Goal: Answer question/provide support: Share knowledge or assist other users

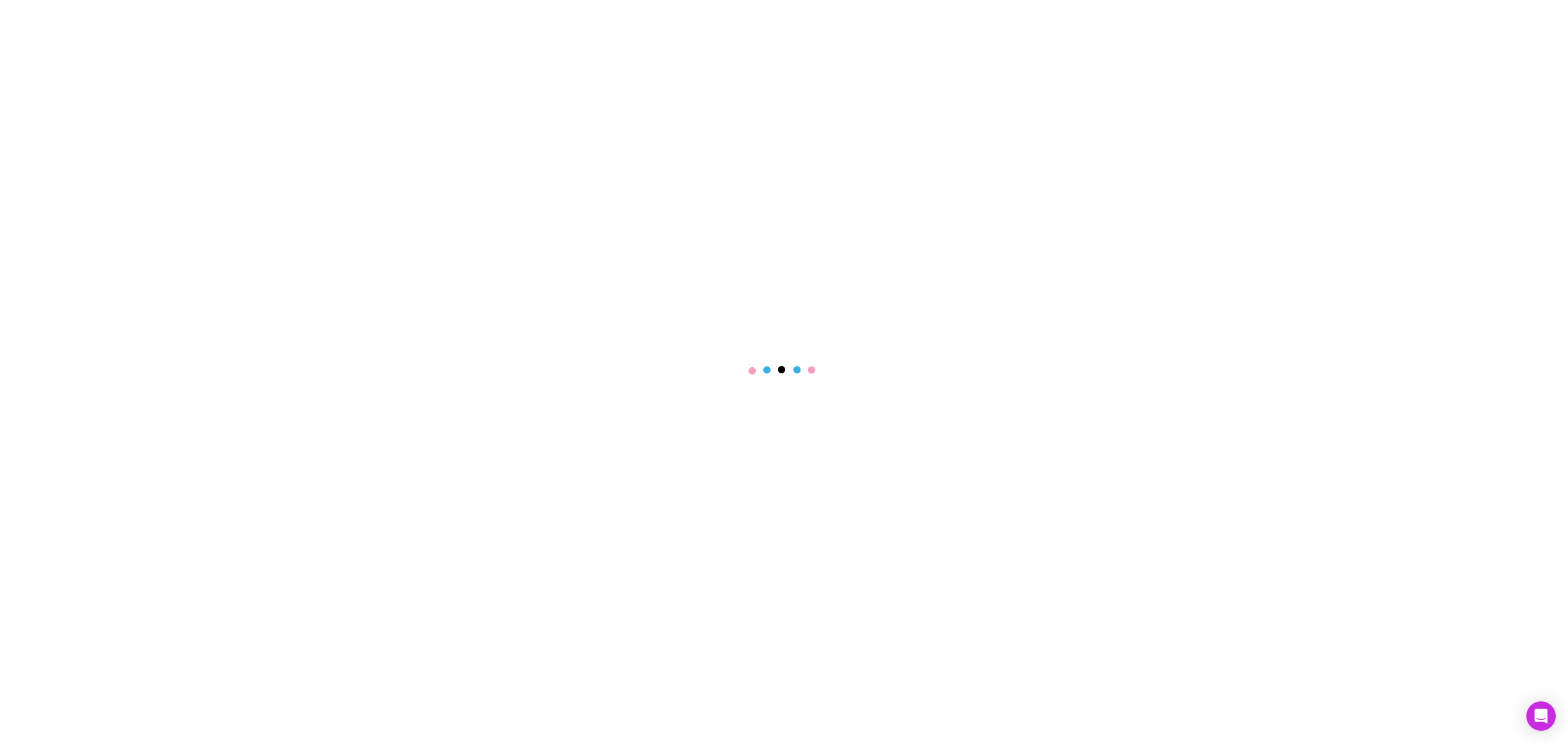
click at [1504, 71] on div at bounding box center [784, 372] width 1568 height 743
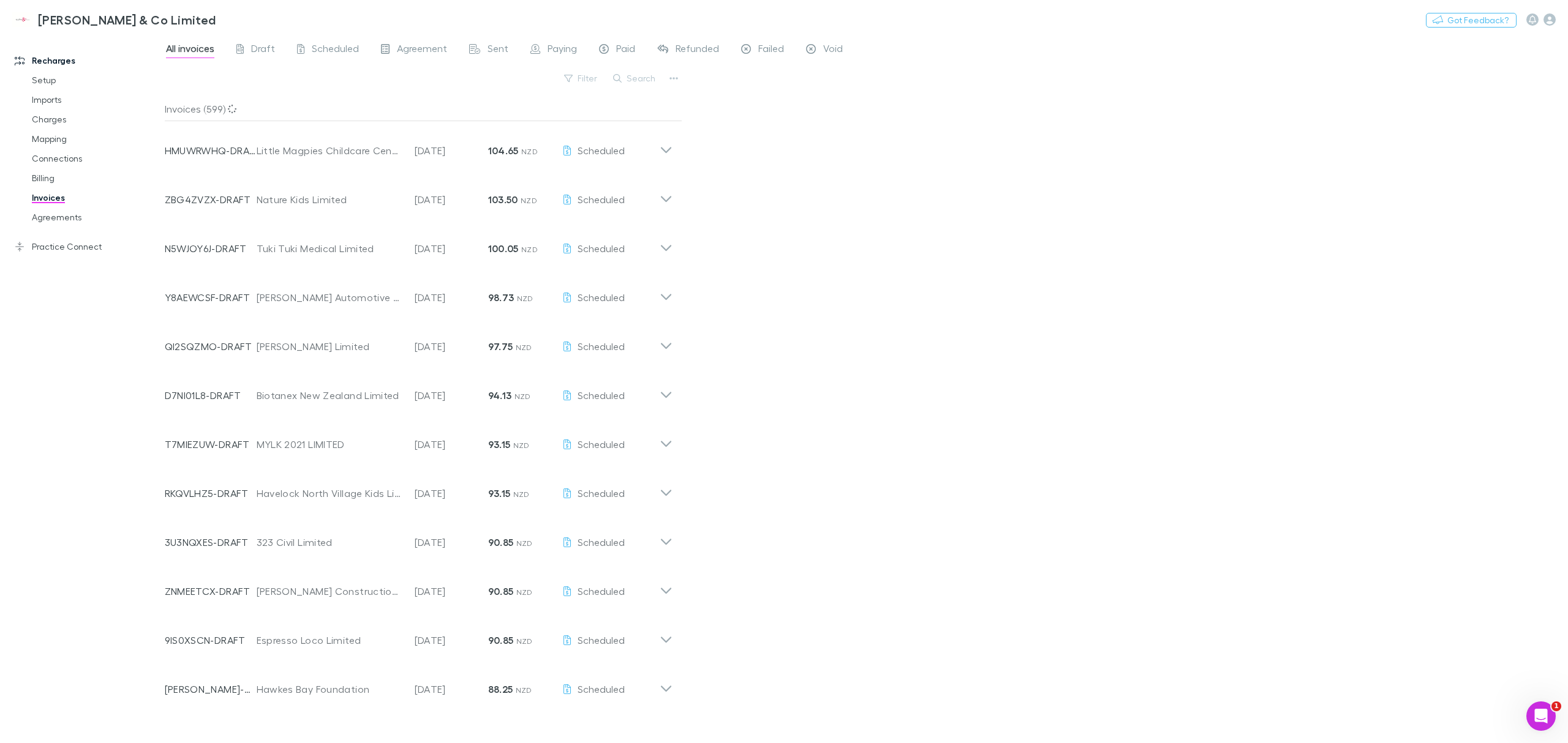
click at [50, 145] on link "Mapping" at bounding box center [97, 139] width 155 height 20
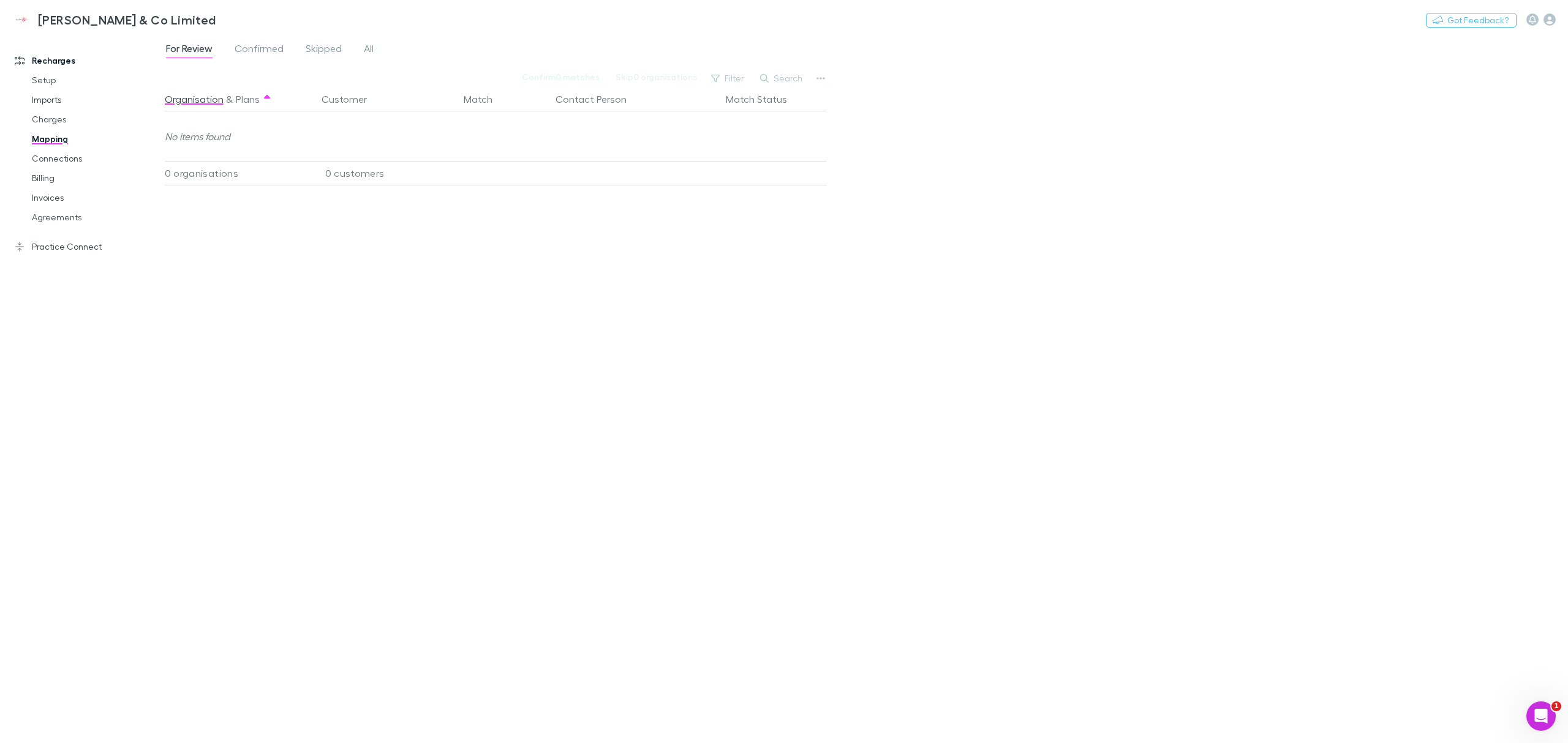
click at [369, 50] on span "All" at bounding box center [369, 50] width 10 height 16
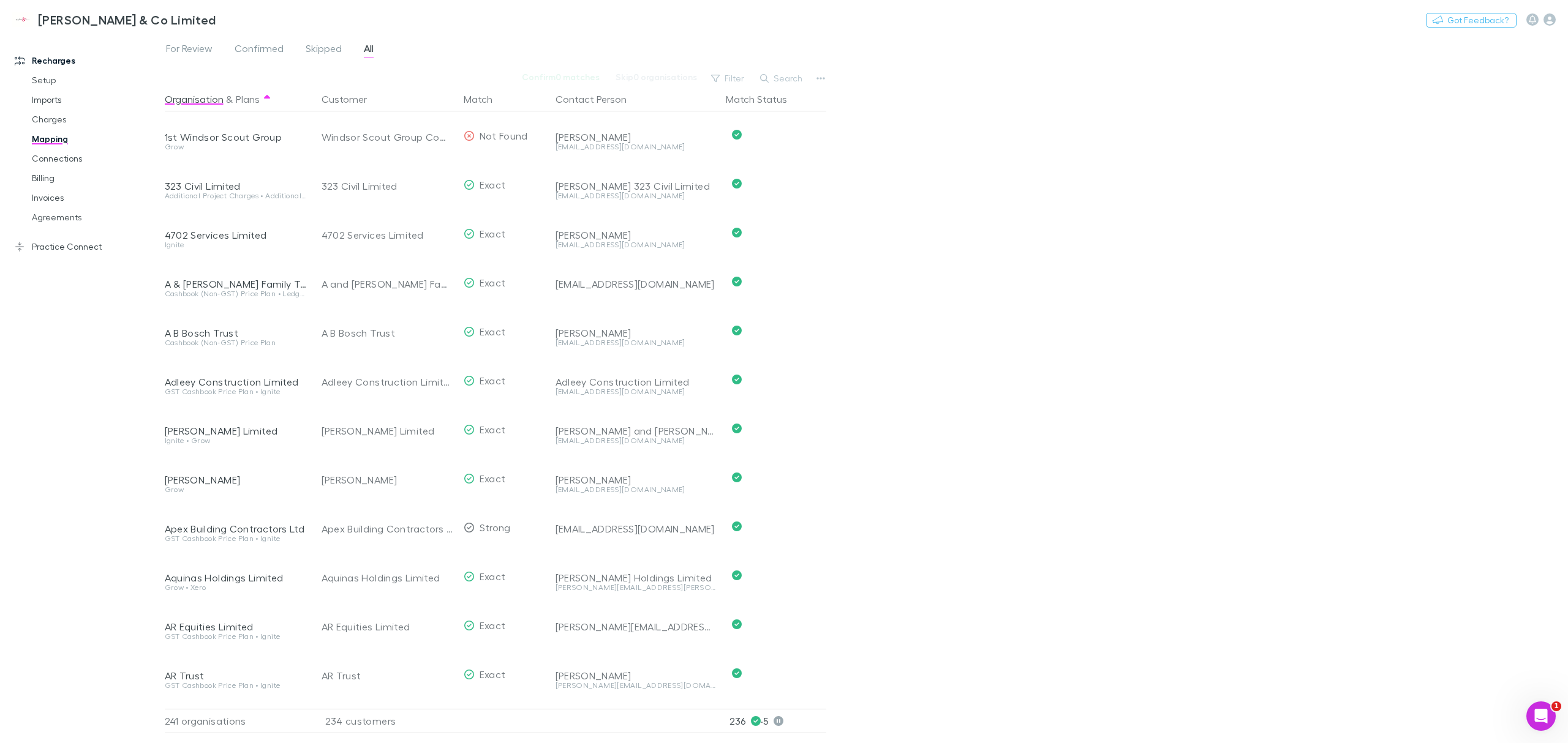
click at [773, 77] on button "Search" at bounding box center [781, 78] width 56 height 14
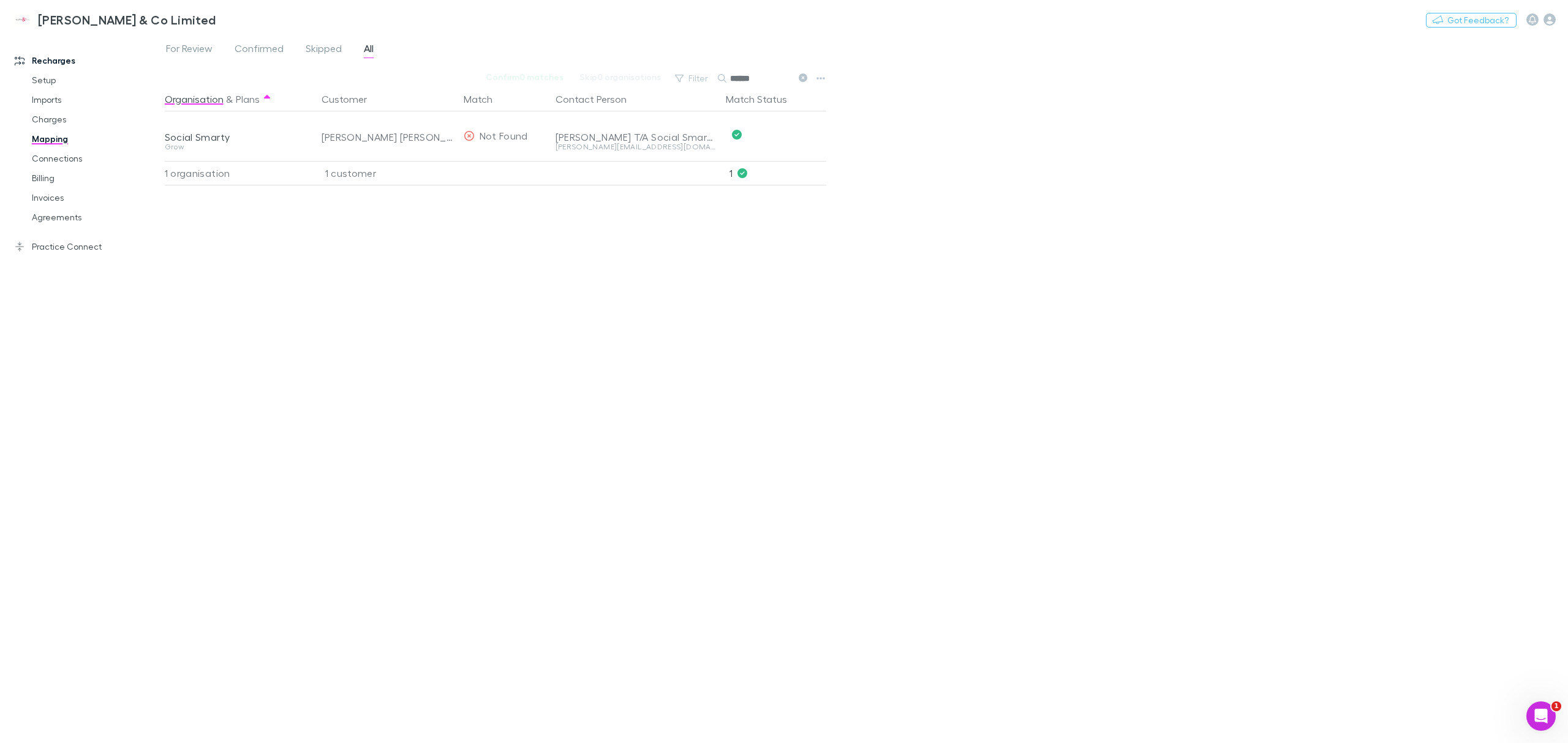
type input "******"
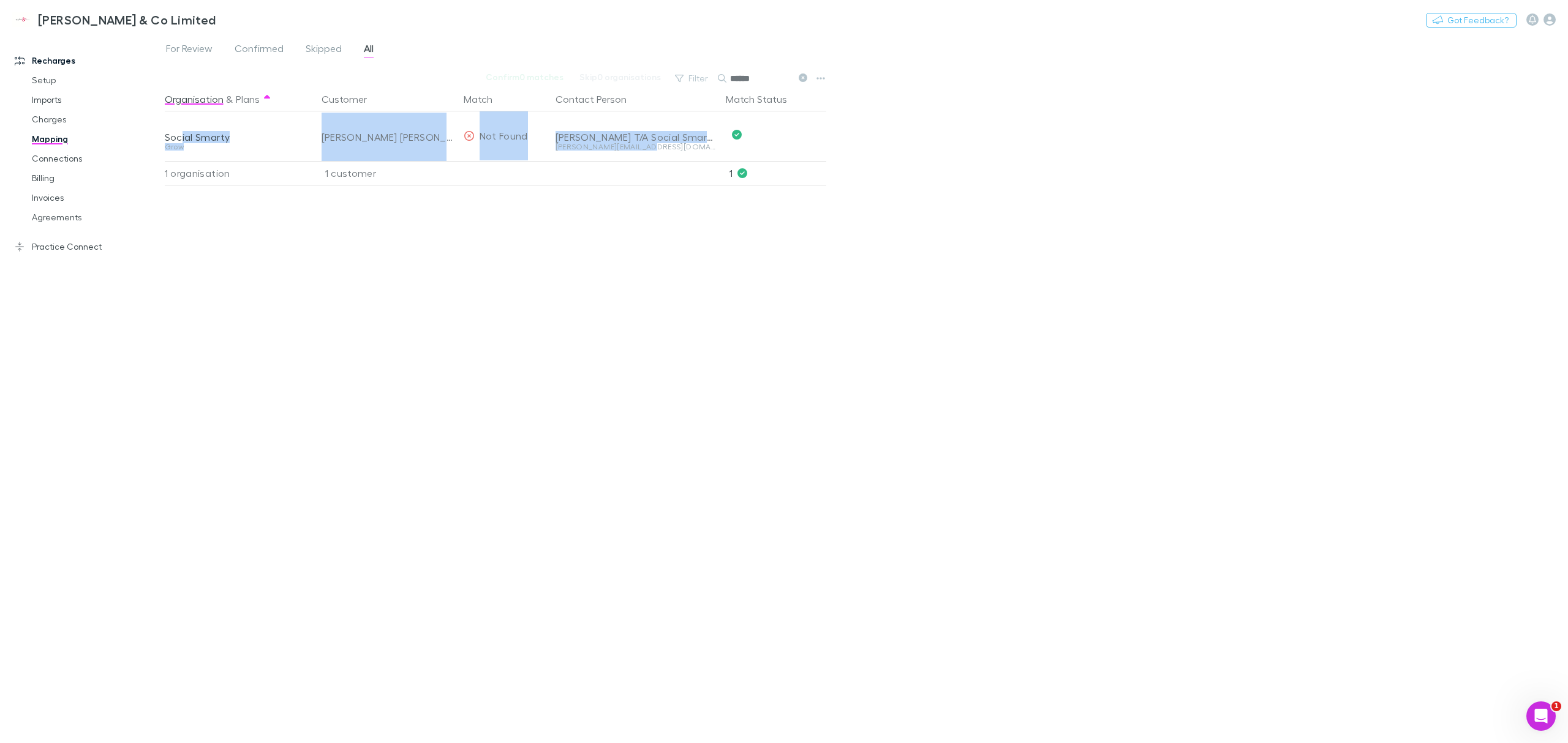
drag, startPoint x: 703, startPoint y: 148, endPoint x: 182, endPoint y: 135, distance: 521.2
click at [182, 135] on div "Social Smarty Grow Jodine Christine McIntyre Not Found Jodine McIntyre T/A Soci…" at bounding box center [492, 136] width 655 height 49
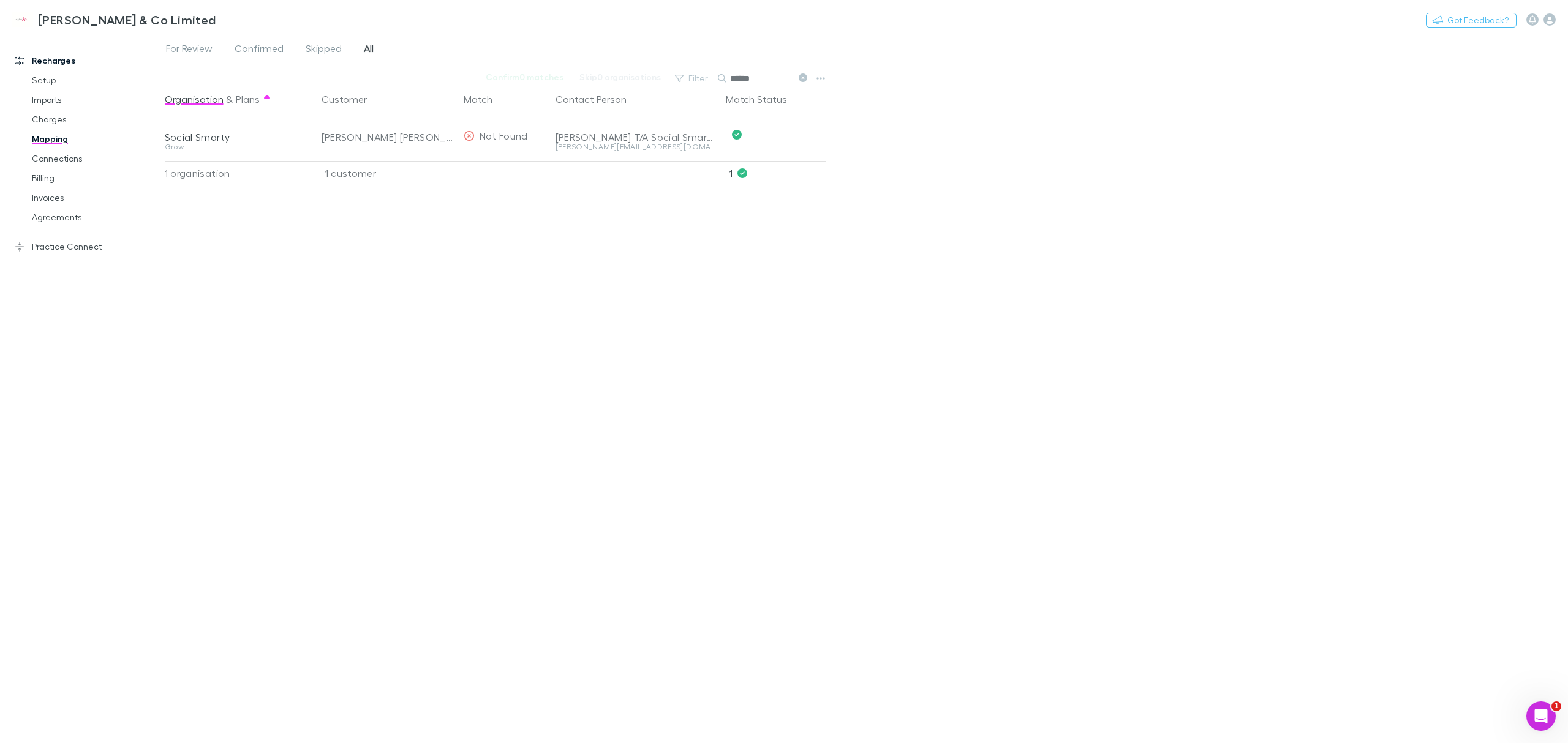
click at [762, 236] on div "Organisation & Plans Customer Match Contact Person Match Status Social Smarty G…" at bounding box center [497, 410] width 665 height 647
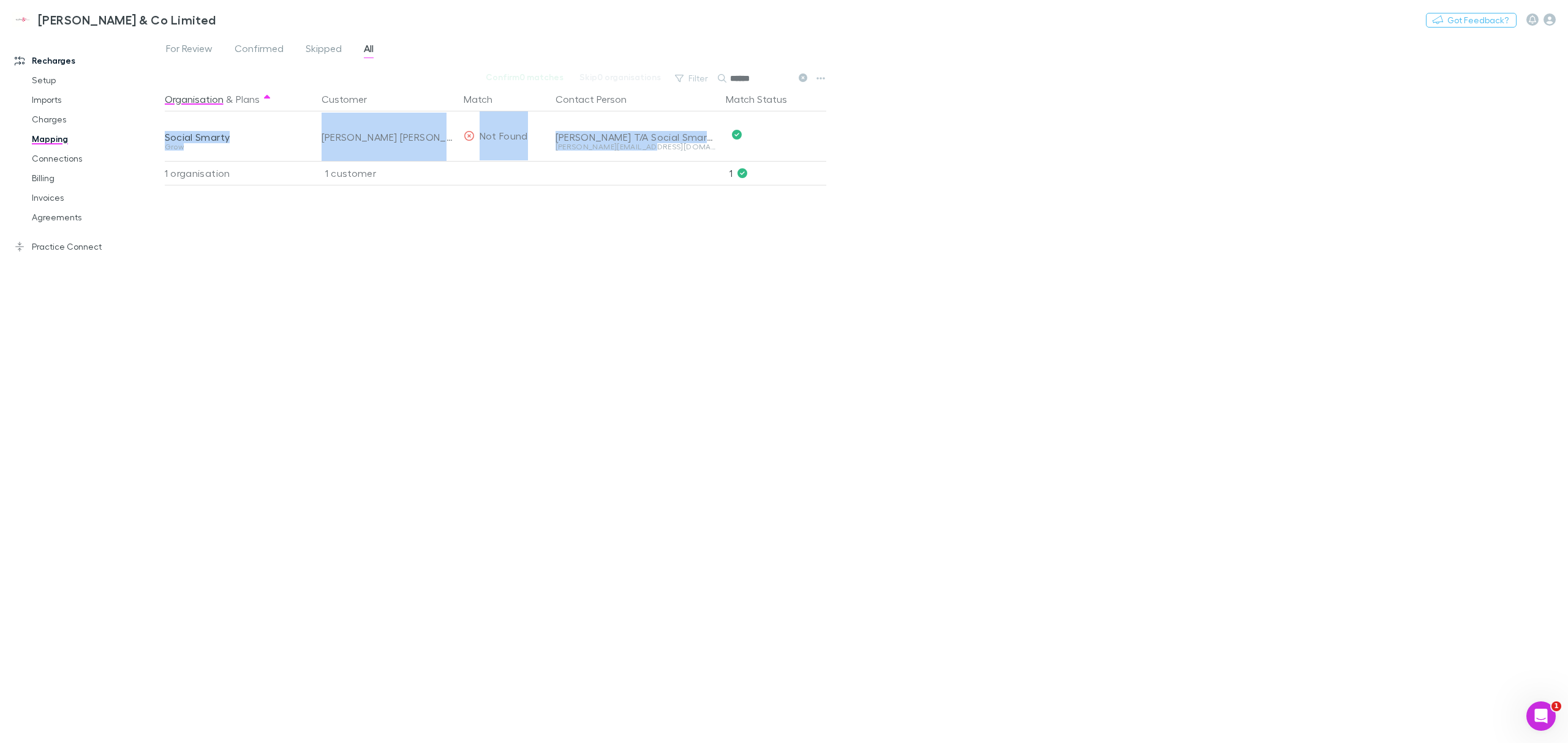
drag, startPoint x: 638, startPoint y: 147, endPoint x: 166, endPoint y: 135, distance: 472.2
click at [166, 135] on div "Social Smarty Grow Jodine Christine McIntyre Not Found Jodine McIntyre T/A Soci…" at bounding box center [492, 136] width 655 height 49
click at [166, 135] on div "Social Smarty" at bounding box center [236, 137] width 142 height 12
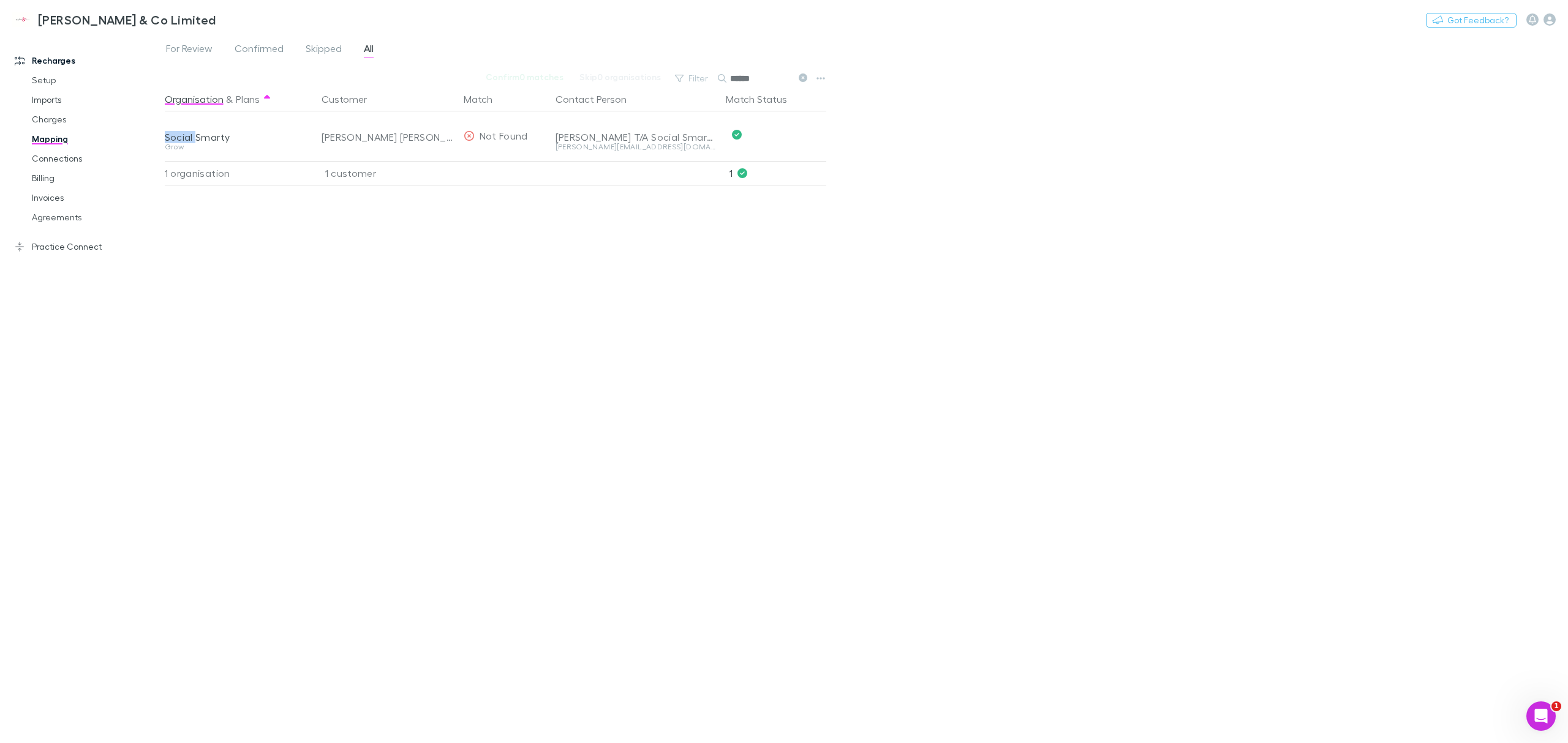
click at [166, 135] on div "Social Smarty" at bounding box center [236, 137] width 142 height 12
click at [172, 138] on div "Social Smarty" at bounding box center [236, 137] width 142 height 12
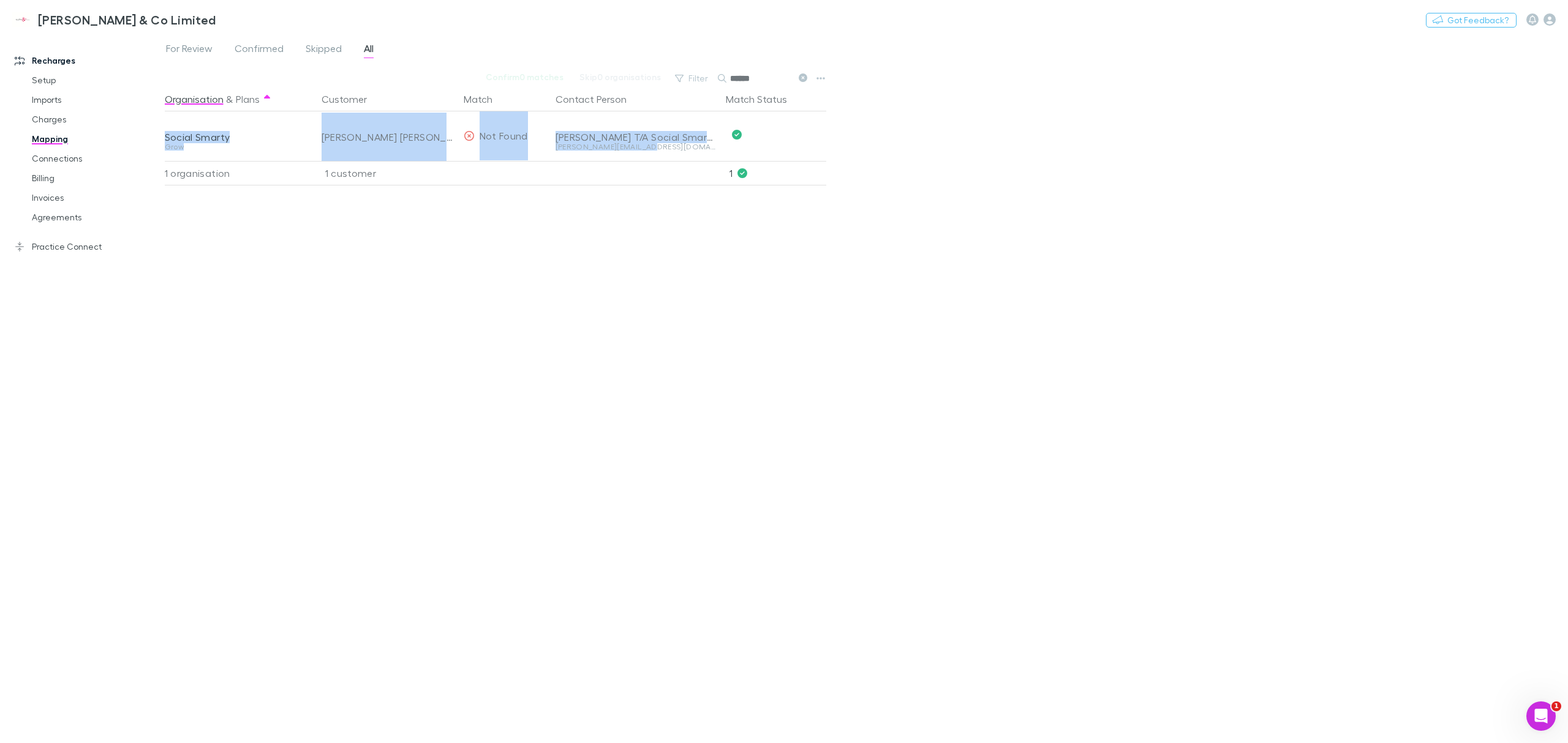
drag, startPoint x: 164, startPoint y: 135, endPoint x: 687, endPoint y: 150, distance: 523.2
click at [687, 150] on div "Social Smarty Grow Jodine Christine McIntyre Not Found Jodine McIntyre T/A Soci…" at bounding box center [492, 136] width 655 height 49
click at [687, 150] on div "jodine@socialsmarty.co" at bounding box center [636, 152] width 160 height 17
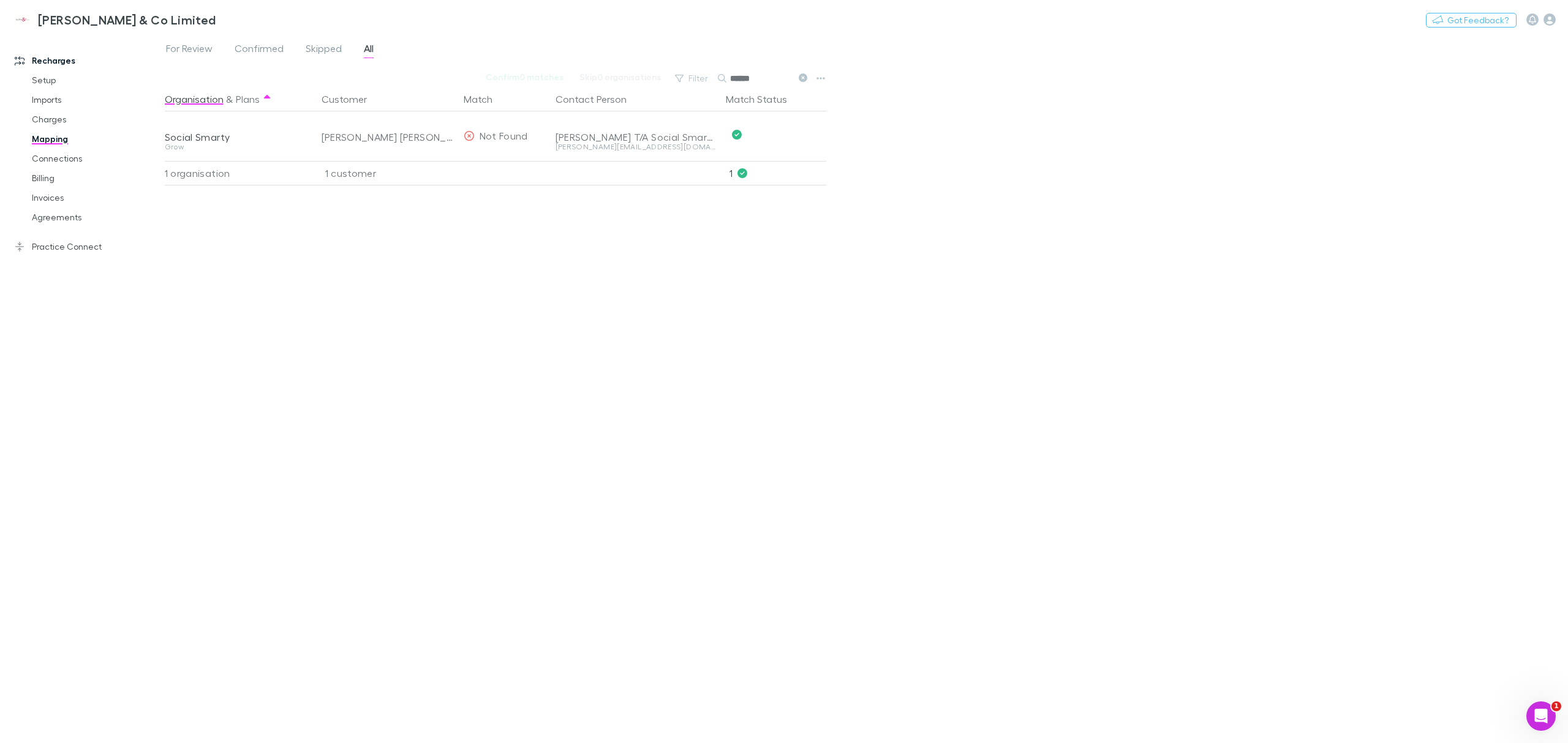
click at [263, 45] on span "Confirmed" at bounding box center [259, 50] width 49 height 16
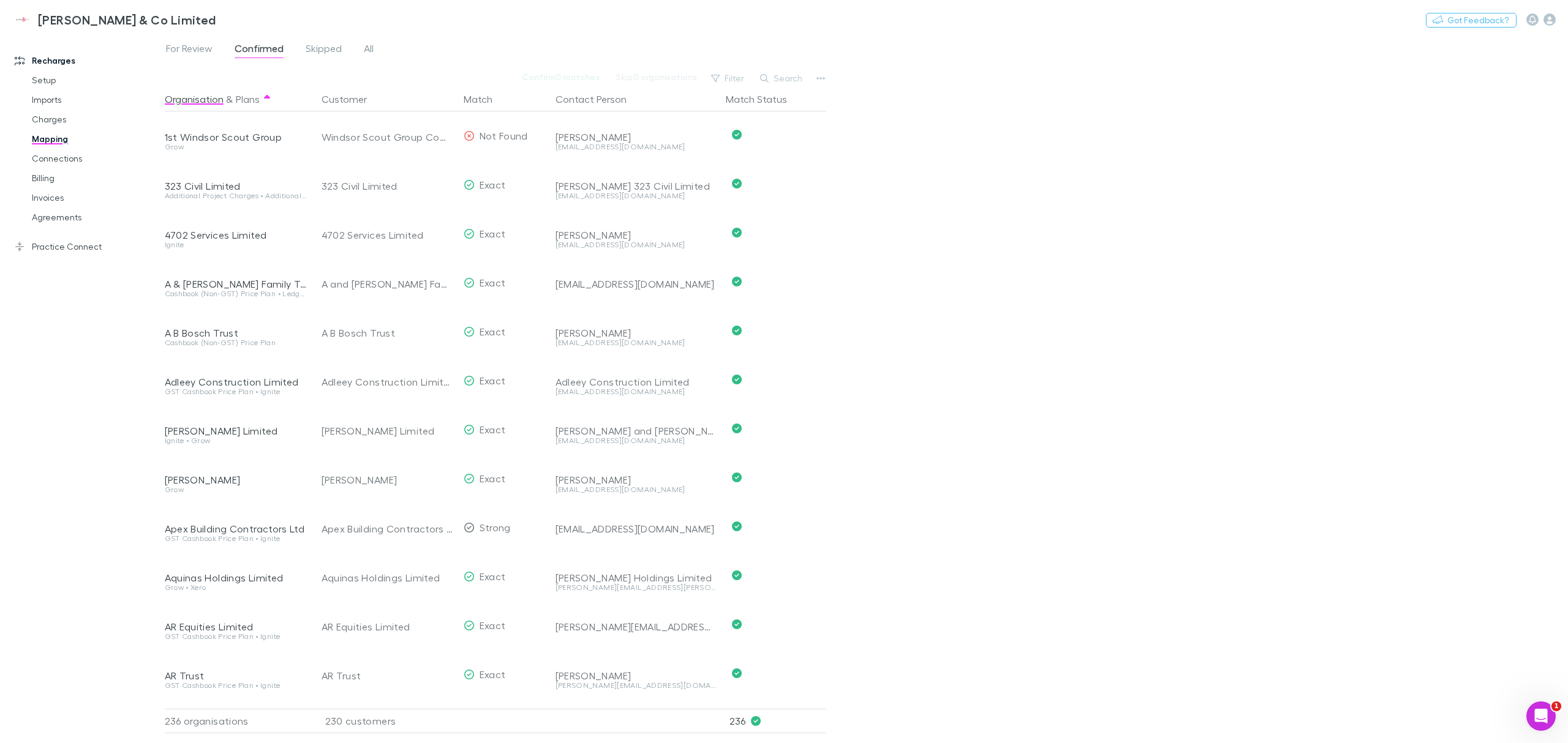
click at [191, 60] on div "For Review Confirmed Skipped All" at bounding box center [866, 52] width 1403 height 24
click at [192, 52] on span "For Review" at bounding box center [189, 50] width 47 height 16
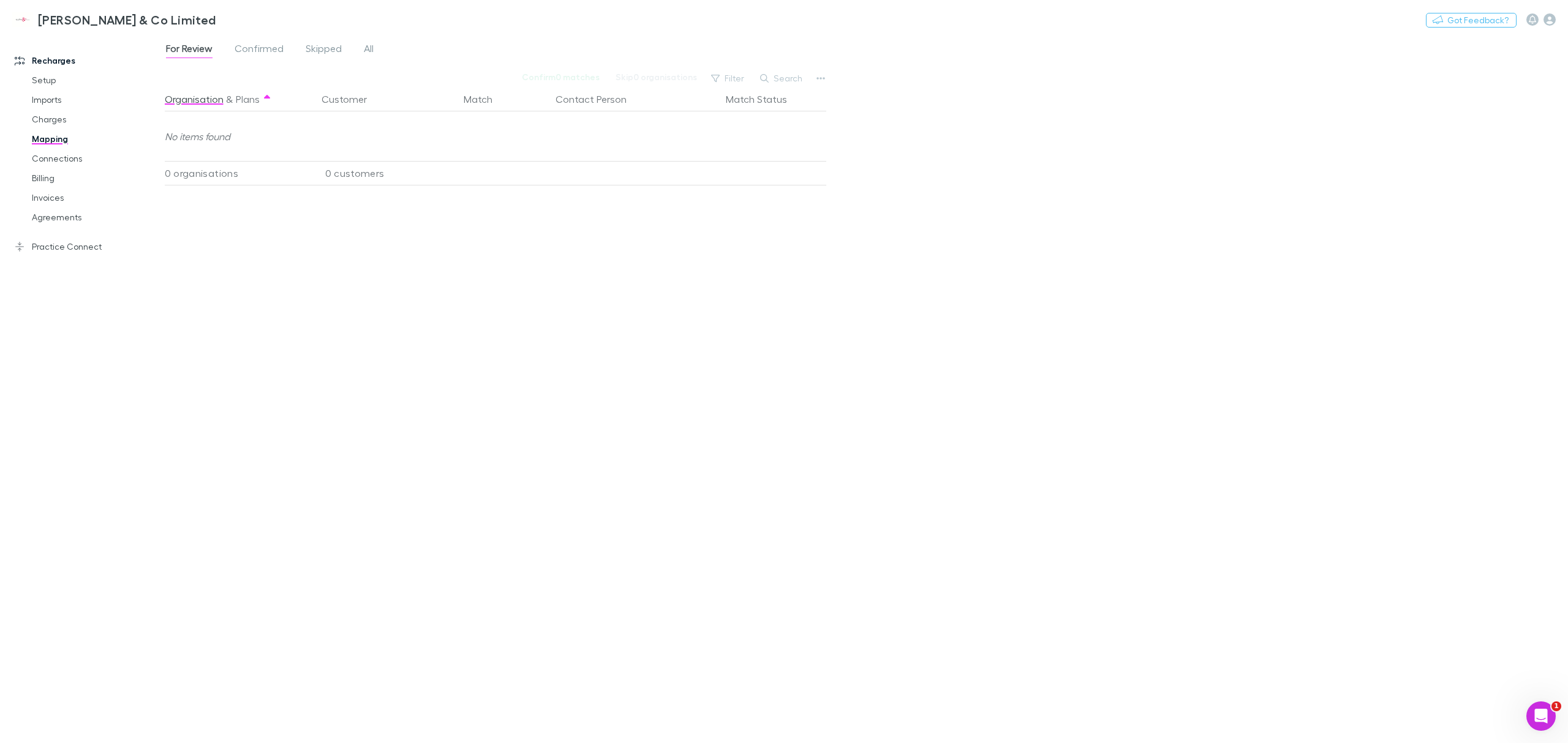
click at [343, 45] on div "For Review Confirmed Skipped All" at bounding box center [275, 50] width 220 height 20
click at [370, 55] on span "All" at bounding box center [369, 50] width 10 height 16
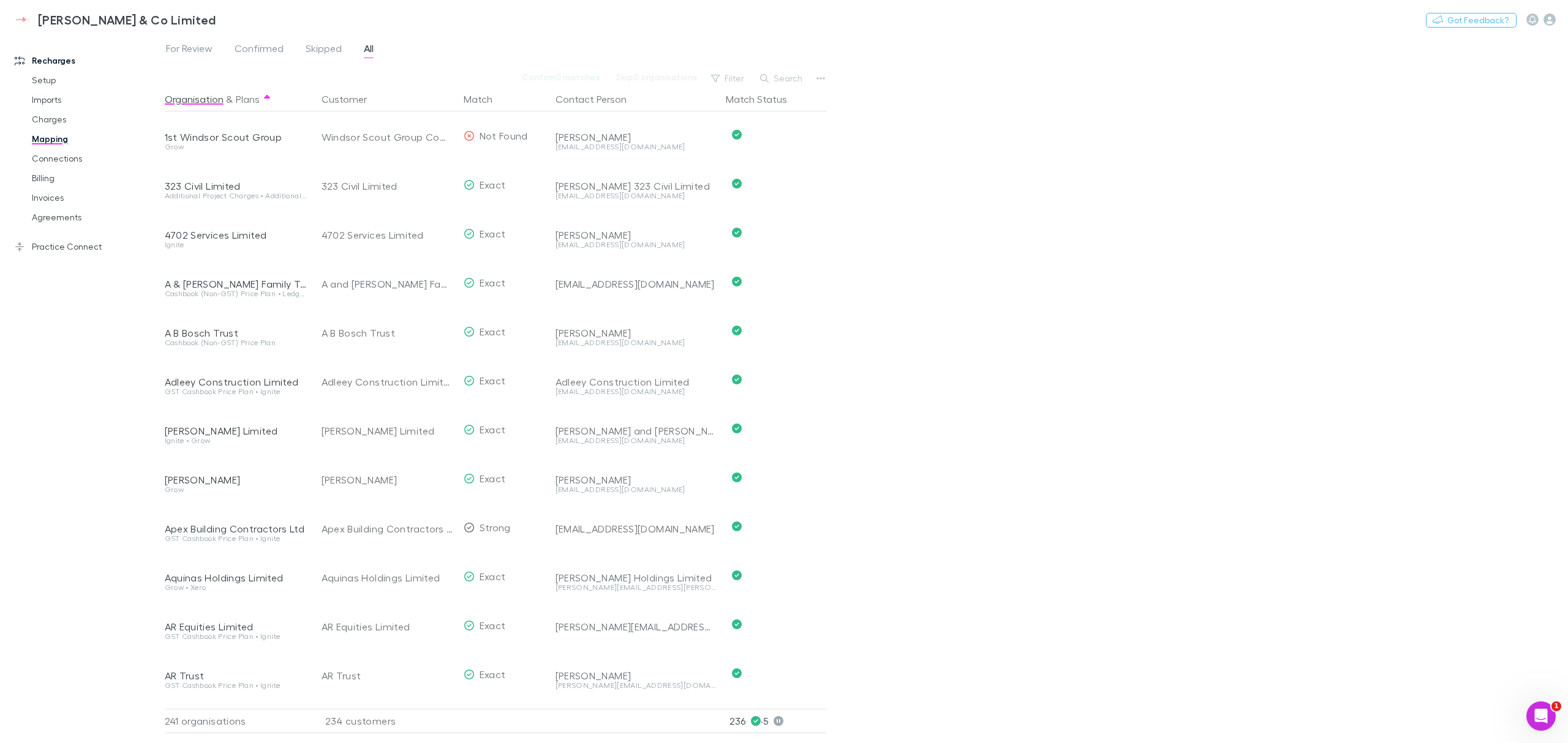
click at [781, 81] on button "Search" at bounding box center [781, 78] width 56 height 14
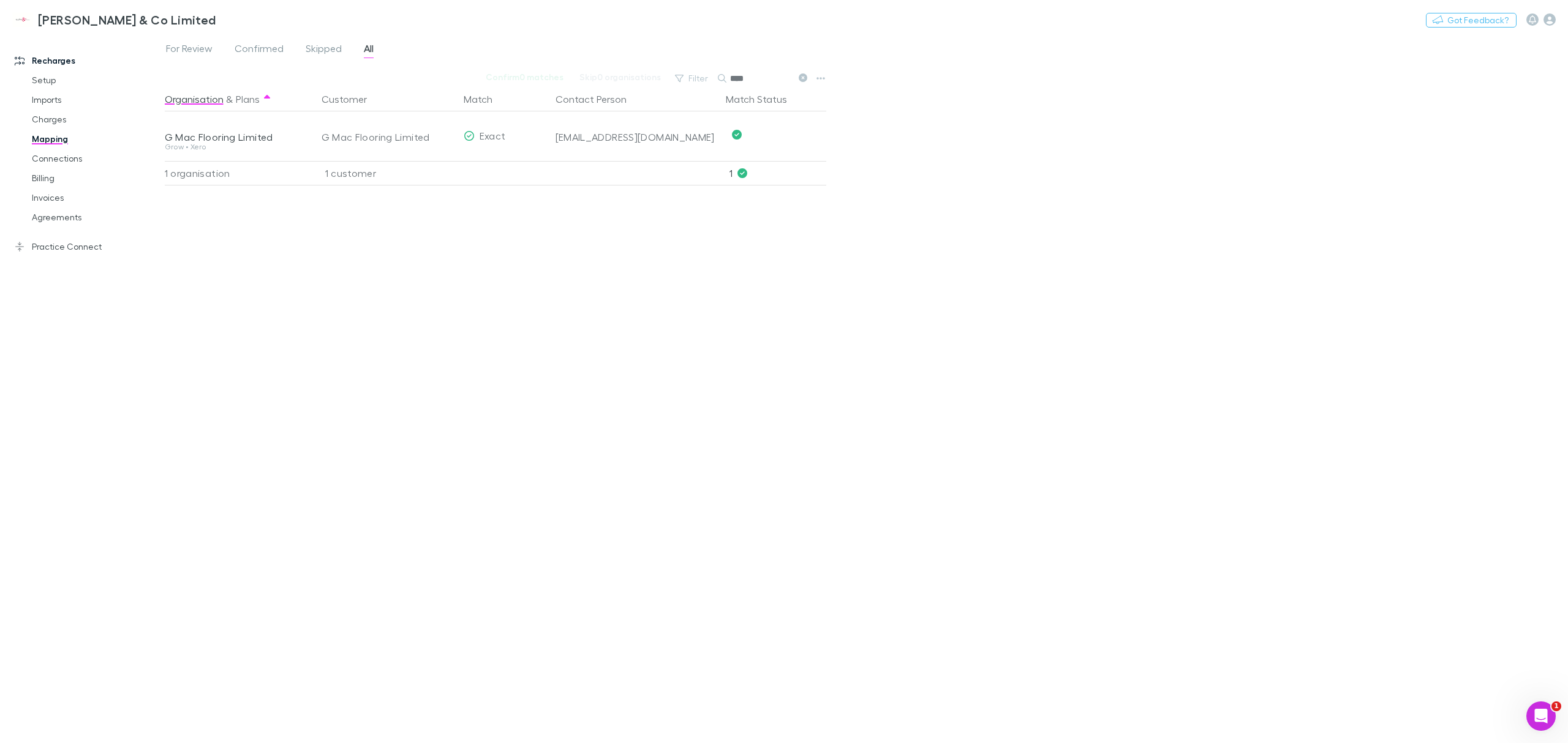
drag, startPoint x: 771, startPoint y: 74, endPoint x: 728, endPoint y: 76, distance: 43.0
click at [728, 76] on div "****" at bounding box center [764, 78] width 92 height 14
type input "****"
drag, startPoint x: 696, startPoint y: 138, endPoint x: 164, endPoint y: 140, distance: 532.0
click at [165, 140] on div "G Mac Flooring Limited Grow • Xero G Mac Flooring Limited Exact admin@gmacfloor…" at bounding box center [492, 136] width 655 height 49
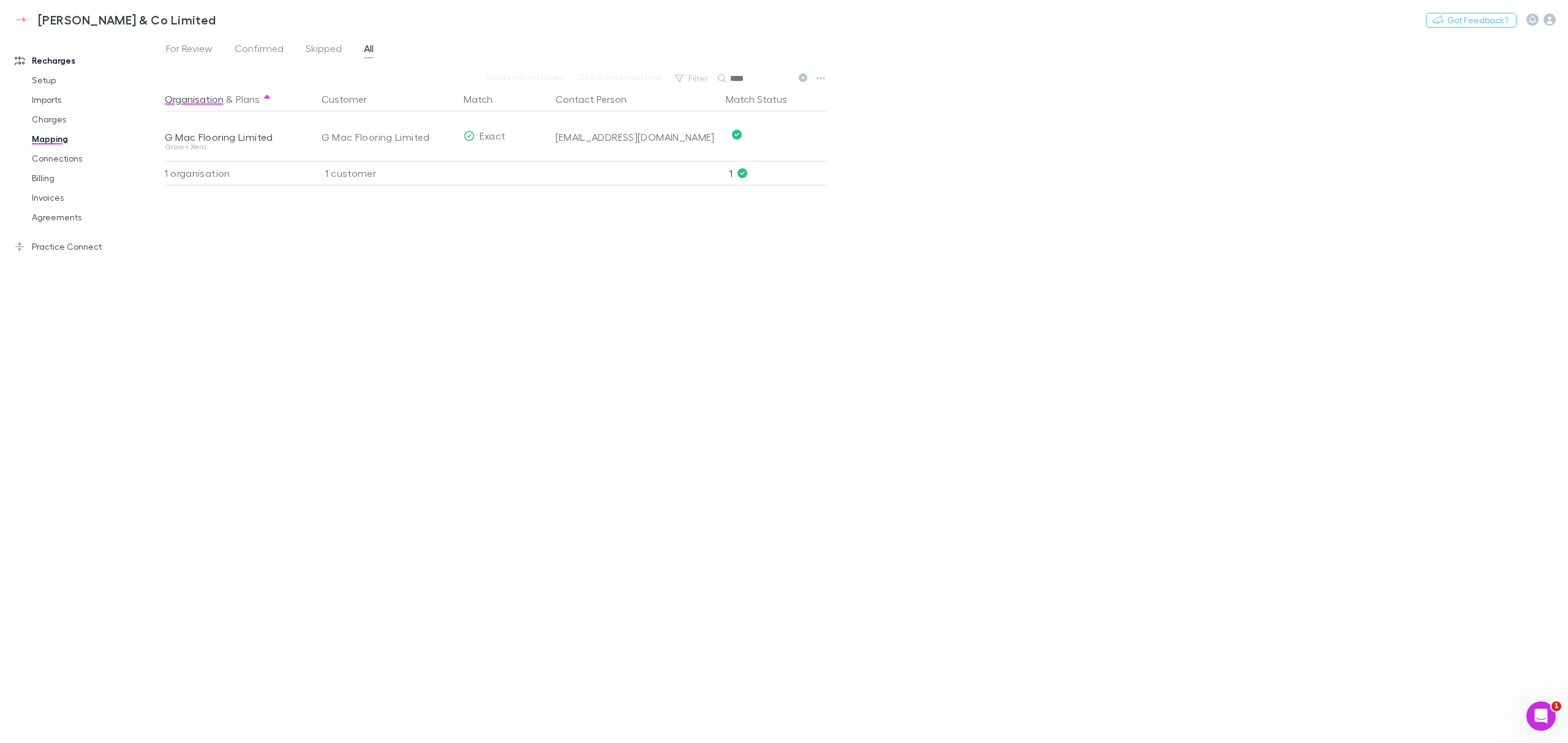
click at [719, 255] on div "Organisation & Plans Customer Match Contact Person Match Status G Mac Flooring …" at bounding box center [497, 410] width 665 height 647
click at [755, 76] on input "****" at bounding box center [761, 79] width 61 height 17
drag, startPoint x: 760, startPoint y: 76, endPoint x: 729, endPoint y: 74, distance: 31.1
click at [730, 74] on input "****" at bounding box center [761, 79] width 61 height 17
type input "******"
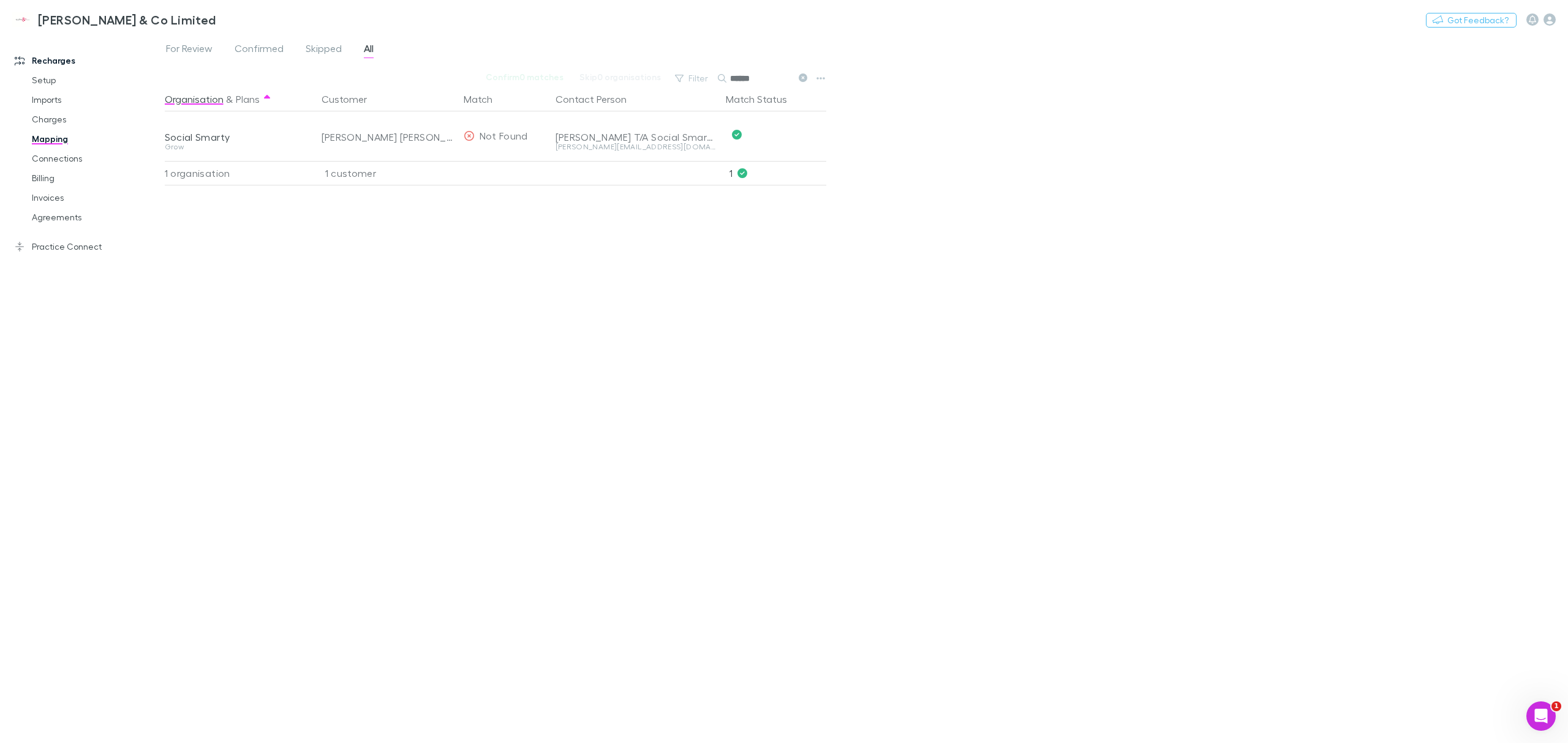
click at [300, 143] on div "Social Smarty" at bounding box center [236, 137] width 142 height 12
drag, startPoint x: 312, startPoint y: 136, endPoint x: 441, endPoint y: 138, distance: 129.0
click at [441, 138] on div "Social Smarty Grow Jodine Christine McIntyre Not Found Jodine McIntyre T/A Soci…" at bounding box center [492, 136] width 655 height 49
click at [441, 138] on div "Jodine Christine McIntyre" at bounding box center [387, 137] width 132 height 49
drag, startPoint x: 168, startPoint y: 135, endPoint x: 436, endPoint y: 140, distance: 268.0
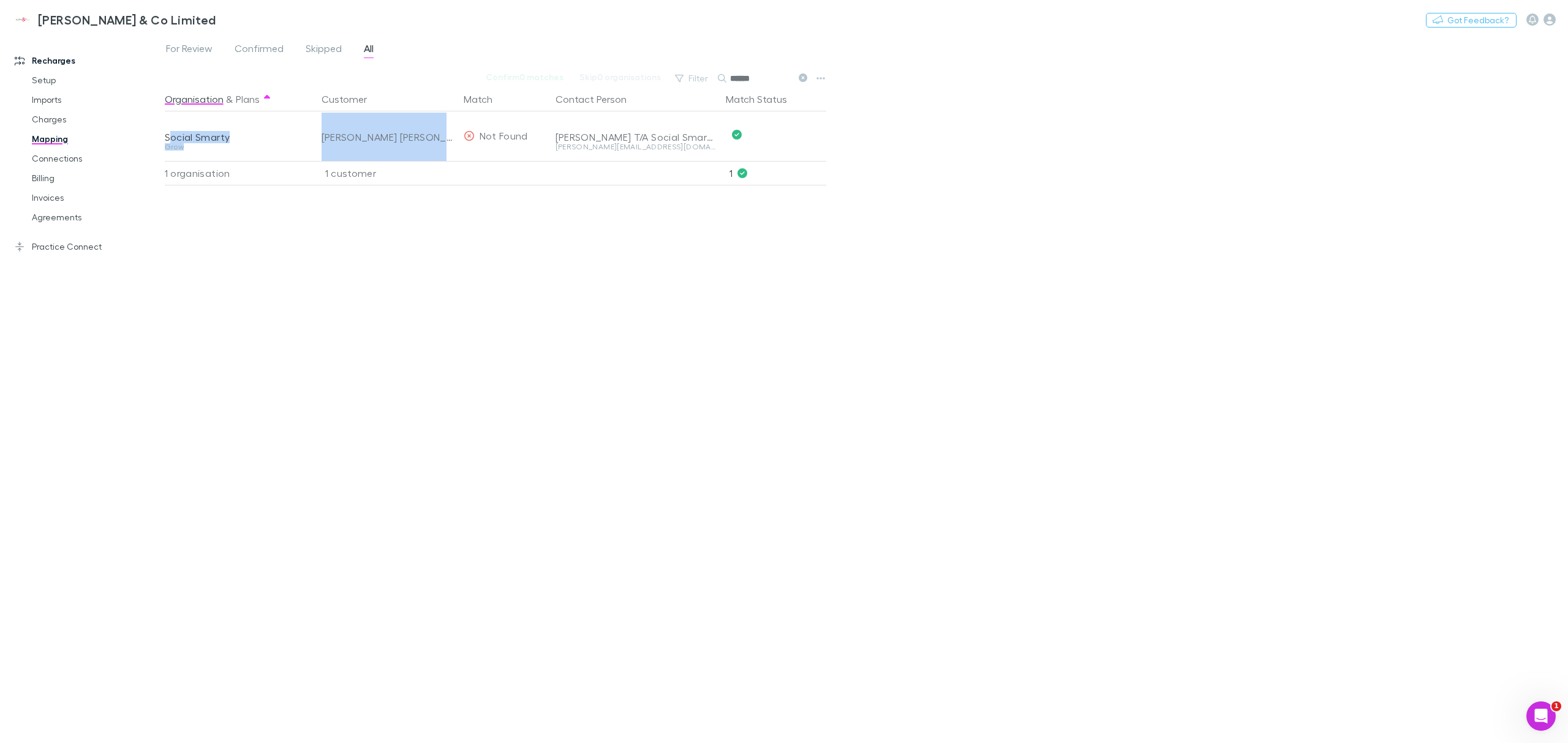
click at [436, 140] on div "Social Smarty Grow Jodine Christine McIntyre Not Found Jodine McIntyre T/A Soci…" at bounding box center [492, 136] width 655 height 49
click at [436, 140] on div "Jodine Christine McIntyre" at bounding box center [387, 137] width 132 height 49
drag, startPoint x: 698, startPoint y: 153, endPoint x: 165, endPoint y: 132, distance: 533.4
click at [165, 132] on div "Social Smarty Grow Jodine Christine McIntyre Not Found Jodine McIntyre T/A Soci…" at bounding box center [492, 136] width 655 height 49
click at [165, 132] on div "Social Smarty" at bounding box center [236, 137] width 142 height 12
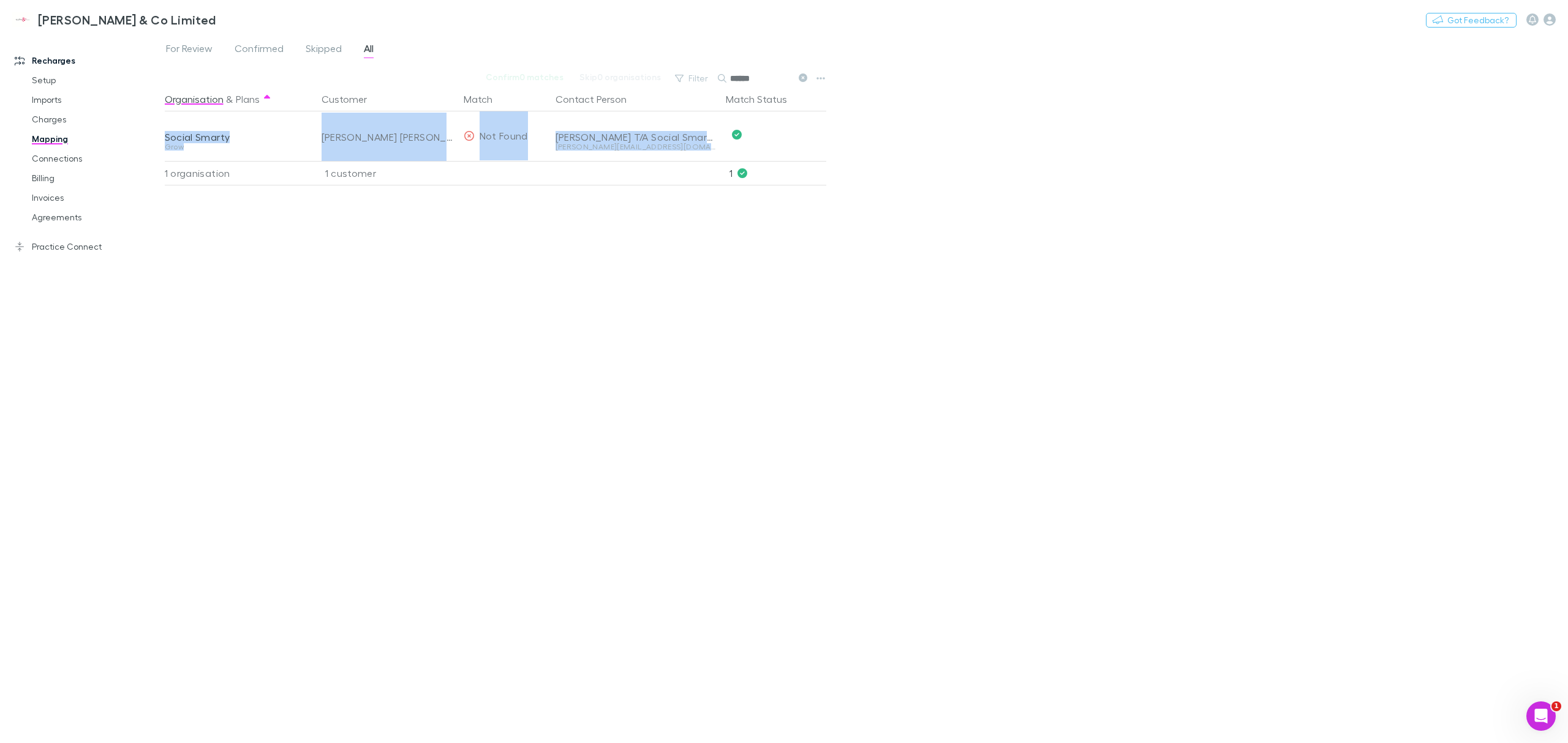
drag, startPoint x: 165, startPoint y: 132, endPoint x: 662, endPoint y: 150, distance: 497.3
click at [662, 150] on div "Social Smarty Grow Jodine Christine McIntyre Not Found Jodine McIntyre T/A Soci…" at bounding box center [492, 136] width 655 height 49
click at [662, 150] on div "jodine@socialsmarty.co" at bounding box center [636, 152] width 160 height 17
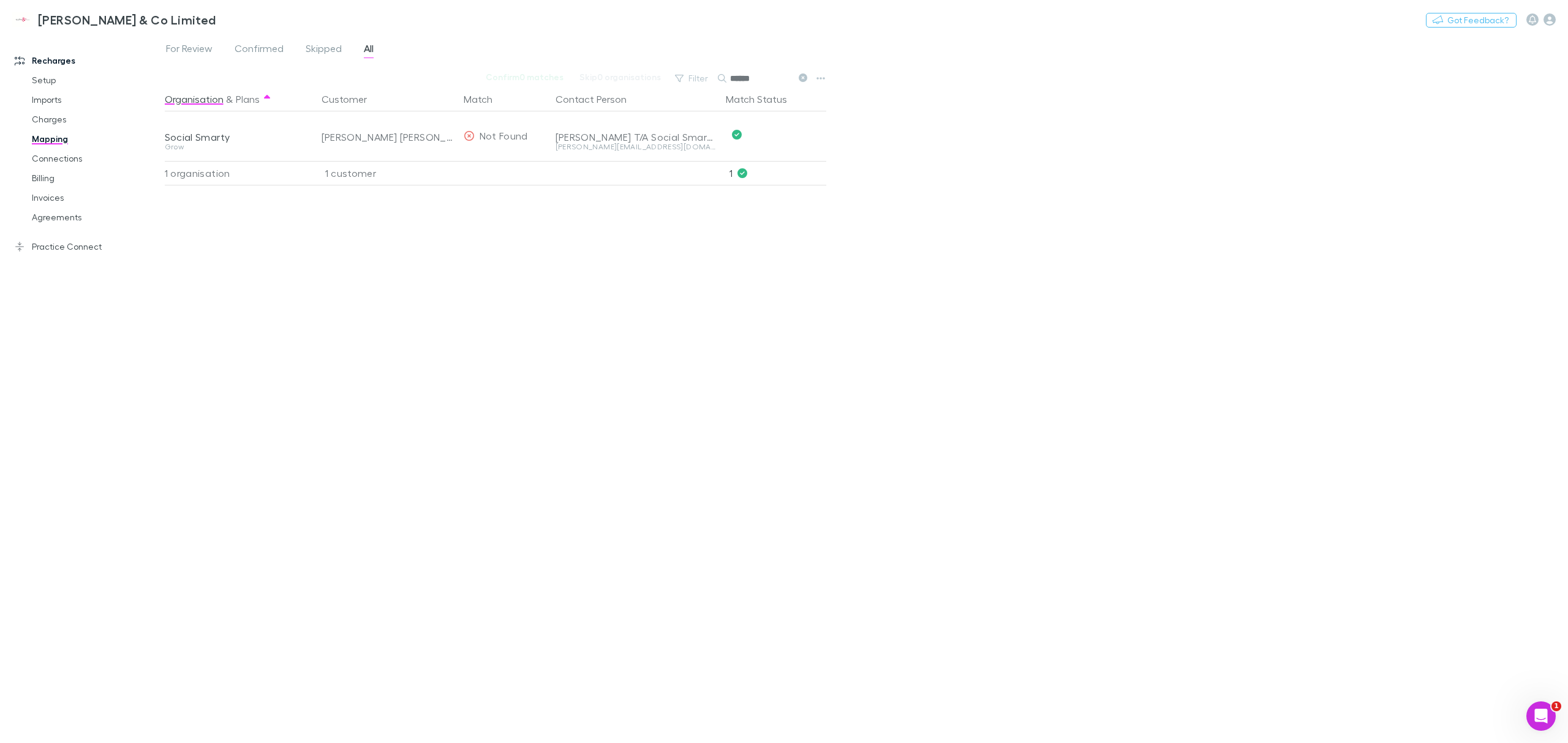
click at [739, 138] on icon "Confirmed" at bounding box center [736, 134] width 10 height 10
click at [1042, 272] on div "For Review Confirmed Skipped All Confirm 0 matches Skip 0 organisations Filter …" at bounding box center [866, 389] width 1403 height 709
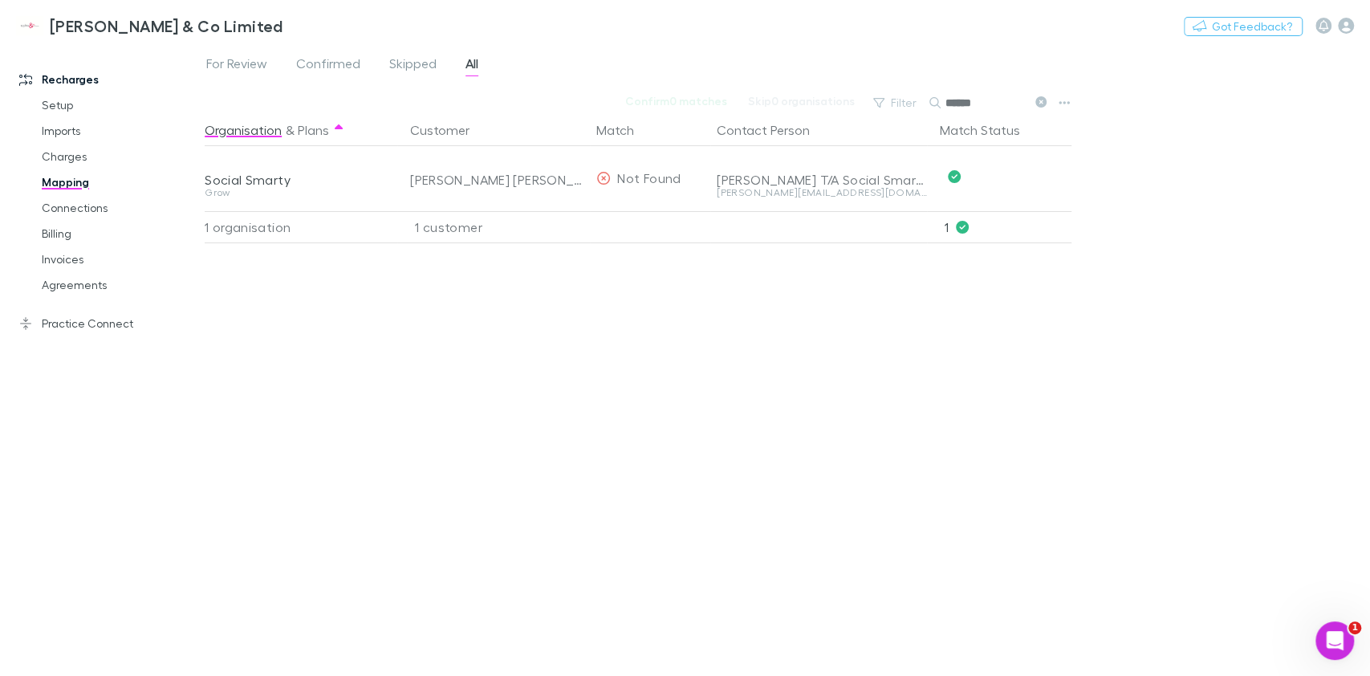
click at [759, 336] on div "Organisation & Plans Customer Match Contact Person Match Status Social Smarty G…" at bounding box center [640, 388] width 871 height 549
click at [608, 179] on icon at bounding box center [603, 178] width 14 height 13
click at [67, 256] on link "Invoices" at bounding box center [122, 259] width 192 height 26
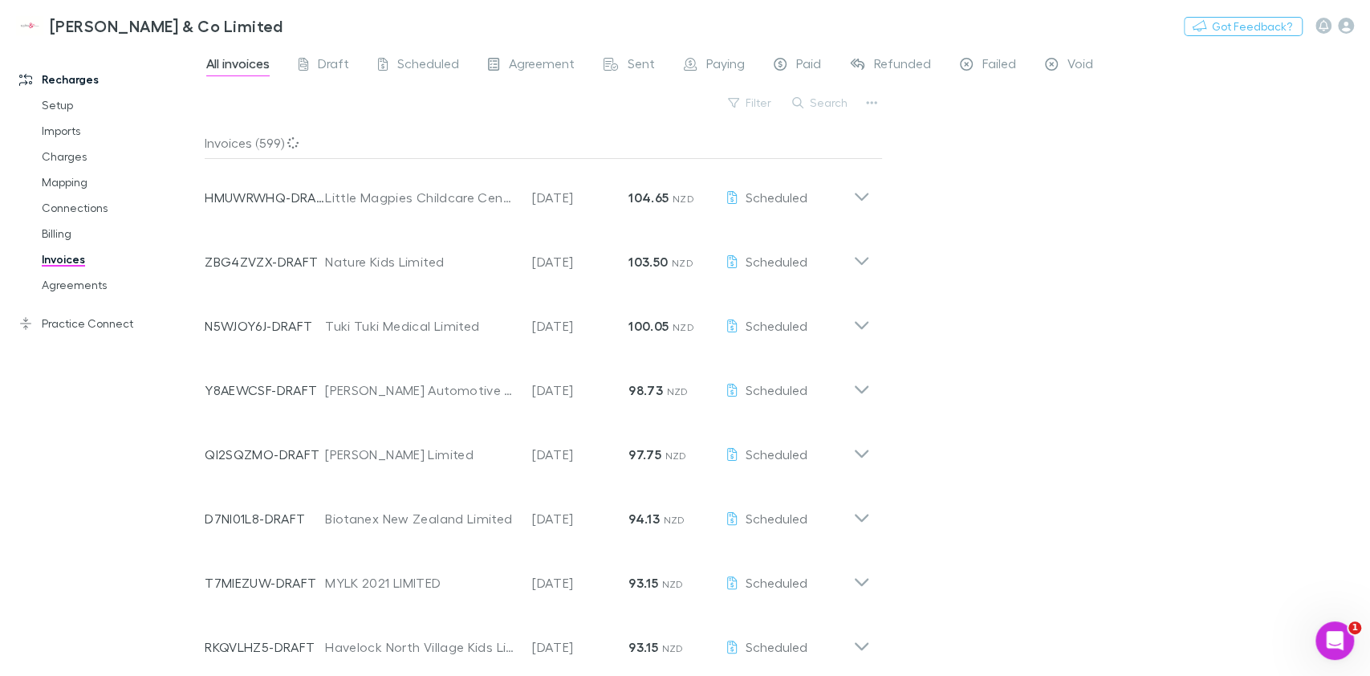
click at [58, 286] on link "Agreements" at bounding box center [122, 285] width 192 height 26
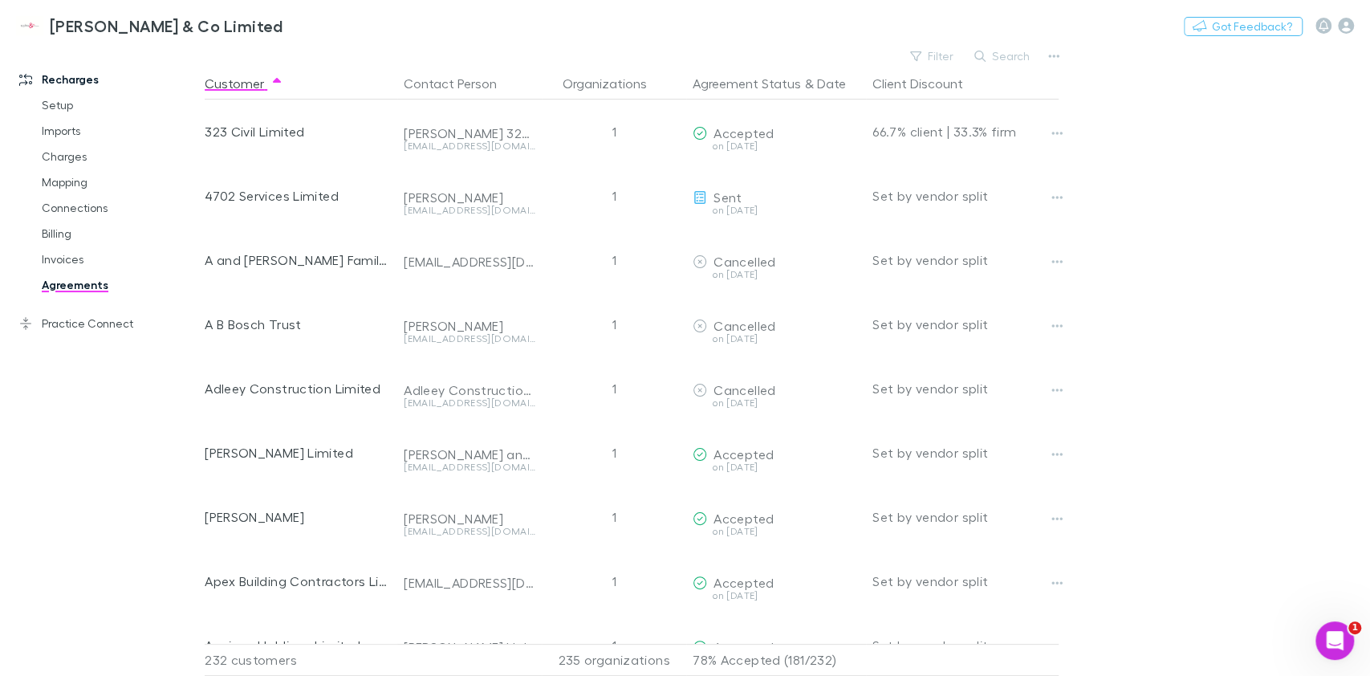
click at [1018, 57] on button "Search" at bounding box center [1002, 56] width 73 height 19
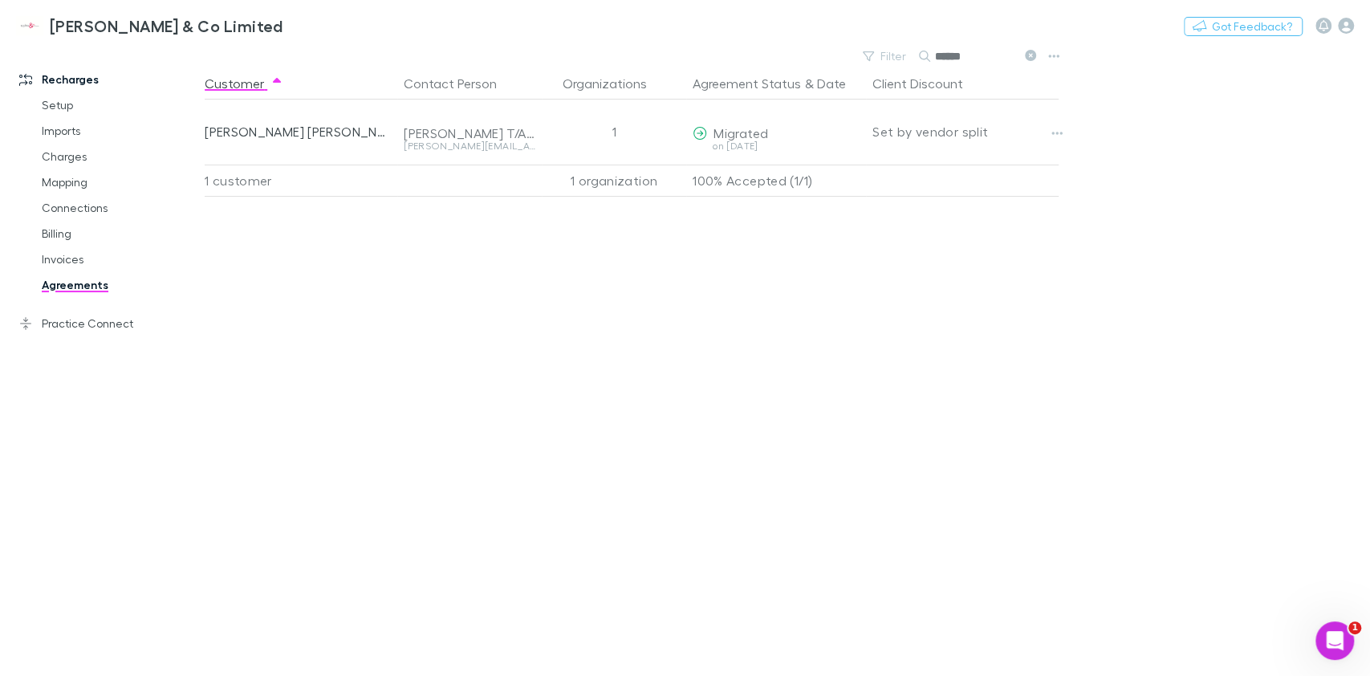
type input "******"
click at [447, 143] on div "jodine@socialsmarty.co" at bounding box center [470, 146] width 132 height 10
click at [0, 0] on button "Copy link" at bounding box center [0, 0] width 0 height 0
click at [1052, 136] on icon "button" at bounding box center [1057, 133] width 11 height 13
click at [803, 313] on div at bounding box center [685, 338] width 1370 height 676
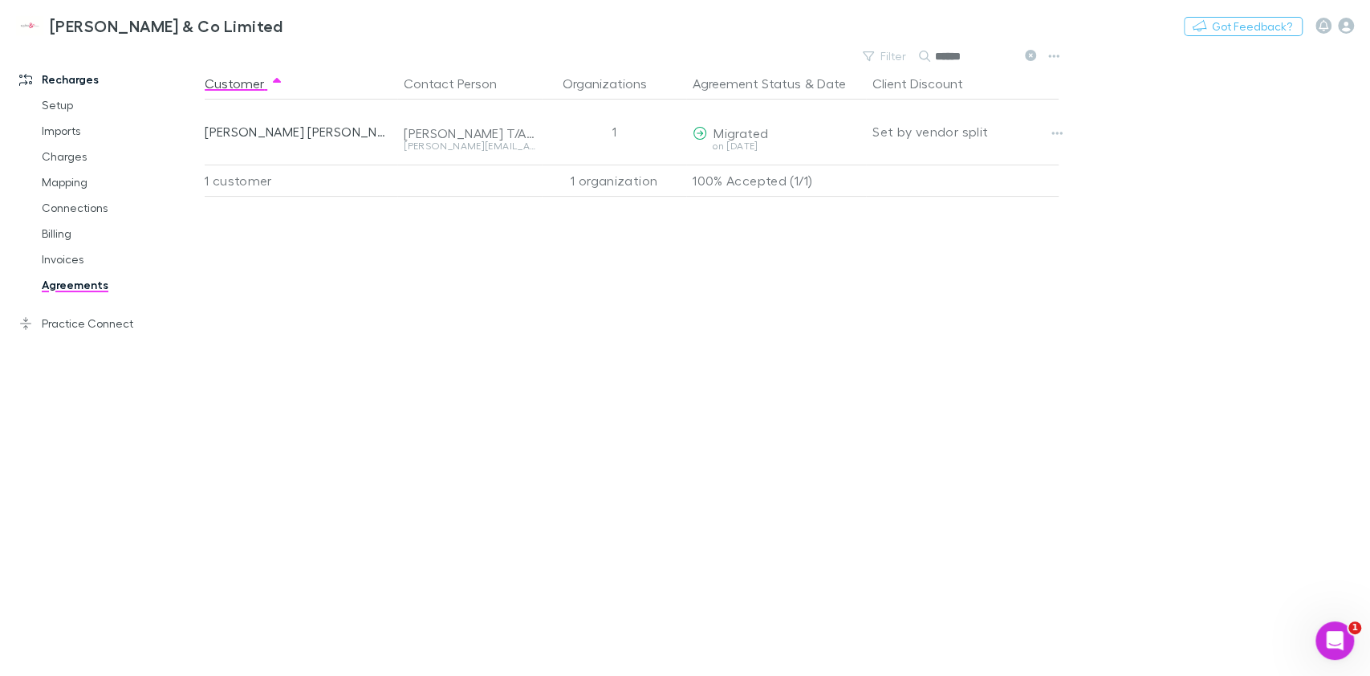
click at [1056, 132] on icon "button" at bounding box center [1057, 133] width 11 height 13
click at [976, 230] on p "Open contact in Xero" at bounding box center [957, 223] width 195 height 19
click at [1063, 211] on div "Customer Contact Person Organizations Agreement Status & Date Client Discount J…" at bounding box center [646, 371] width 883 height 608
drag, startPoint x: 676, startPoint y: 259, endPoint x: 649, endPoint y: 261, distance: 27.3
click at [676, 259] on div "Customer Contact Person Organizations Agreement Status & Date Client Discount J…" at bounding box center [646, 371] width 883 height 608
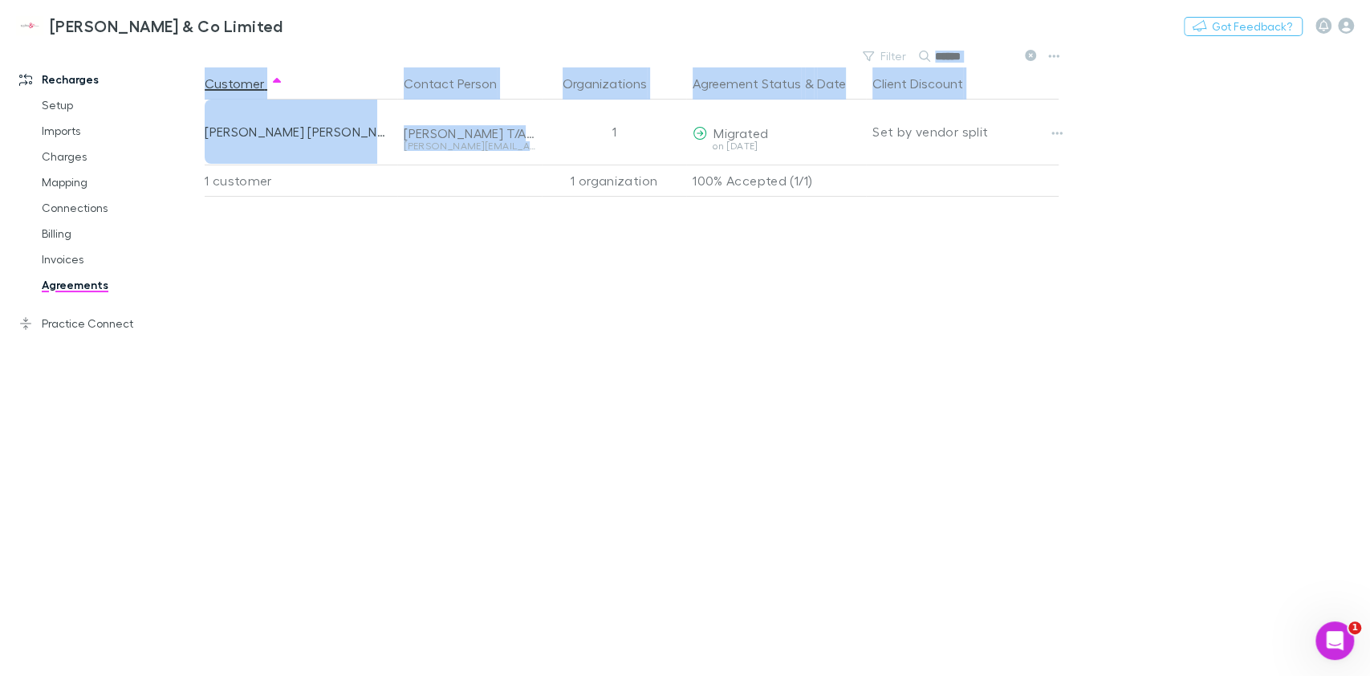
drag, startPoint x: 513, startPoint y: 144, endPoint x: 202, endPoint y: 138, distance: 310.7
click at [202, 138] on div "Recharges Setup Imports Charges Mapping Connections Billing Invoices Agreements…" at bounding box center [685, 360] width 1370 height 631
click at [202, 138] on div at bounding box center [200, 348] width 5 height 602
click at [205, 131] on div "Jodine Christine McIntyre" at bounding box center [298, 132] width 186 height 64
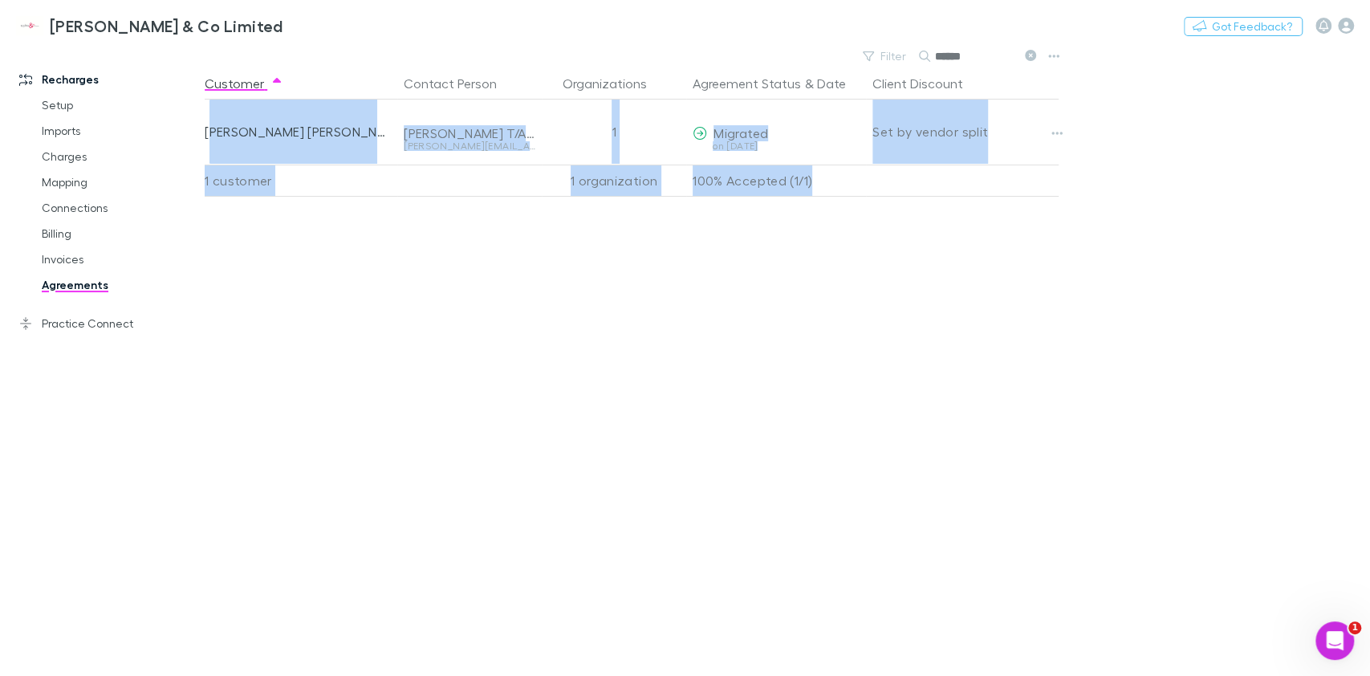
drag, startPoint x: 207, startPoint y: 131, endPoint x: 1096, endPoint y: 247, distance: 896.2
click at [1096, 247] on main "Filter Search ****** Customer Contact Person Organizations Agreement Status & D…" at bounding box center [787, 360] width 1165 height 631
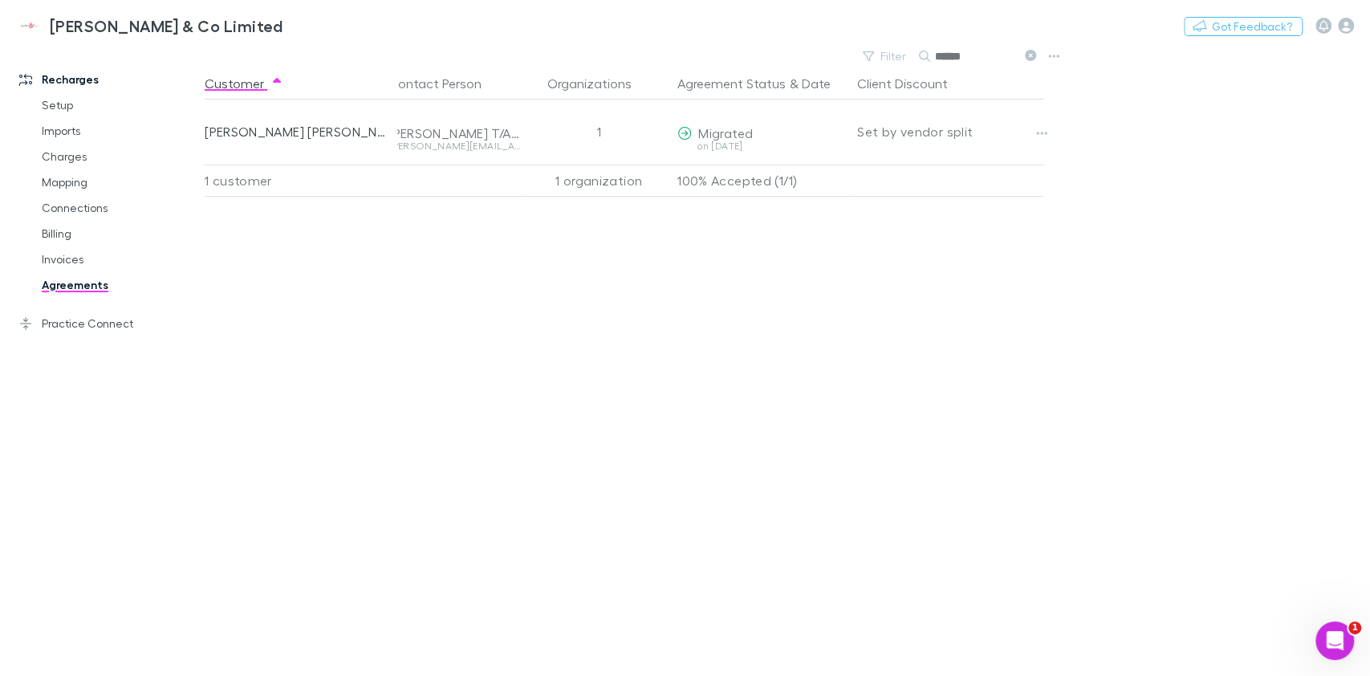
click at [1096, 247] on main "Filter Search ****** Customer Contact Person Organizations Agreement Status & D…" at bounding box center [787, 360] width 1165 height 631
click at [482, 437] on div "Customer Contact Person Organizations Agreement Status & Date Client Discount J…" at bounding box center [646, 371] width 883 height 608
click at [77, 272] on link "Agreements" at bounding box center [122, 285] width 192 height 26
click at [75, 254] on link "Invoices" at bounding box center [122, 259] width 192 height 26
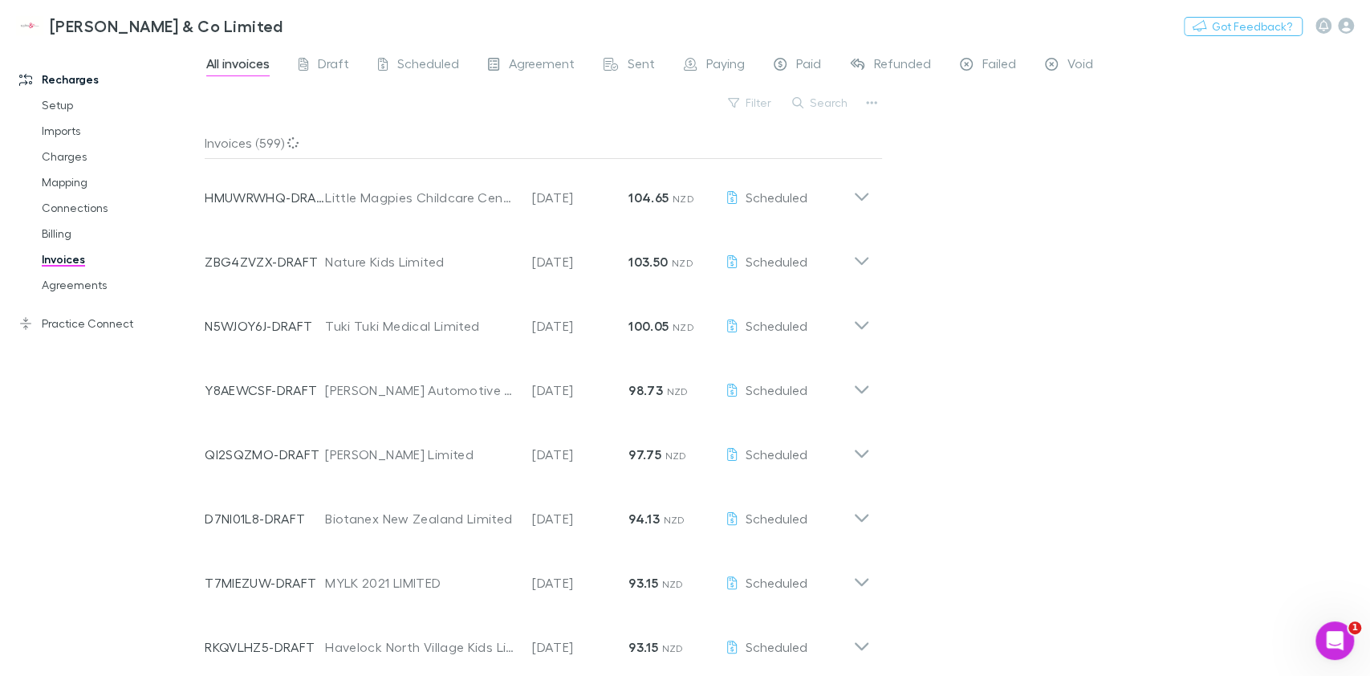
click at [822, 104] on button "Search" at bounding box center [820, 102] width 73 height 19
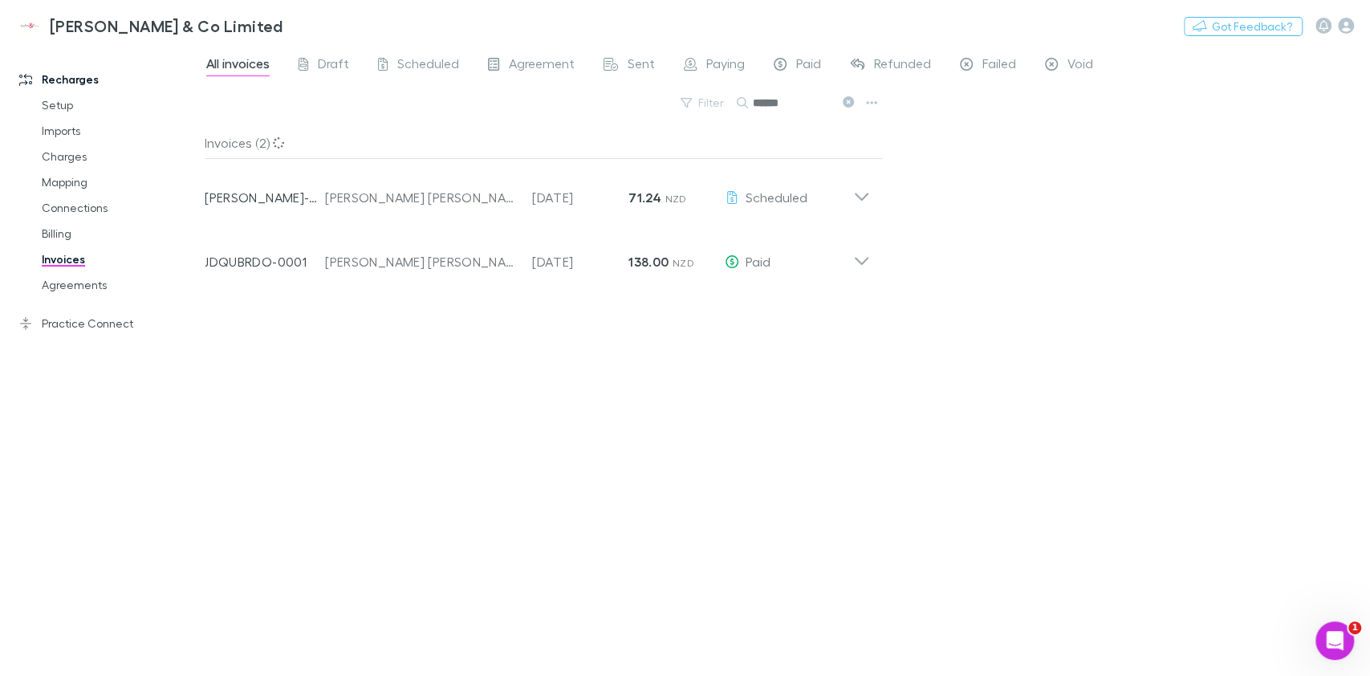
type input "******"
click at [870, 263] on div "Invoice Number JDQUBRDO-0001 Customer Jodine Christine McIntyre Invoice Date 18…" at bounding box center [537, 255] width 691 height 64
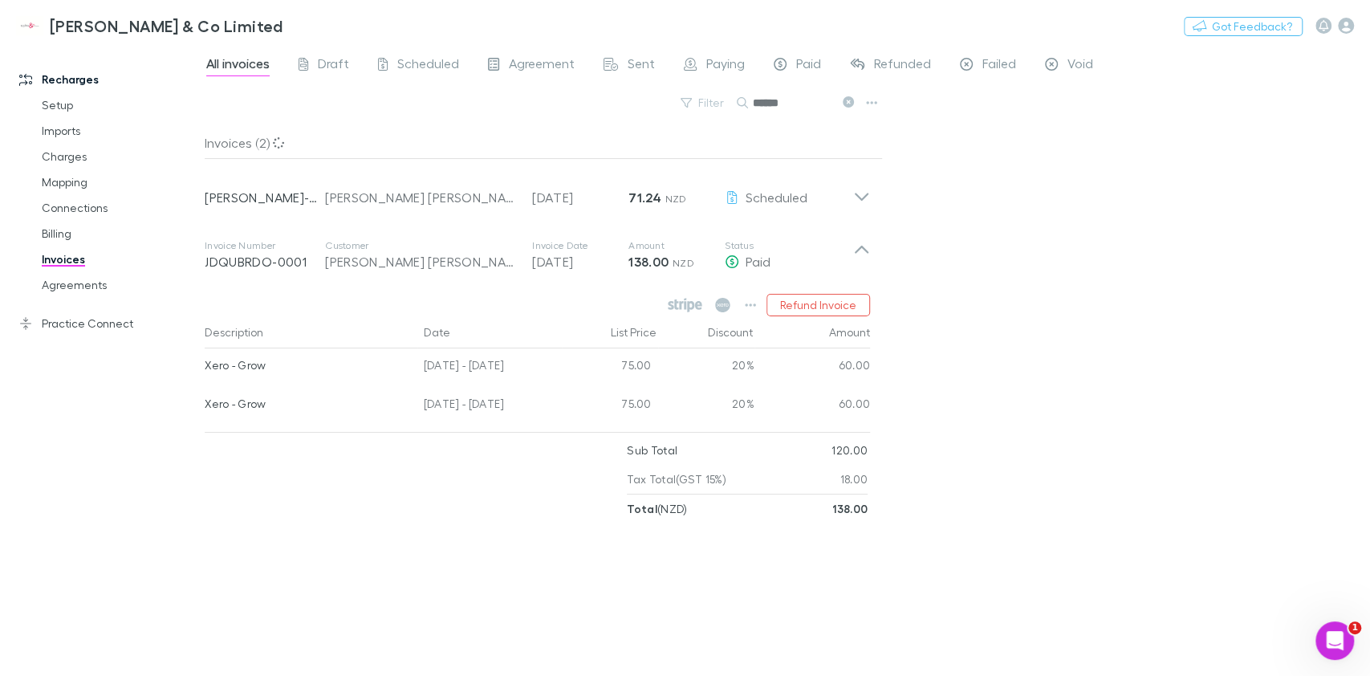
click at [818, 312] on button "Refund Invoice" at bounding box center [819, 305] width 104 height 22
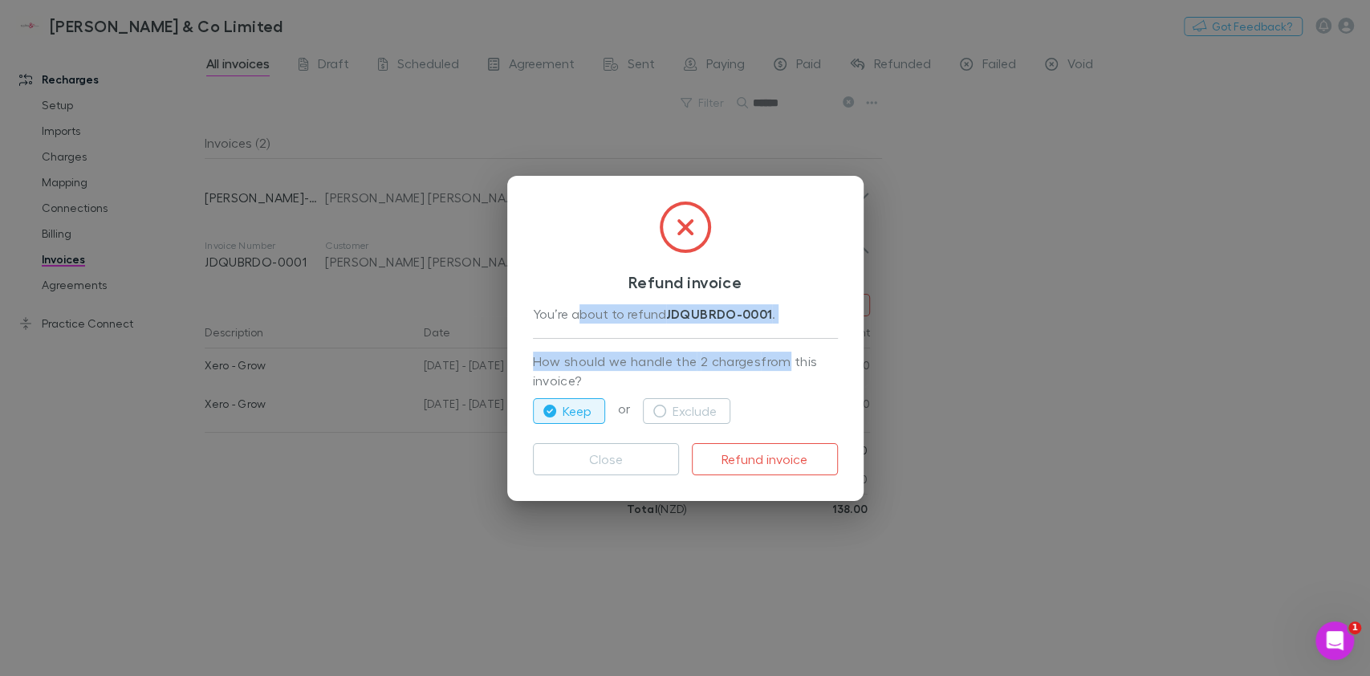
drag, startPoint x: 779, startPoint y: 364, endPoint x: 575, endPoint y: 319, distance: 209.4
click at [575, 319] on div "Refund invoice You’re about to refund JDQUBRDO-0001 . How should we handle the …" at bounding box center [685, 338] width 356 height 325
click at [575, 319] on div "You’re about to refund JDQUBRDO-0001 ." at bounding box center [685, 314] width 305 height 21
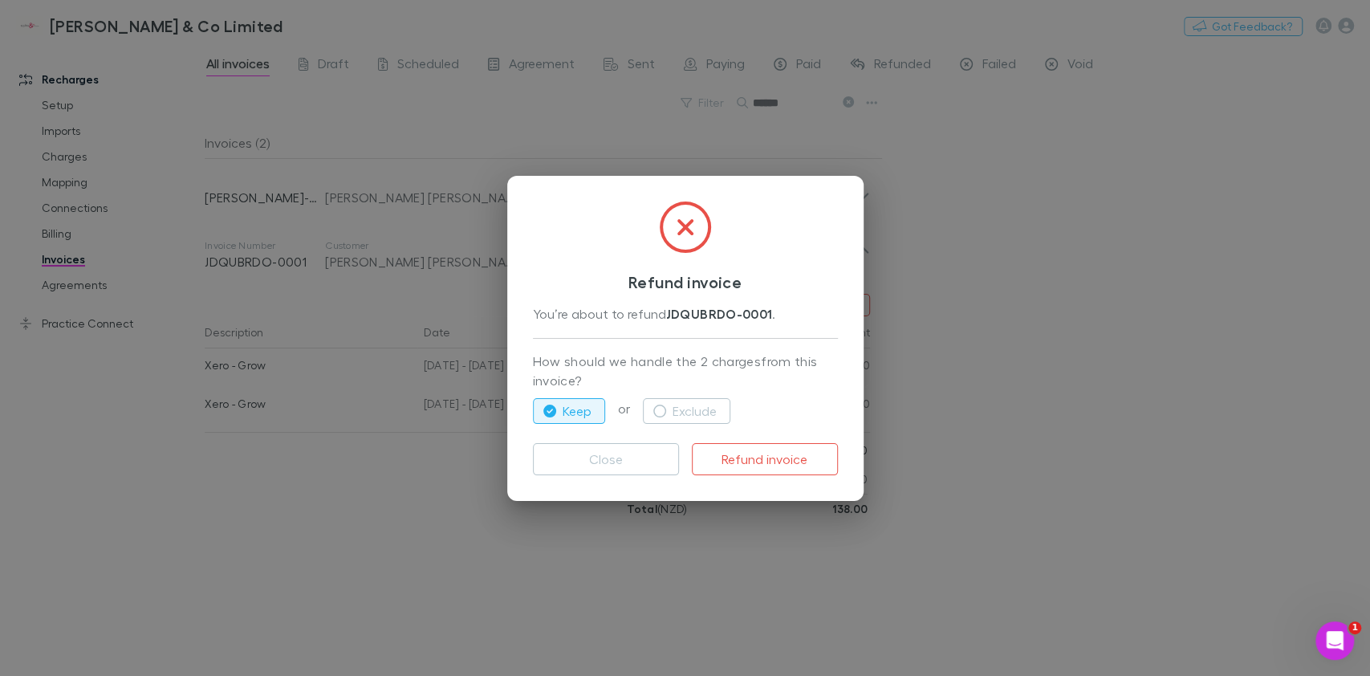
click at [687, 416] on button "Exclude" at bounding box center [686, 411] width 87 height 26
click at [587, 409] on button "Keep" at bounding box center [569, 411] width 72 height 26
drag, startPoint x: 608, startPoint y: 376, endPoint x: 528, endPoint y: 331, distance: 92.0
click at [528, 331] on div "Refund invoice You’re about to refund JDQUBRDO-0001 . How should we handle the …" at bounding box center [685, 338] width 356 height 325
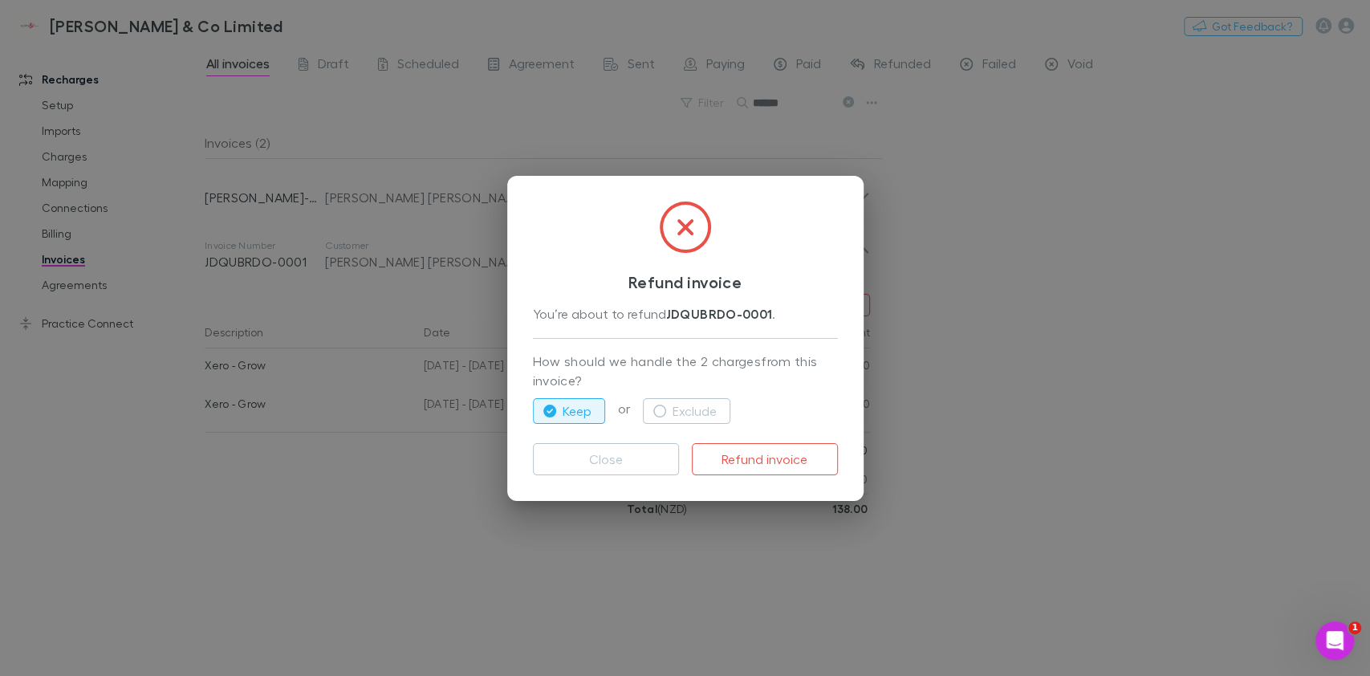
click at [585, 459] on button "Close" at bounding box center [606, 459] width 146 height 32
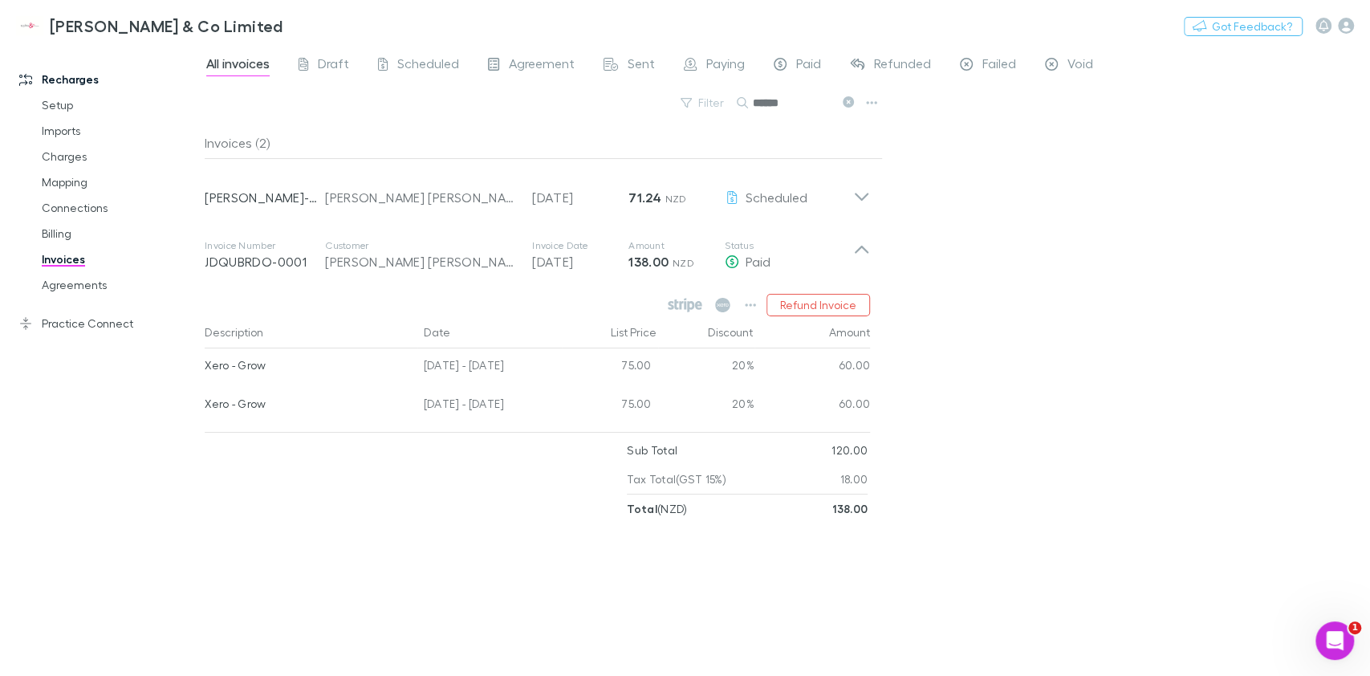
click at [930, 364] on div "All invoices Draft Scheduled Agreement Sent Paying Paid Refunded Failed Void Fi…" at bounding box center [787, 360] width 1165 height 631
click at [748, 300] on icon "button" at bounding box center [750, 305] width 11 height 13
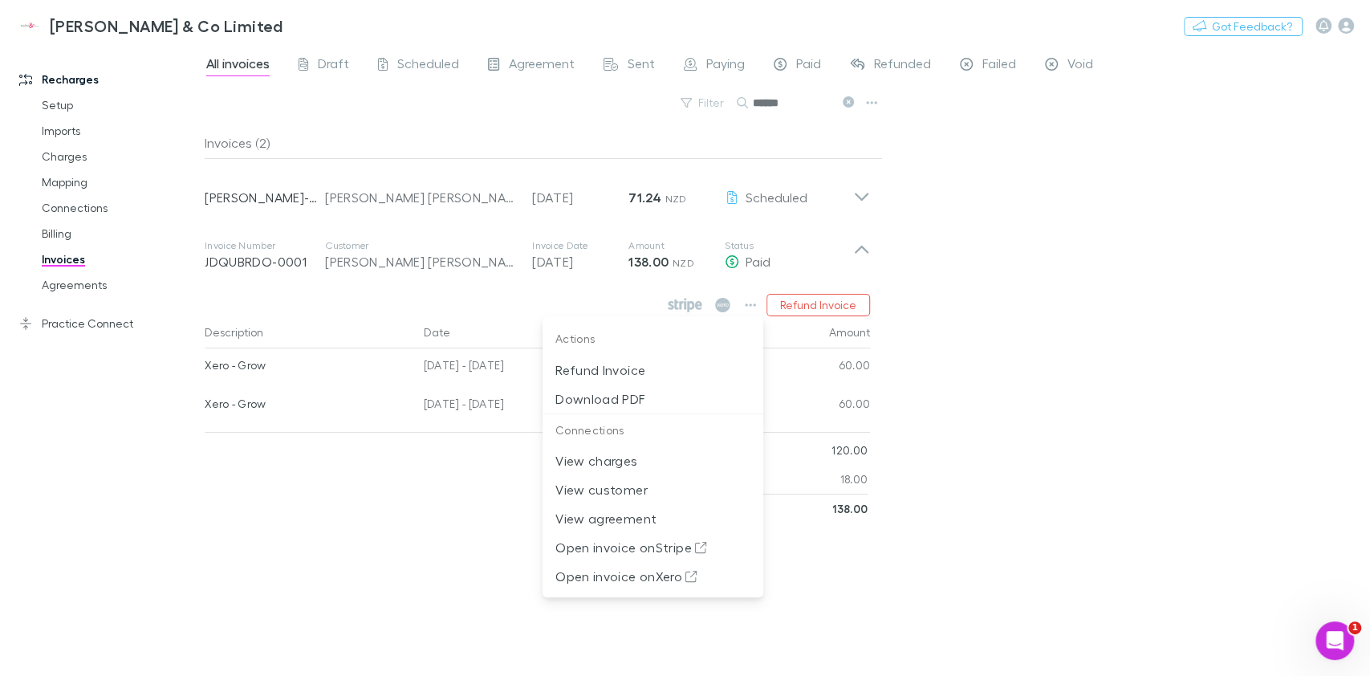
click at [745, 300] on div at bounding box center [685, 338] width 1370 height 676
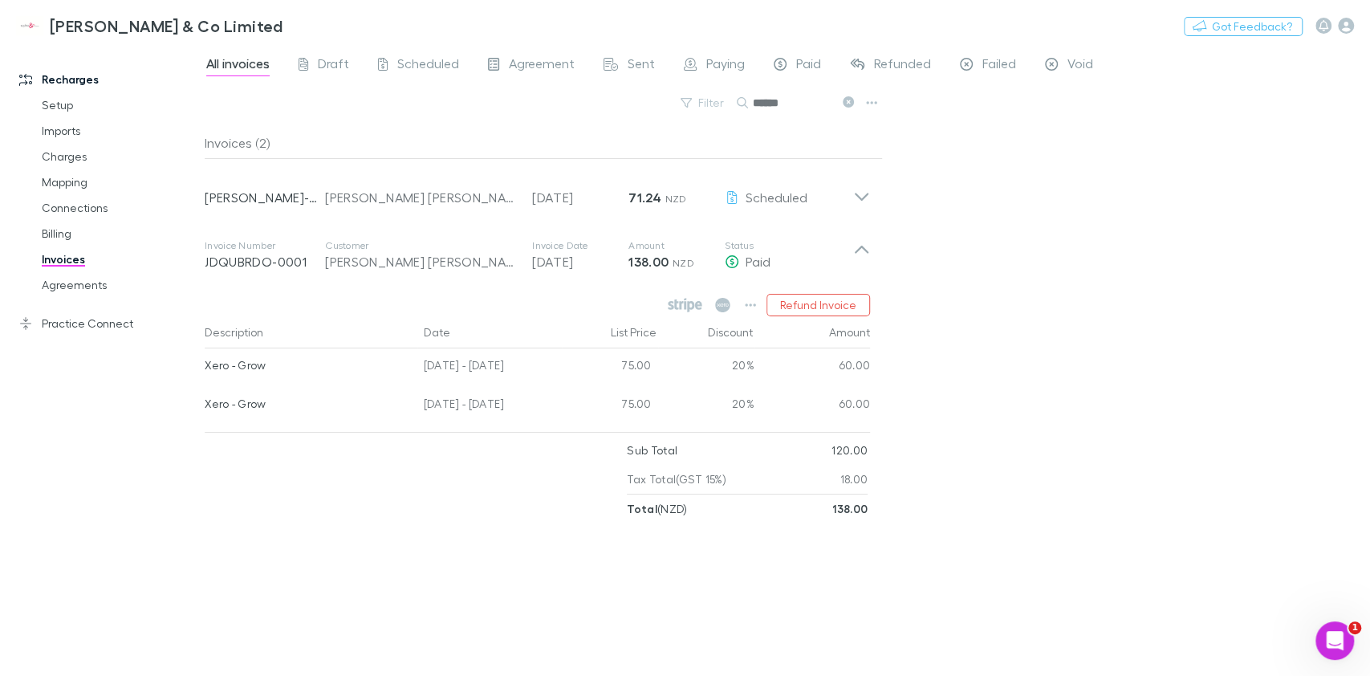
click at [747, 311] on icon "button" at bounding box center [750, 305] width 11 height 13
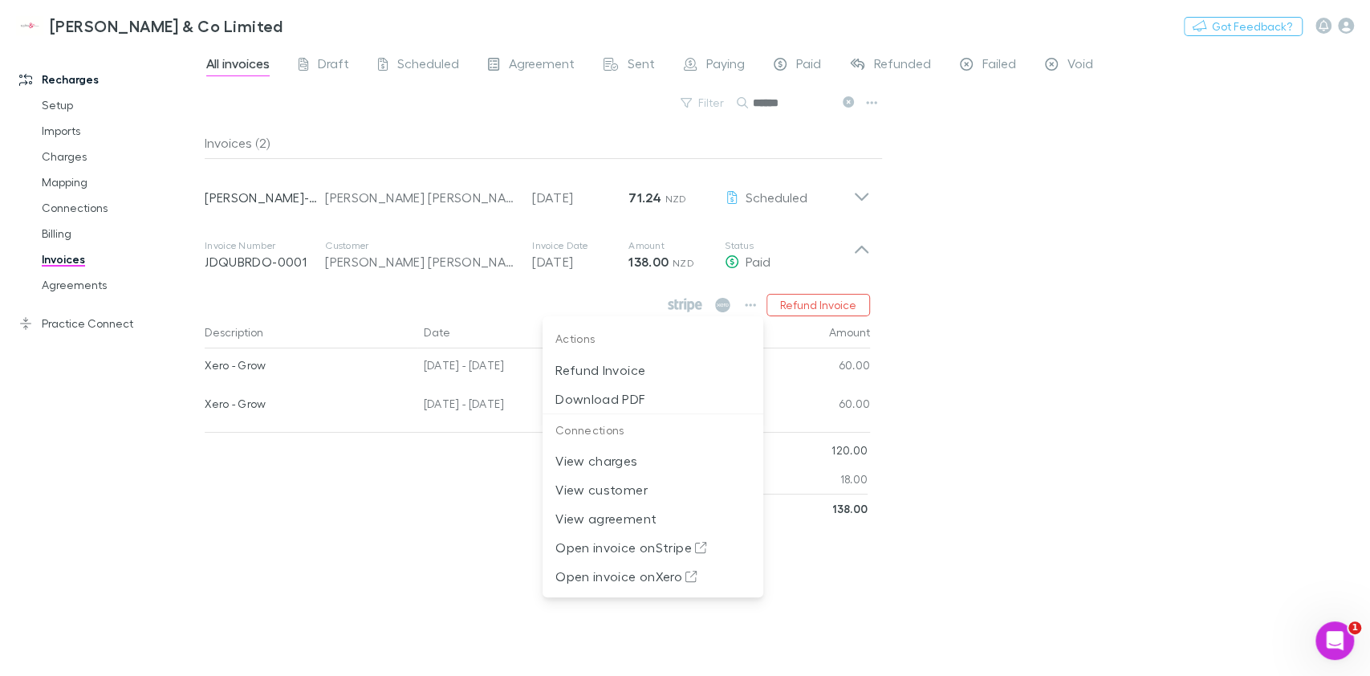
click at [683, 551] on p "Open invoice on Stripe" at bounding box center [652, 547] width 195 height 19
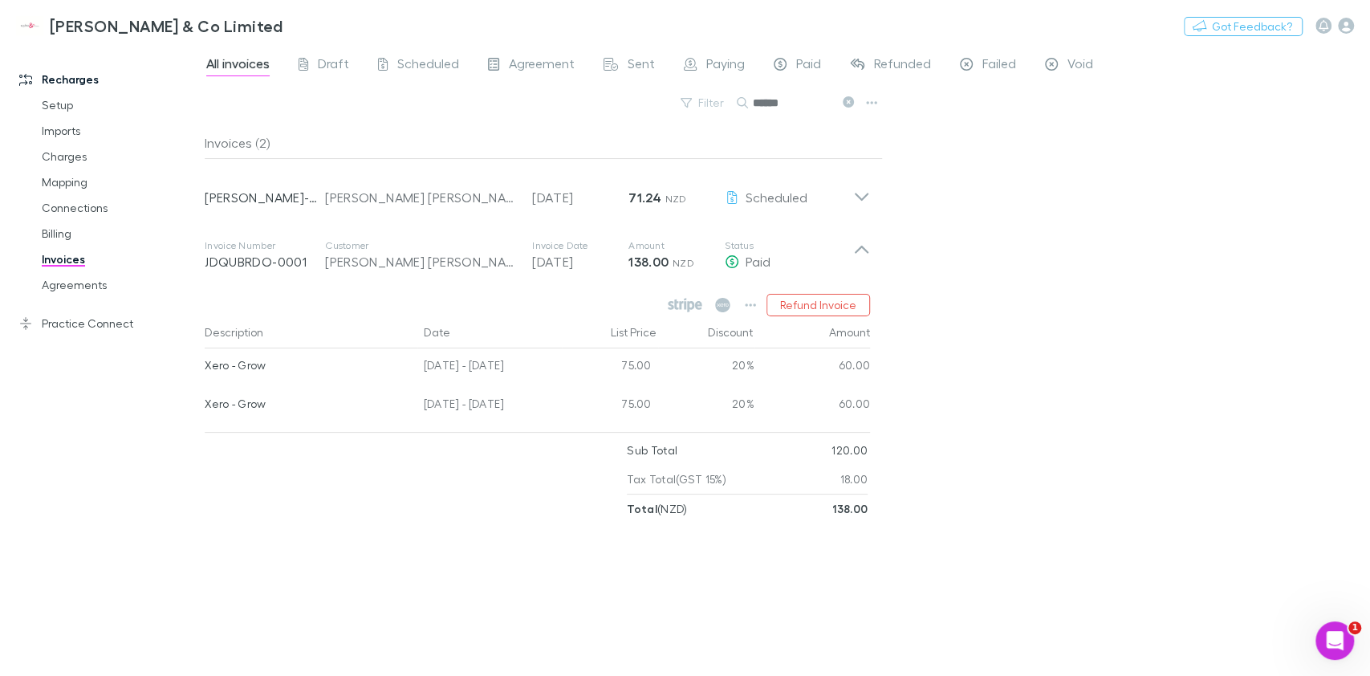
click at [754, 306] on icon "button" at bounding box center [750, 305] width 11 height 13
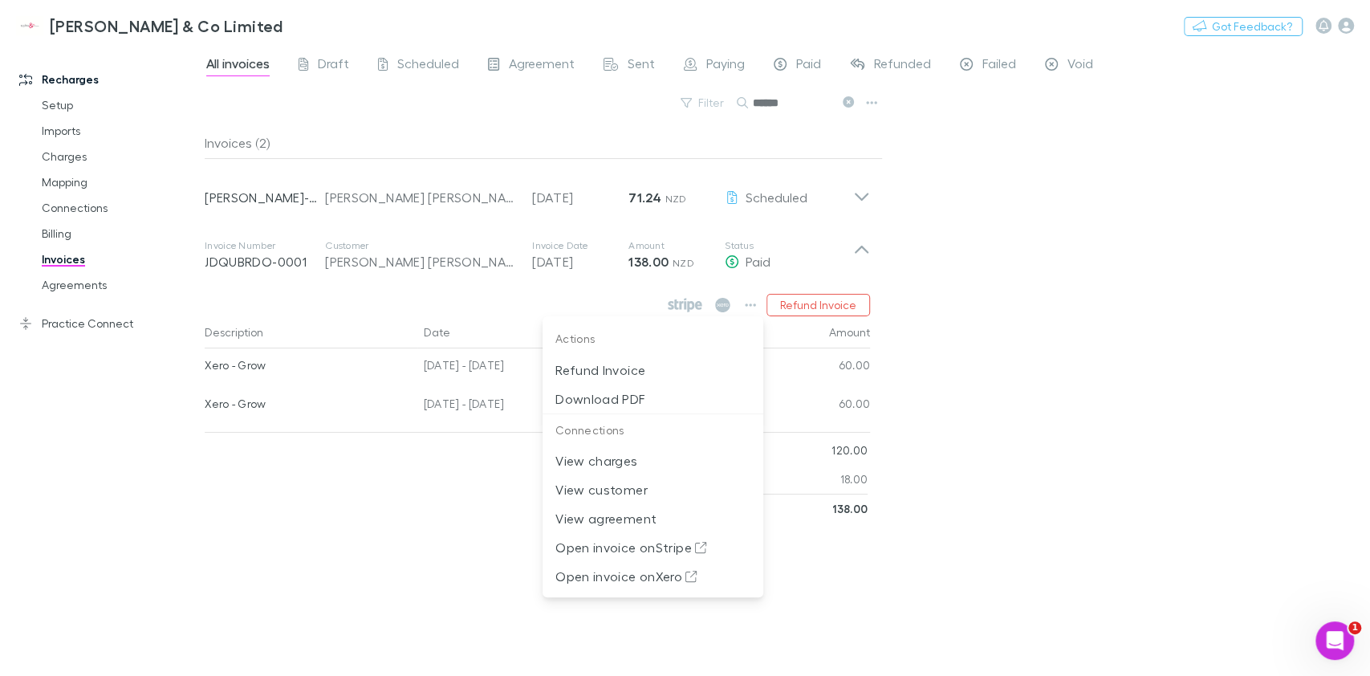
click at [953, 368] on div at bounding box center [685, 338] width 1370 height 676
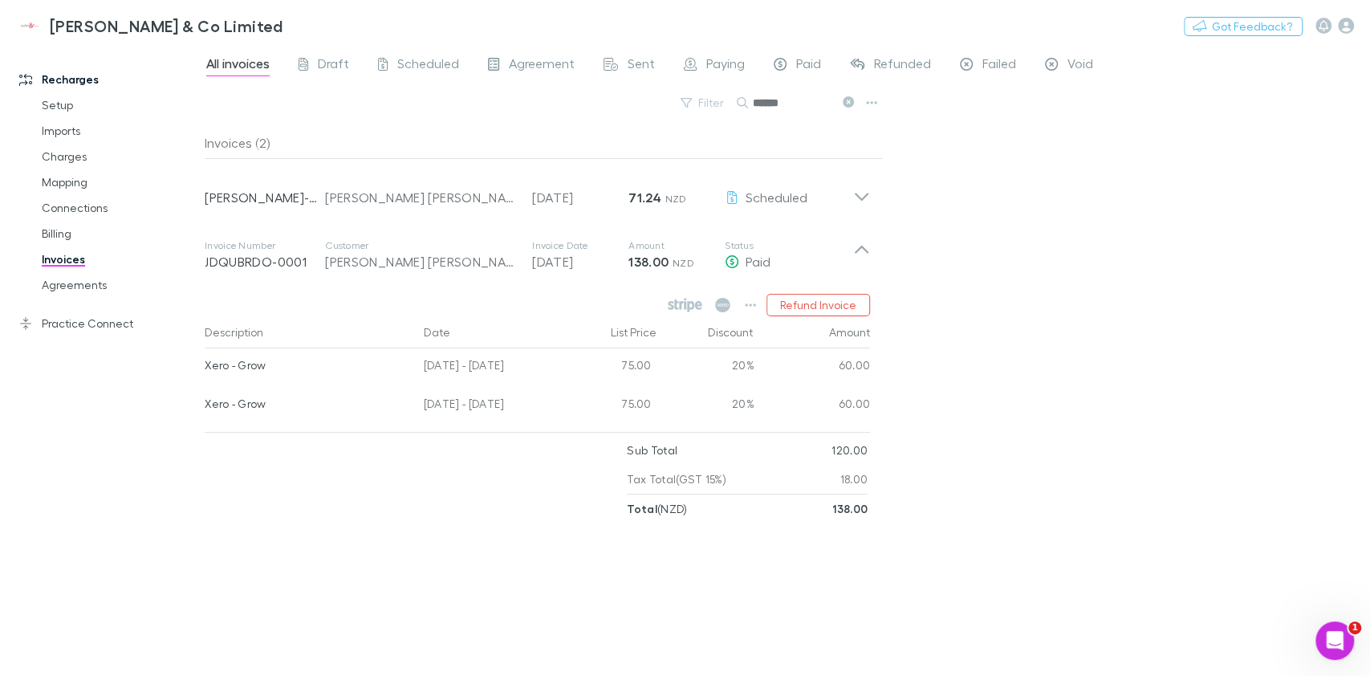
click at [954, 444] on div "All invoices Draft Scheduled Agreement Sent Paying Paid Refunded Failed Void Fi…" at bounding box center [787, 360] width 1165 height 631
click at [732, 579] on div "Invoices (2) Invoice Number RECH-0604 Customer Jodine Christine McIntyre Invoic…" at bounding box center [544, 395] width 678 height 536
click at [995, 512] on div "All invoices Draft Scheduled Agreement Sent Paying Paid Refunded Failed Void Fi…" at bounding box center [787, 360] width 1165 height 631
click at [1333, 641] on icon "Open Intercom Messenger" at bounding box center [1335, 641] width 26 height 26
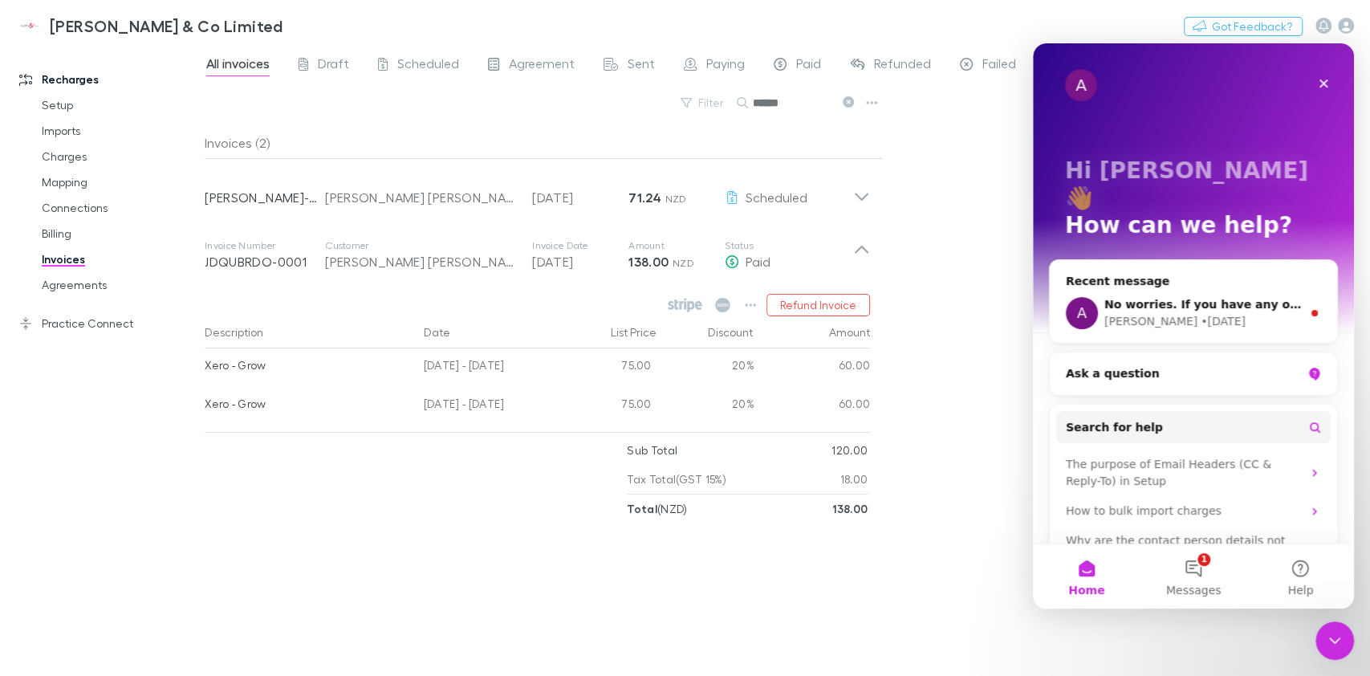
click at [1147, 365] on div "Ask a question" at bounding box center [1184, 373] width 236 height 17
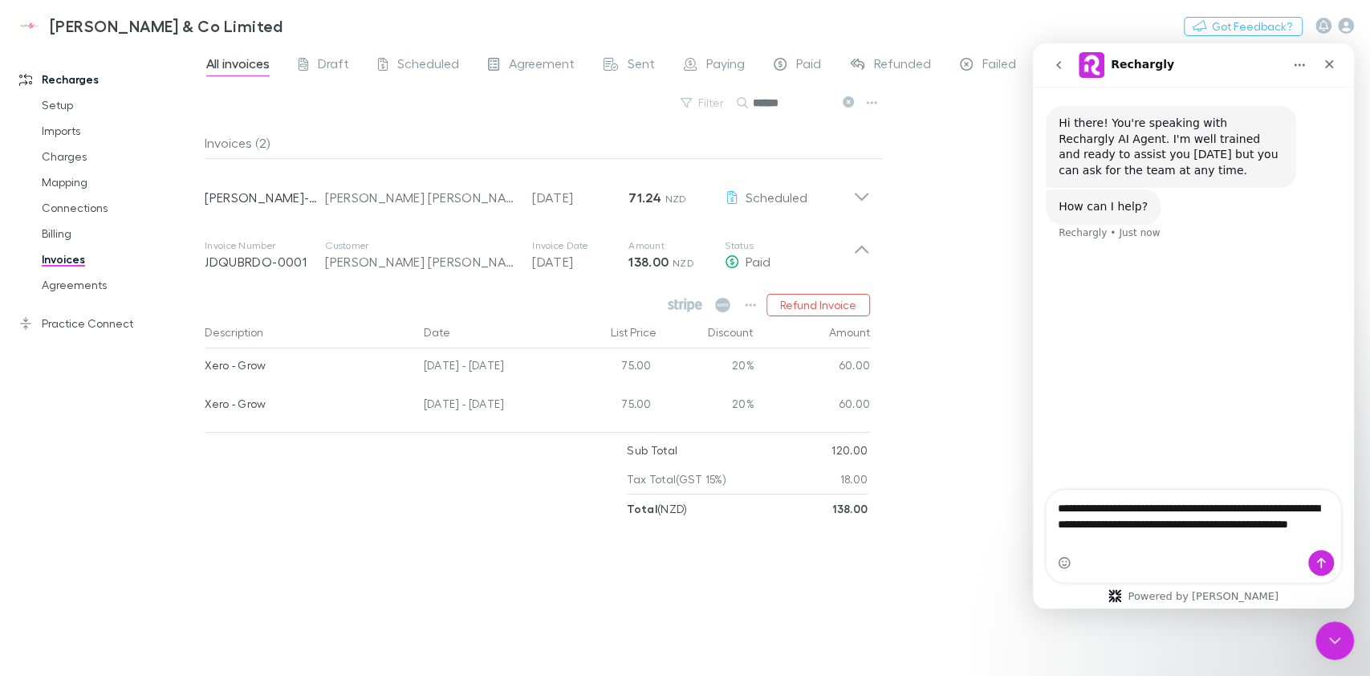
click at [1225, 523] on textarea "**********" at bounding box center [1194, 519] width 294 height 59
click at [1190, 542] on textarea "**********" at bounding box center [1194, 519] width 294 height 59
drag, startPoint x: 1198, startPoint y: 541, endPoint x: 1169, endPoint y: 549, distance: 30.8
click at [1169, 549] on textarea "**********" at bounding box center [1194, 519] width 294 height 59
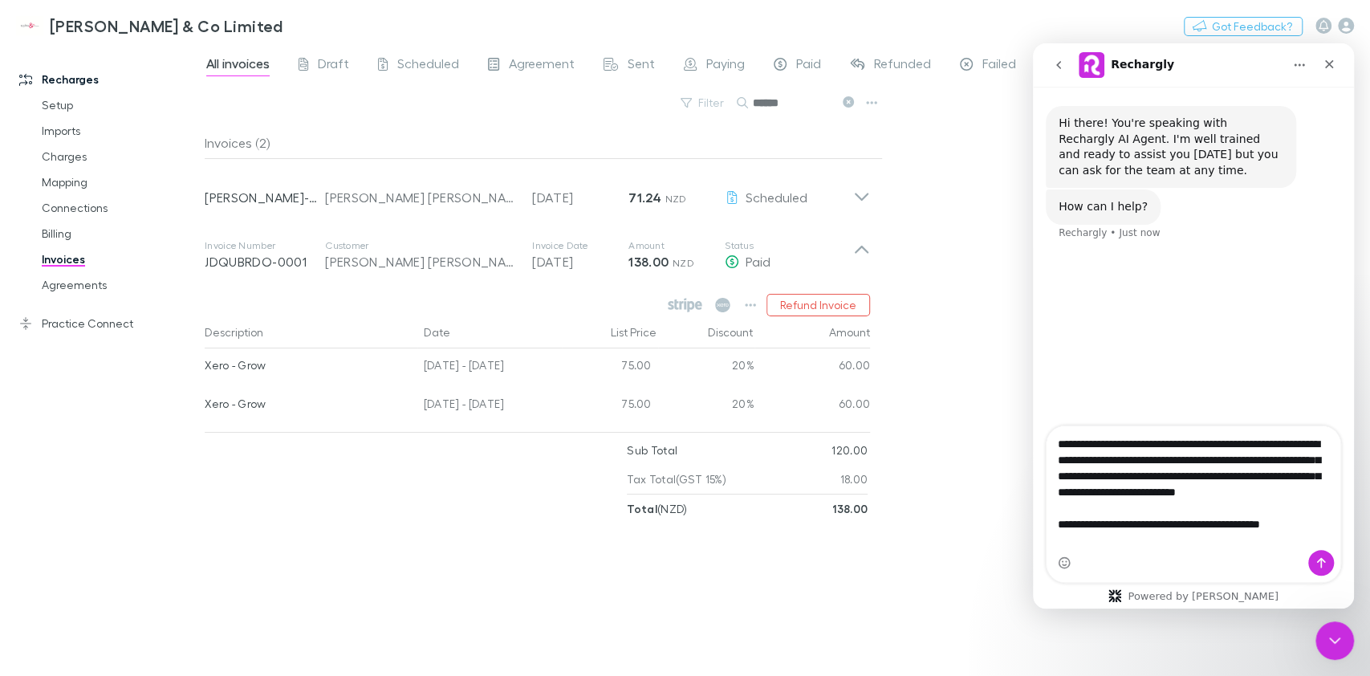
type textarea "**********"
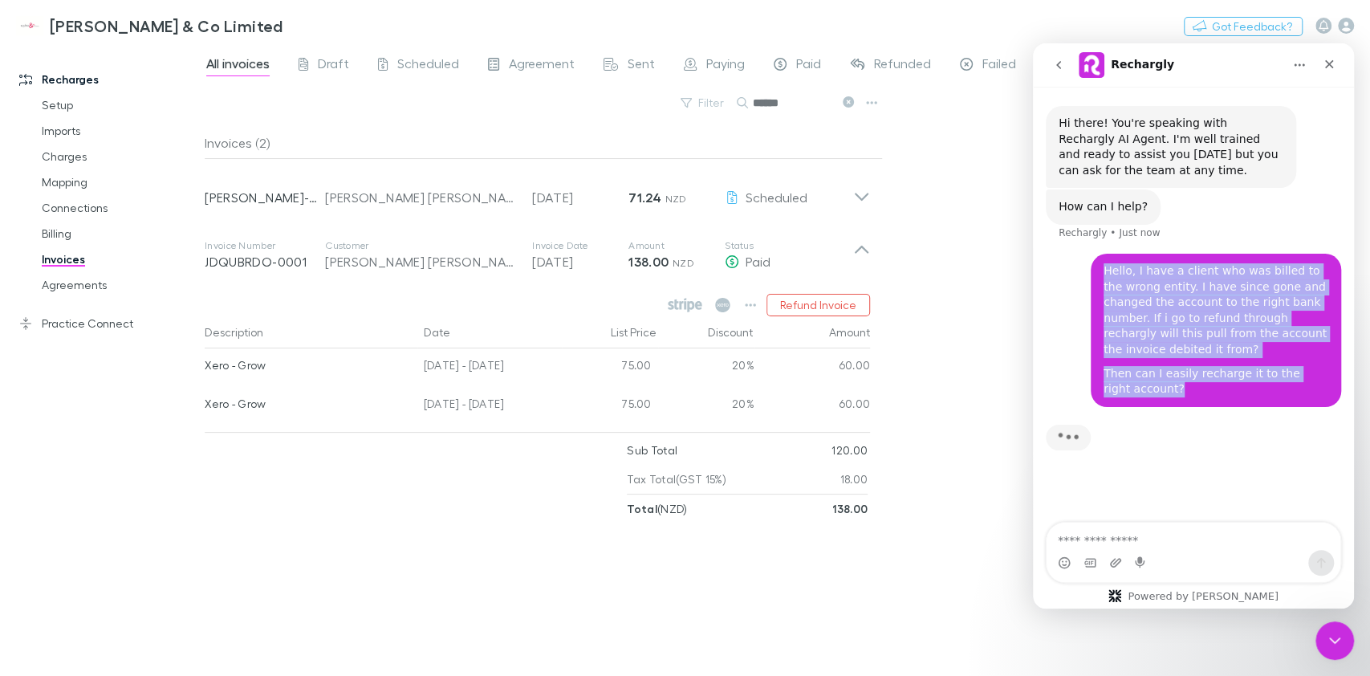
drag, startPoint x: 1170, startPoint y: 395, endPoint x: 1093, endPoint y: 274, distance: 143.2
click at [1093, 274] on div "Hello, I have a client who was billed to the wrong entity. I have since gone an…" at bounding box center [1193, 340] width 295 height 173
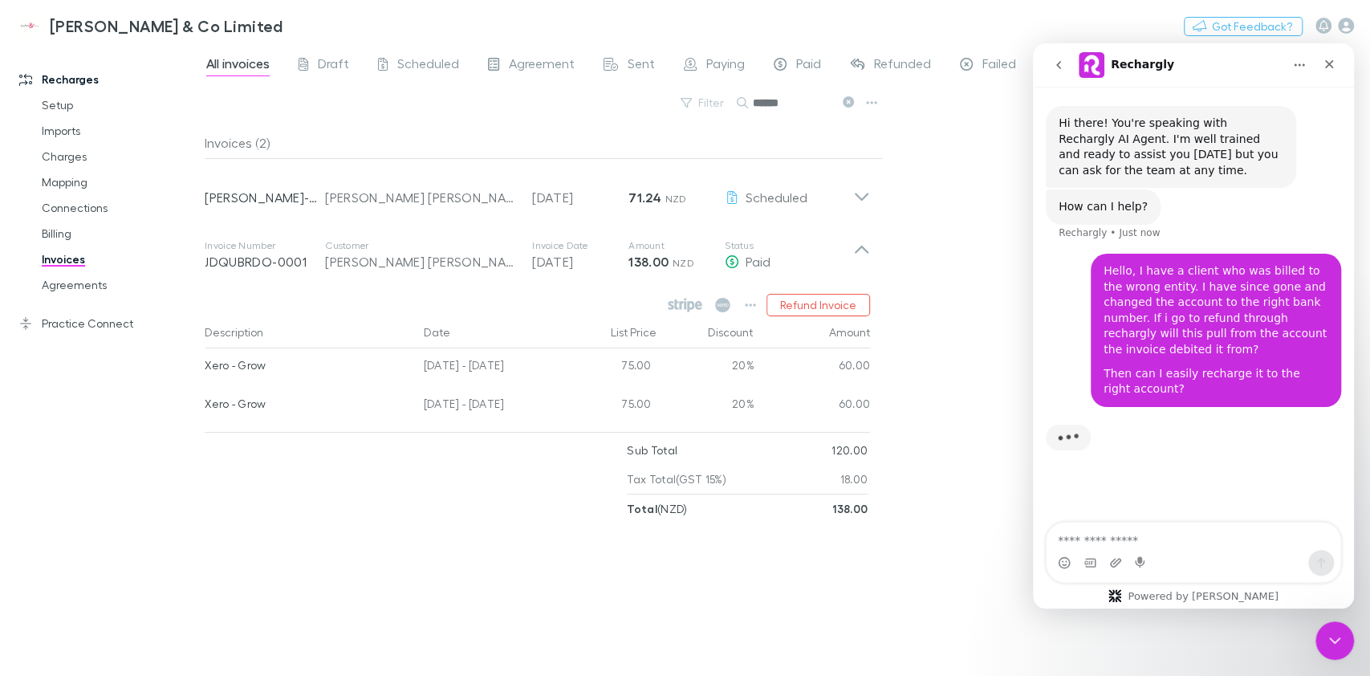
click at [1093, 274] on div "Hello, I have a client who was billed to the wrong entity. I have since gone an…" at bounding box center [1216, 330] width 250 height 153
click at [1198, 436] on div "Typing" at bounding box center [1193, 448] width 295 height 62
click at [1171, 545] on textarea "Message…" at bounding box center [1194, 536] width 294 height 27
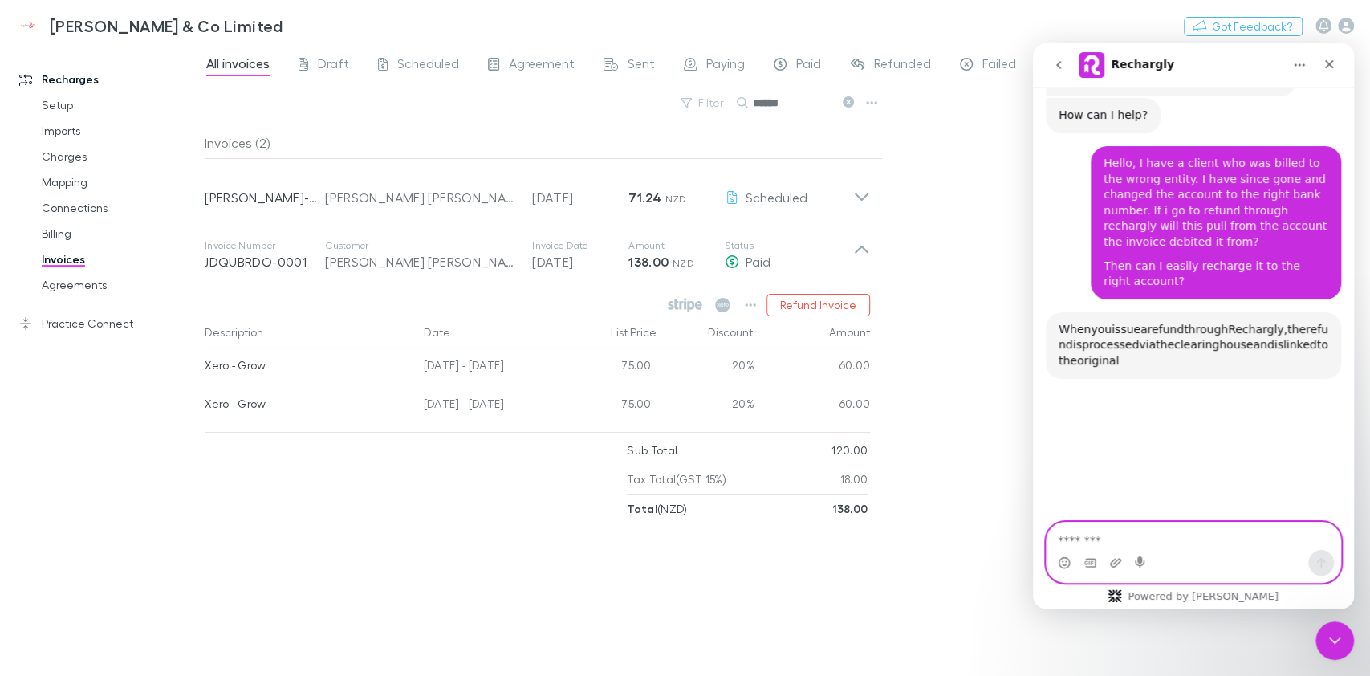
scroll to position [154, 0]
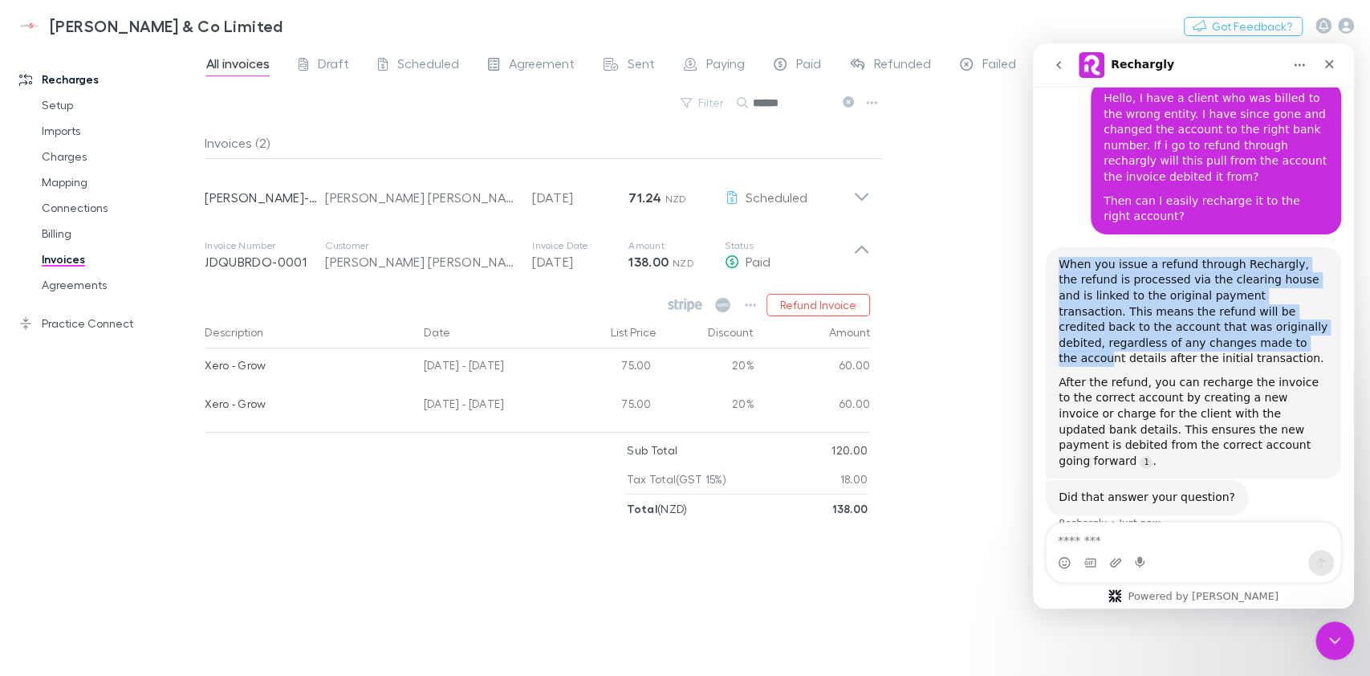
click at [1215, 326] on div "When you issue a refund through Rechargly, the refund is processed via the clea…" at bounding box center [1194, 312] width 270 height 110
click at [1215, 326] on div "When you issue a refund through Rechargly, the refund is processed via the clea…" at bounding box center [1194, 313] width 270 height 110
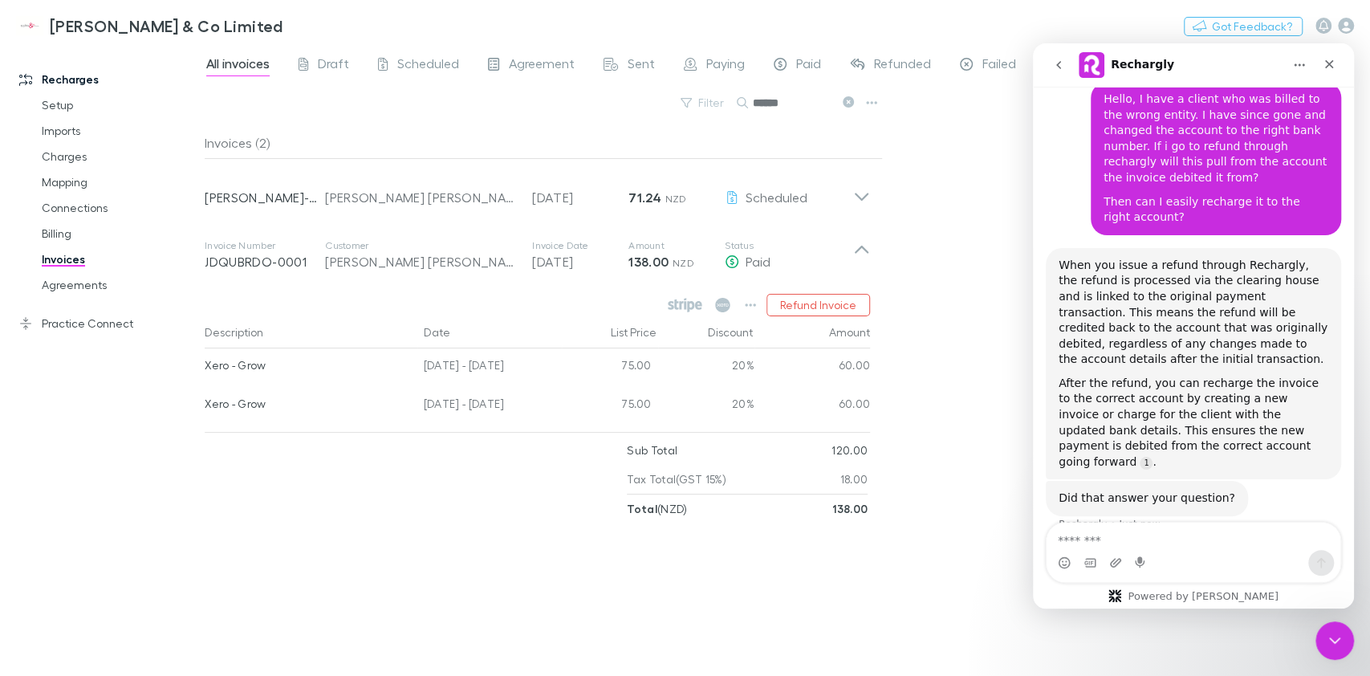
scroll to position [2, 0]
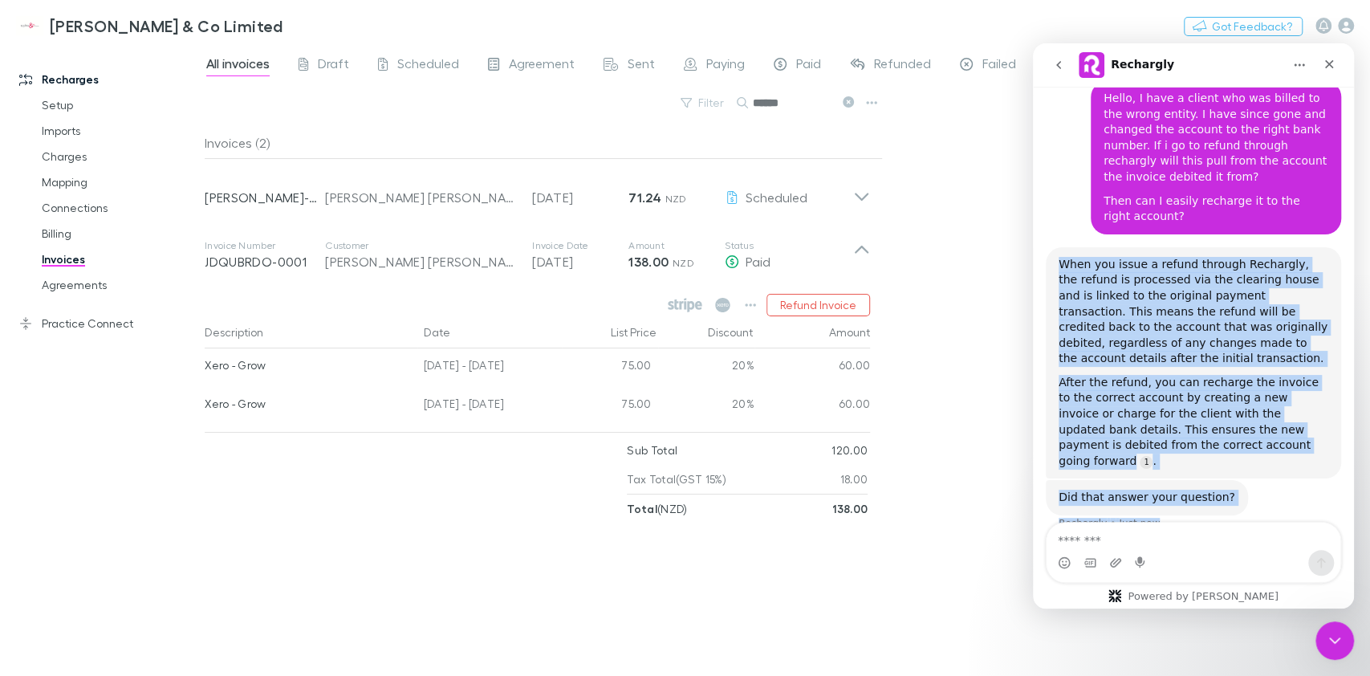
drag, startPoint x: 1060, startPoint y: 247, endPoint x: 1261, endPoint y: 482, distance: 309.1
click at [1261, 482] on div "Hi there! You're speaking with Rechargly AI Agent. I'm well trained and ready t…" at bounding box center [1193, 249] width 295 height 601
click at [1261, 482] on div "Did that answer your question? Rechargly • Just now" at bounding box center [1193, 515] width 295 height 71
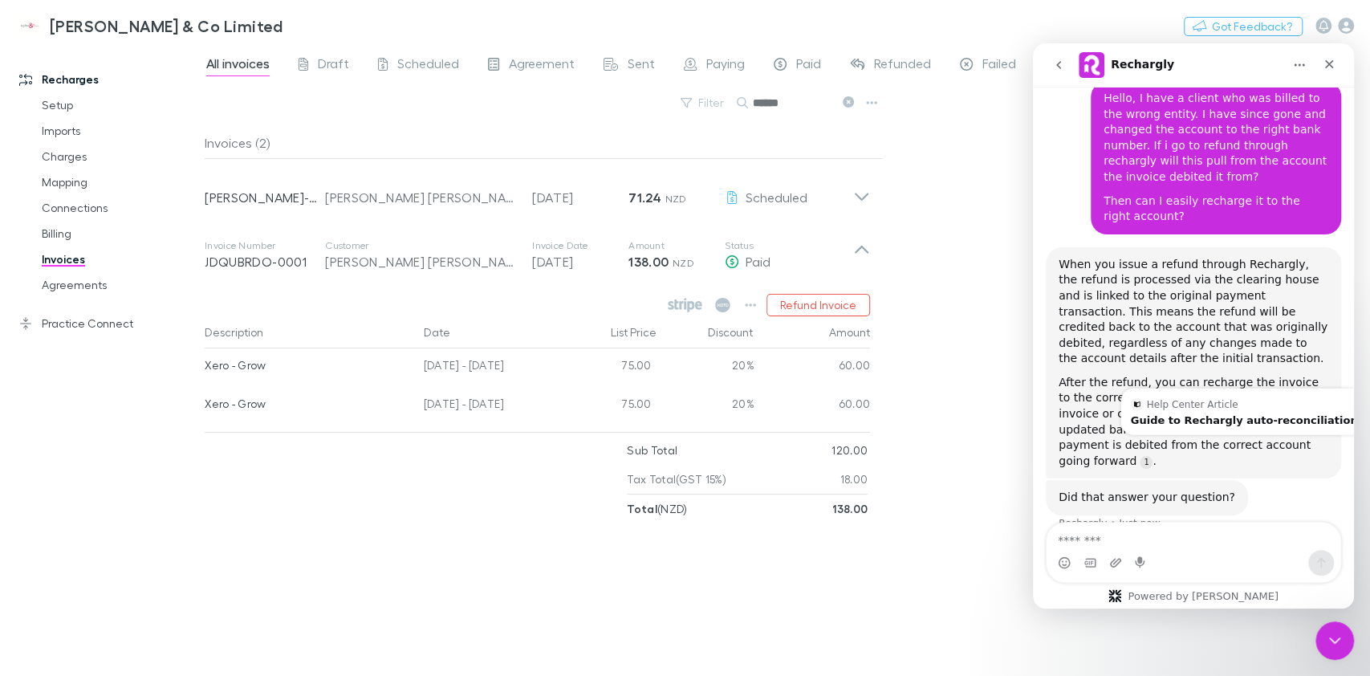
click at [803, 304] on button "Refund Invoice" at bounding box center [819, 305] width 104 height 22
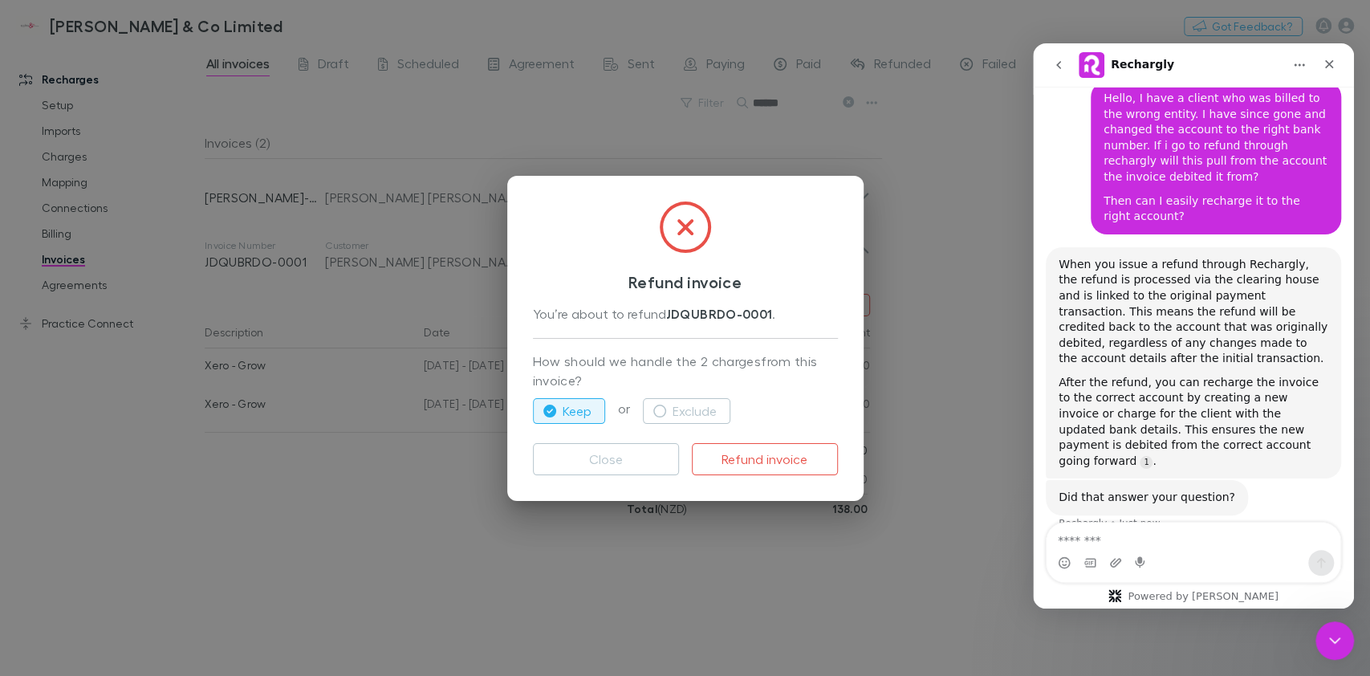
drag, startPoint x: 604, startPoint y: 375, endPoint x: 519, endPoint y: 355, distance: 88.2
click at [519, 355] on div "Refund invoice You’re about to refund JDQUBRDO-0001 . How should we handle the …" at bounding box center [685, 338] width 356 height 325
click at [749, 462] on button "Refund invoice" at bounding box center [765, 459] width 146 height 32
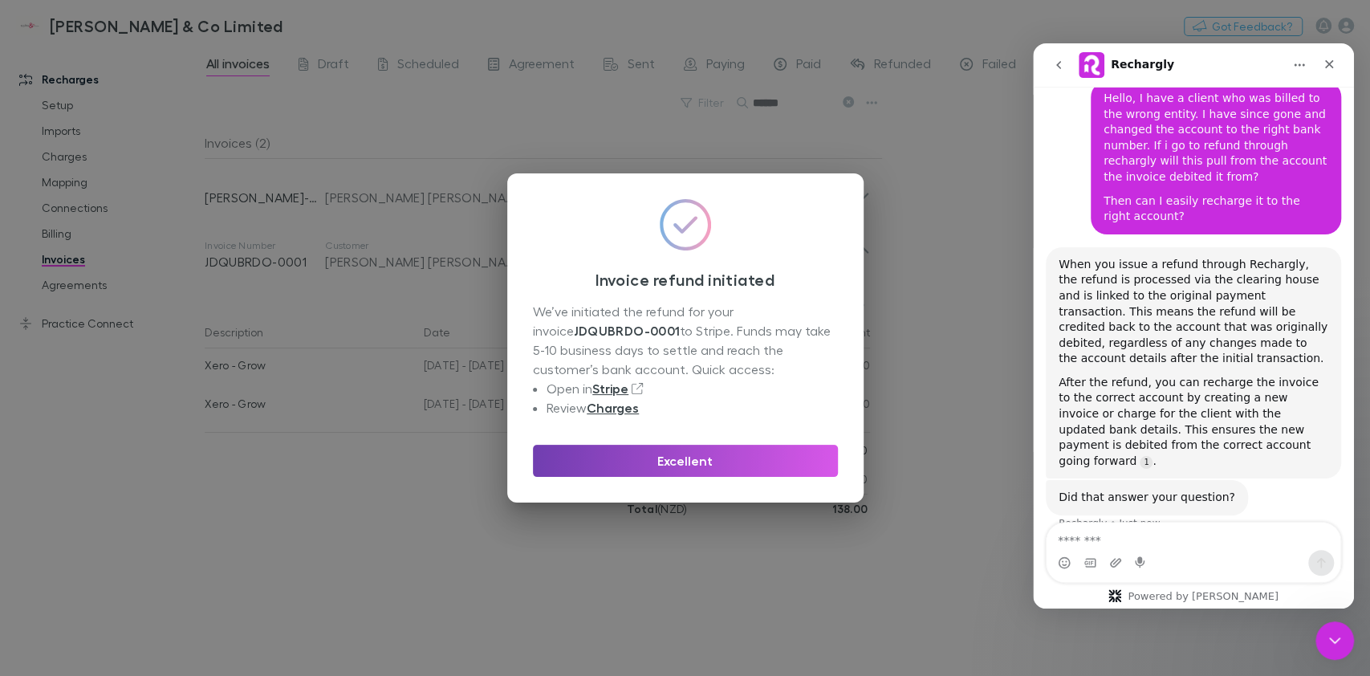
click at [738, 471] on button "Excellent" at bounding box center [685, 461] width 305 height 32
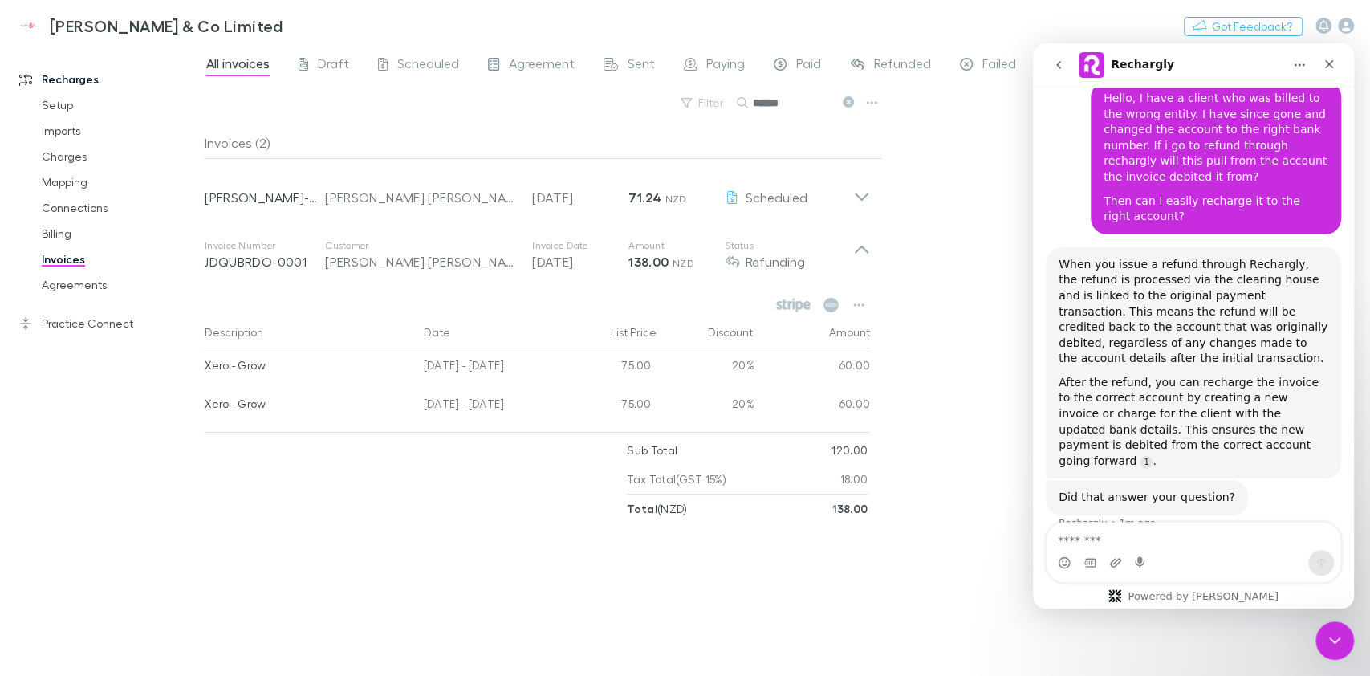
click at [973, 255] on div "All invoices Draft Scheduled Agreement Sent Paying Paid Refunded Failed Void Fi…" at bounding box center [787, 360] width 1165 height 631
click at [71, 240] on link "Billing" at bounding box center [122, 234] width 192 height 26
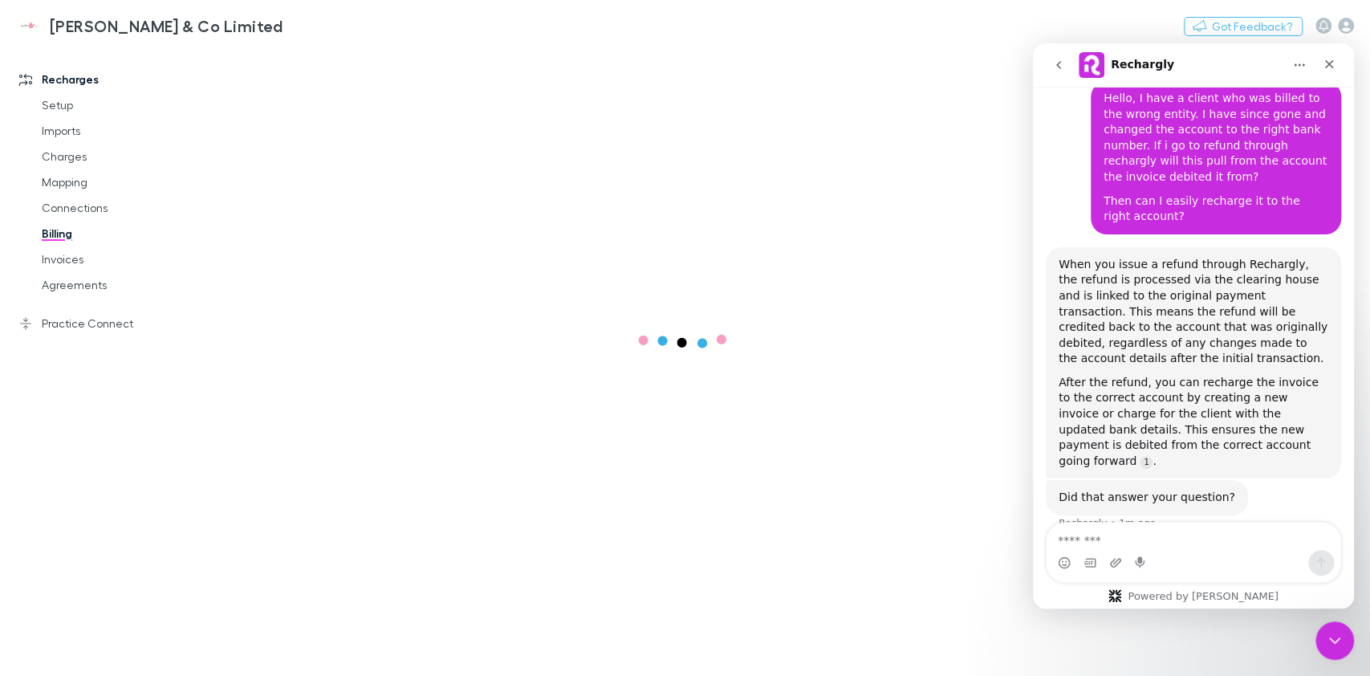
click at [71, 256] on link "Invoices" at bounding box center [122, 259] width 192 height 26
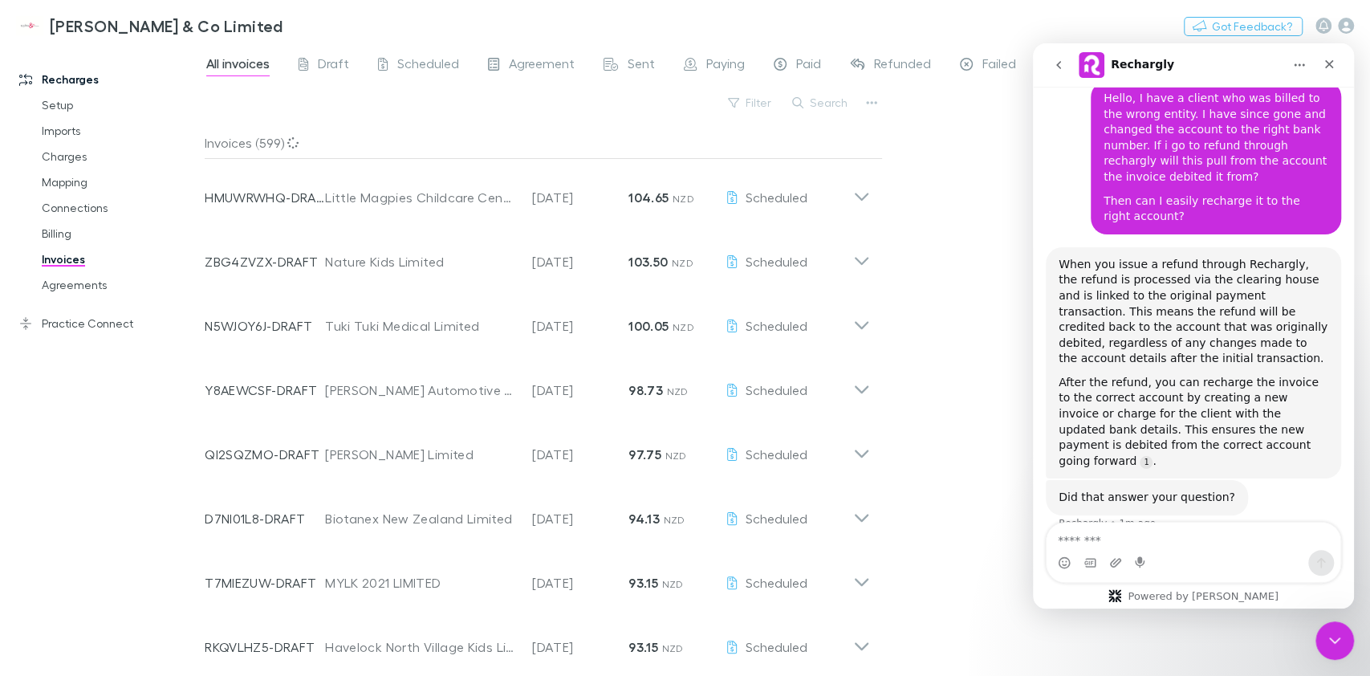
click at [828, 104] on button "Search" at bounding box center [820, 102] width 73 height 19
click at [795, 107] on input "text" at bounding box center [793, 103] width 80 height 22
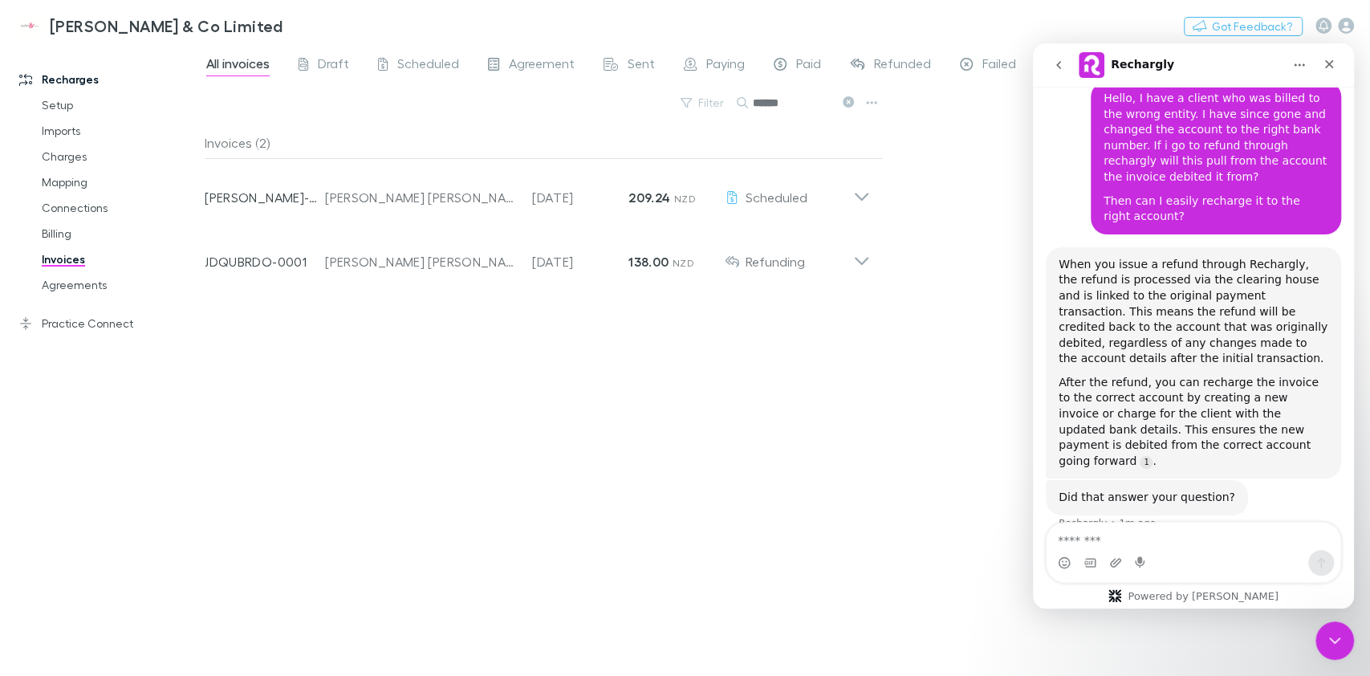
type input "******"
click at [864, 264] on icon at bounding box center [861, 255] width 17 height 32
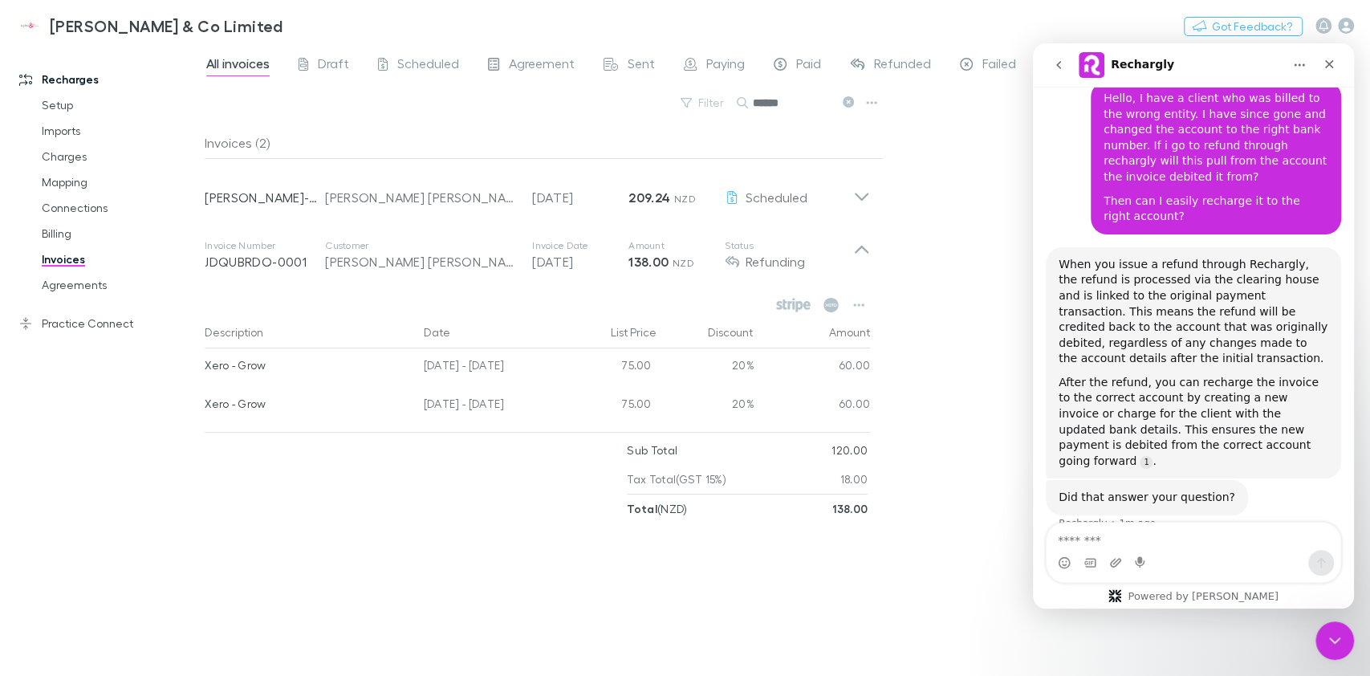
click at [1107, 375] on div "After the refund, you can recharge the invoice to the correct account by creati…" at bounding box center [1194, 422] width 270 height 95
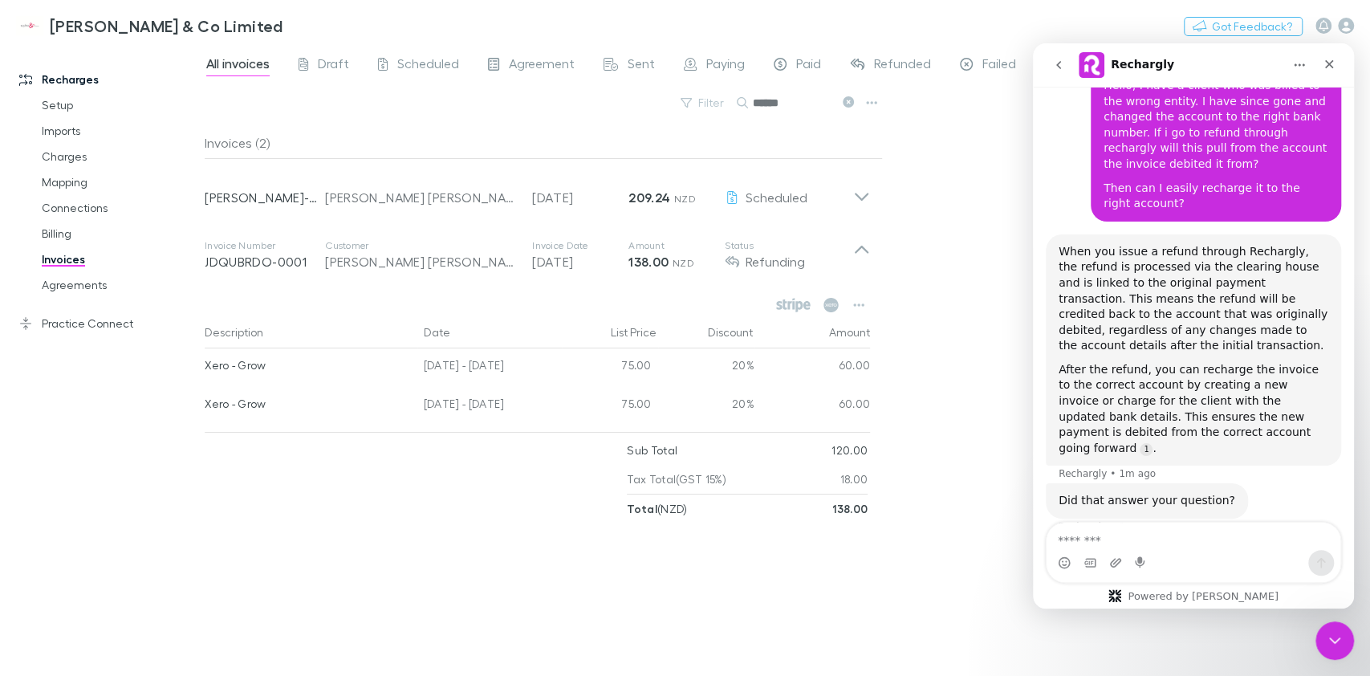
click at [1067, 364] on div "After the refund, you can recharge the invoice to the correct account by creati…" at bounding box center [1194, 409] width 270 height 95
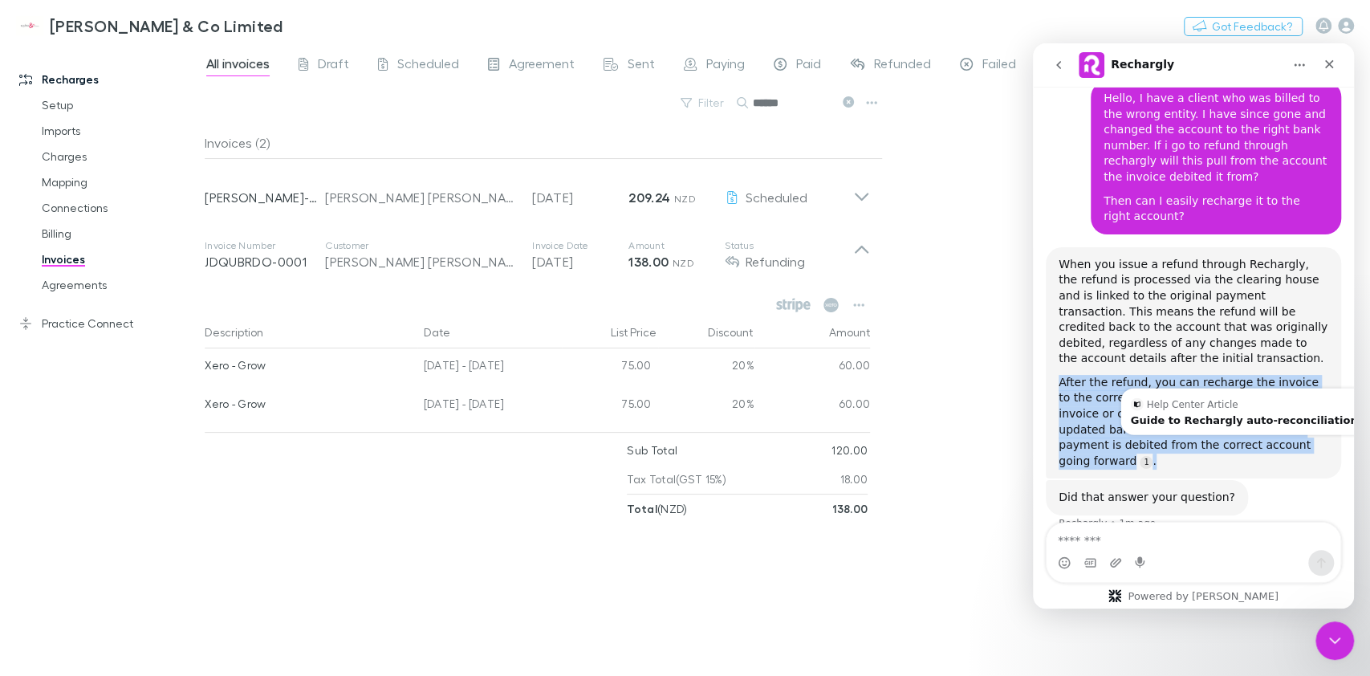
drag, startPoint x: 1061, startPoint y: 361, endPoint x: 1247, endPoint y: 438, distance: 200.8
click at [1247, 438] on div "When you issue a refund through Rechargly, the refund is processed via the clea…" at bounding box center [1193, 363] width 295 height 232
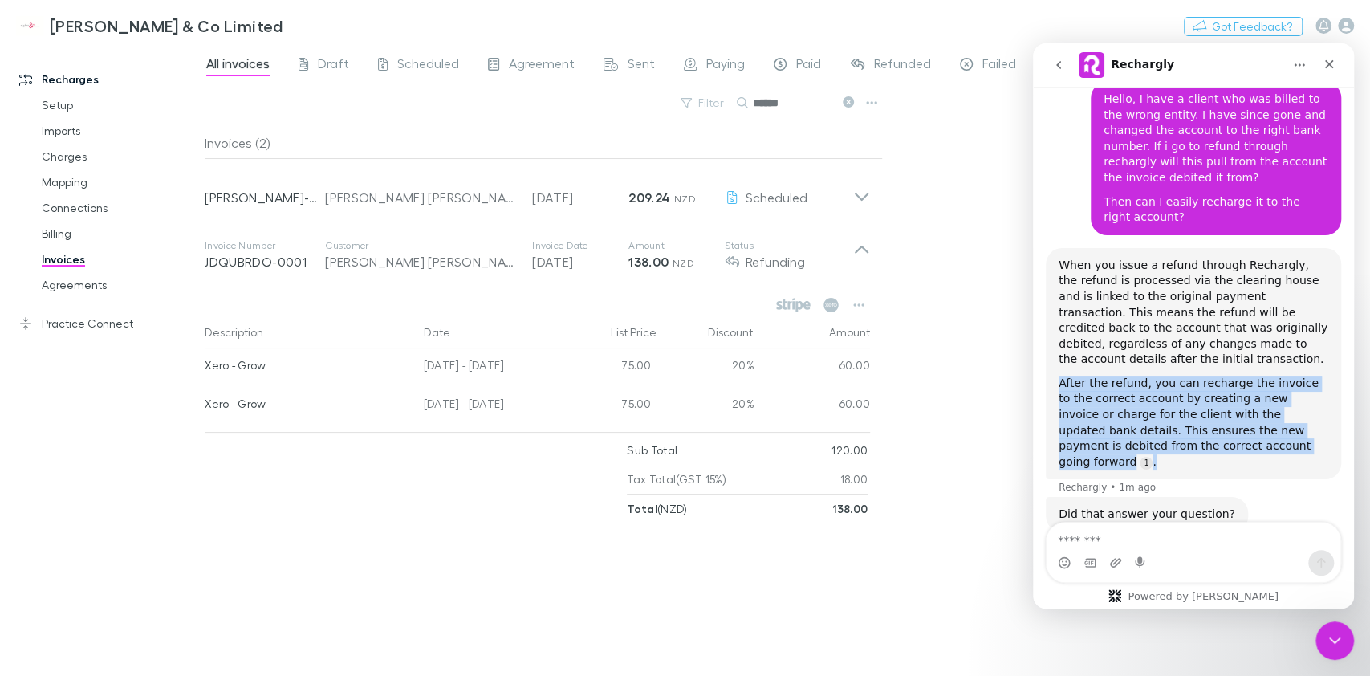
click at [1247, 438] on div "When you issue a refund through Rechargly, the refund is processed via the clea…" at bounding box center [1193, 364] width 295 height 232
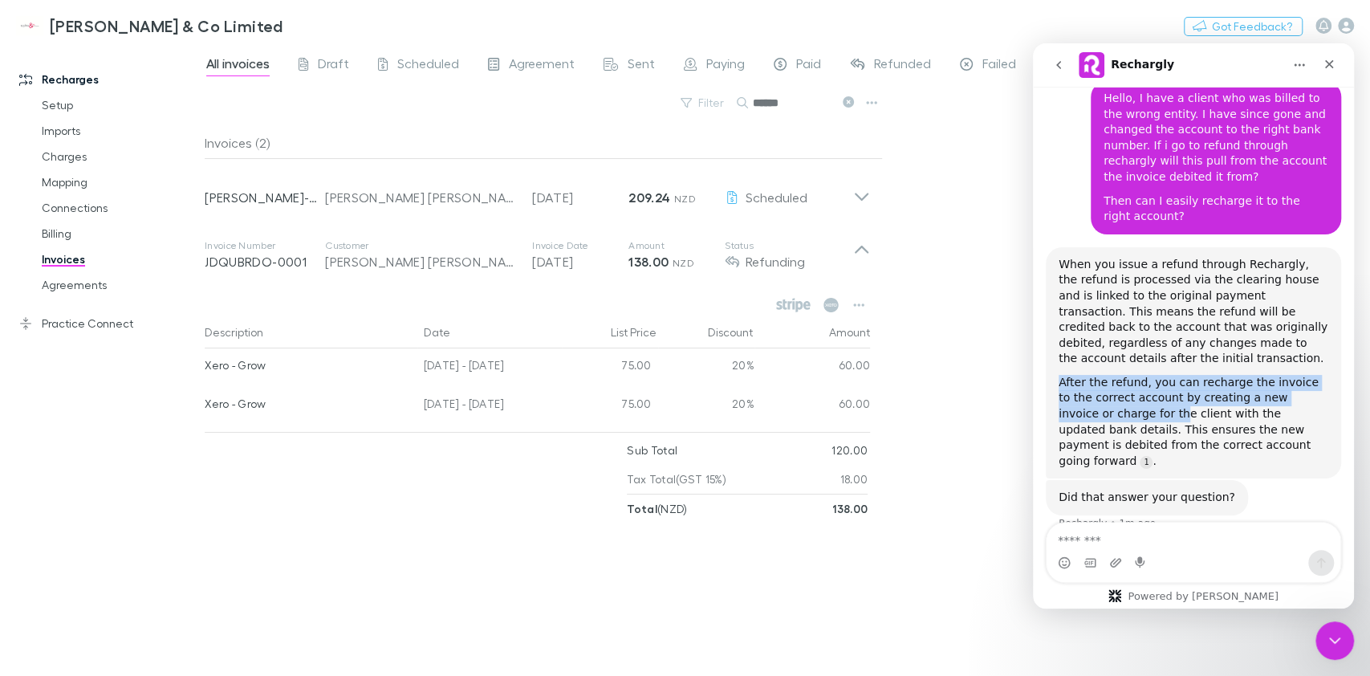
drag, startPoint x: 1056, startPoint y: 370, endPoint x: 1122, endPoint y: 393, distance: 69.6
click at [1122, 393] on div "When you issue a refund through Rechargly, the refund is processed via the clea…" at bounding box center [1193, 363] width 295 height 232
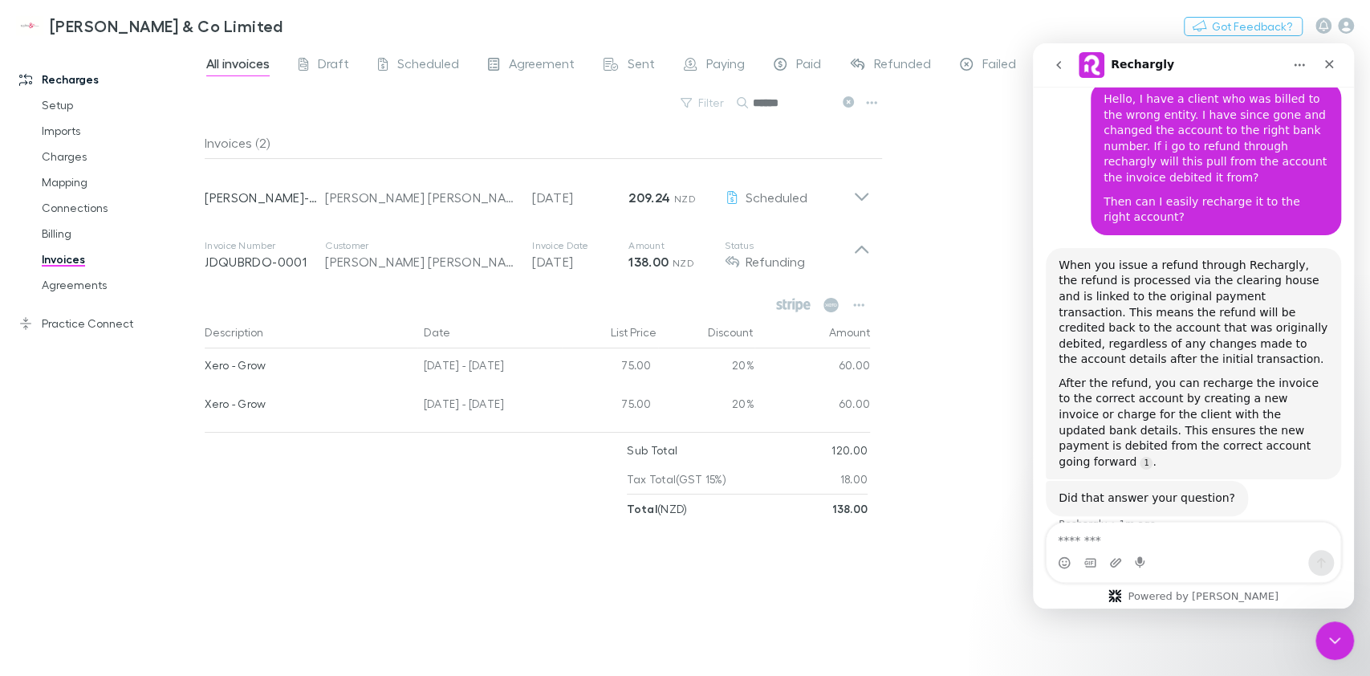
click at [1126, 393] on div "After the refund, you can recharge the invoice to the correct account by creati…" at bounding box center [1194, 423] width 270 height 95
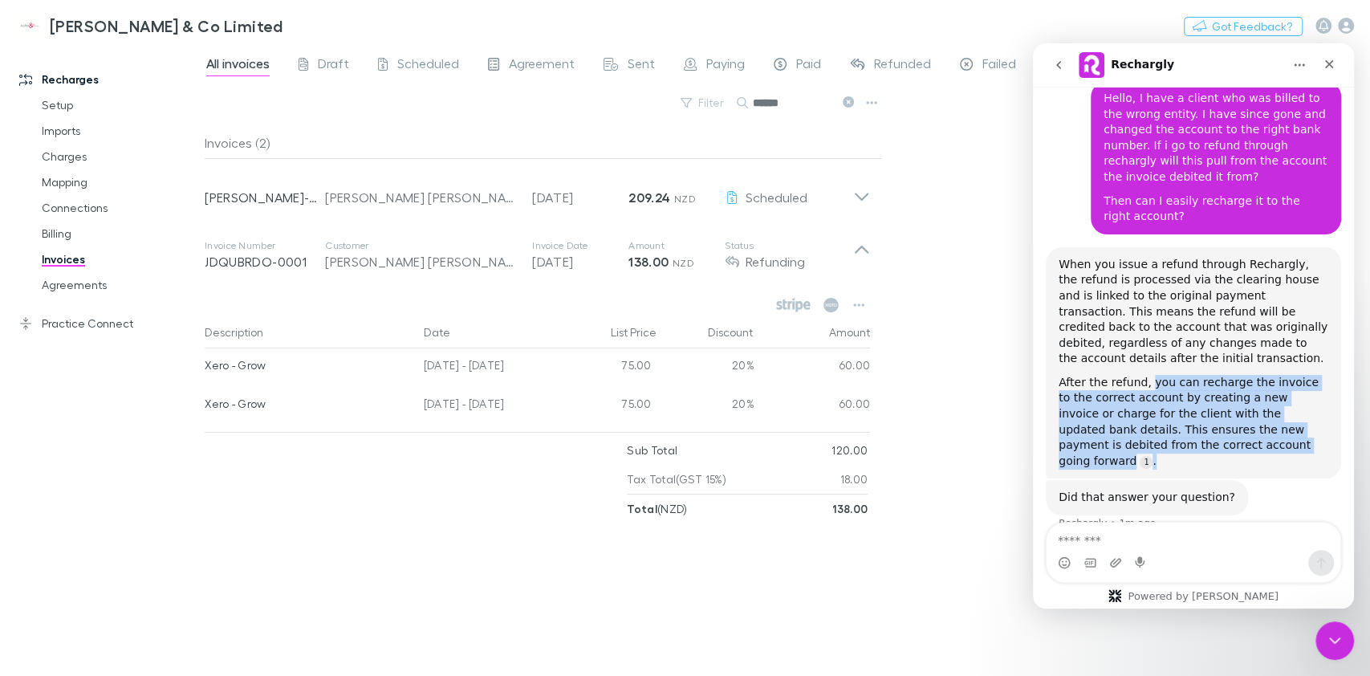
drag, startPoint x: 1144, startPoint y: 372, endPoint x: 1286, endPoint y: 429, distance: 153.1
click at [1286, 429] on div "After the refund, you can recharge the invoice to the correct account by creati…" at bounding box center [1194, 422] width 270 height 95
click at [1286, 429] on div "After the refund, you can recharge the invoice to the correct account by creati…" at bounding box center [1194, 423] width 270 height 95
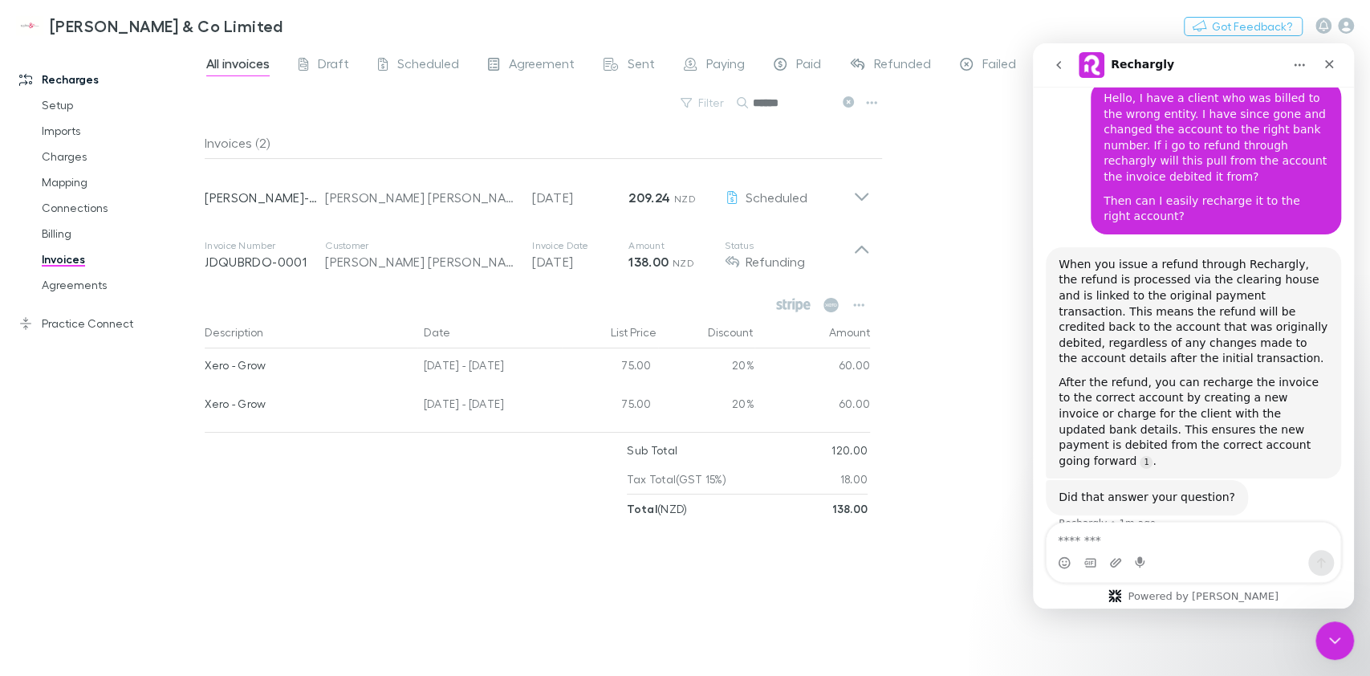
click at [1114, 519] on div "Did that answer your question? Rechargly • 1m ago" at bounding box center [1193, 515] width 295 height 71
click at [1120, 534] on textarea "Message…" at bounding box center [1194, 536] width 294 height 27
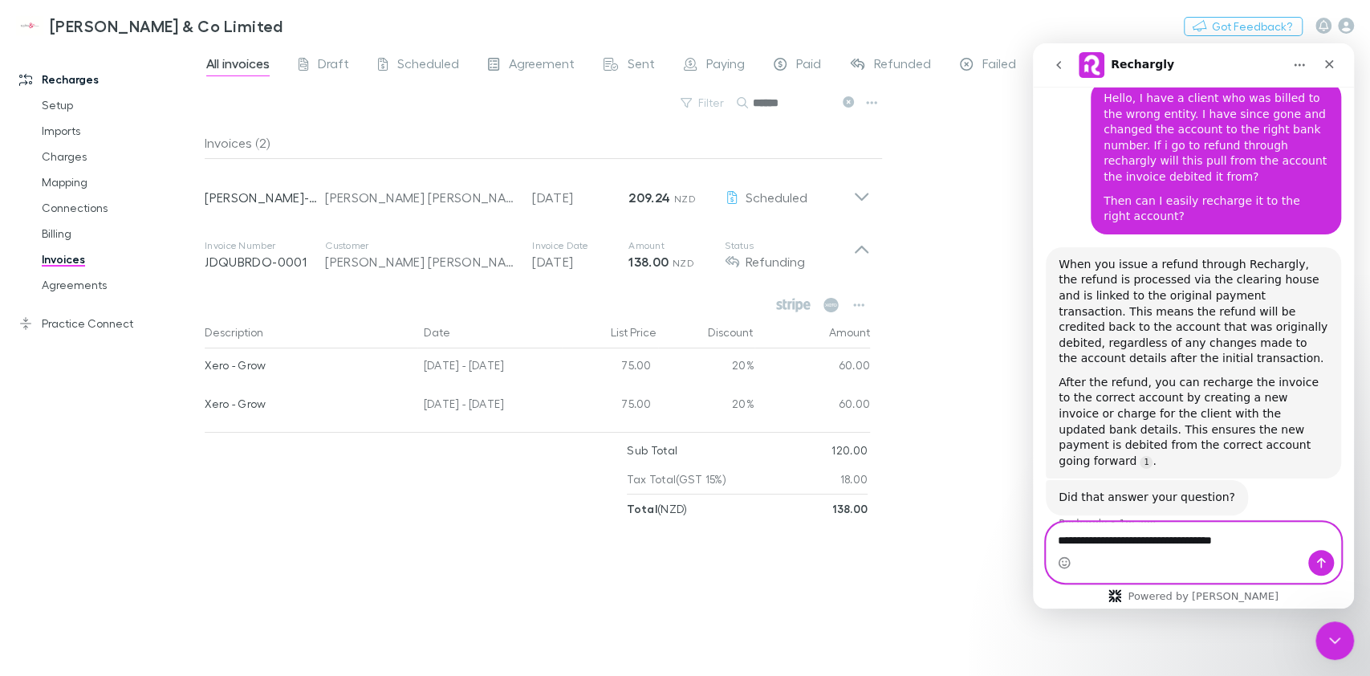
type textarea "**********"
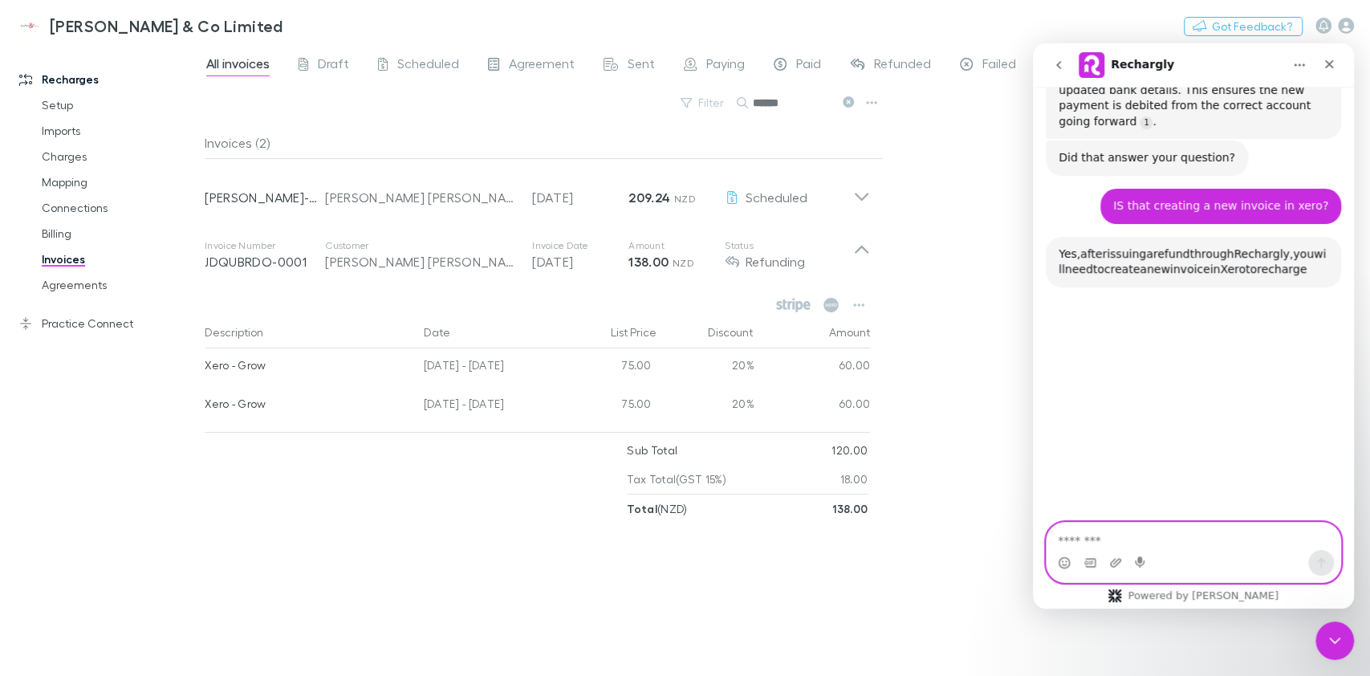
scroll to position [570, 0]
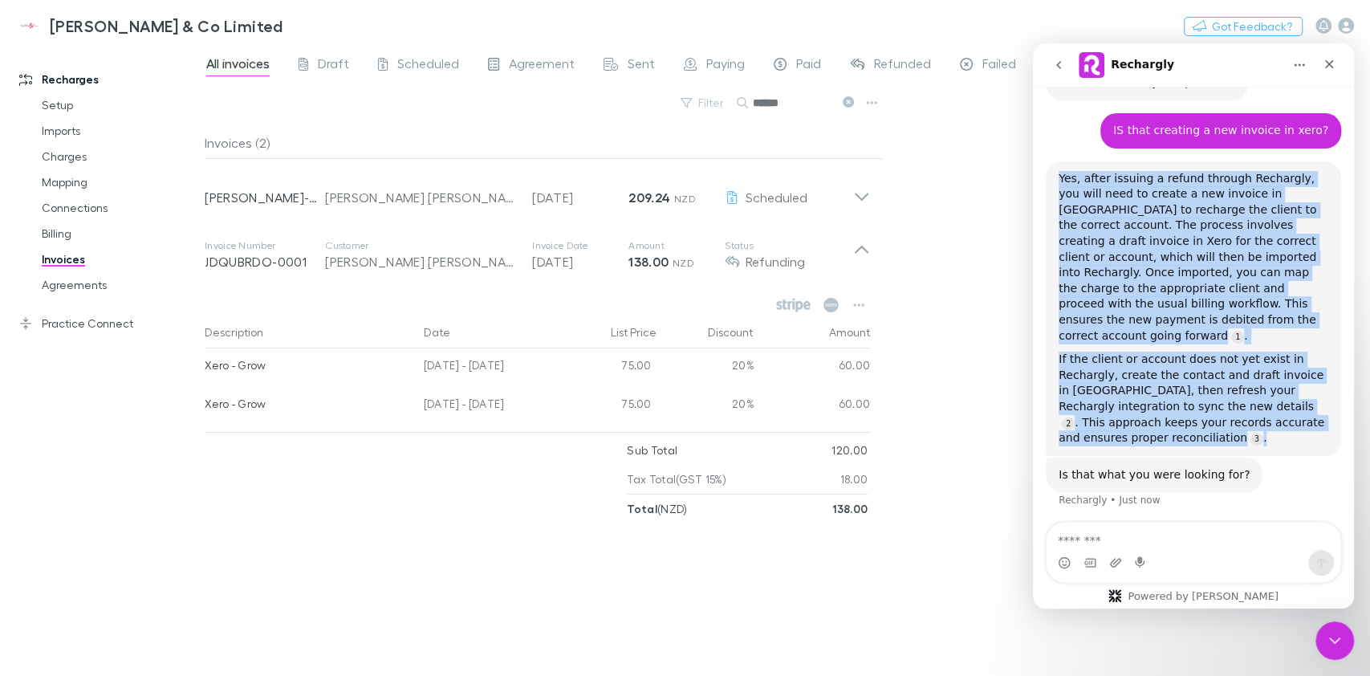
drag, startPoint x: 1061, startPoint y: 144, endPoint x: 1261, endPoint y: 390, distance: 316.7
click at [1261, 390] on div "If the client or account does not yet exist in Rechargly, create the contact an…" at bounding box center [1194, 399] width 270 height 95
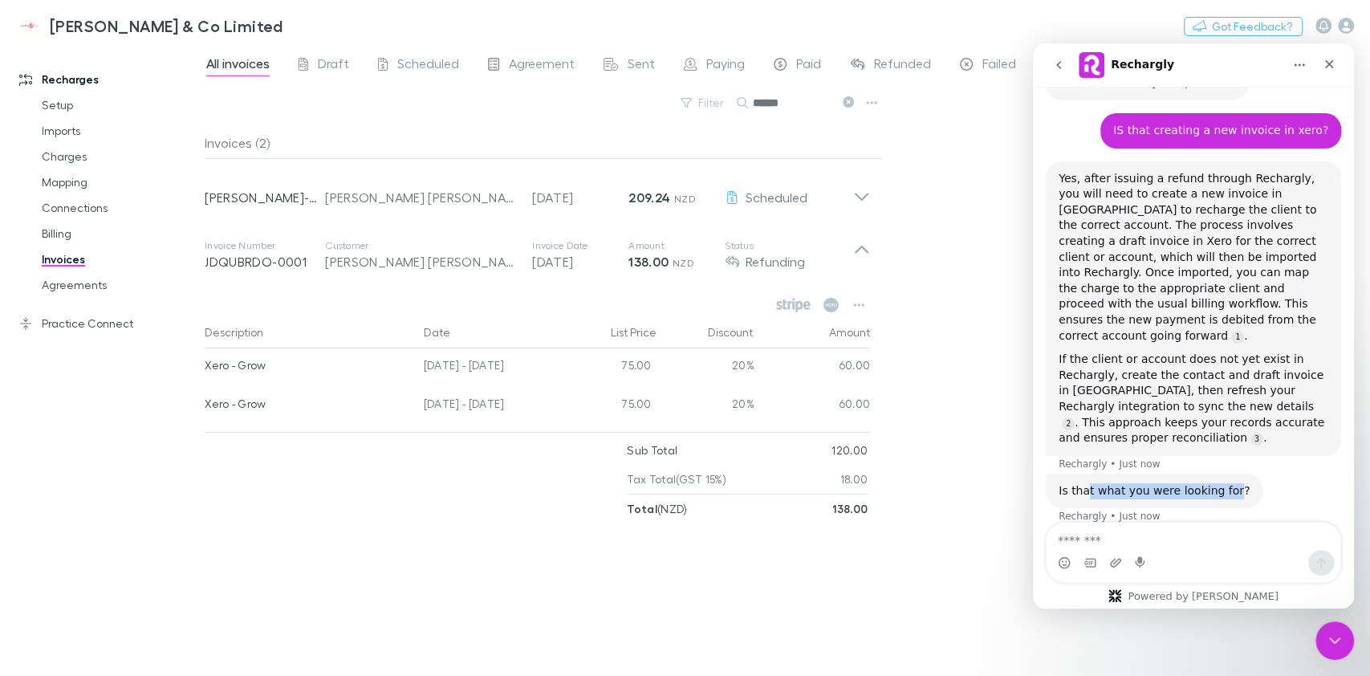
drag, startPoint x: 1223, startPoint y: 437, endPoint x: 1082, endPoint y: 441, distance: 141.3
click at [1082, 483] on div "Is that what you were looking for?" at bounding box center [1154, 491] width 191 height 16
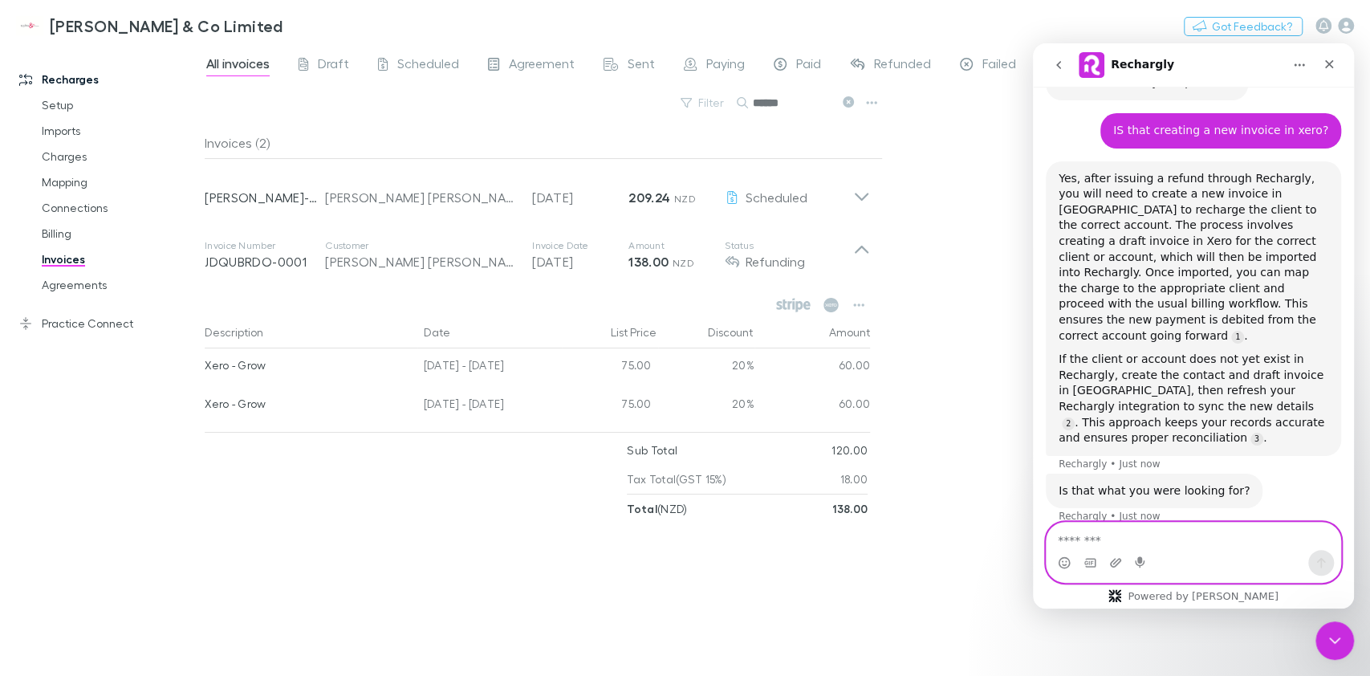
click at [1135, 539] on textarea "Message…" at bounding box center [1194, 536] width 294 height 27
click at [1250, 474] on div "Is that what you were looking for? Rechargly • 3m ago" at bounding box center [1193, 509] width 295 height 71
click at [1247, 474] on div "Is that what you were looking for? Rechargly • 3m ago" at bounding box center [1193, 509] width 295 height 71
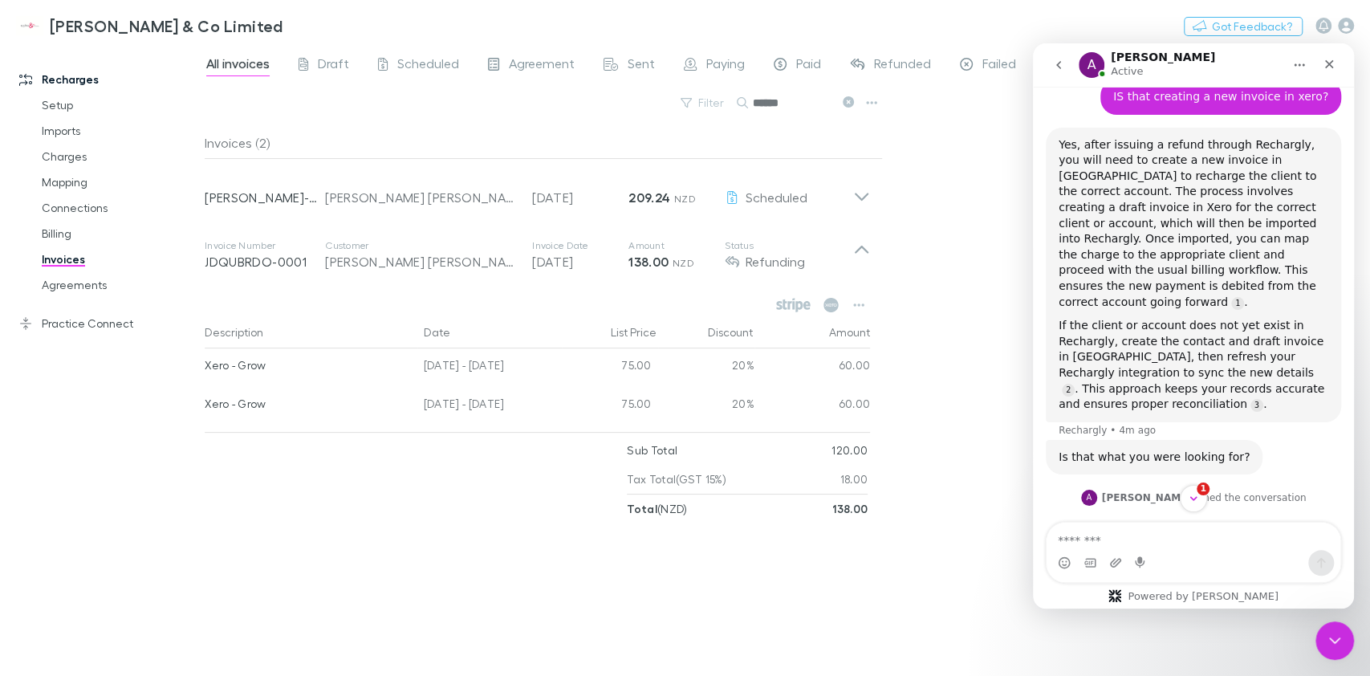
scroll to position [2, 0]
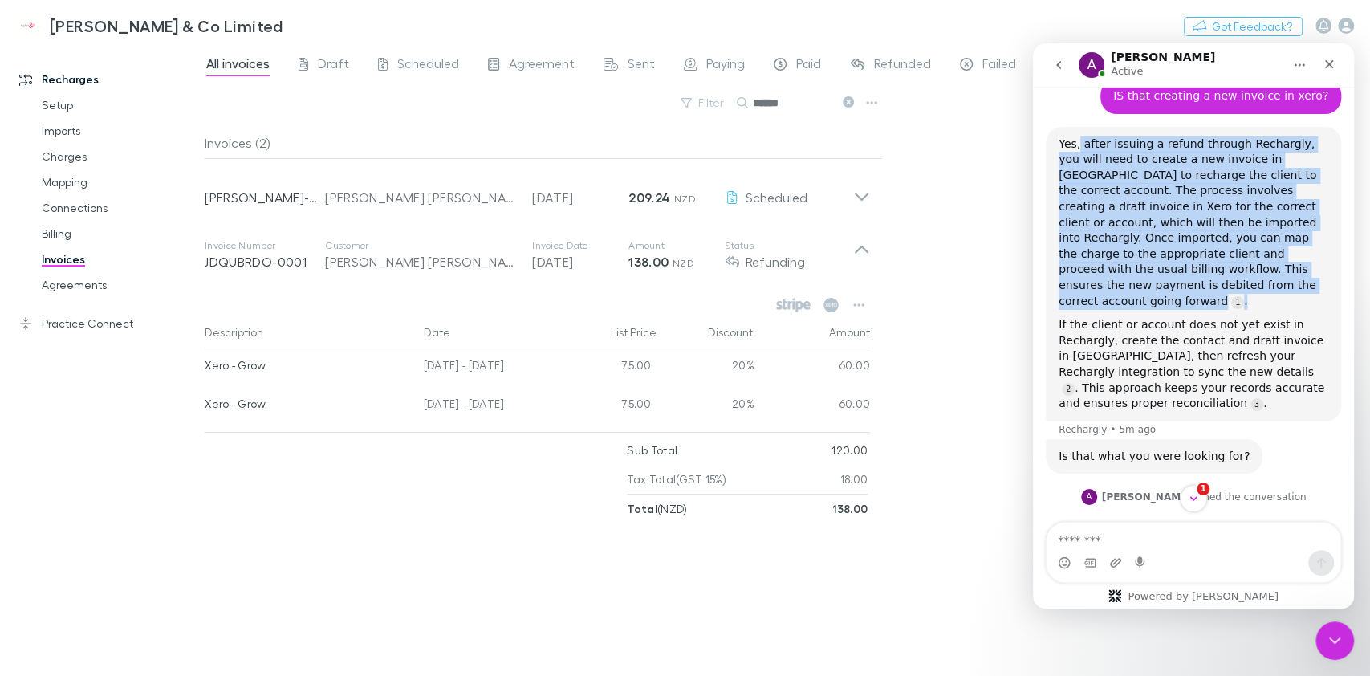
drag, startPoint x: 1075, startPoint y: 113, endPoint x: 1264, endPoint y: 250, distance: 233.5
click at [1265, 250] on div "Yes, after issuing a refund through Rechargly, you will need to create a new in…" at bounding box center [1194, 222] width 270 height 173
click at [1264, 249] on div "Yes, after issuing a refund through Rechargly, you will need to create a new in…" at bounding box center [1194, 223] width 270 height 173
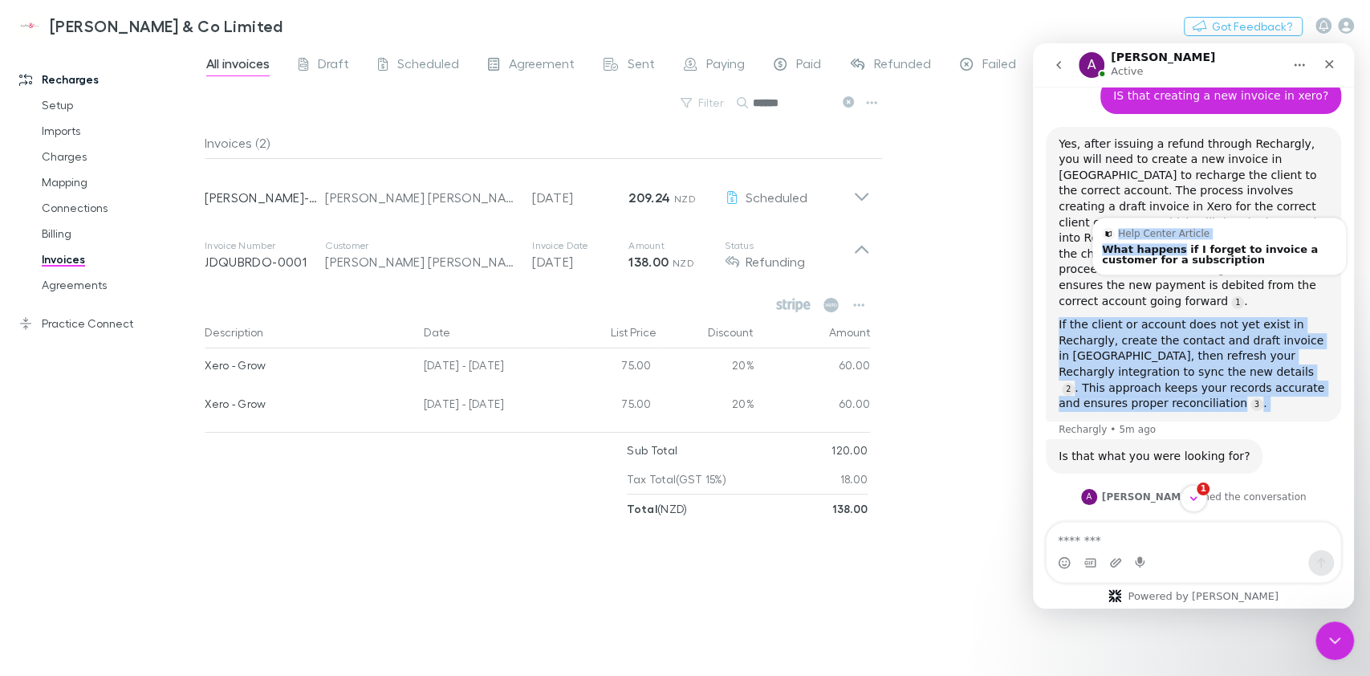
drag, startPoint x: 1258, startPoint y: 255, endPoint x: 1171, endPoint y: 220, distance: 93.6
click at [1171, 220] on div "Yes, after issuing a refund through Rechargly, you will need to create a new in…" at bounding box center [1194, 273] width 270 height 275
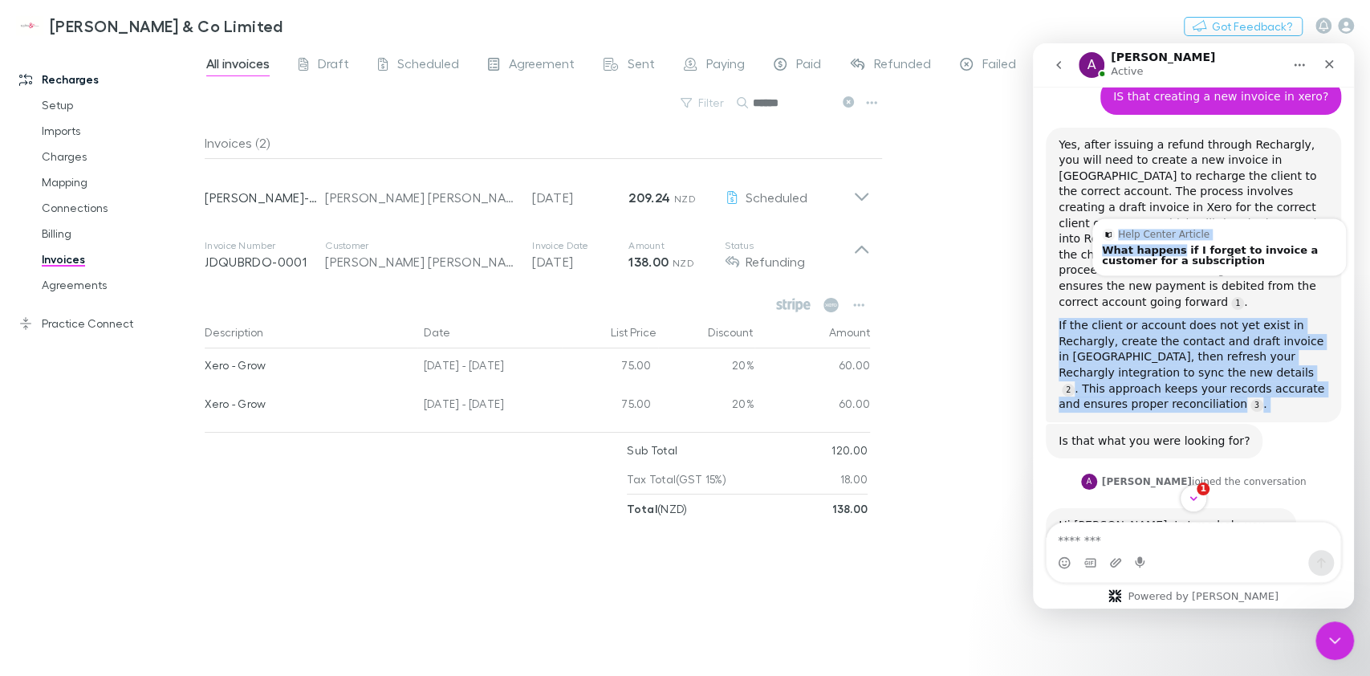
click at [1127, 318] on div "If the client or account does not yet exist in Rechargly, create the contact an…" at bounding box center [1194, 365] width 270 height 95
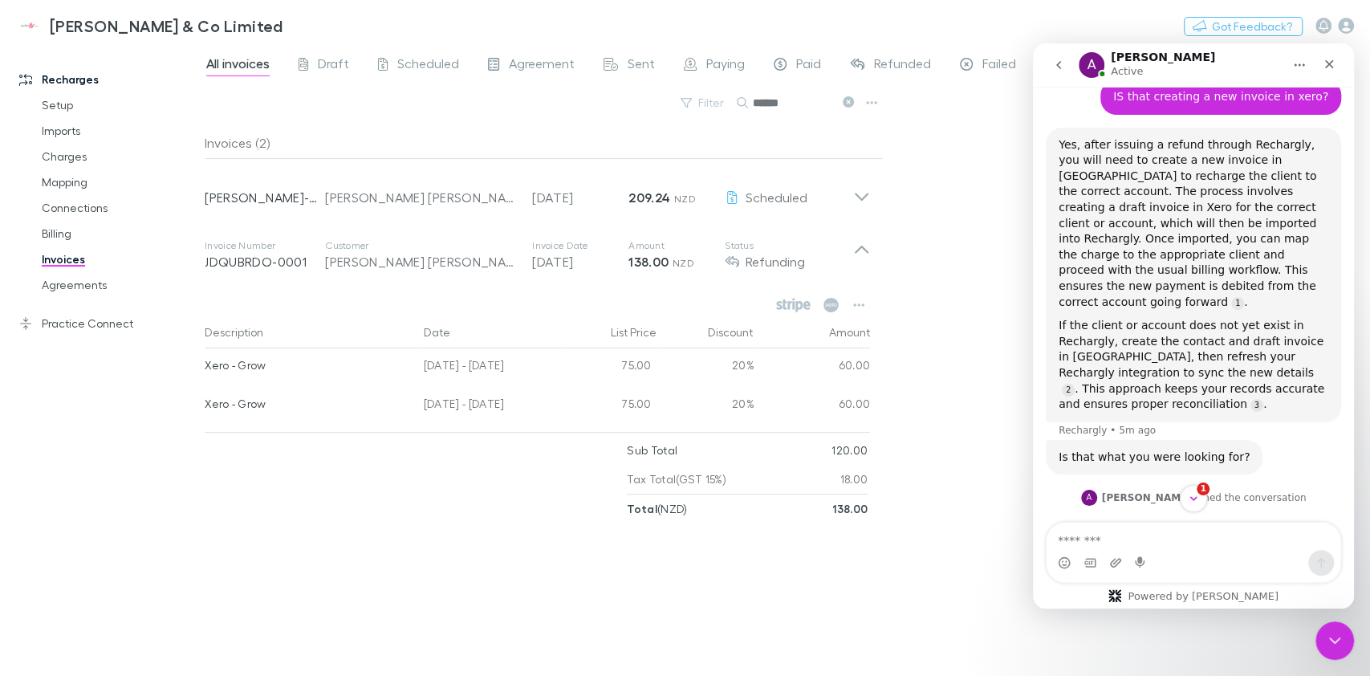
scroll to position [2, 0]
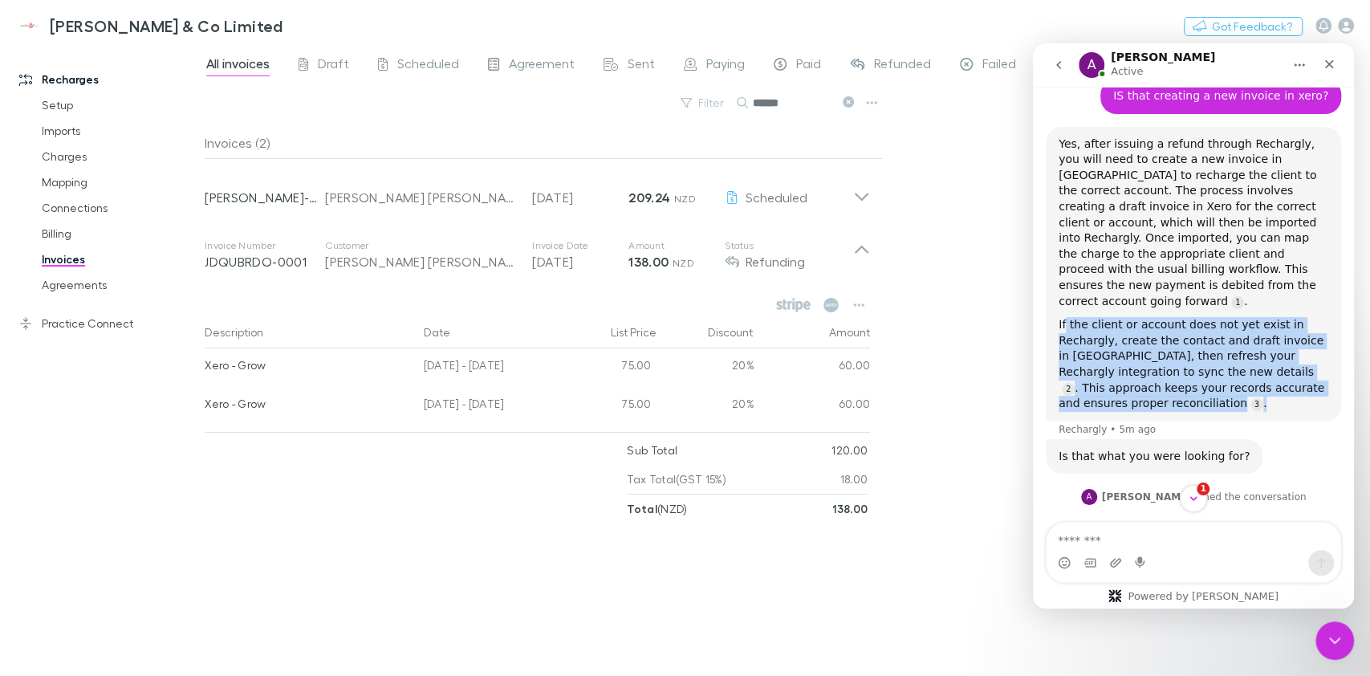
drag, startPoint x: 1067, startPoint y: 275, endPoint x: 1286, endPoint y: 353, distance: 232.6
click at [1286, 353] on div "If the client or account does not yet exist in Rechargly, create the contact an…" at bounding box center [1194, 364] width 270 height 95
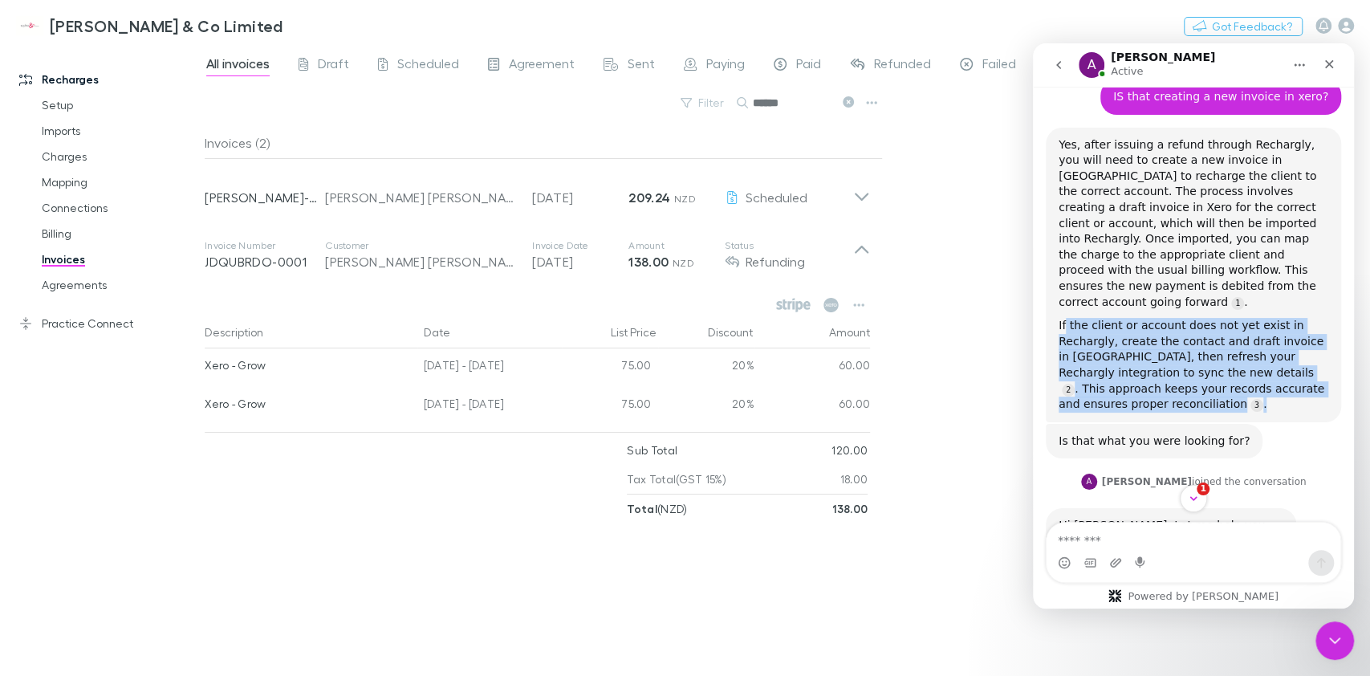
click at [1286, 353] on div "If the client or account does not yet exist in Rechargly, create the contact an…" at bounding box center [1194, 365] width 270 height 95
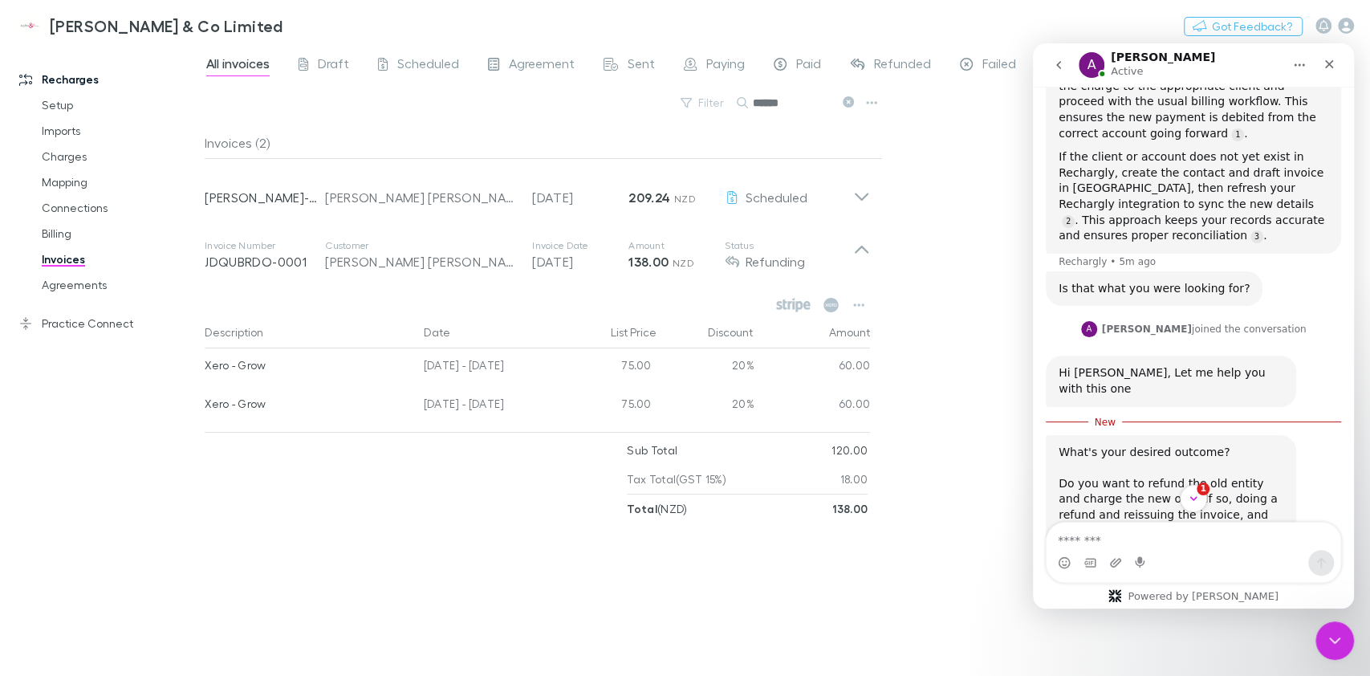
scroll to position [785, 0]
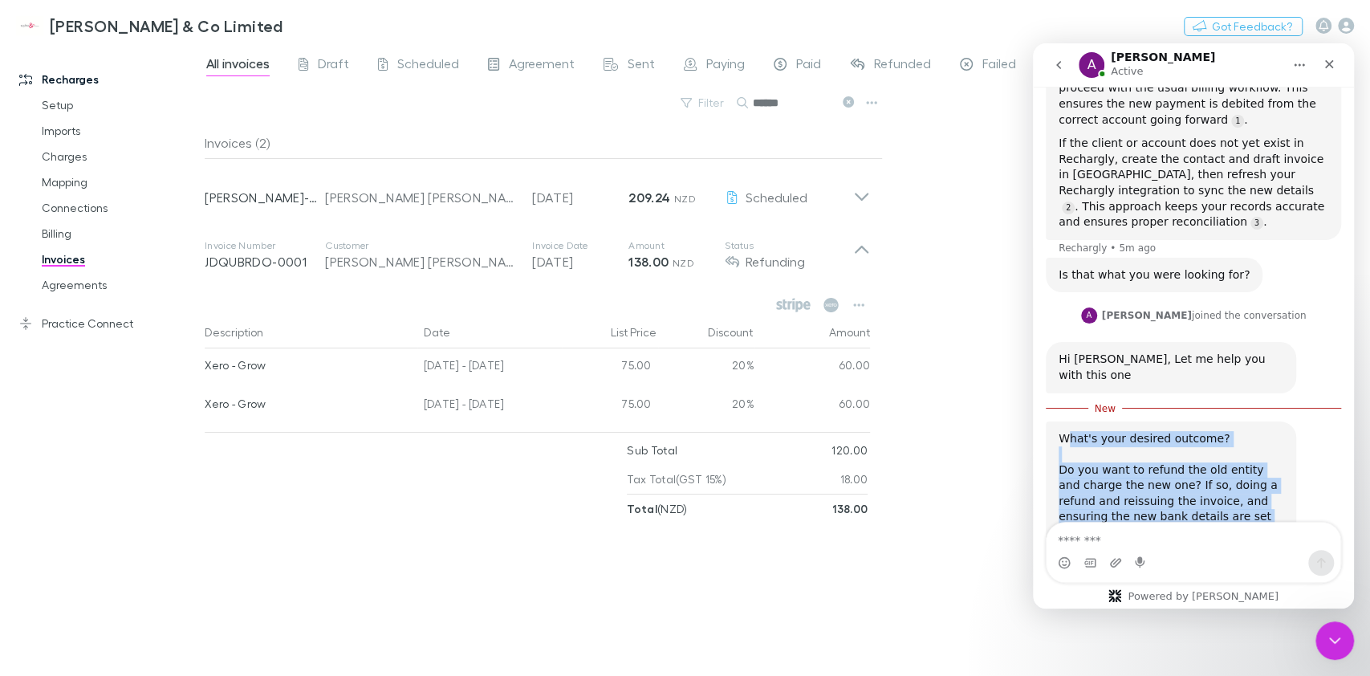
drag, startPoint x: 1071, startPoint y: 369, endPoint x: 1229, endPoint y: 454, distance: 179.6
click at [1229, 454] on div "What's your desired outcome? Do you want to refund the old entity and charge th…" at bounding box center [1171, 486] width 225 height 110
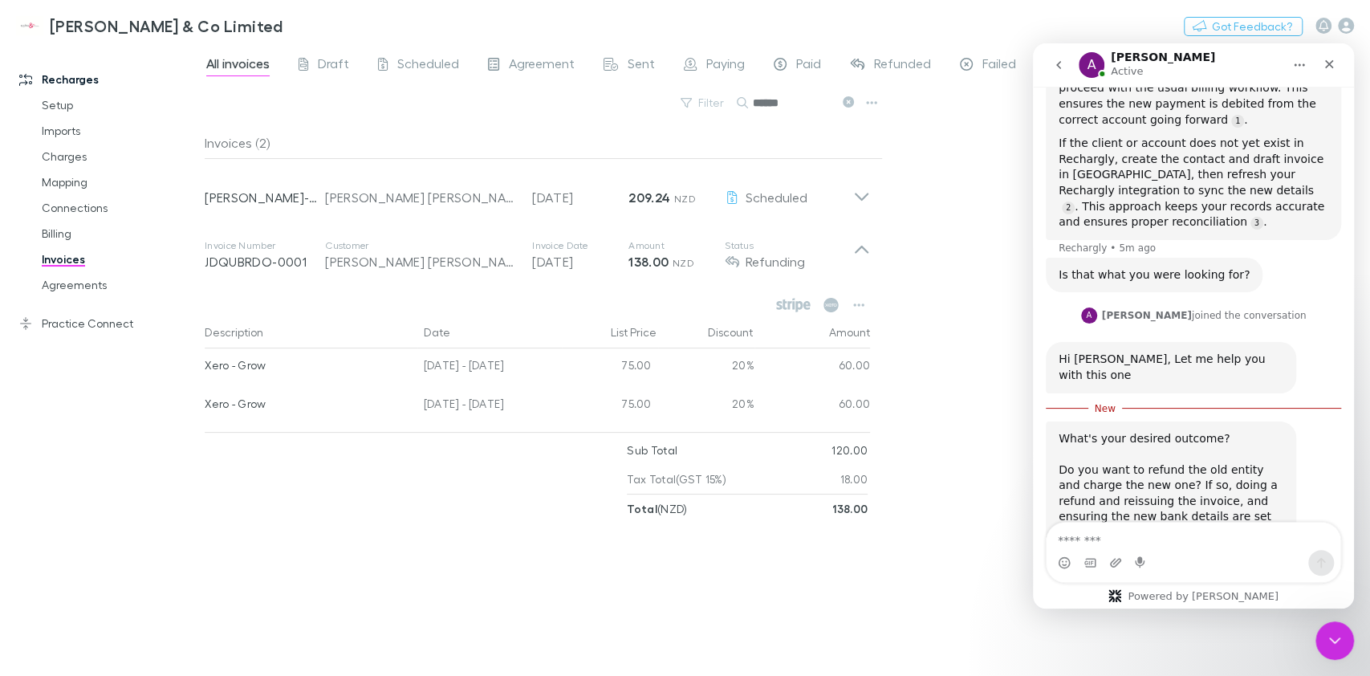
click at [1229, 454] on div "What's your desired outcome? Do you want to refund the old entity and charge th…" at bounding box center [1171, 486] width 225 height 110
click at [1128, 529] on textarea "Message…" at bounding box center [1194, 536] width 294 height 27
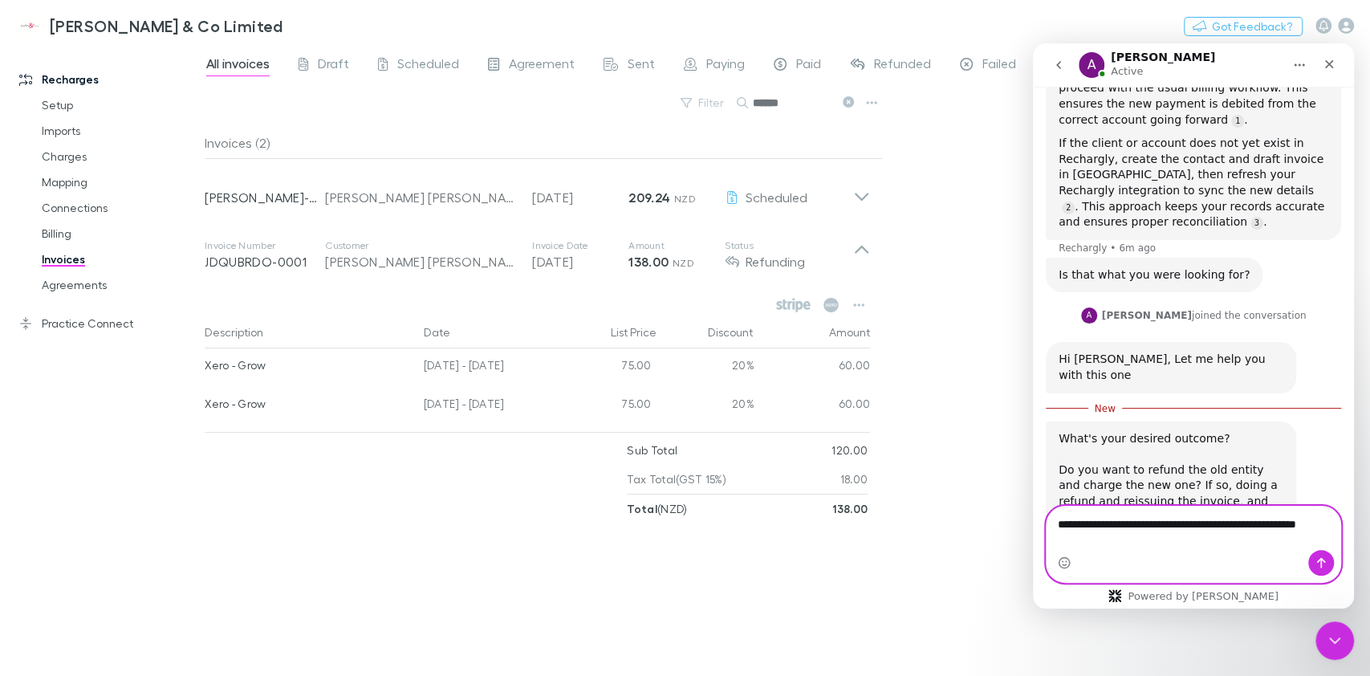
scroll to position [802, 0]
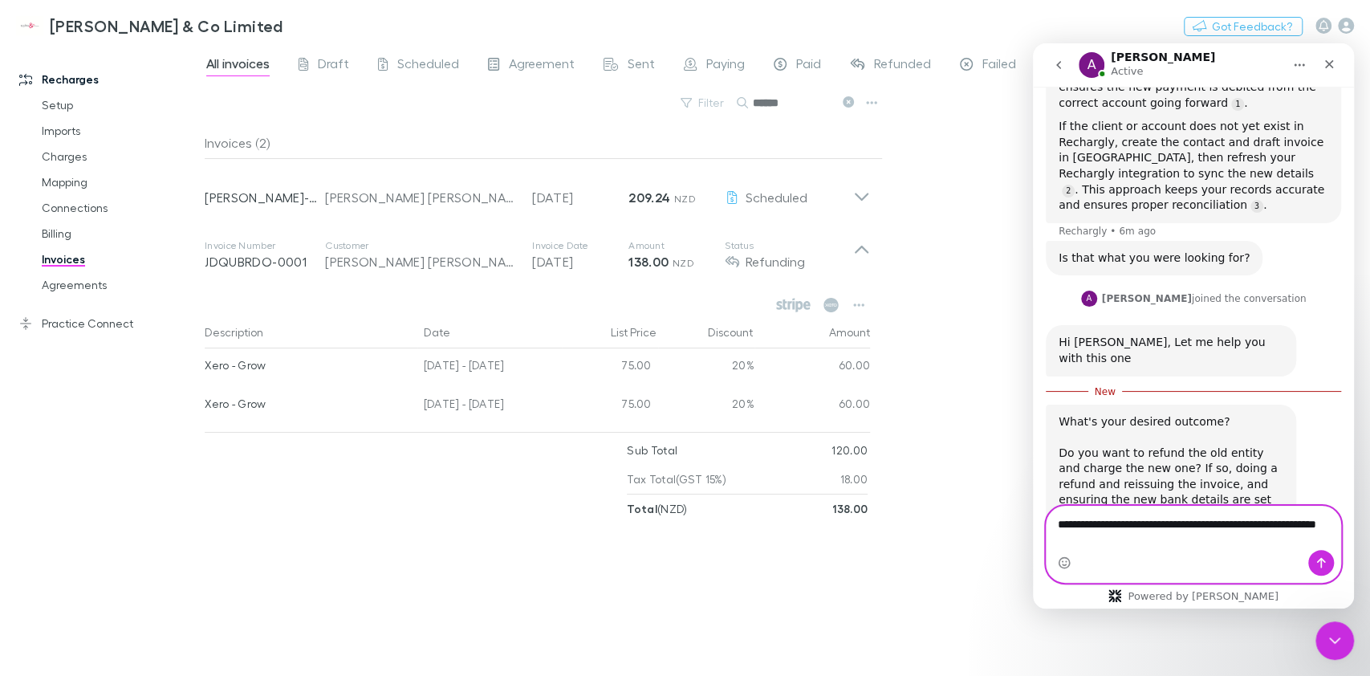
type textarea "**********"
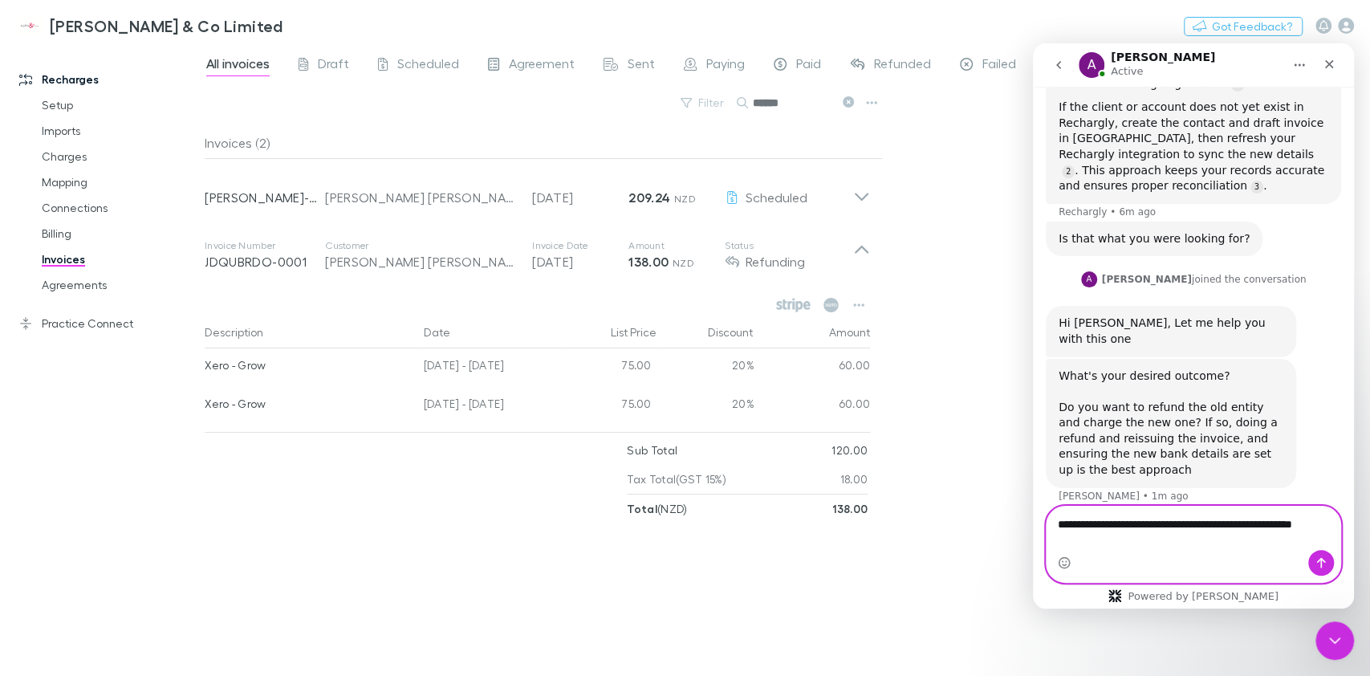
scroll to position [839, 0]
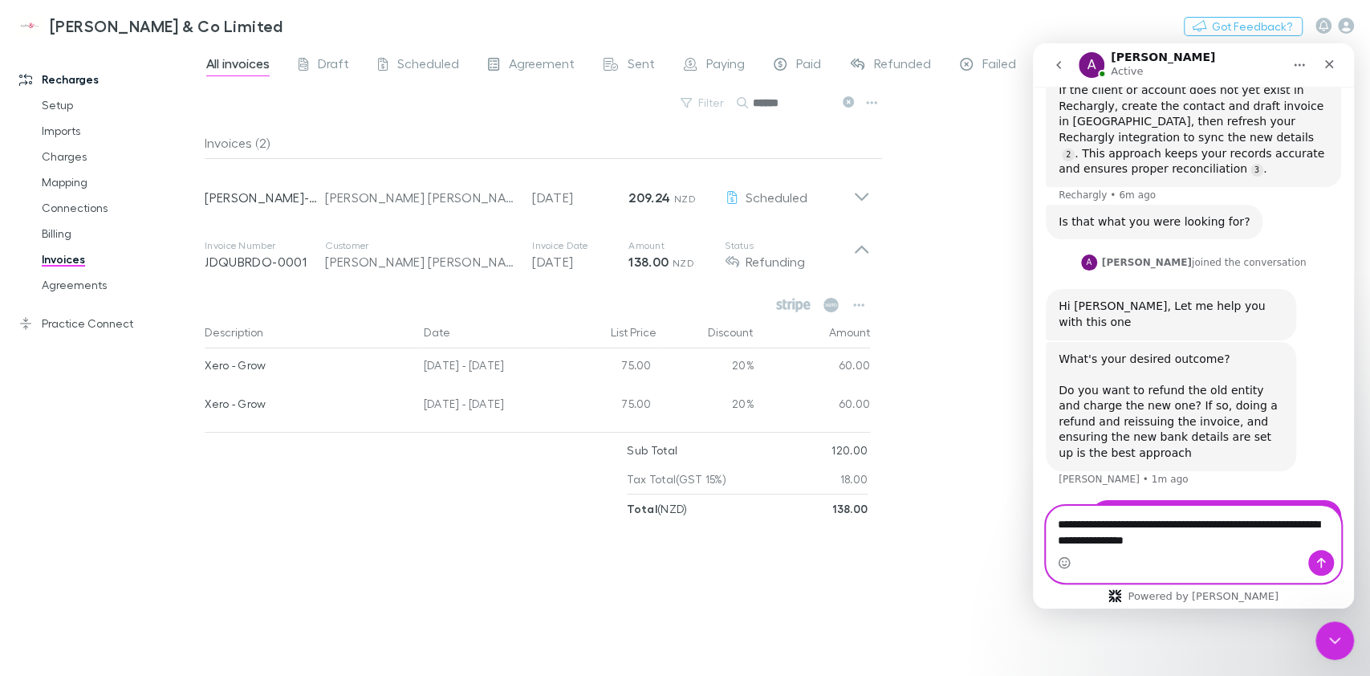
type textarea "**********"
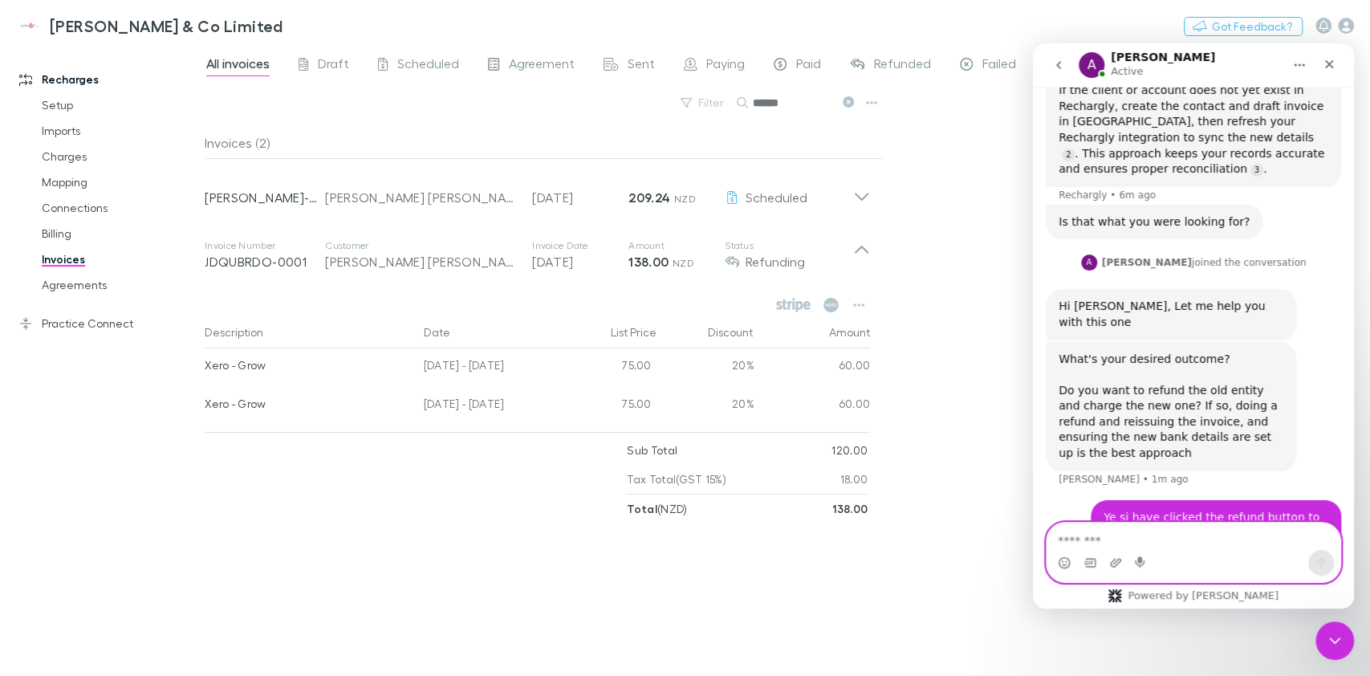
scroll to position [874, 0]
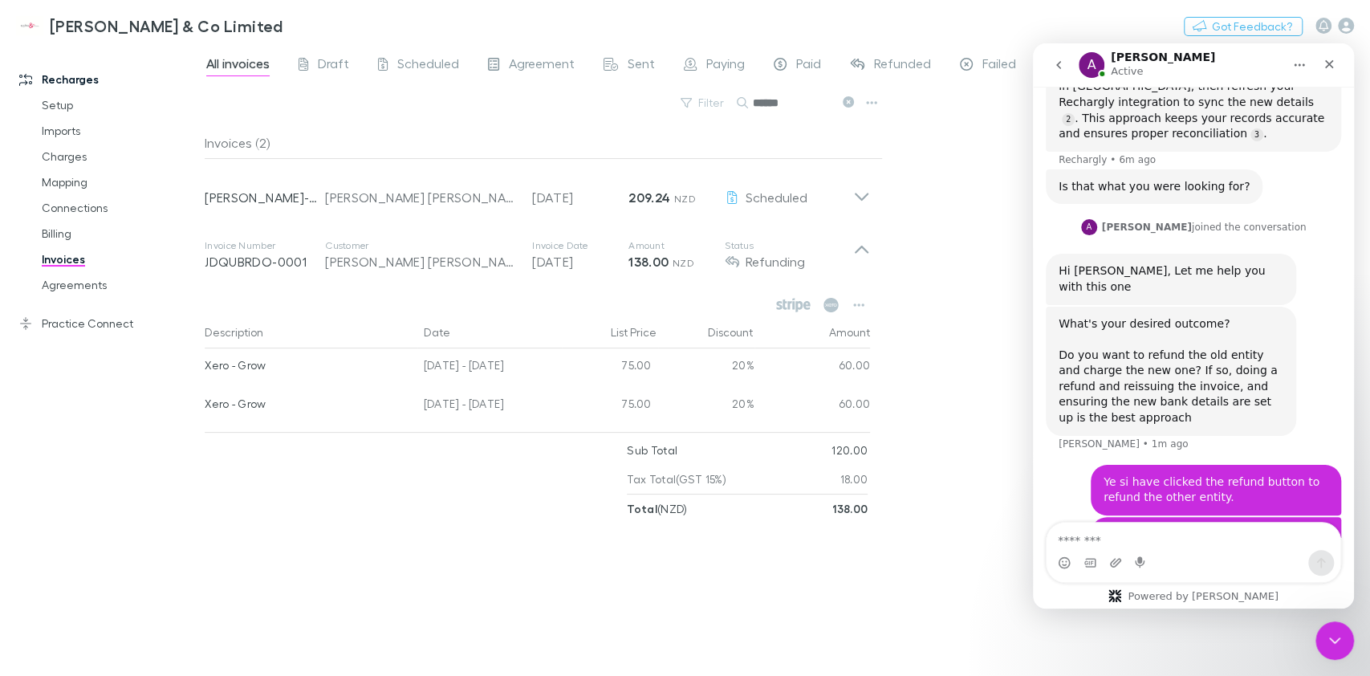
drag, startPoint x: 309, startPoint y: 258, endPoint x: 212, endPoint y: 266, distance: 97.5
click at [212, 266] on p "JDQUBRDO-0001" at bounding box center [265, 261] width 120 height 19
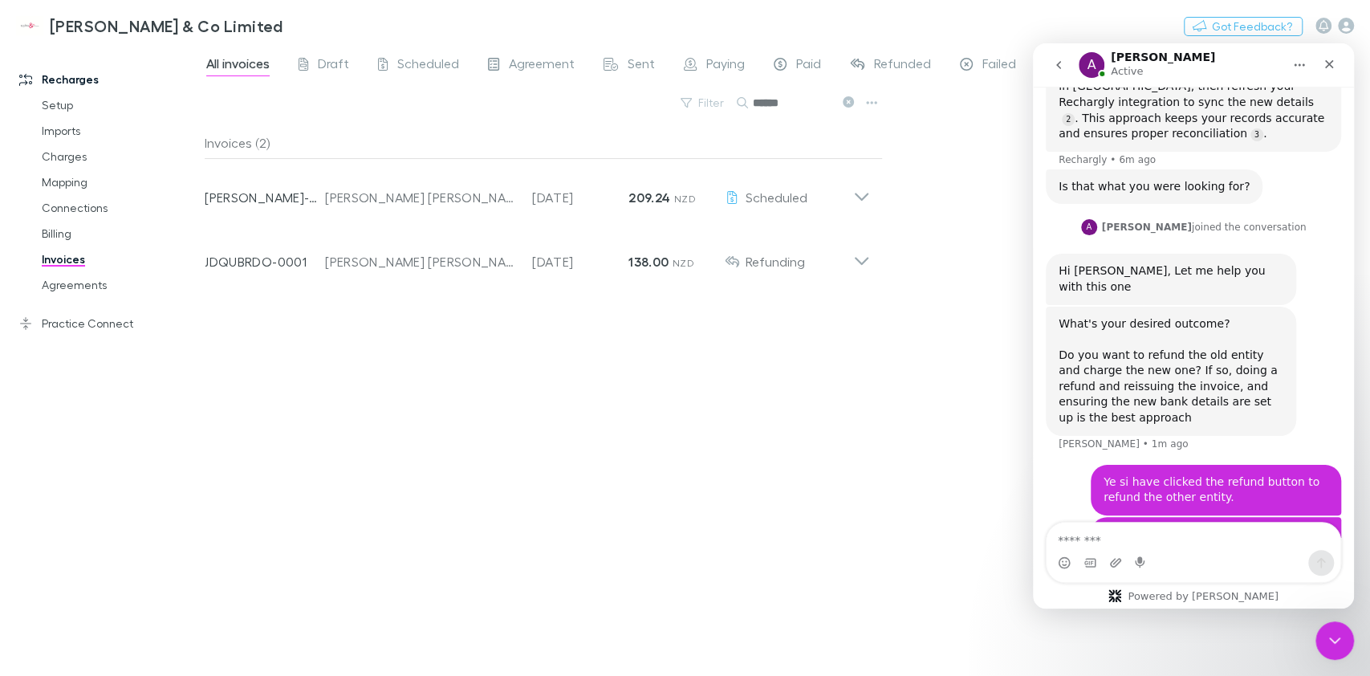
click at [210, 262] on p "JDQUBRDO-0001" at bounding box center [265, 261] width 120 height 19
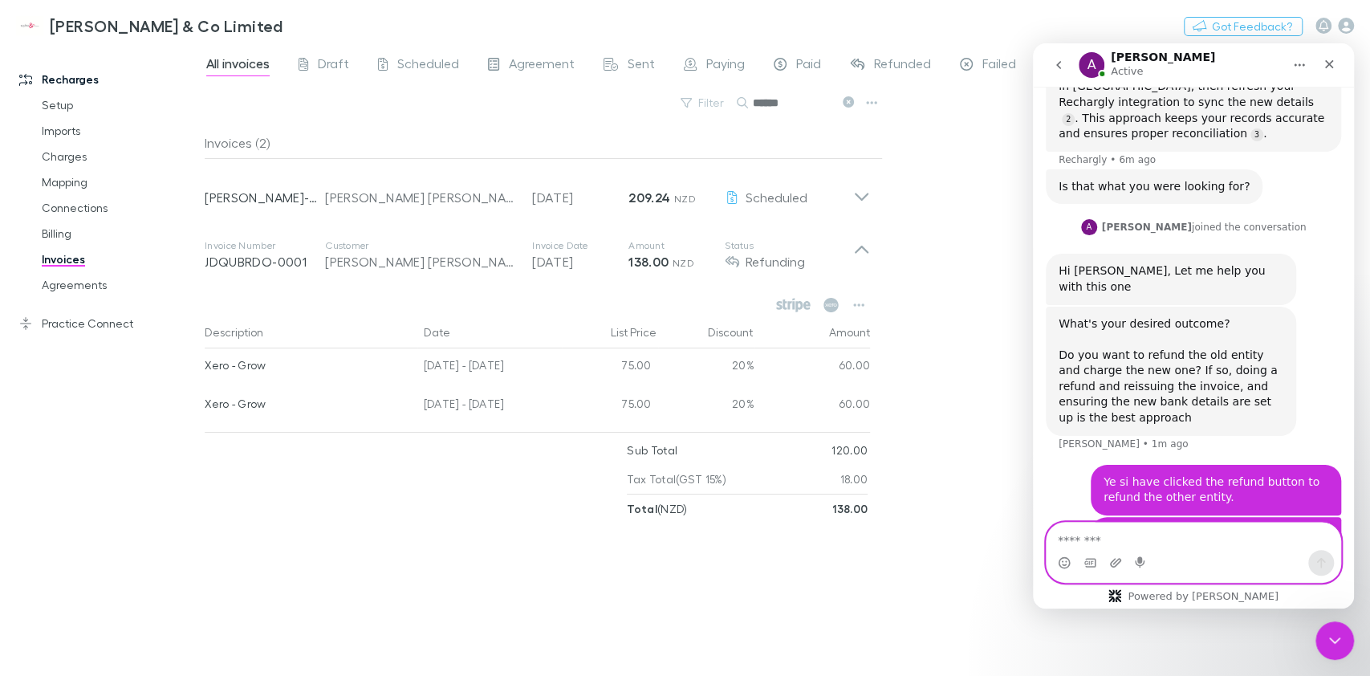
click at [1137, 532] on textarea "Message…" at bounding box center [1194, 536] width 294 height 27
type textarea "**********"
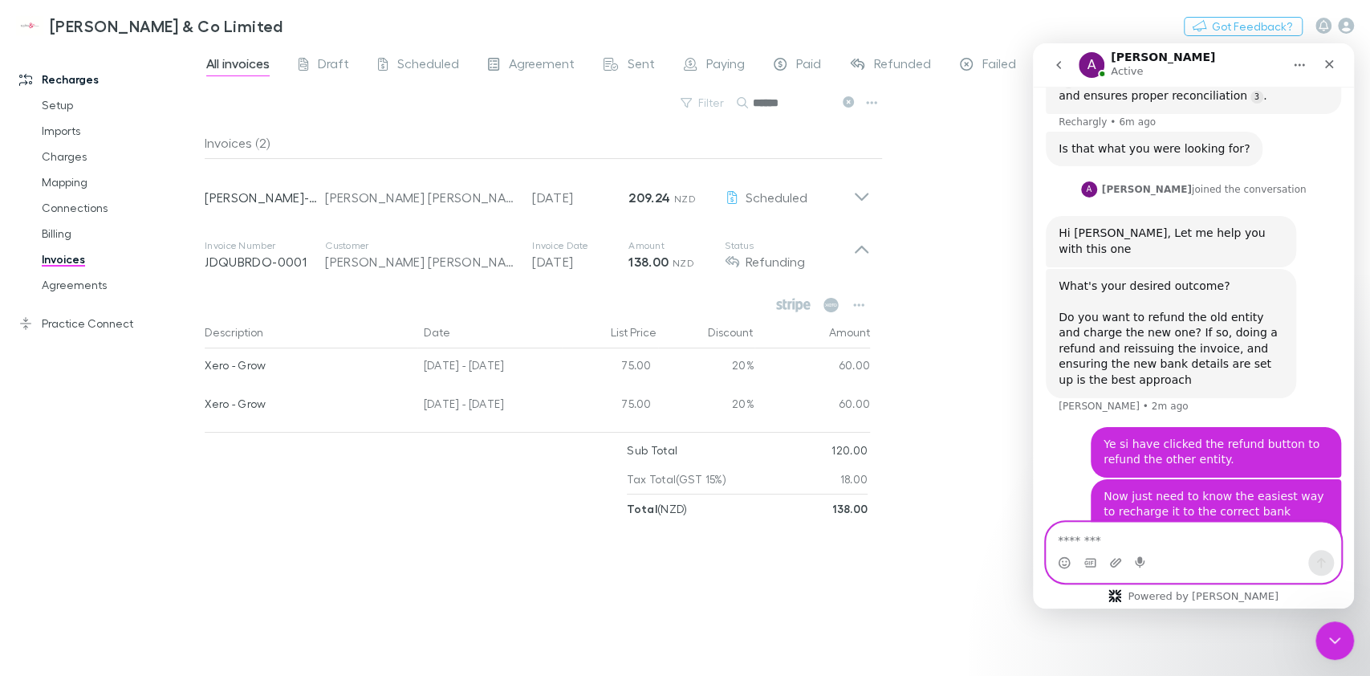
click at [1137, 532] on textarea "Message…" at bounding box center [1194, 536] width 294 height 27
click at [1178, 543] on textarea "Message…" at bounding box center [1194, 536] width 294 height 27
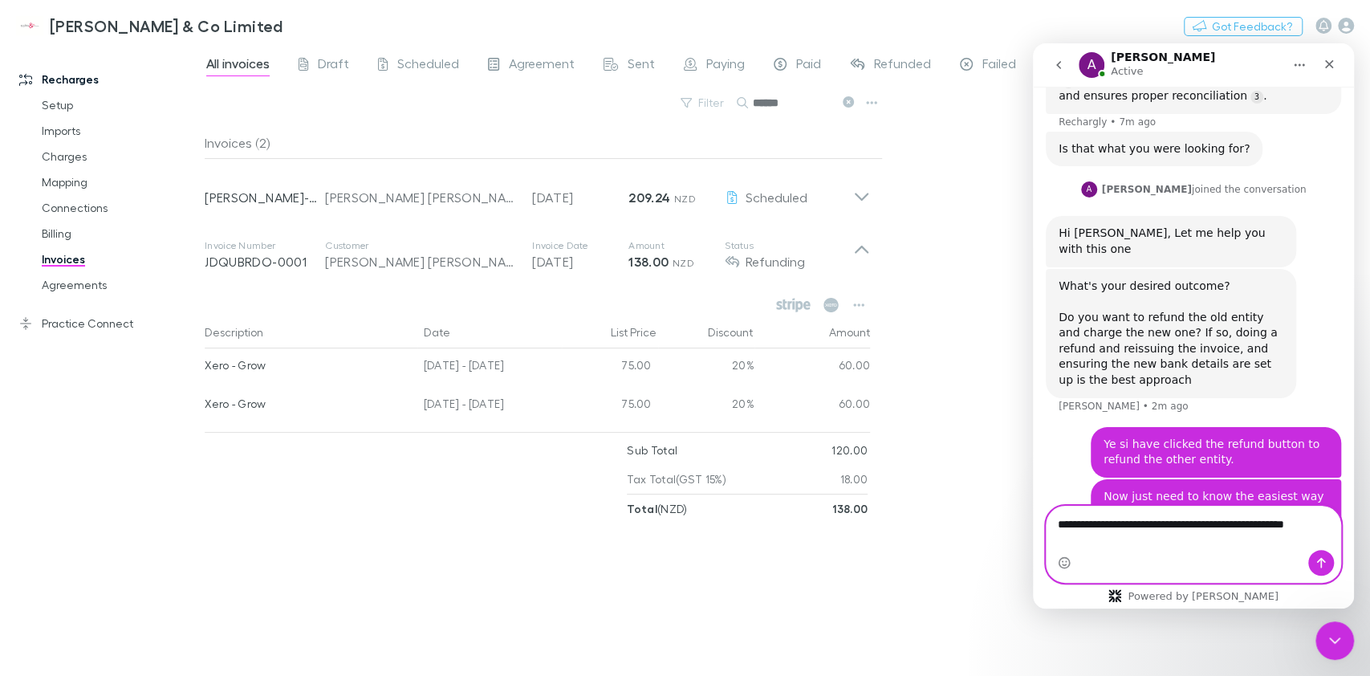
scroll to position [928, 0]
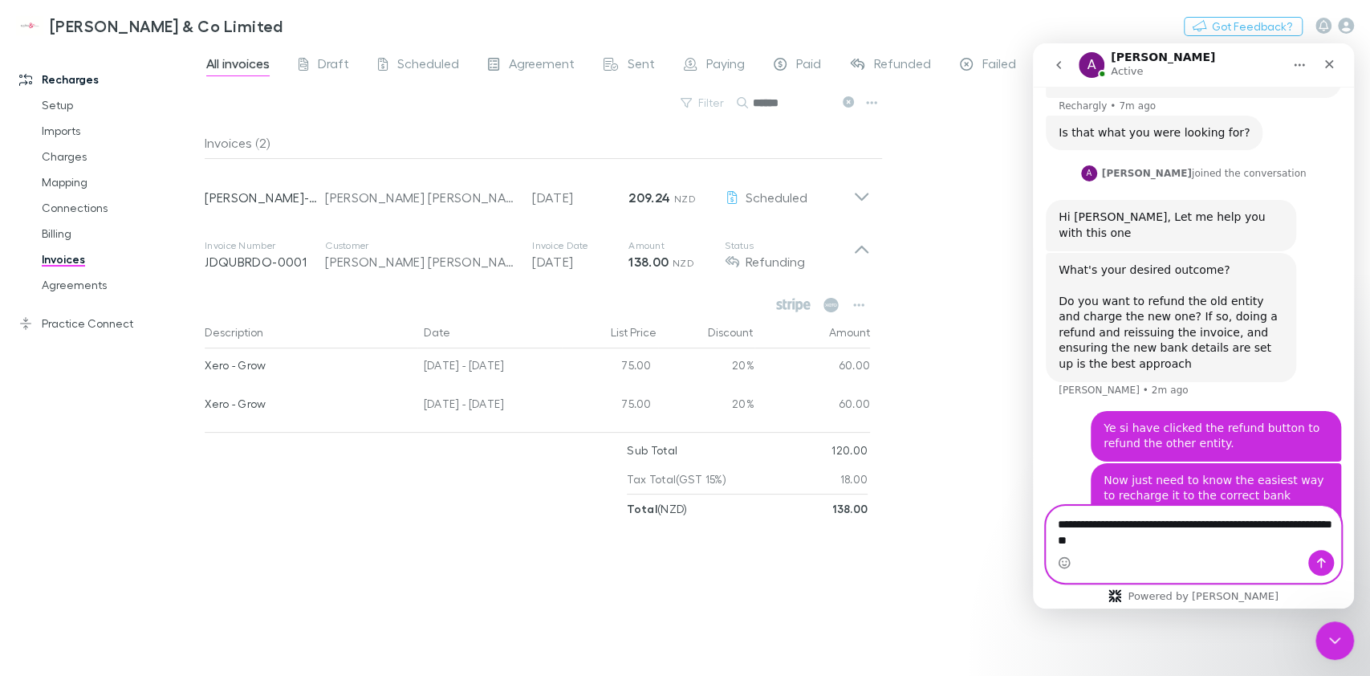
click at [1077, 523] on textarea "**********" at bounding box center [1194, 527] width 294 height 43
click at [1097, 522] on textarea "**********" at bounding box center [1194, 527] width 294 height 43
type textarea "**********"
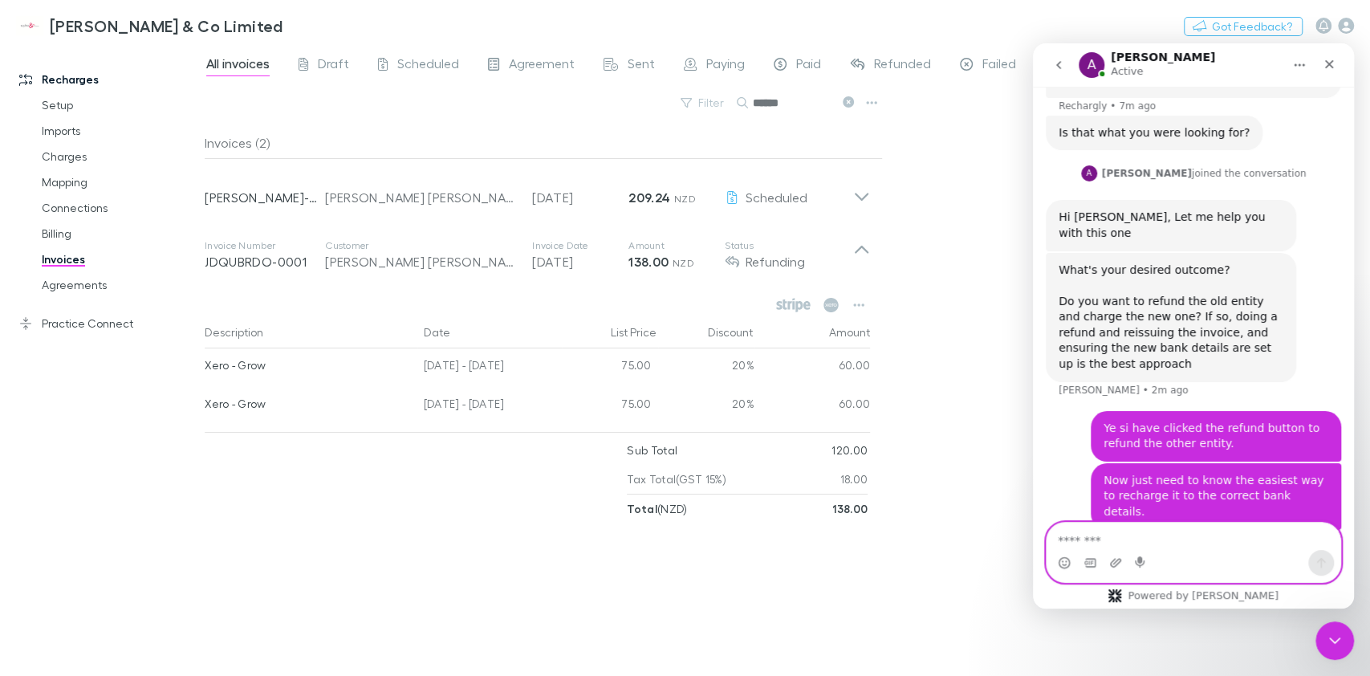
scroll to position [963, 0]
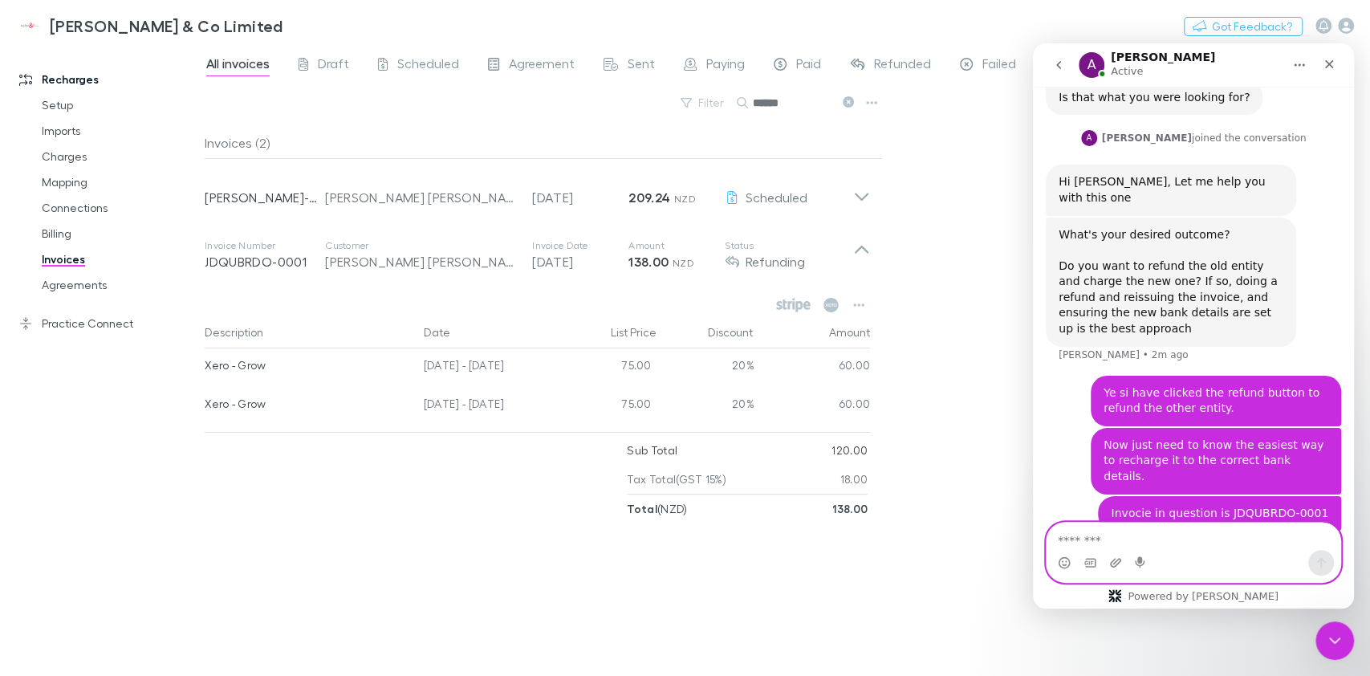
click at [1136, 529] on textarea "Message…" at bounding box center [1194, 536] width 294 height 27
click at [1255, 279] on div "What's your desired outcome? Do you want to refund the old entity and charge th…" at bounding box center [1171, 282] width 250 height 129
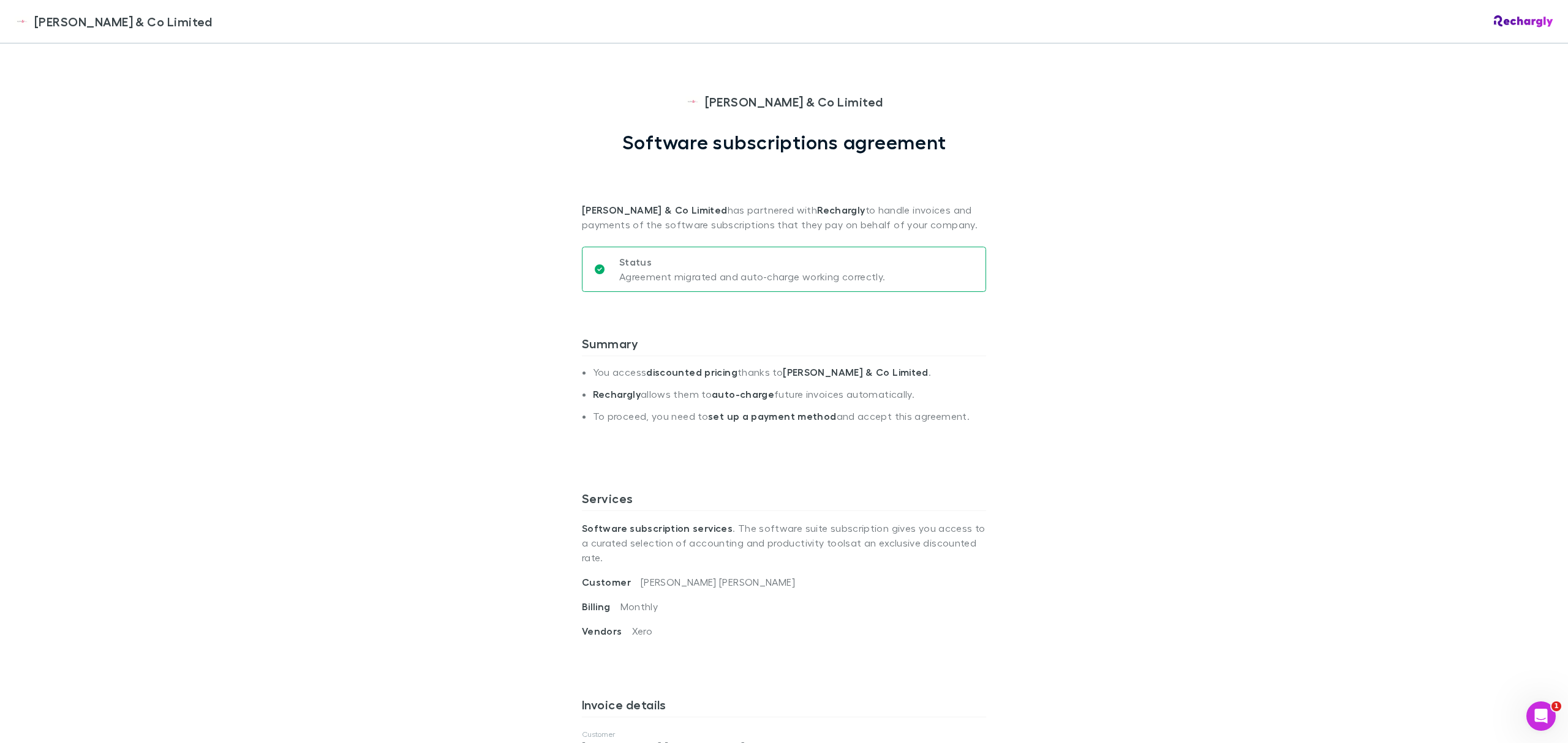
drag, startPoint x: 275, startPoint y: 384, endPoint x: 300, endPoint y: 368, distance: 29.7
click at [275, 384] on div "Epplett & Co Limited Epplett & Co Limited Software subscriptions agreement Eppl…" at bounding box center [784, 372] width 1568 height 743
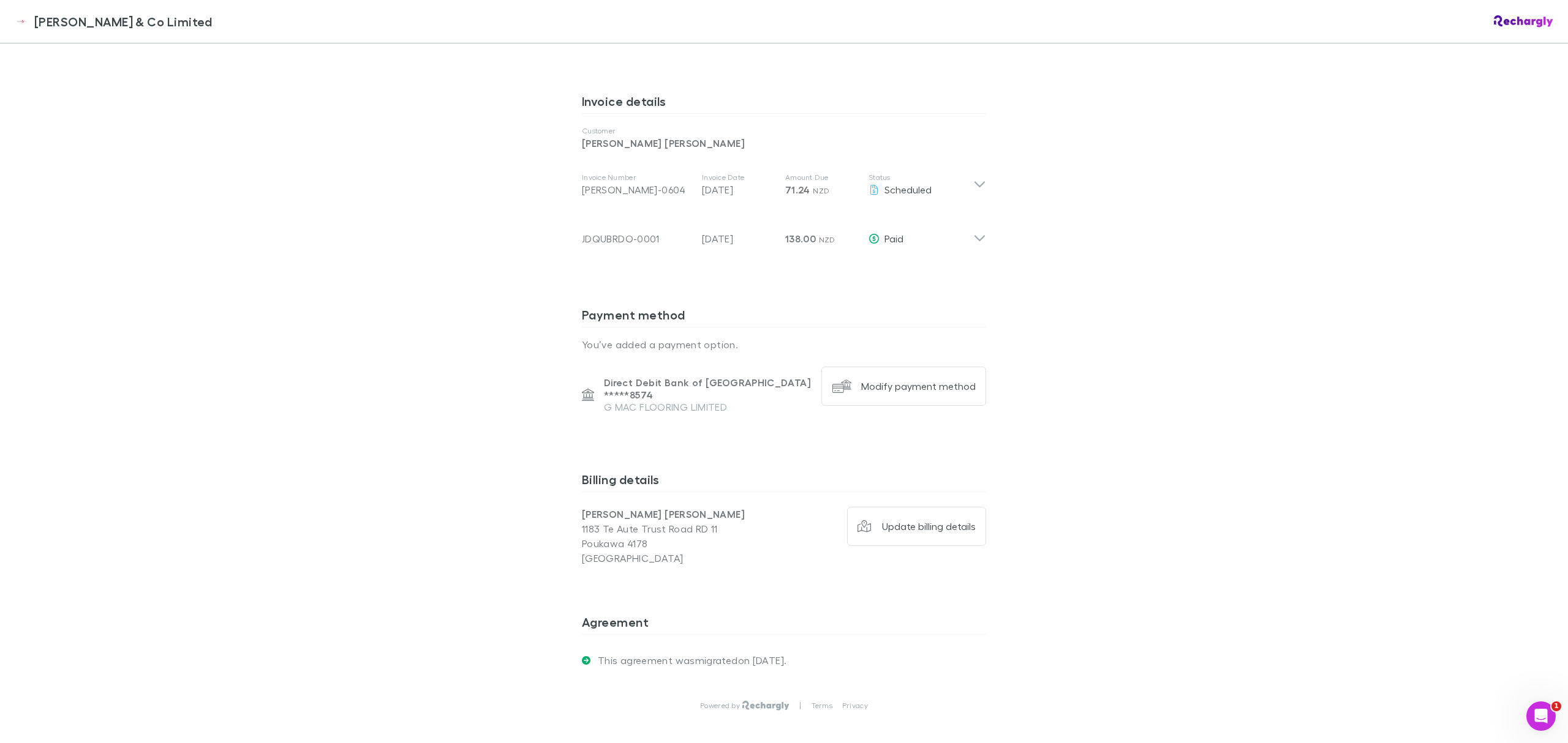
drag, startPoint x: 393, startPoint y: 300, endPoint x: 397, endPoint y: 445, distance: 145.1
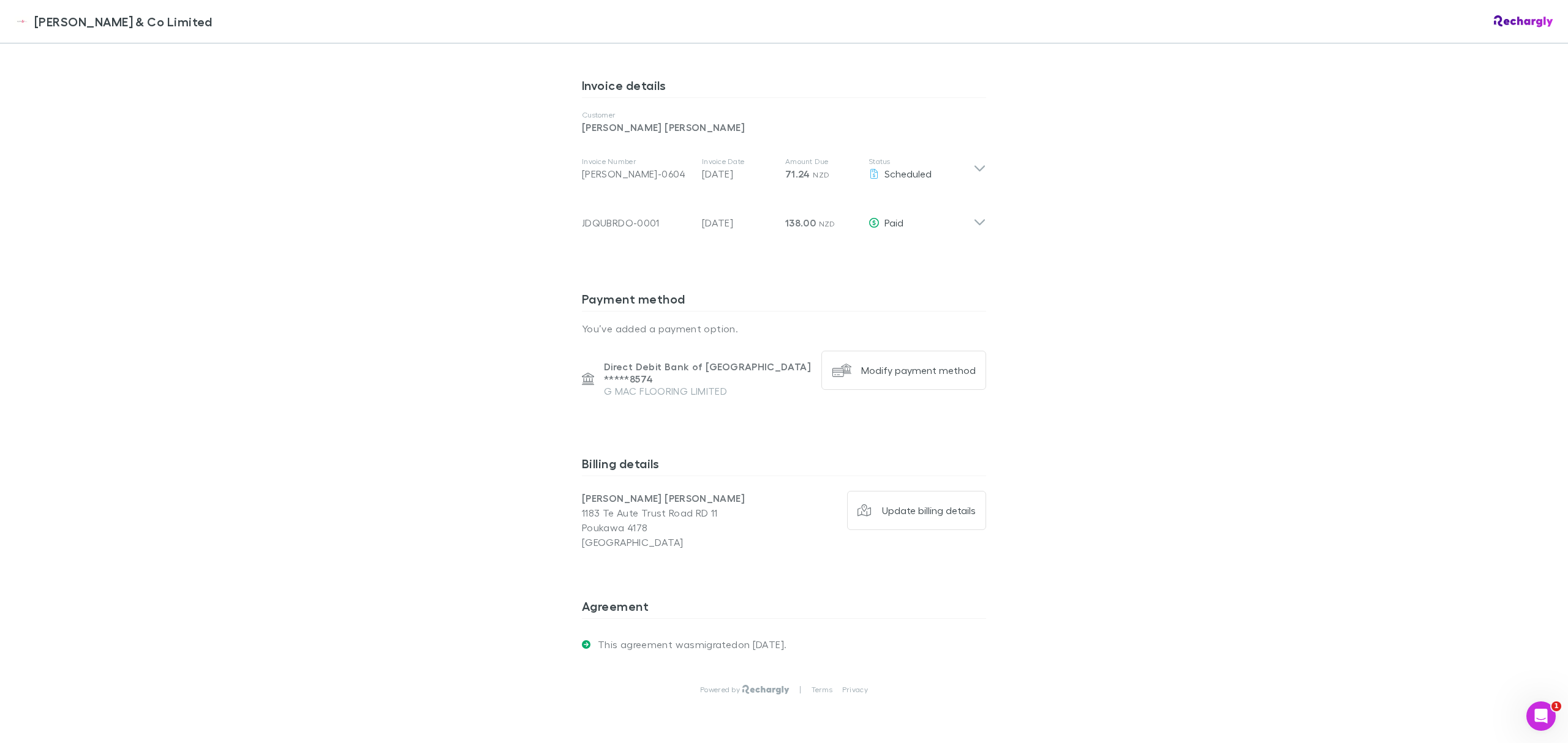
drag, startPoint x: 517, startPoint y: 400, endPoint x: 496, endPoint y: 383, distance: 27.0
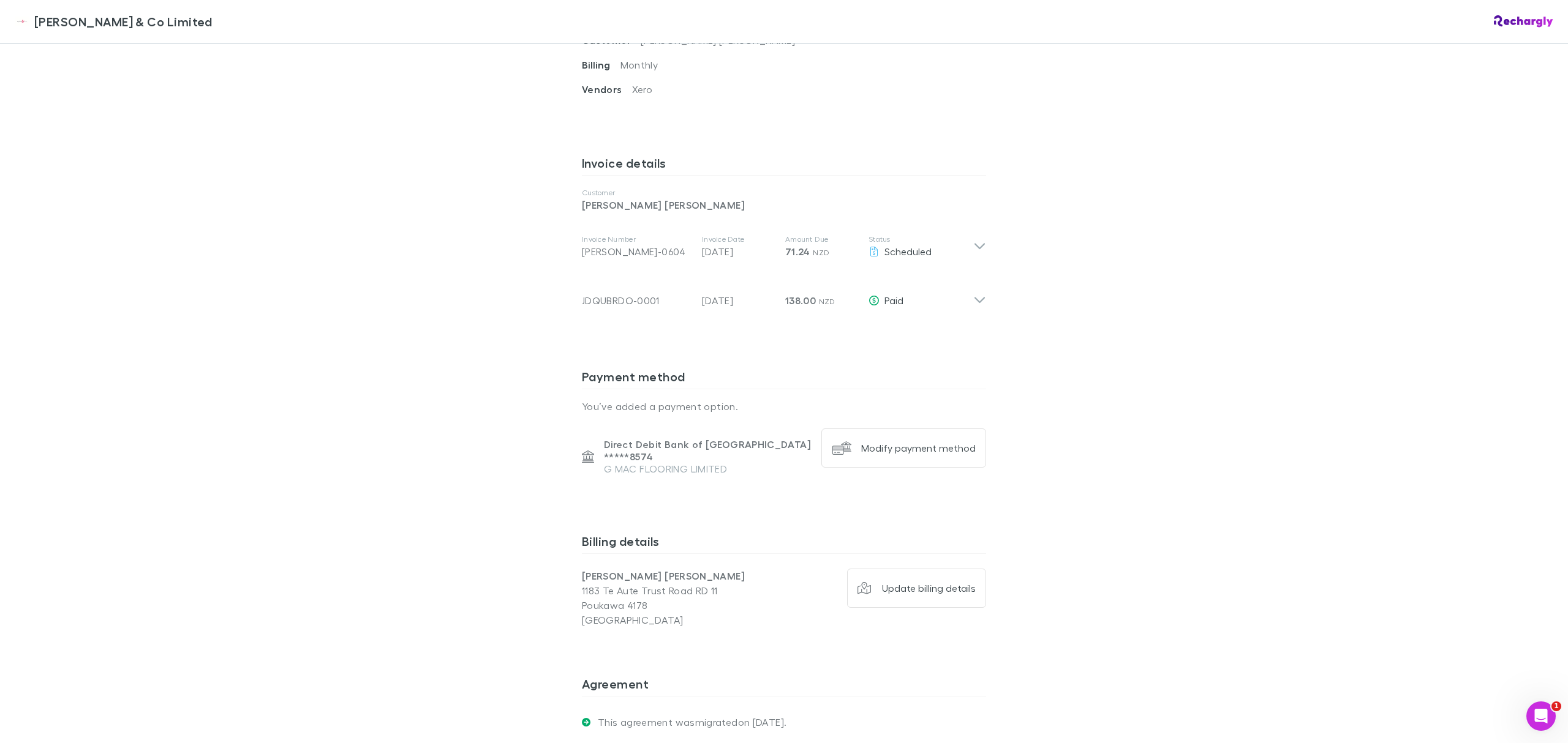
scroll to position [0, 0]
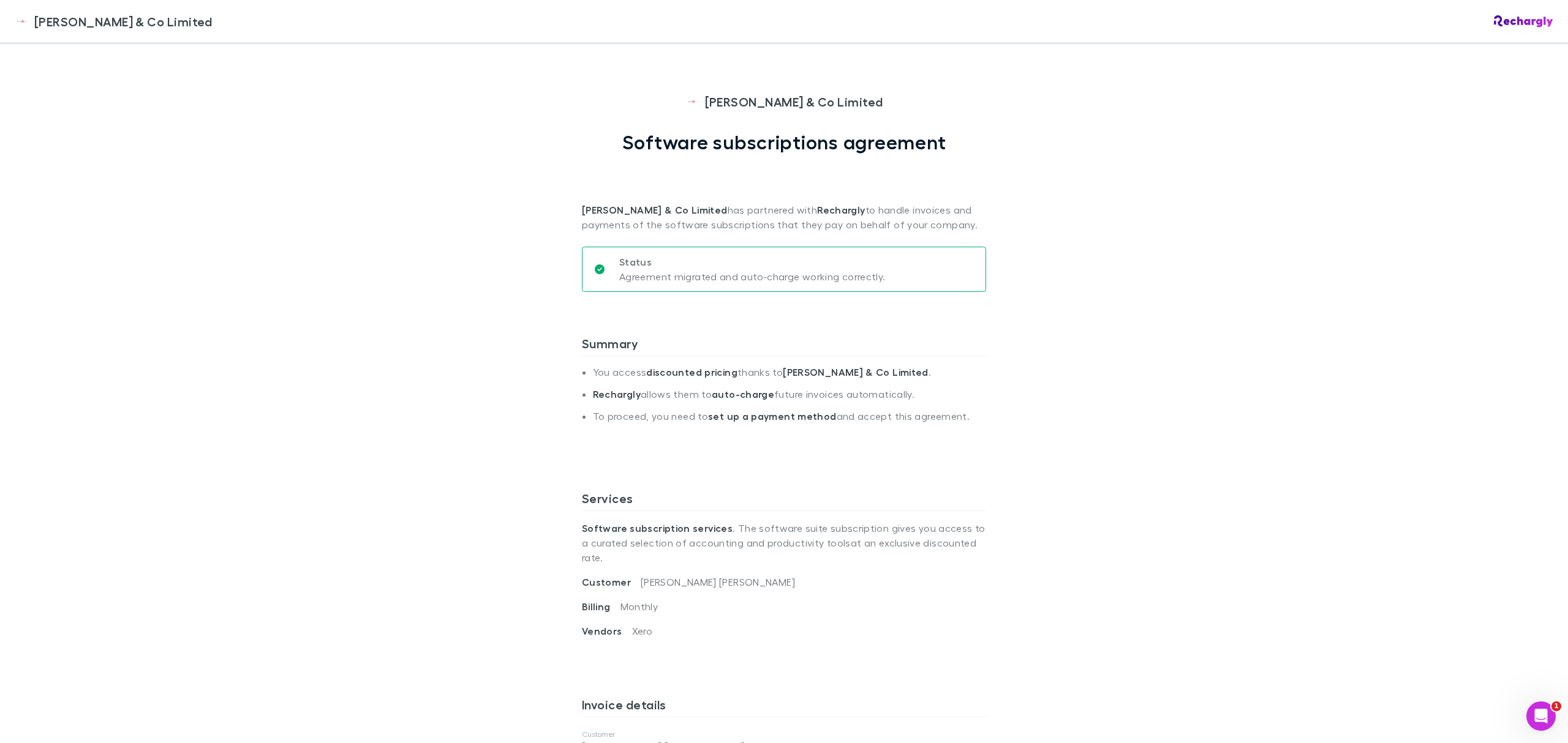
drag, startPoint x: 493, startPoint y: 393, endPoint x: 476, endPoint y: 314, distance: 80.8
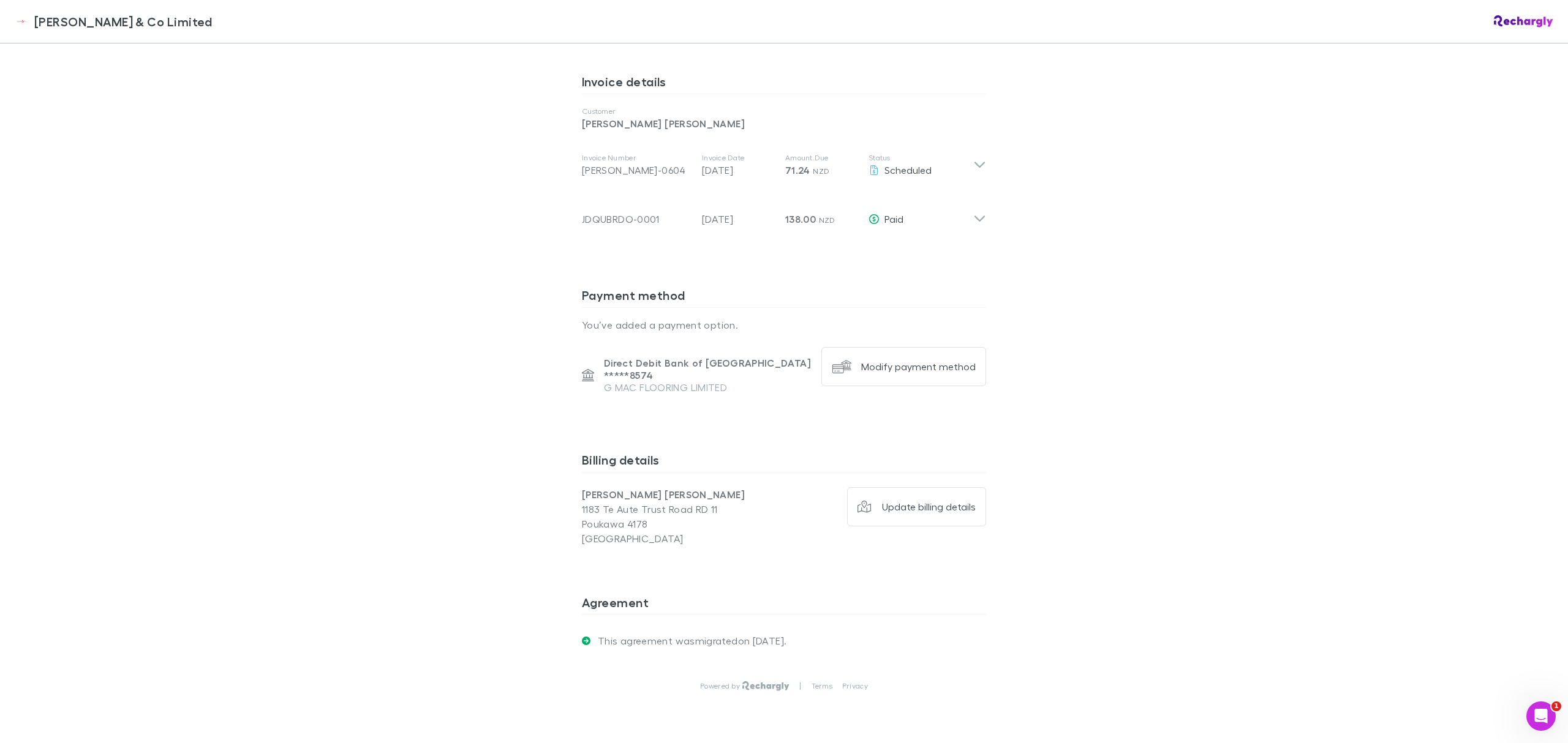
scroll to position [644, 0]
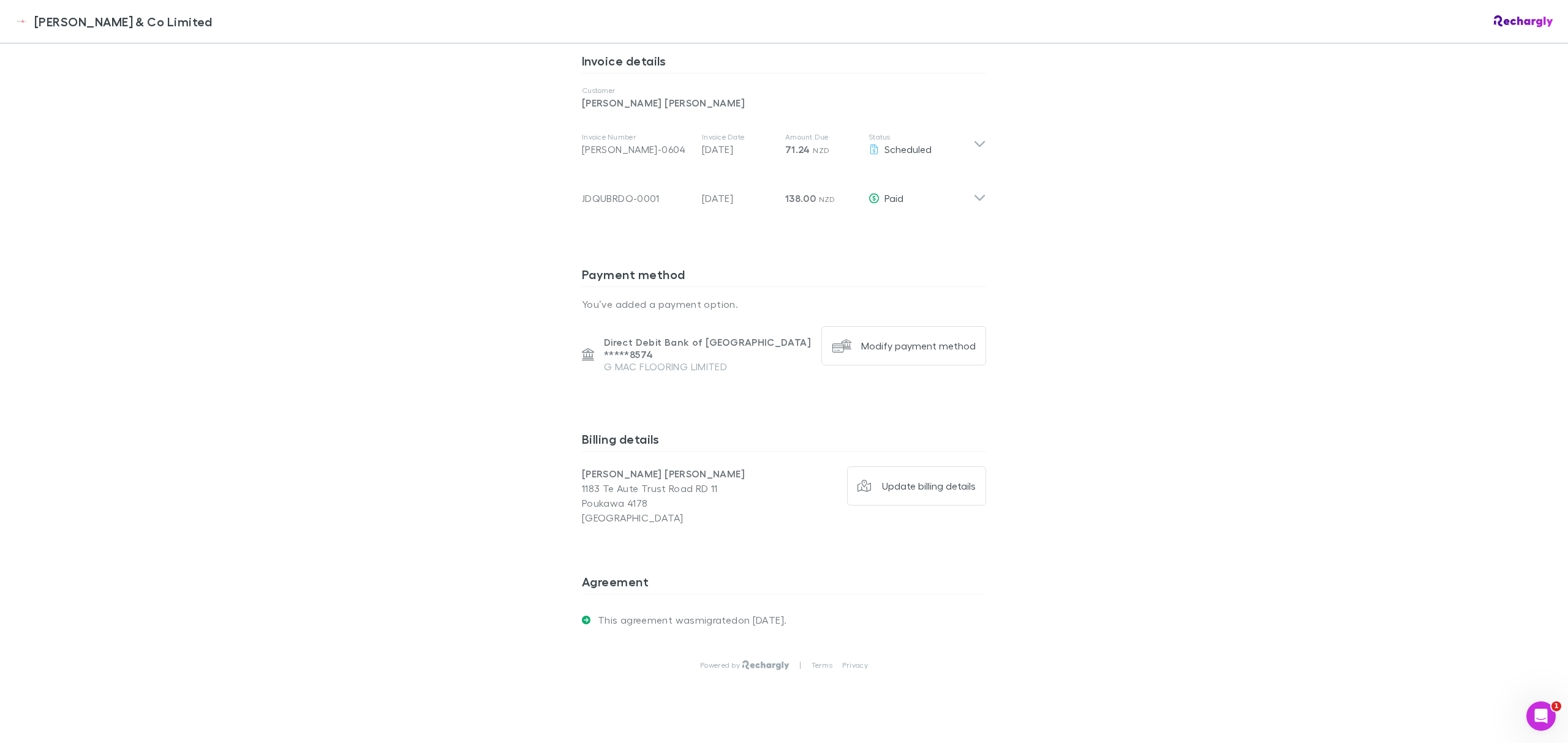
drag, startPoint x: 1103, startPoint y: 307, endPoint x: 1062, endPoint y: 626, distance: 321.6
click at [911, 340] on button "Modify payment method" at bounding box center [903, 346] width 165 height 39
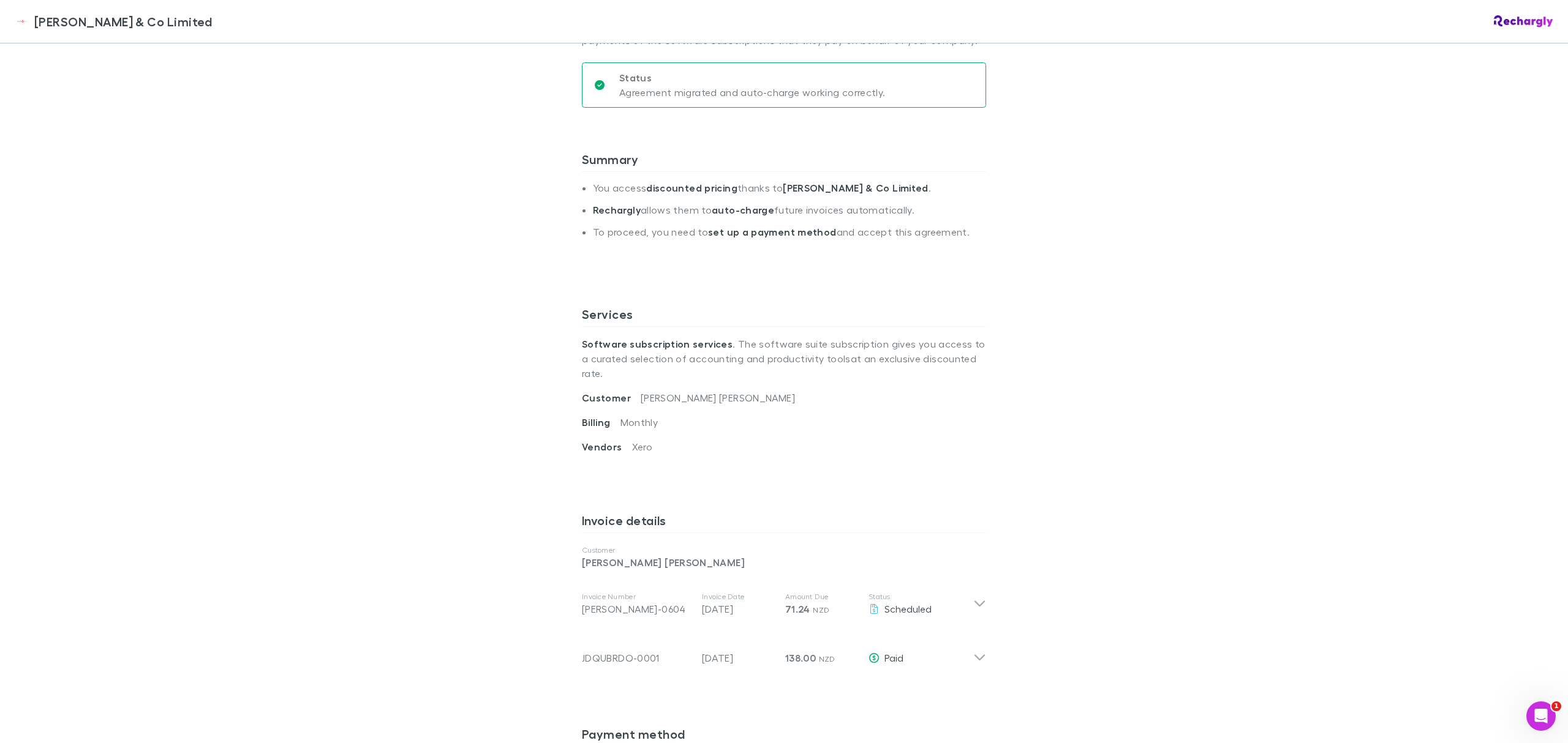
scroll to position [644, 0]
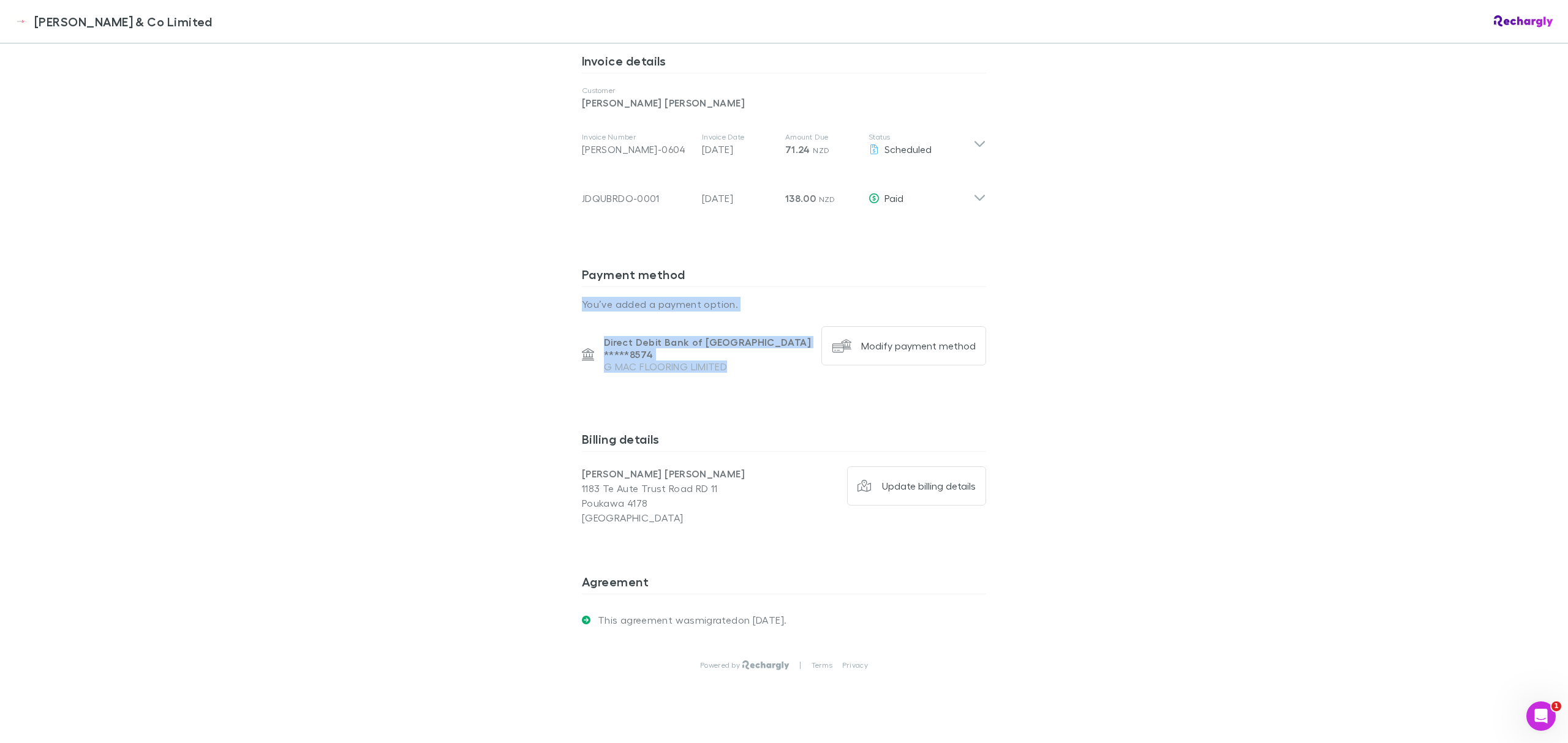
drag, startPoint x: 556, startPoint y: 281, endPoint x: 740, endPoint y: 366, distance: 202.7
click at [740, 366] on div "Epplett & Co Limited Epplett & Co Limited Software subscriptions agreement Eppl…" at bounding box center [784, 372] width 1568 height 743
click at [740, 366] on div "Payment method You’ve added a payment option. Direct Debit Bank of New Zealand …" at bounding box center [784, 339] width 404 height 165
drag, startPoint x: 753, startPoint y: 341, endPoint x: 619, endPoint y: 339, distance: 134.0
click at [619, 361] on p "G MAC FLOORING LIMITED" at bounding box center [707, 367] width 208 height 12
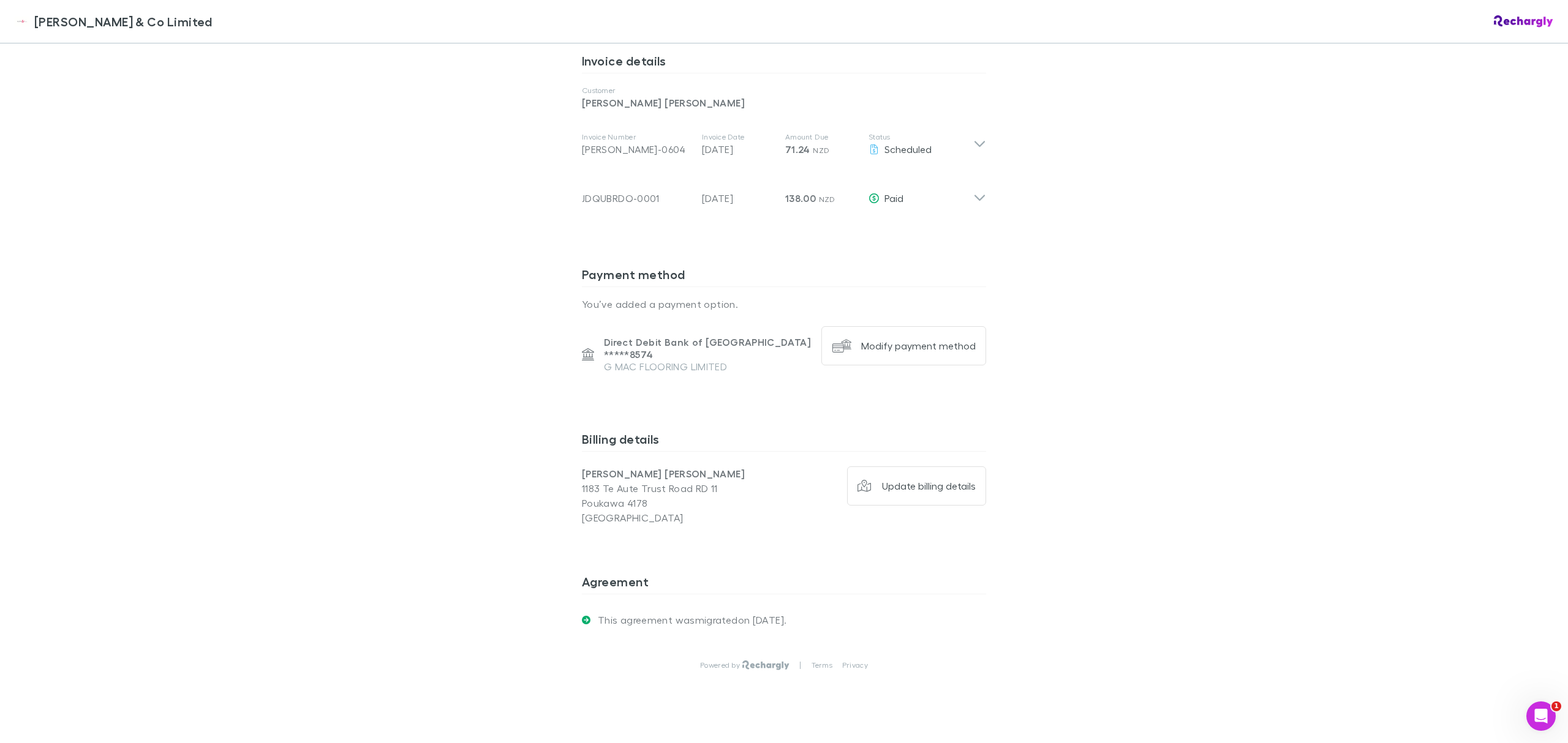
click at [609, 374] on div "Payment method You’ve added a payment option. Direct Debit Bank of New Zealand …" at bounding box center [784, 339] width 404 height 165
drag, startPoint x: 784, startPoint y: 330, endPoint x: 804, endPoint y: 330, distance: 20.0
click at [804, 336] on p "Direct Debit Bank of New Zealand ***** 8574" at bounding box center [707, 349] width 208 height 24
drag, startPoint x: 804, startPoint y: 330, endPoint x: 796, endPoint y: 331, distance: 8.1
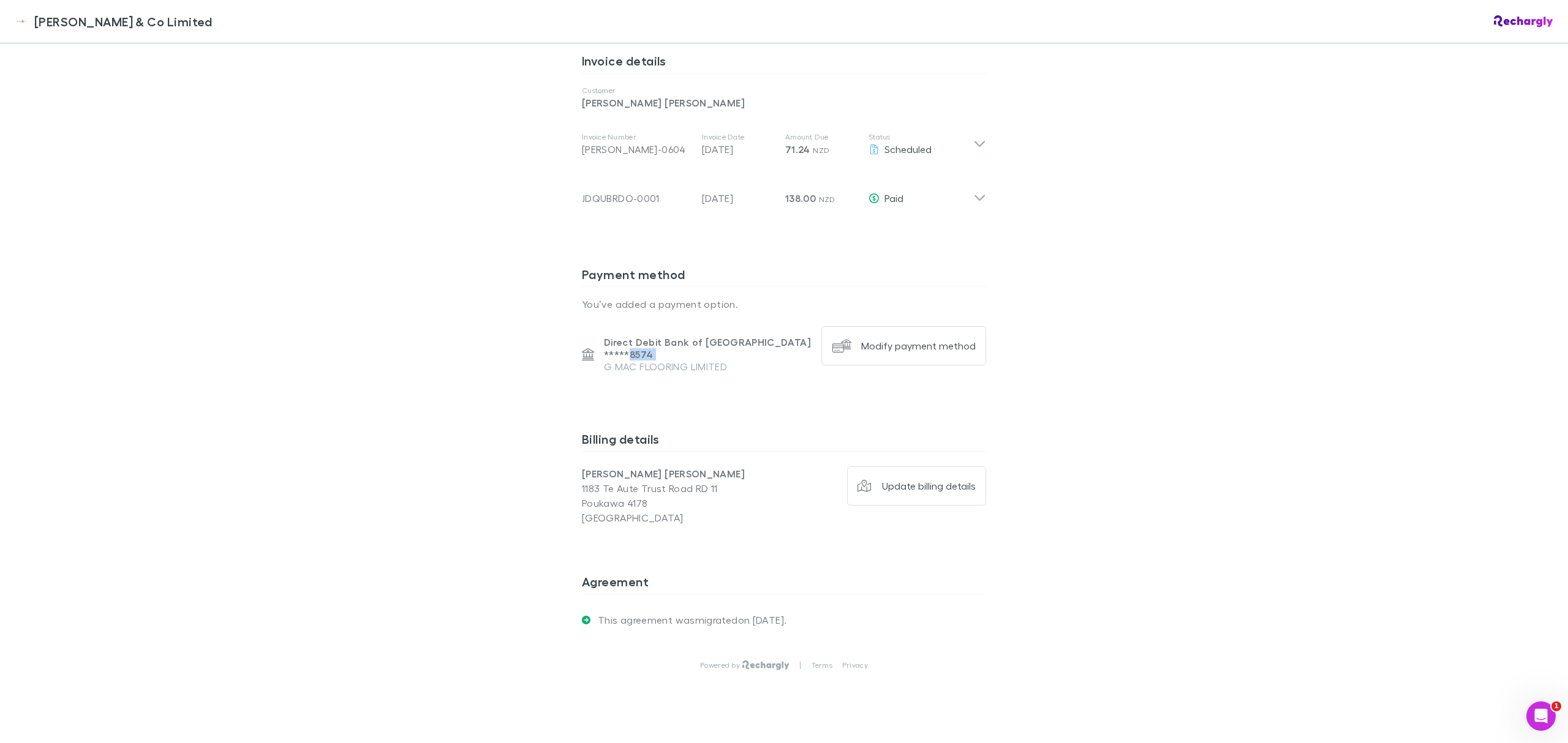
click at [797, 336] on p "Direct Debit Bank of New Zealand ***** 8574" at bounding box center [707, 349] width 208 height 24
click at [790, 349] on div "Direct Debit Bank of New Zealand ***** 8574 G MAC FLOORING LIMITED" at bounding box center [697, 355] width 230 height 56
drag, startPoint x: 736, startPoint y: 341, endPoint x: 598, endPoint y: 339, distance: 138.0
click at [604, 361] on p "G MAC FLOORING LIMITED" at bounding box center [707, 367] width 208 height 12
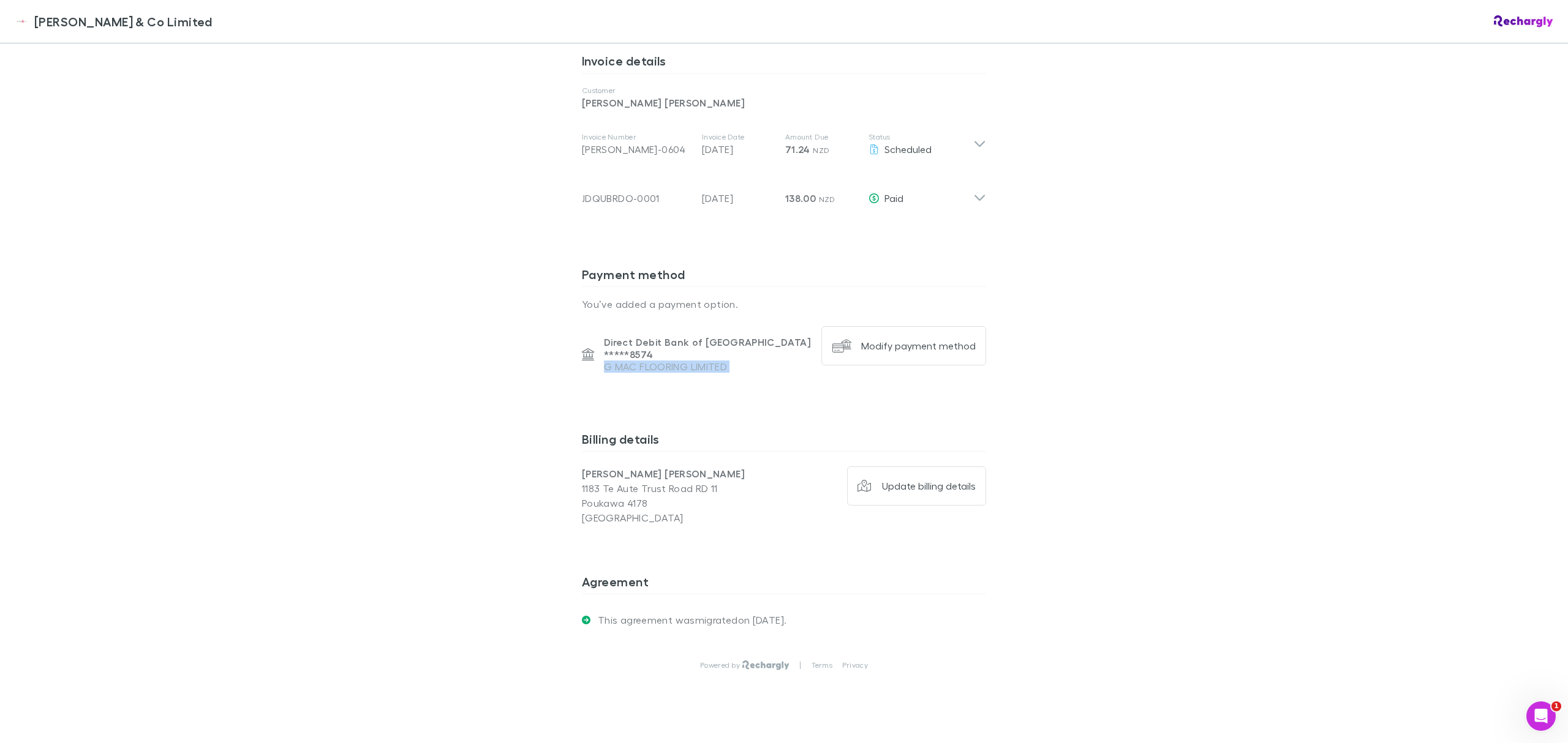
drag, startPoint x: 598, startPoint y: 339, endPoint x: 740, endPoint y: 359, distance: 143.4
click at [740, 359] on div "Payment method You’ve added a payment option. Direct Debit Bank of New Zealand …" at bounding box center [784, 339] width 404 height 165
drag, startPoint x: 748, startPoint y: 343, endPoint x: 573, endPoint y: 297, distance: 180.9
click at [573, 297] on div "Epplett & Co Limited Software subscriptions agreement Epplett & Co Limited has …" at bounding box center [784, 84] width 429 height 1369
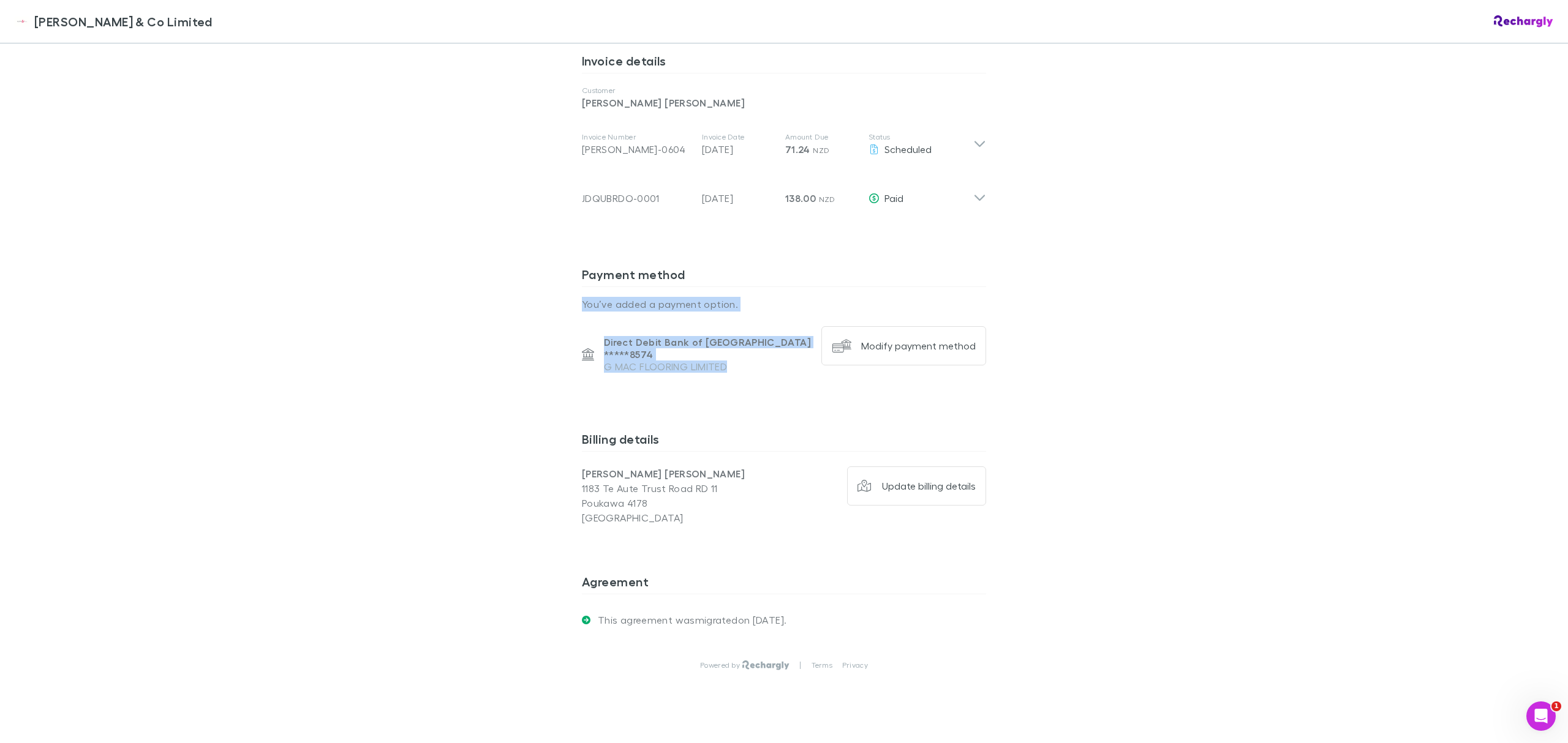
click at [573, 297] on div "Epplett & Co Limited Software subscriptions agreement Epplett & Co Limited has …" at bounding box center [784, 84] width 429 height 1369
drag, startPoint x: 573, startPoint y: 297, endPoint x: 1094, endPoint y: 576, distance: 591.0
click at [1094, 576] on div "[PERSON_NAME] & Co Limited [PERSON_NAME] & Co Limited Software subscriptions ag…" at bounding box center [784, 372] width 1568 height 743
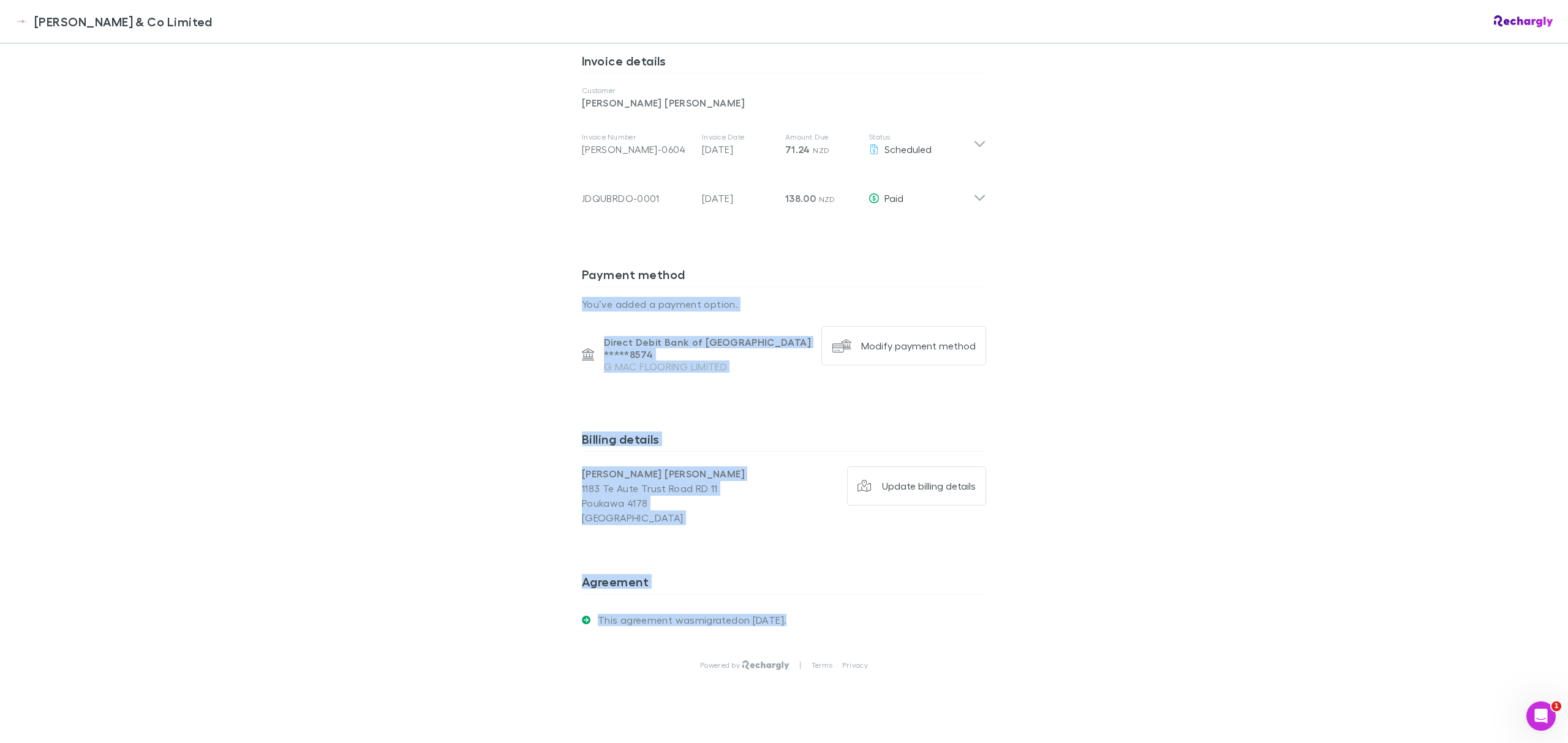
drag, startPoint x: 1105, startPoint y: 598, endPoint x: 504, endPoint y: 281, distance: 679.5
click at [504, 281] on div "[PERSON_NAME] & Co Limited [PERSON_NAME] & Co Limited Software subscriptions ag…" at bounding box center [784, 372] width 1568 height 743
drag, startPoint x: 504, startPoint y: 281, endPoint x: 1028, endPoint y: 599, distance: 612.9
click at [1028, 599] on div "[PERSON_NAME] & Co Limited [PERSON_NAME] & Co Limited Software subscriptions ag…" at bounding box center [784, 372] width 1568 height 743
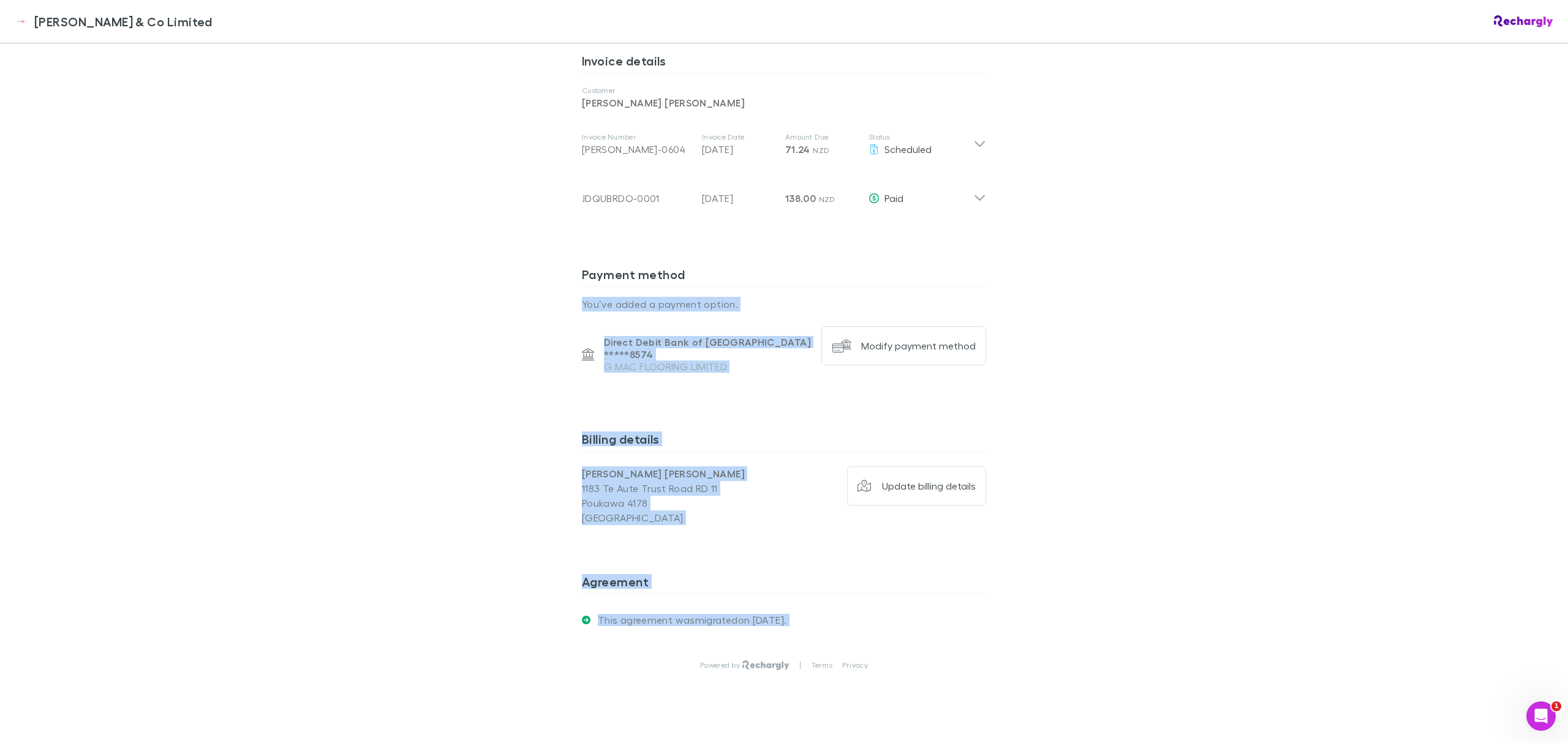
click at [1028, 599] on div "[PERSON_NAME] & Co Limited [PERSON_NAME] & Co Limited Software subscriptions ag…" at bounding box center [784, 372] width 1568 height 743
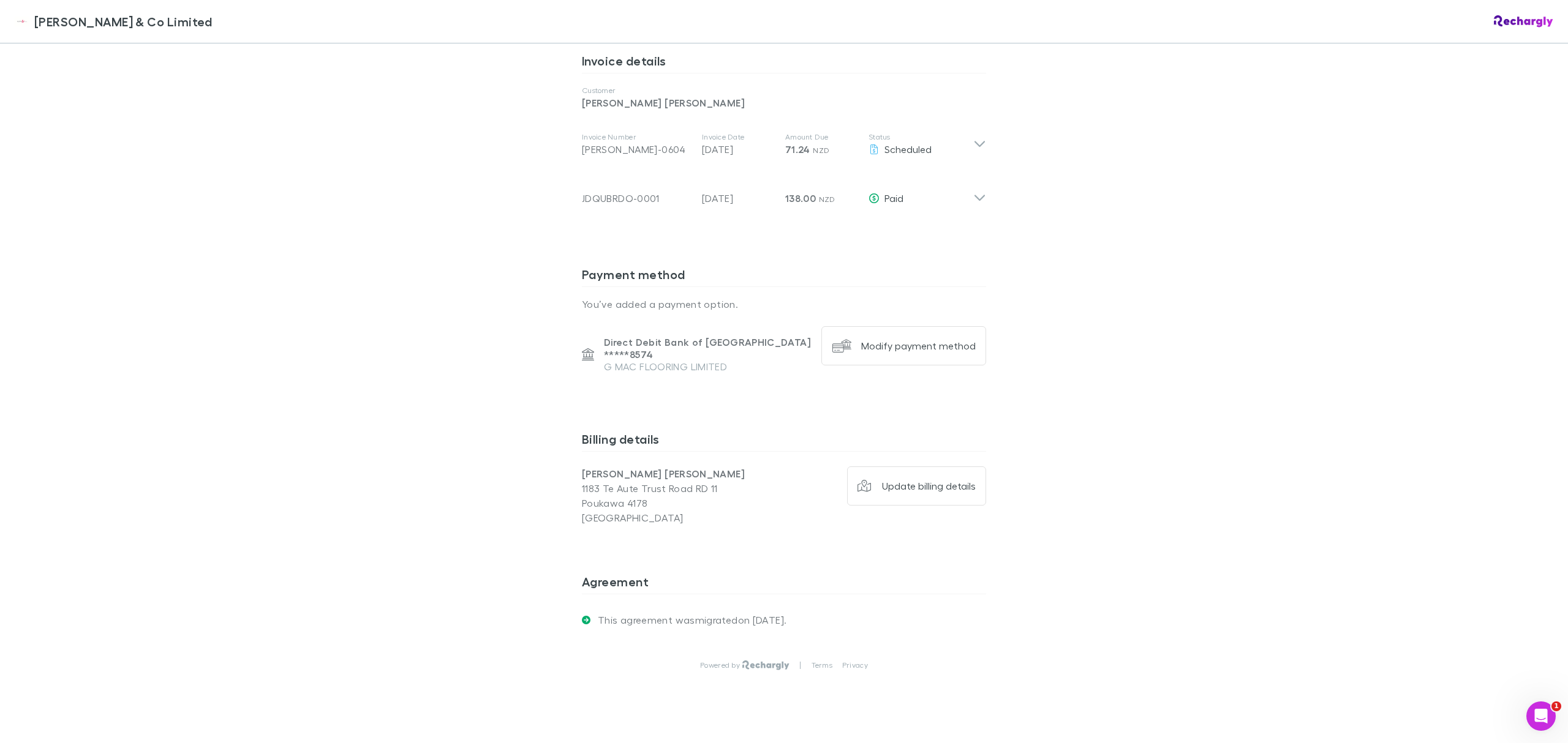
click at [924, 343] on button "Modify payment method" at bounding box center [903, 346] width 165 height 39
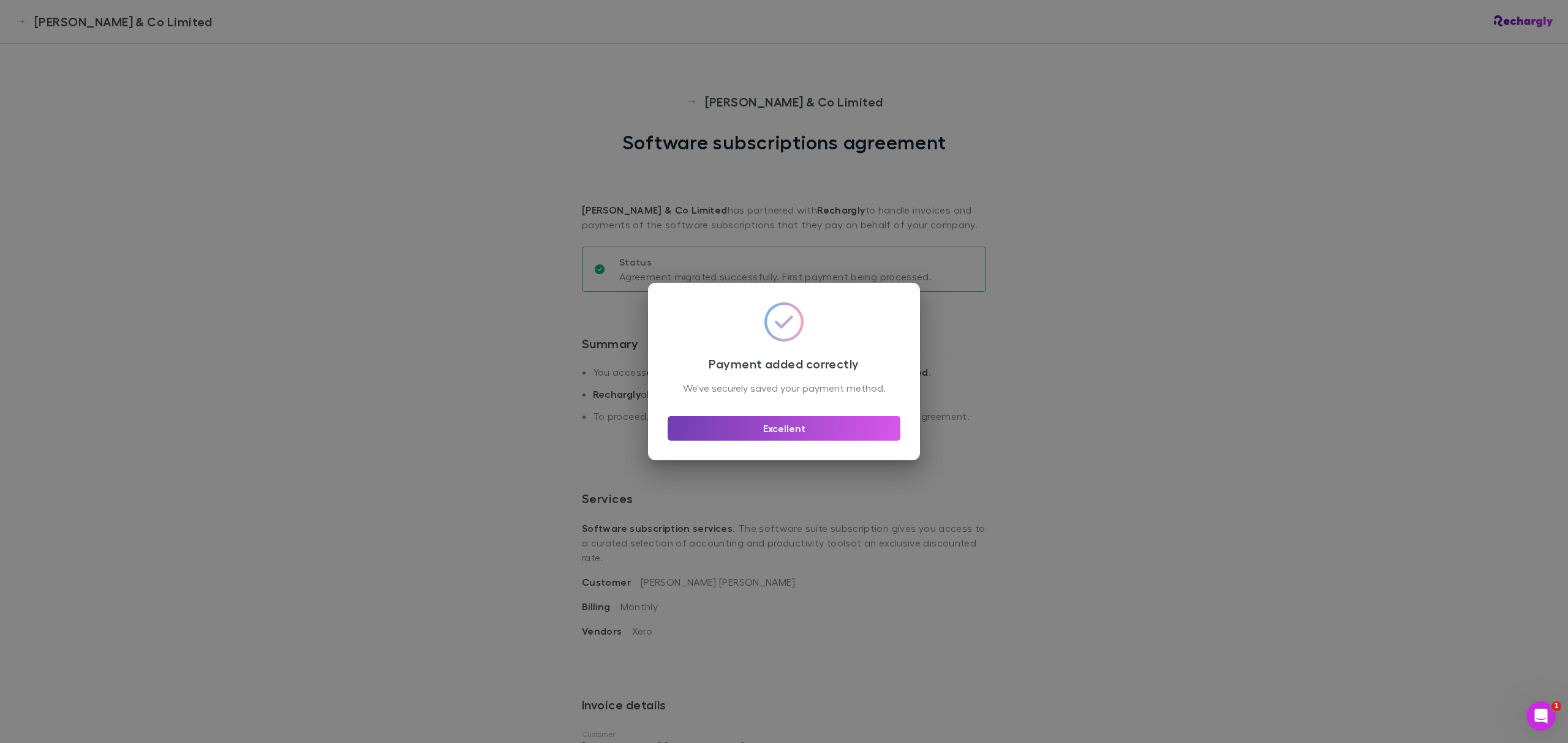
click at [833, 433] on button "Excellent" at bounding box center [784, 429] width 233 height 24
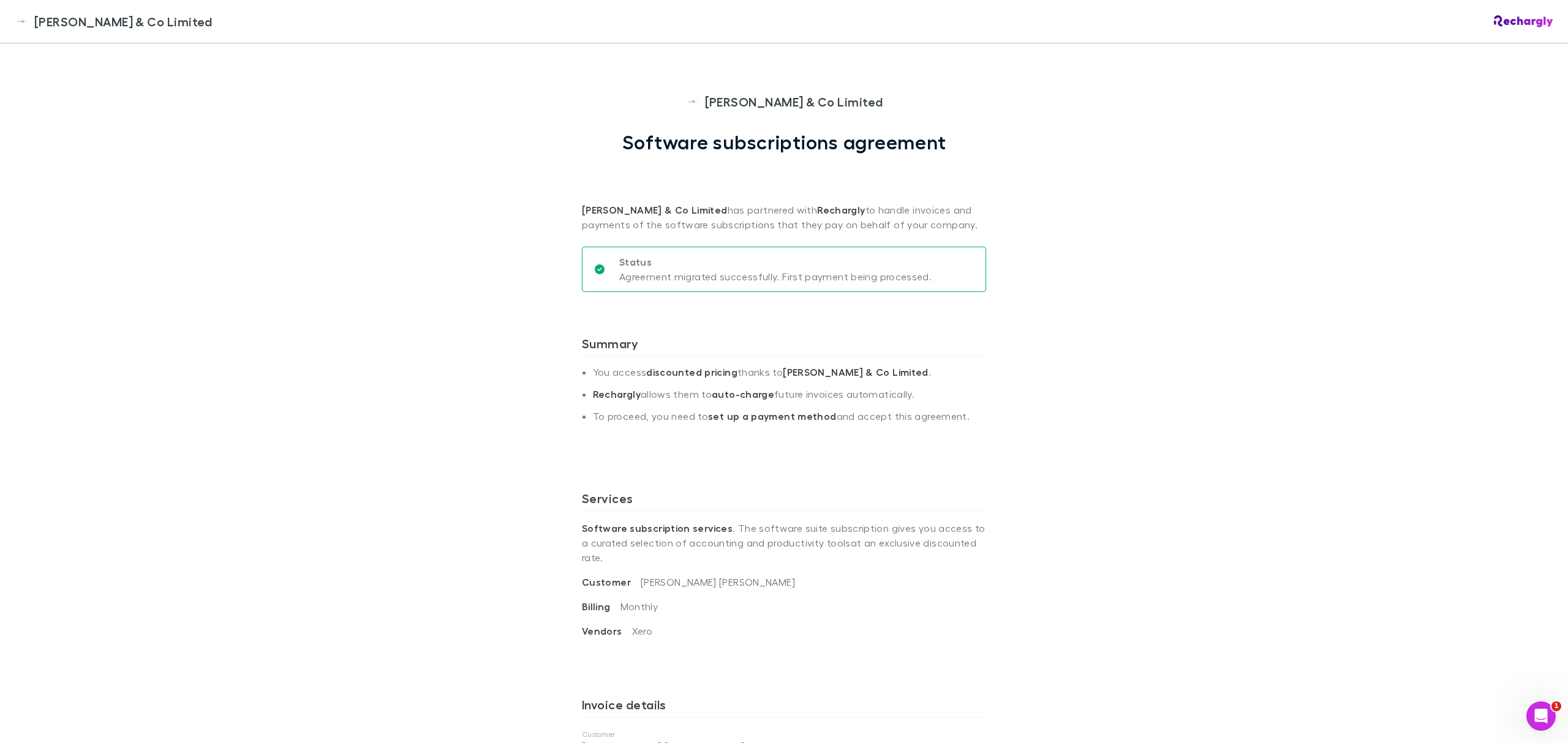
click at [1117, 382] on div "Epplett & Co Limited Epplett & Co Limited Software subscriptions agreement Eppl…" at bounding box center [784, 372] width 1568 height 743
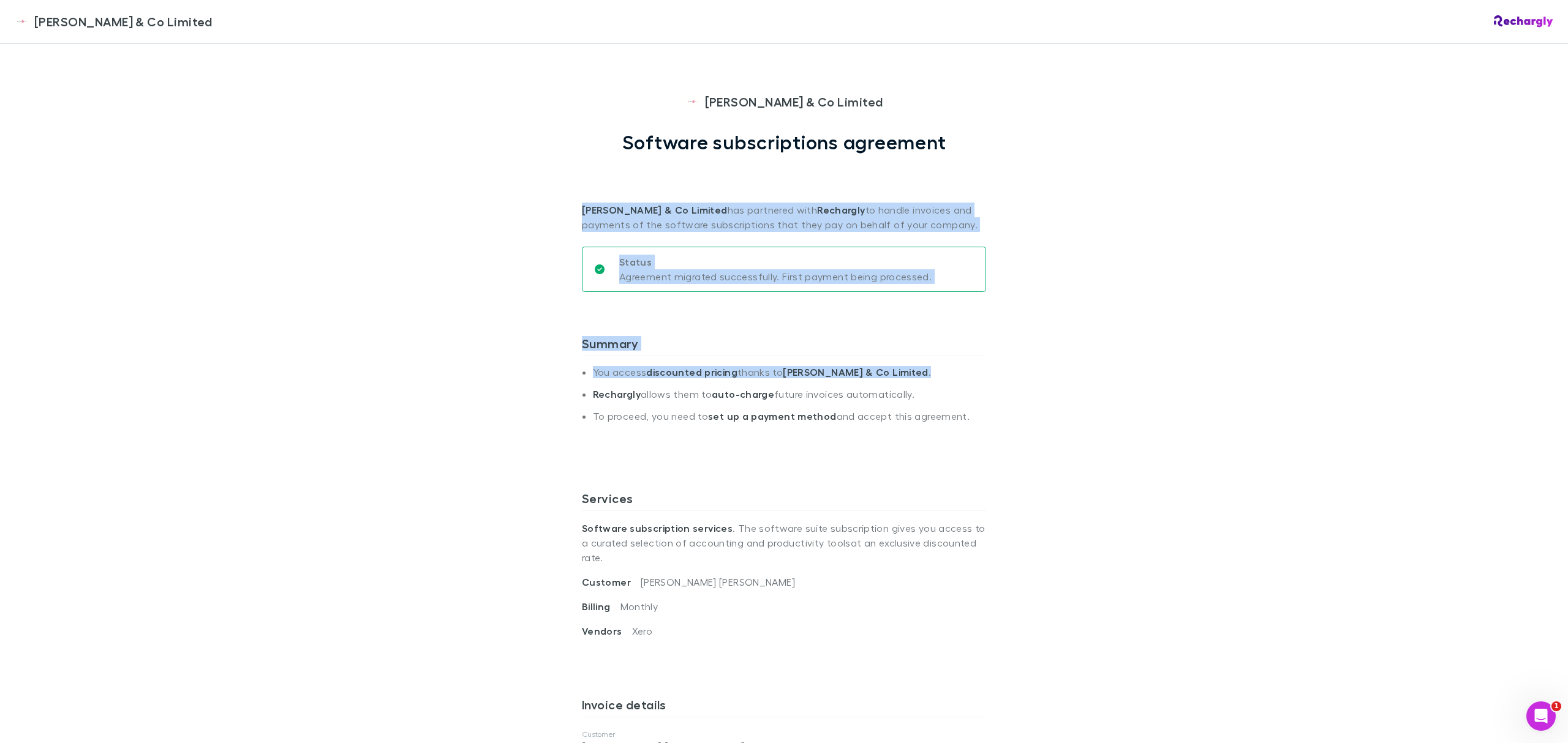
drag, startPoint x: 564, startPoint y: 153, endPoint x: 1040, endPoint y: 388, distance: 530.8
click at [1040, 388] on div "Epplett & Co Limited Epplett & Co Limited Software subscriptions agreement Eppl…" at bounding box center [784, 372] width 1568 height 743
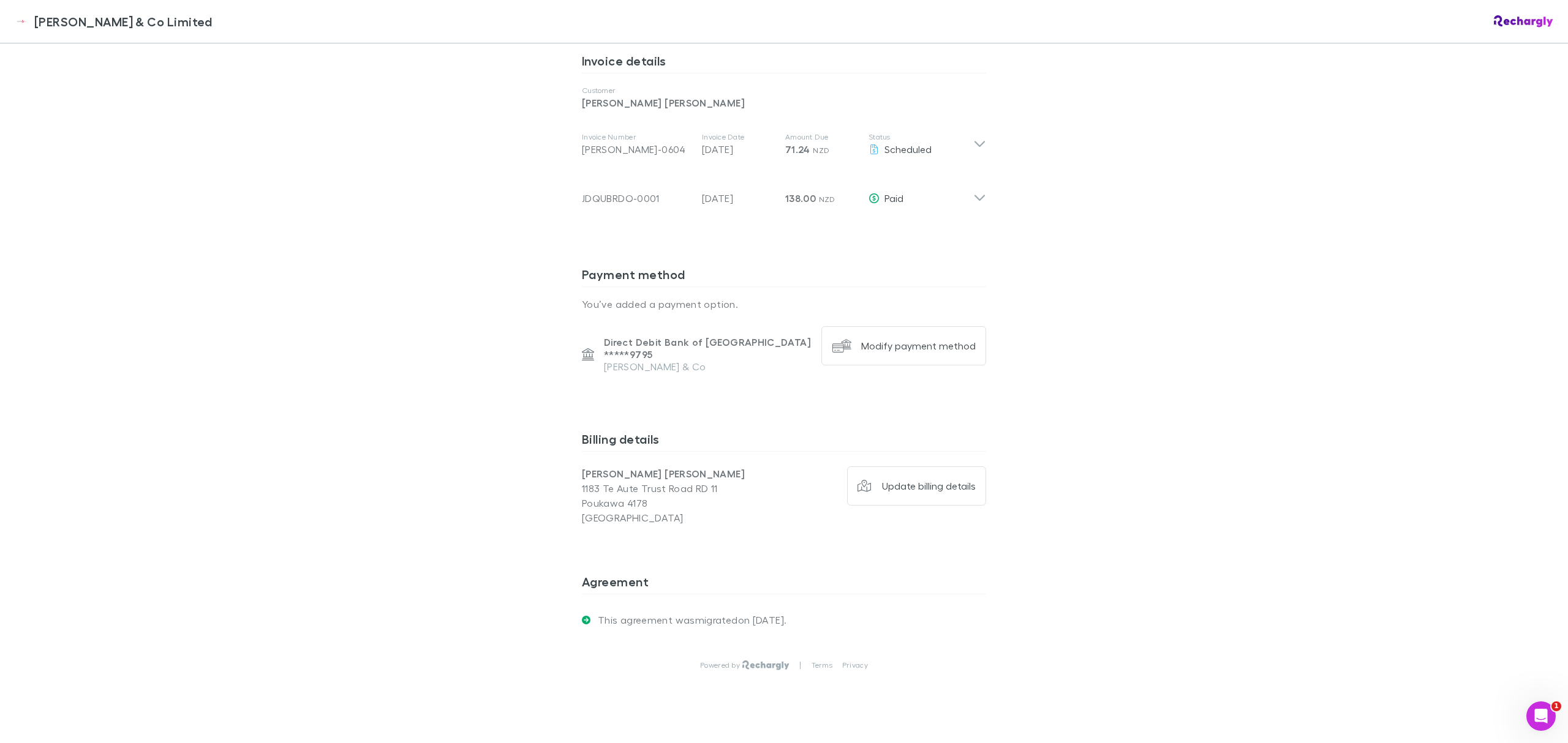
drag, startPoint x: 1048, startPoint y: 397, endPoint x: 1029, endPoint y: 526, distance: 130.4
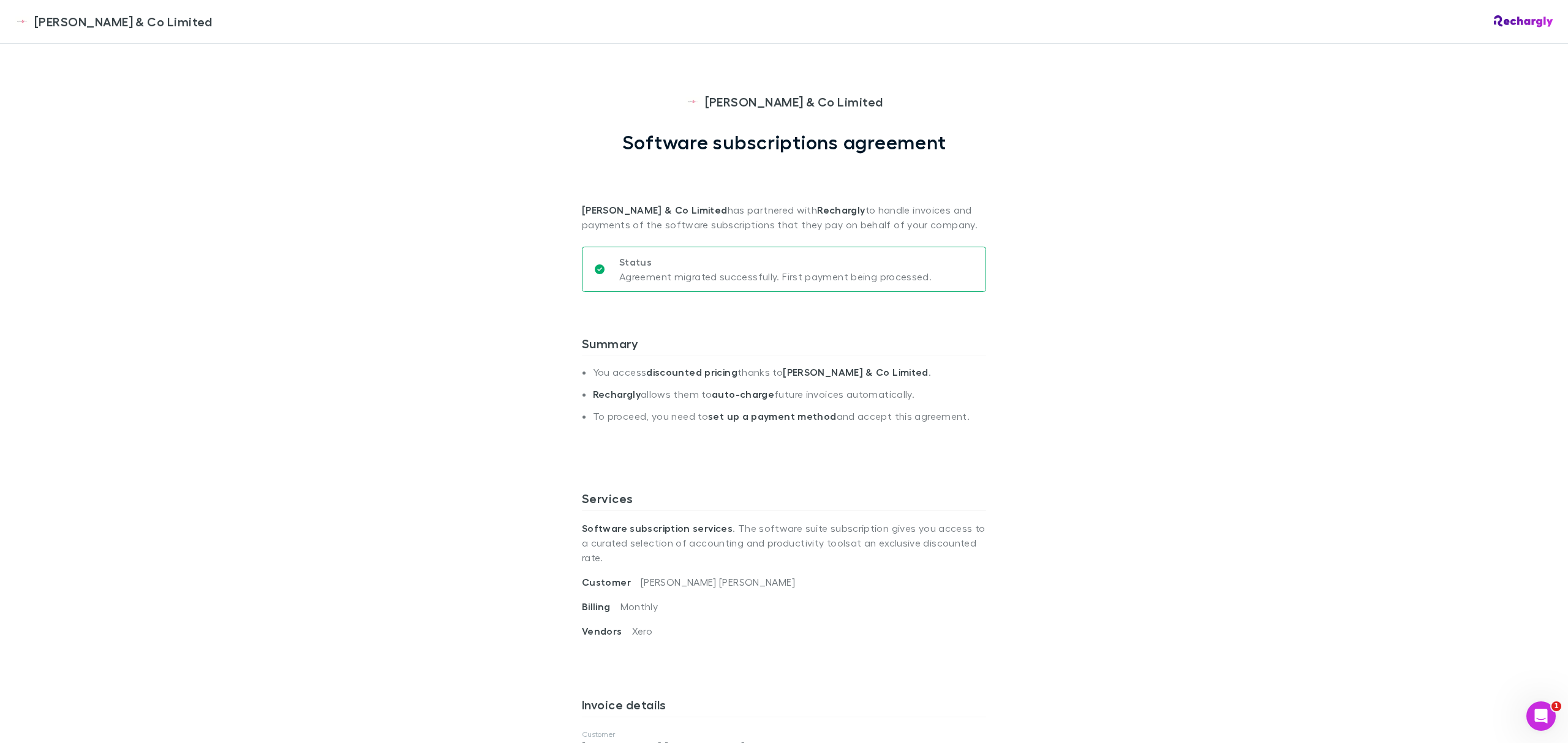
click at [186, 24] on div "[PERSON_NAME] & Co Limited" at bounding box center [784, 21] width 1568 height 43
click at [1228, 91] on div "Epplett & Co Limited Epplett & Co Limited Software subscriptions agreement Eppl…" at bounding box center [784, 372] width 1568 height 743
click at [1312, 312] on div "Epplett & Co Limited Epplett & Co Limited Software subscriptions agreement Eppl…" at bounding box center [784, 372] width 1568 height 743
drag, startPoint x: 1178, startPoint y: 312, endPoint x: 1054, endPoint y: 393, distance: 148.1
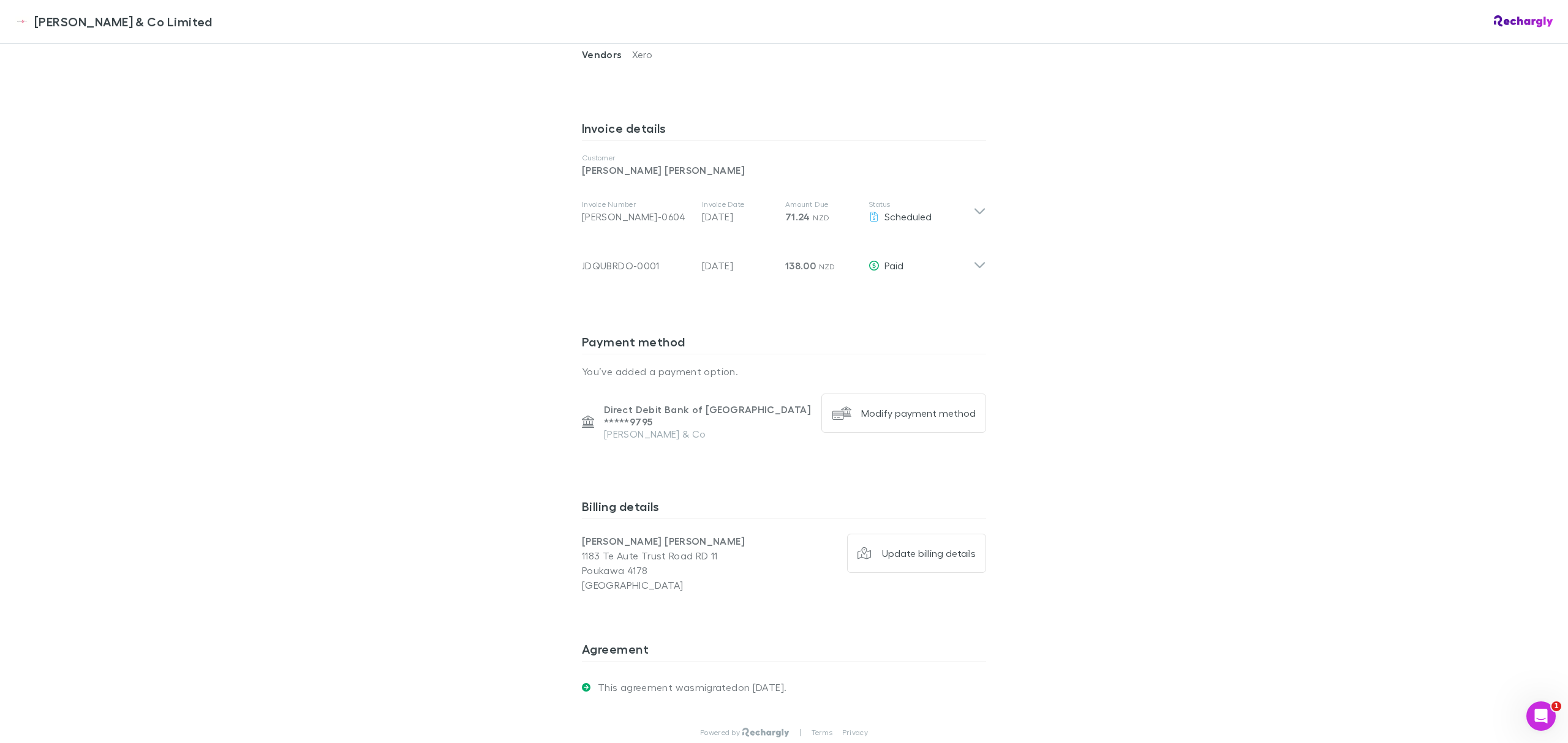
scroll to position [644, 0]
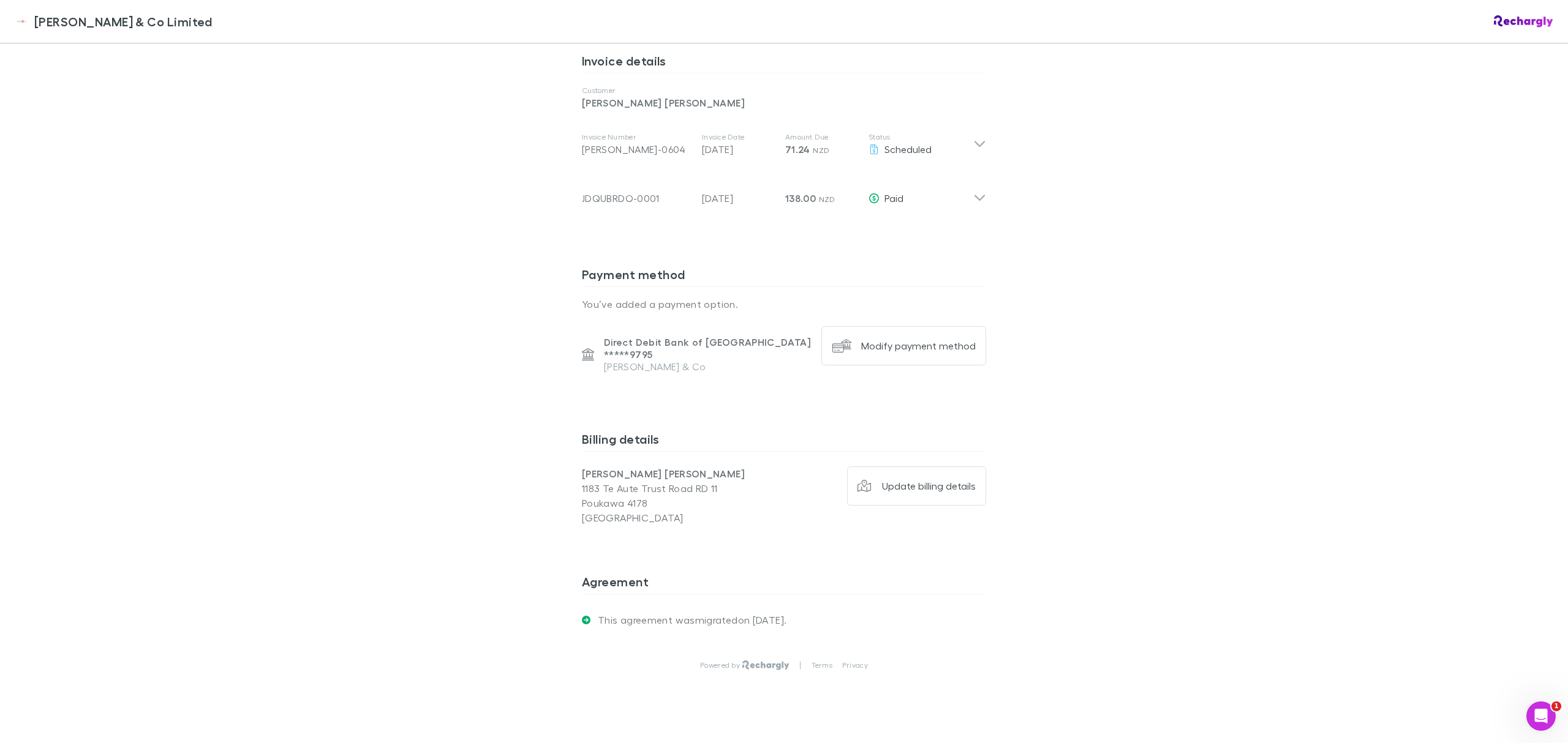
drag, startPoint x: 1044, startPoint y: 371, endPoint x: 1019, endPoint y: 523, distance: 154.0
click at [30, 21] on div "[PERSON_NAME] & Co Limited" at bounding box center [113, 21] width 198 height 18
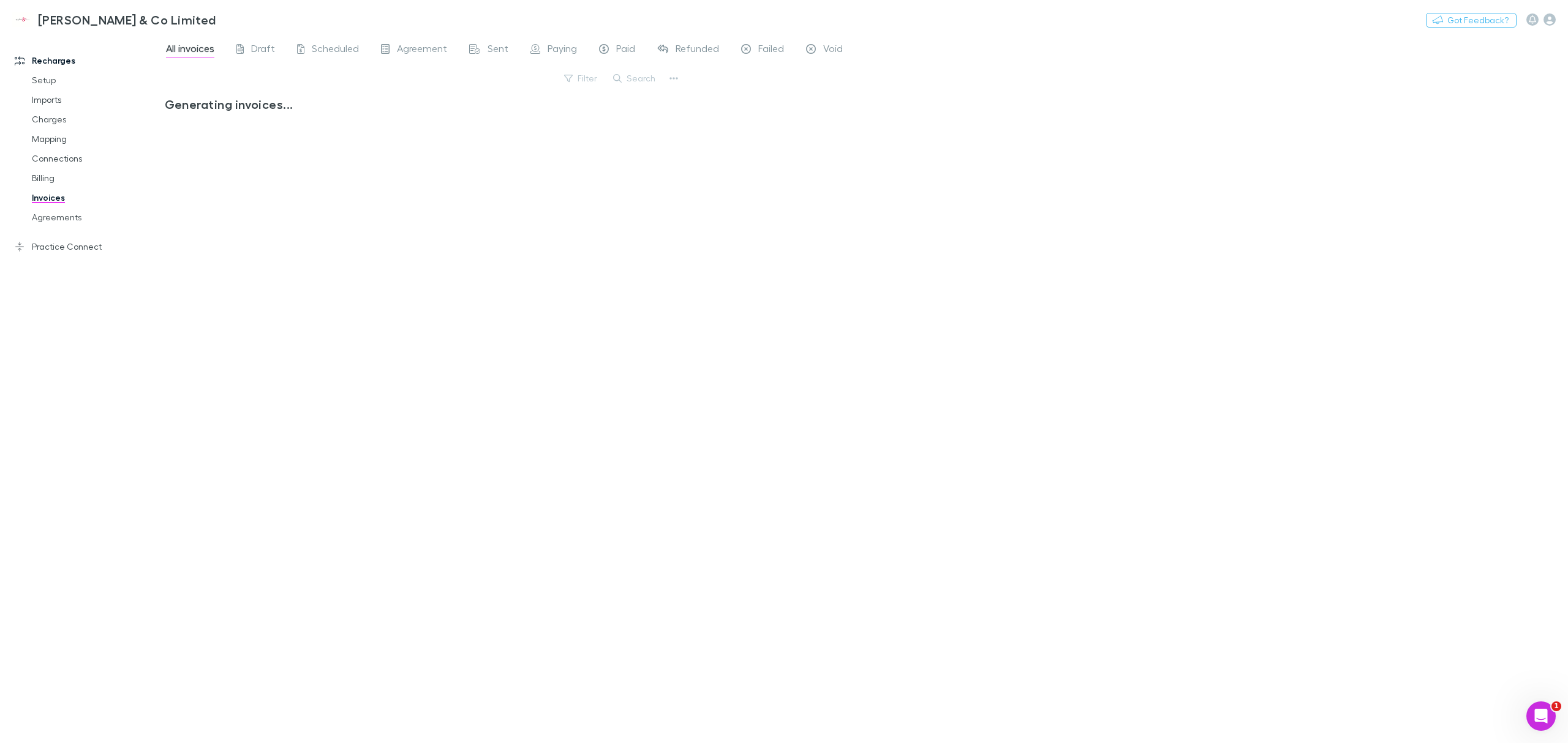
click at [49, 221] on link "Agreements" at bounding box center [97, 217] width 155 height 20
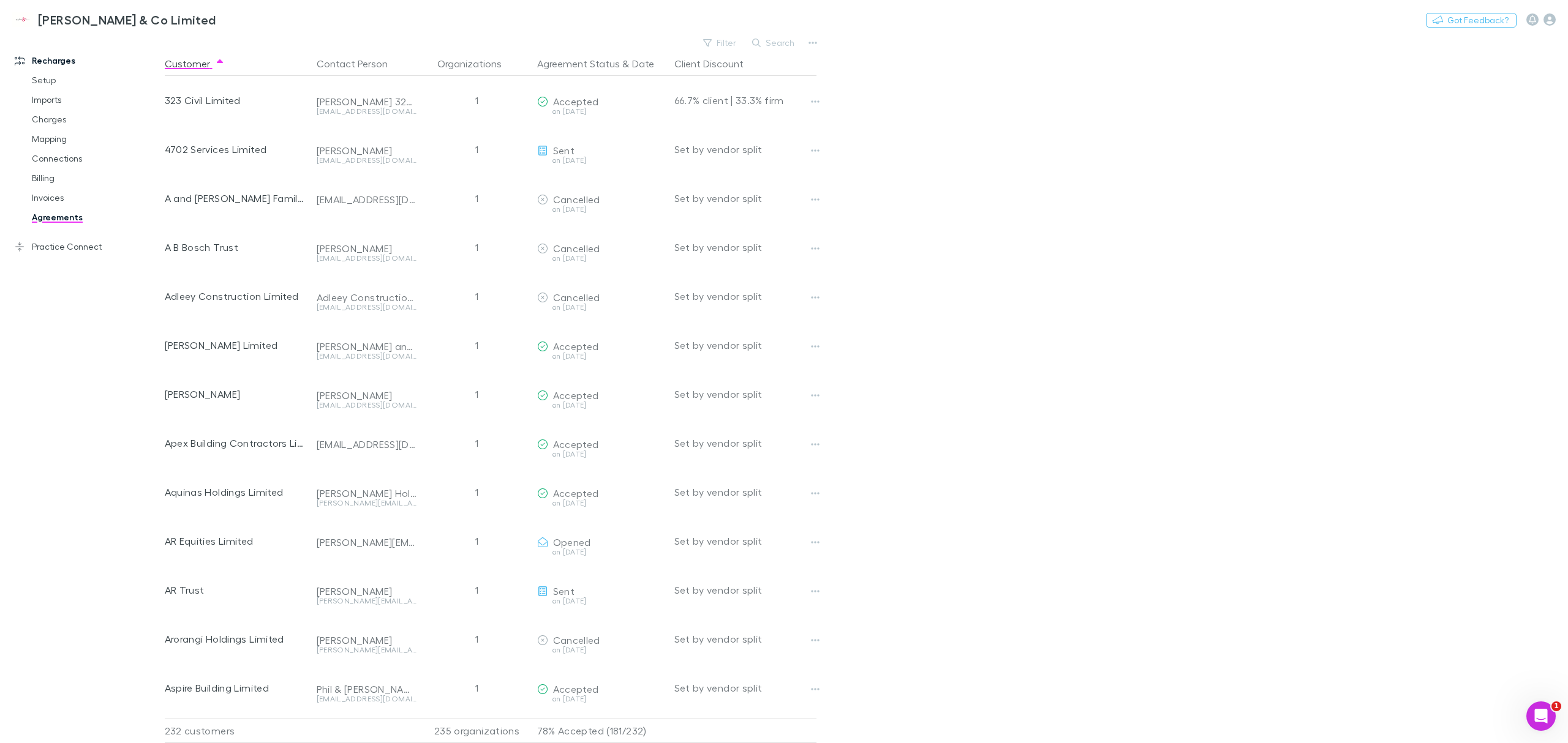
click at [782, 39] on button "Search" at bounding box center [774, 43] width 56 height 14
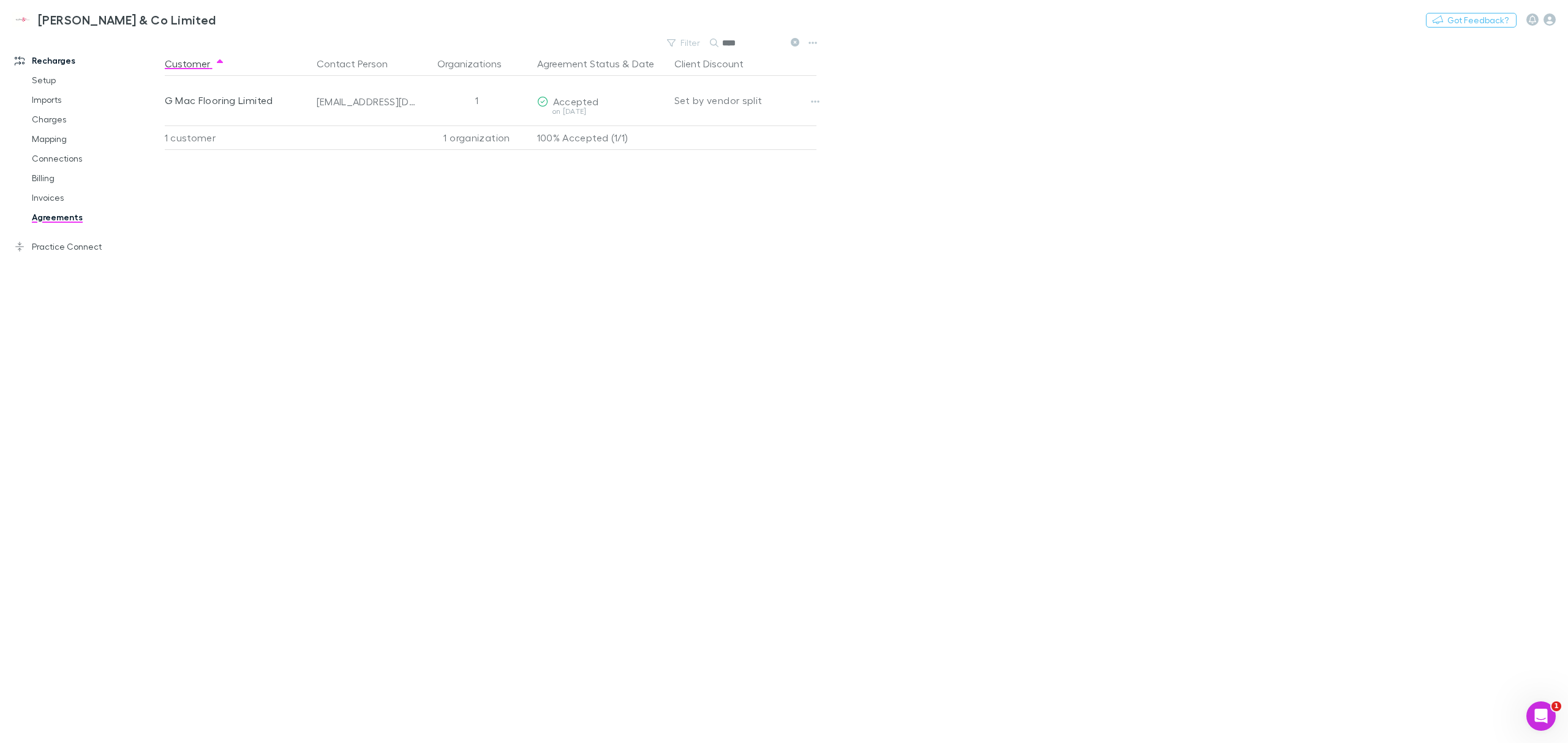
type input "****"
click at [565, 113] on div "on [DATE]" at bounding box center [600, 111] width 127 height 8
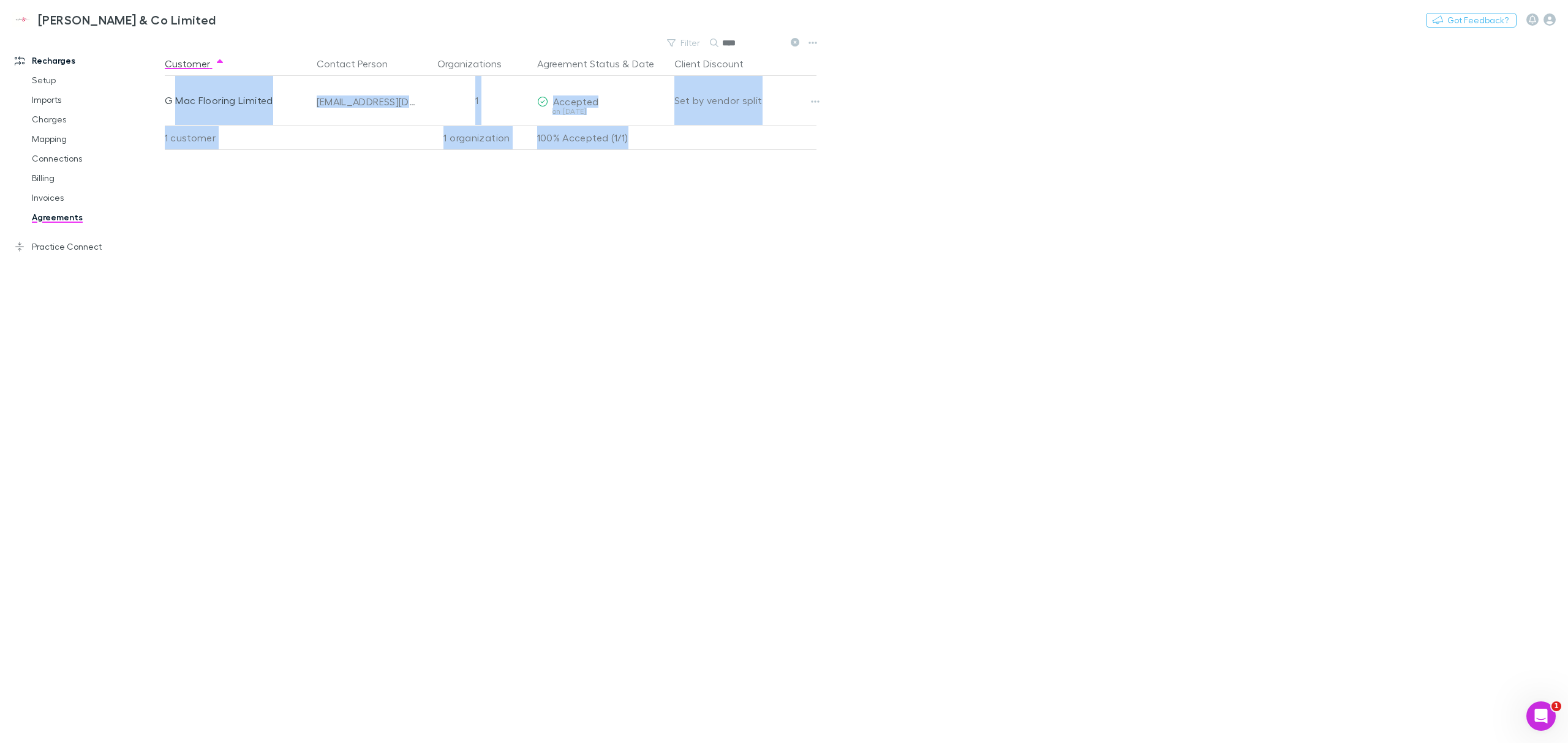
drag, startPoint x: 174, startPoint y: 98, endPoint x: 770, endPoint y: 166, distance: 599.9
click at [770, 166] on div "Customer Contact Person Organizations Agreement Status & Date Client Discount G…" at bounding box center [501, 397] width 674 height 692
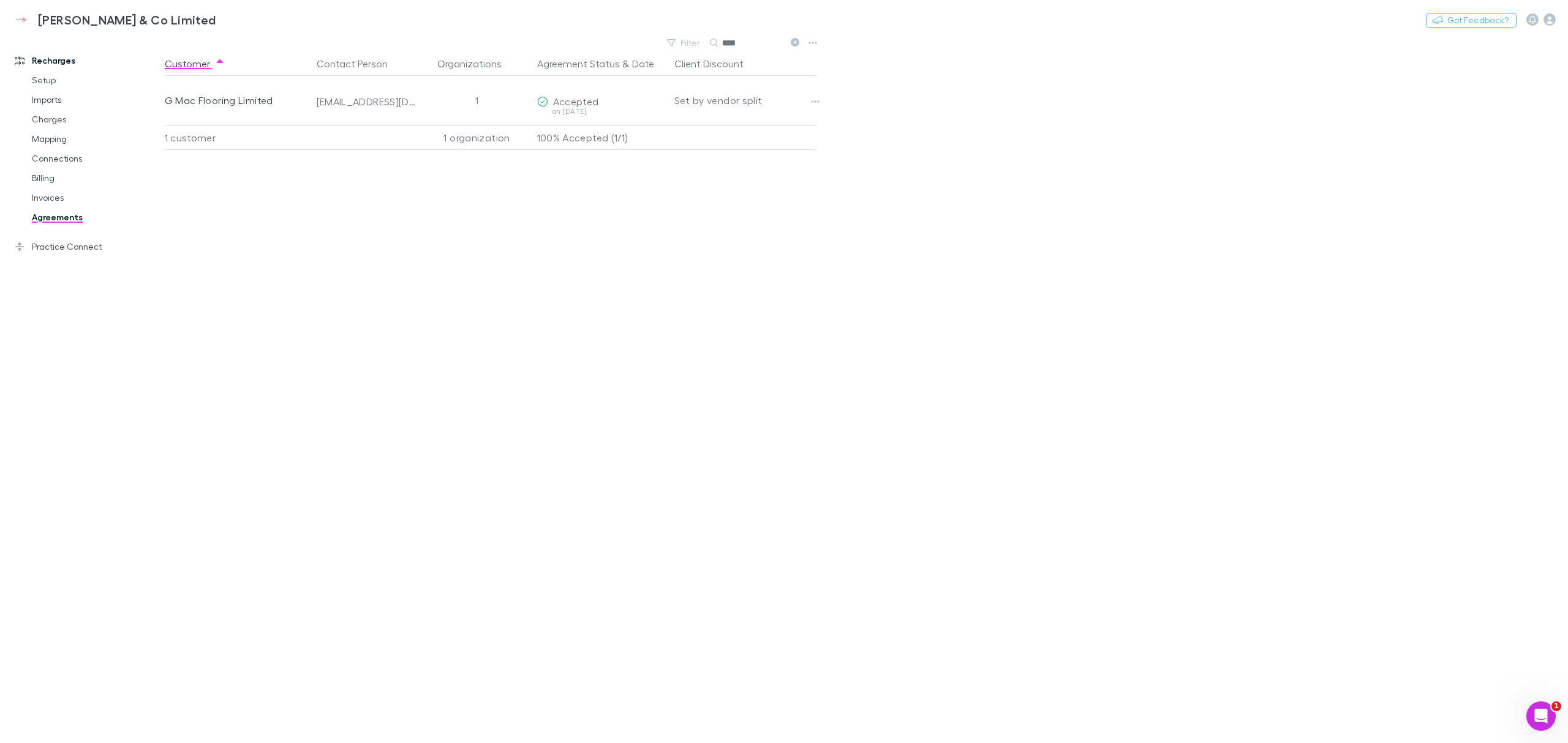
click at [770, 166] on div "Customer Contact Person Organizations Agreement Status & Date Client Discount G…" at bounding box center [501, 397] width 674 height 692
click at [57, 197] on link "Invoices" at bounding box center [97, 198] width 155 height 20
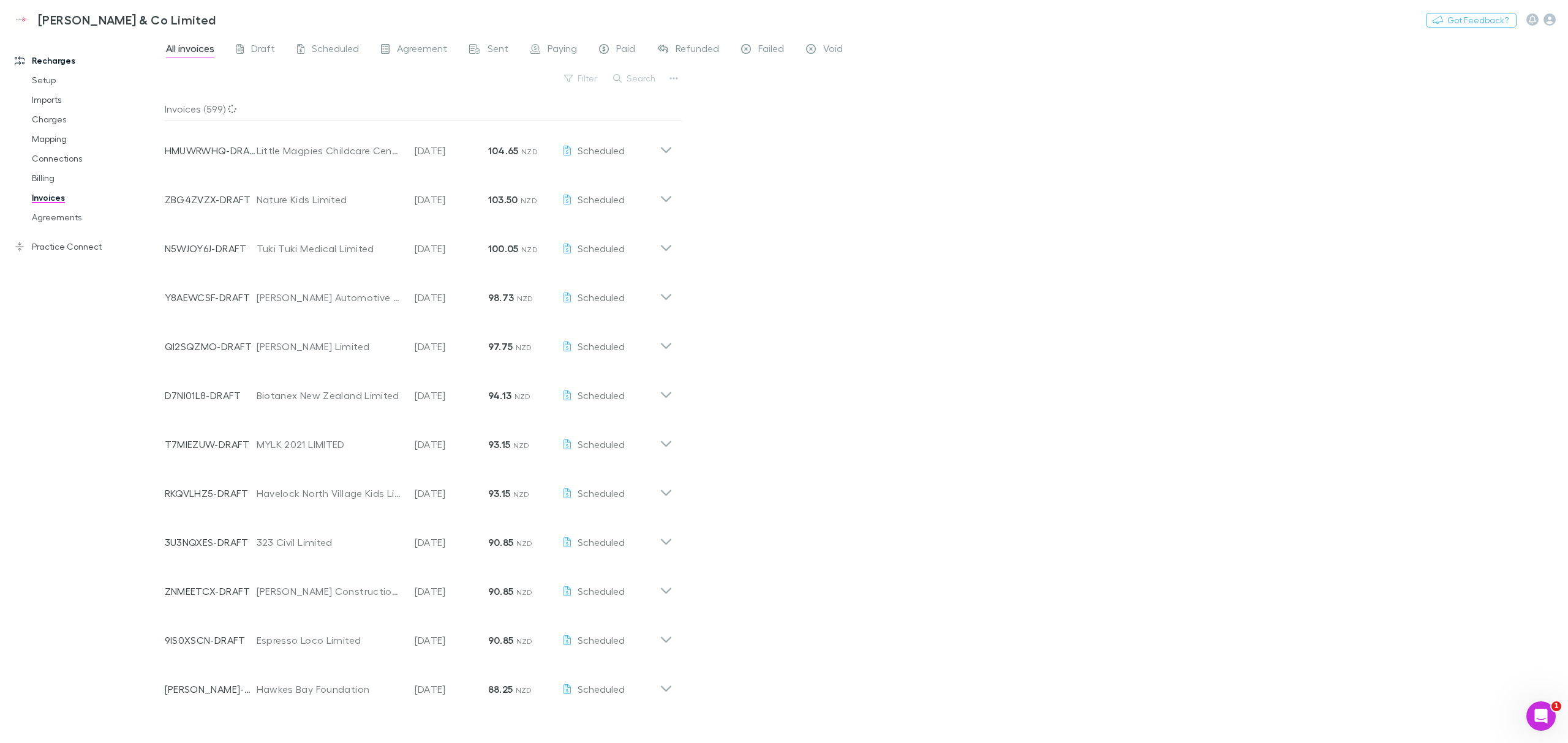
click at [644, 81] on button "Search" at bounding box center [634, 78] width 56 height 14
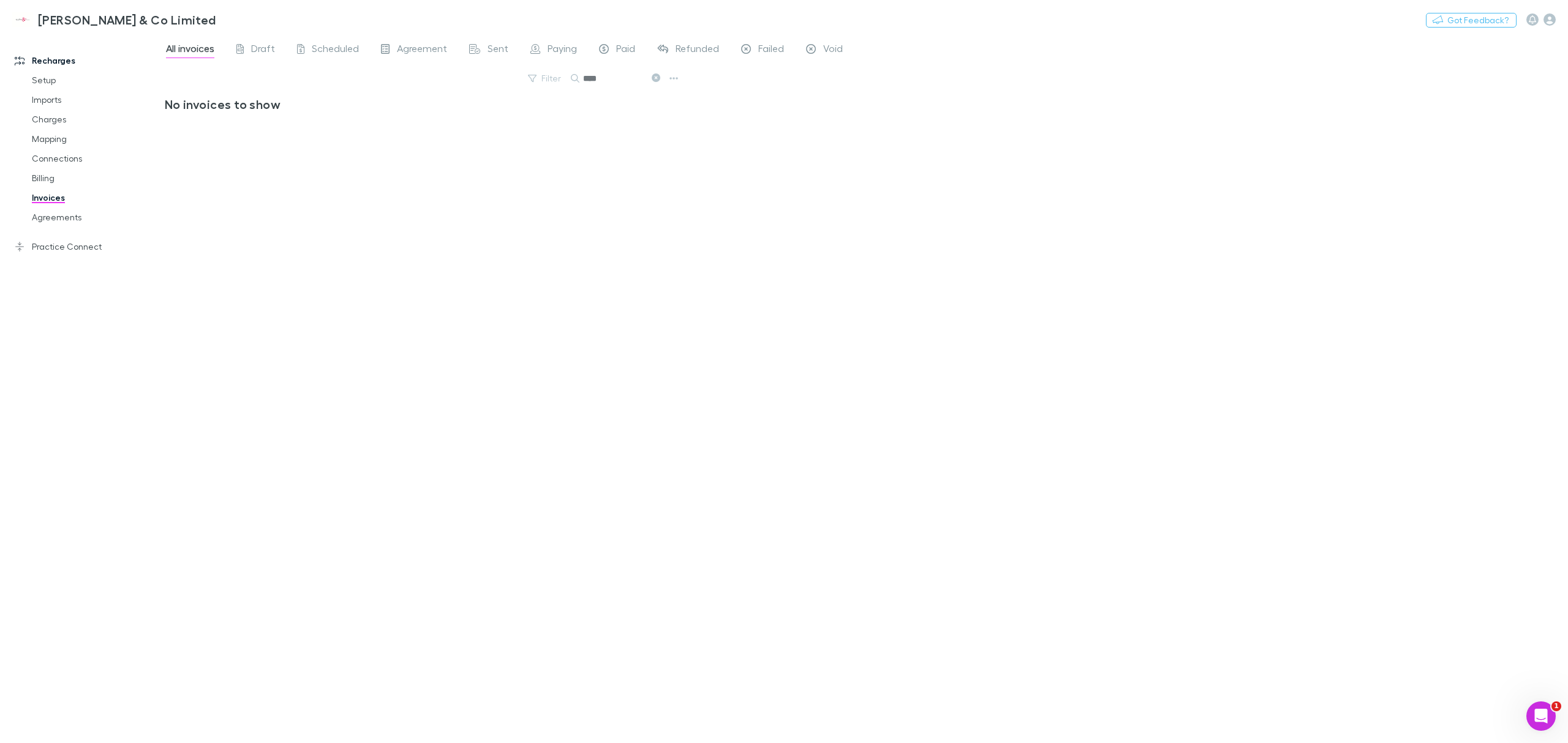
click at [589, 76] on input "****" at bounding box center [613, 79] width 61 height 17
click at [604, 77] on input "****" at bounding box center [613, 79] width 61 height 17
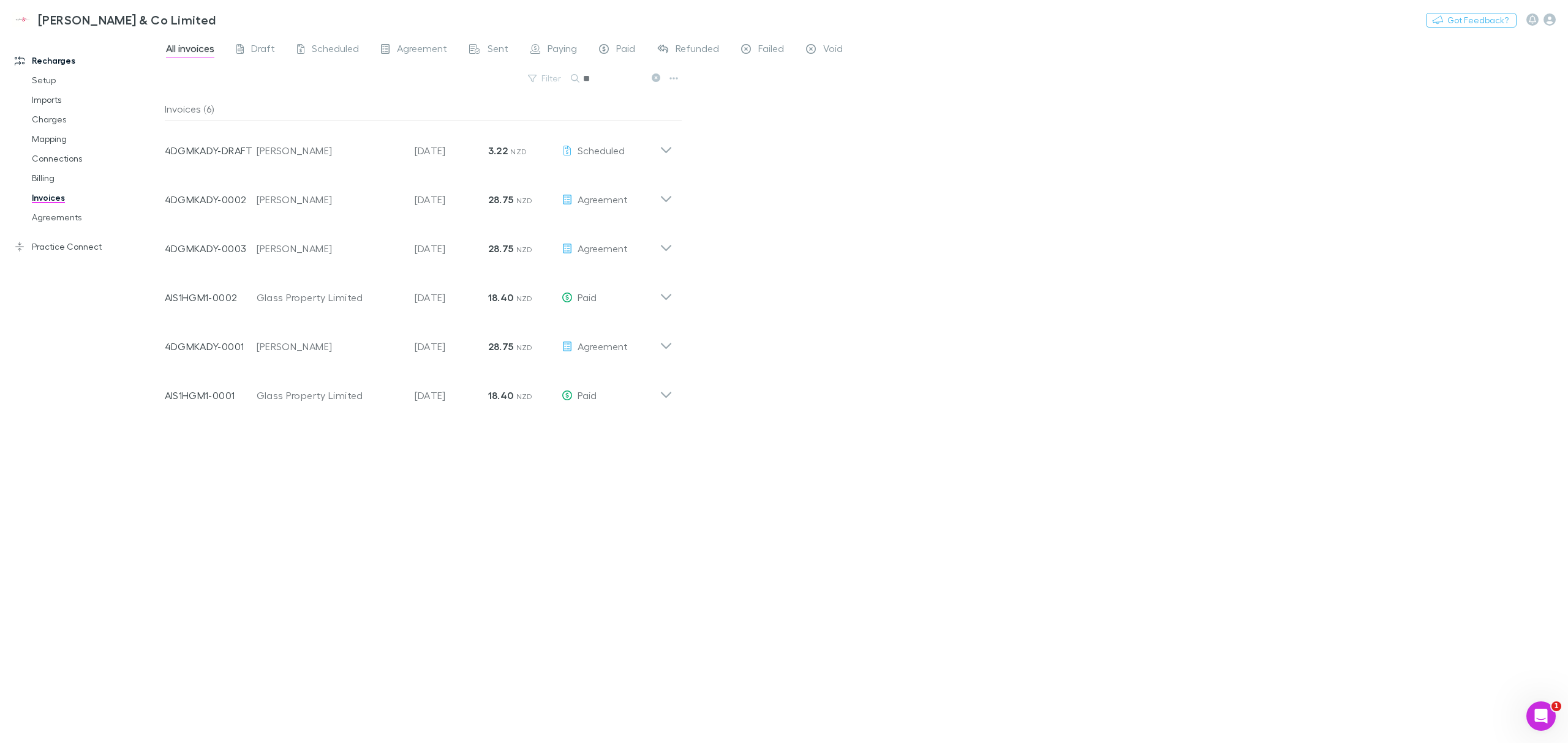
type input "*"
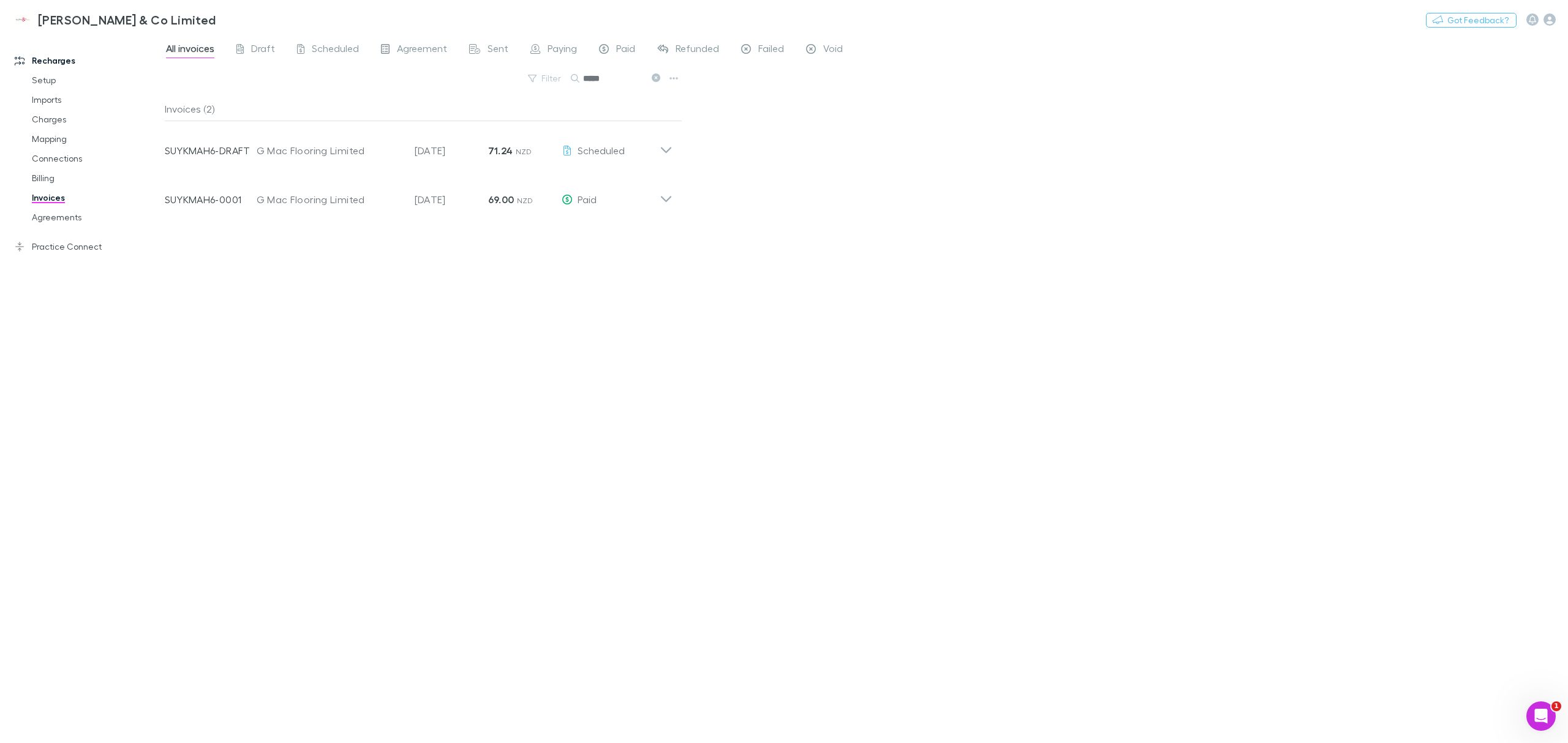
type input "*****"
click at [664, 208] on div "Invoice Number SUYKMAH6-0001 Customer G Mac Flooring Limited Invoice Date 18 Ju…" at bounding box center [418, 195] width 527 height 49
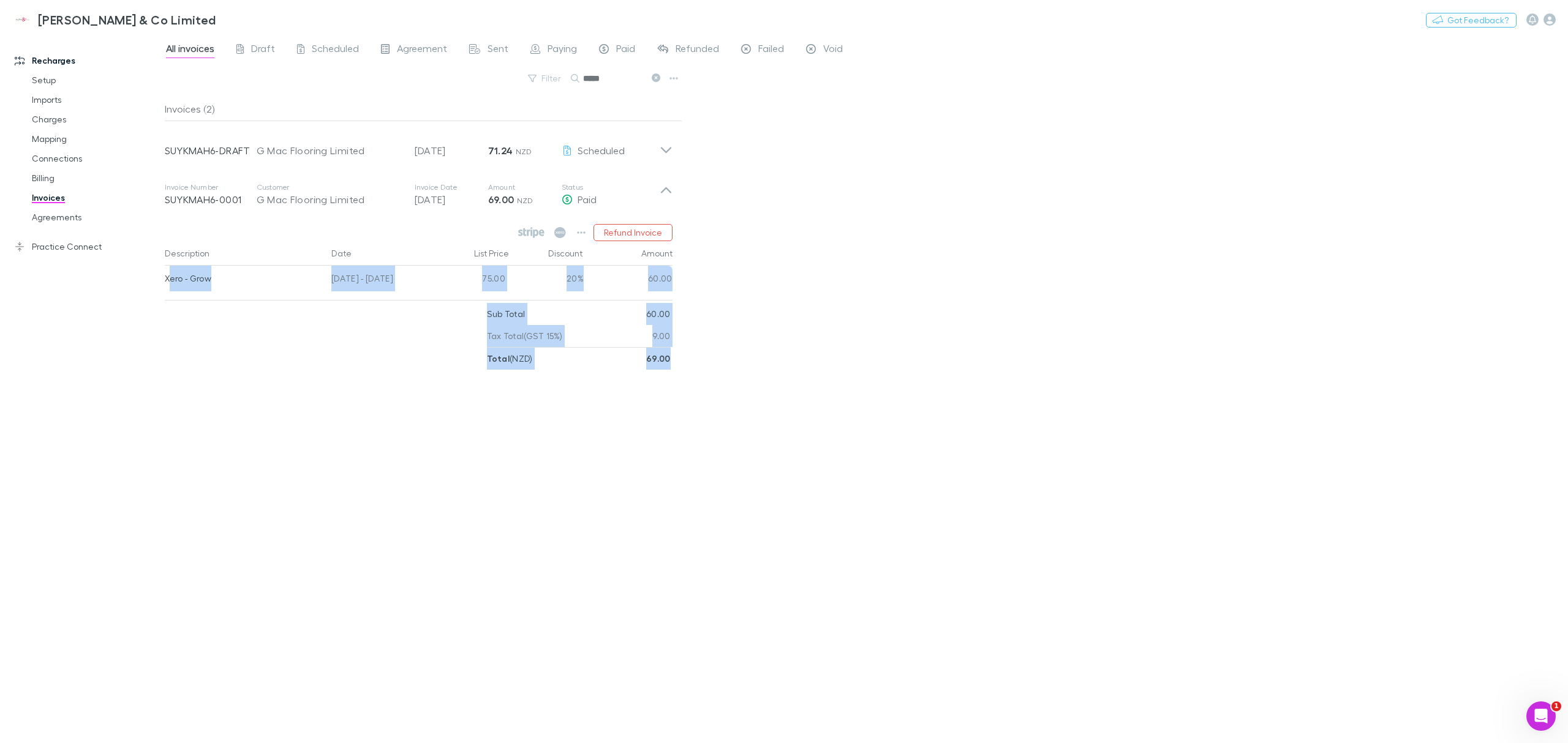
drag, startPoint x: 169, startPoint y: 281, endPoint x: 690, endPoint y: 377, distance: 529.8
click at [690, 377] on div "All invoices Draft Scheduled Agreement Sent Paying Paid Refunded Failed Void Fi…" at bounding box center [866, 389] width 1403 height 709
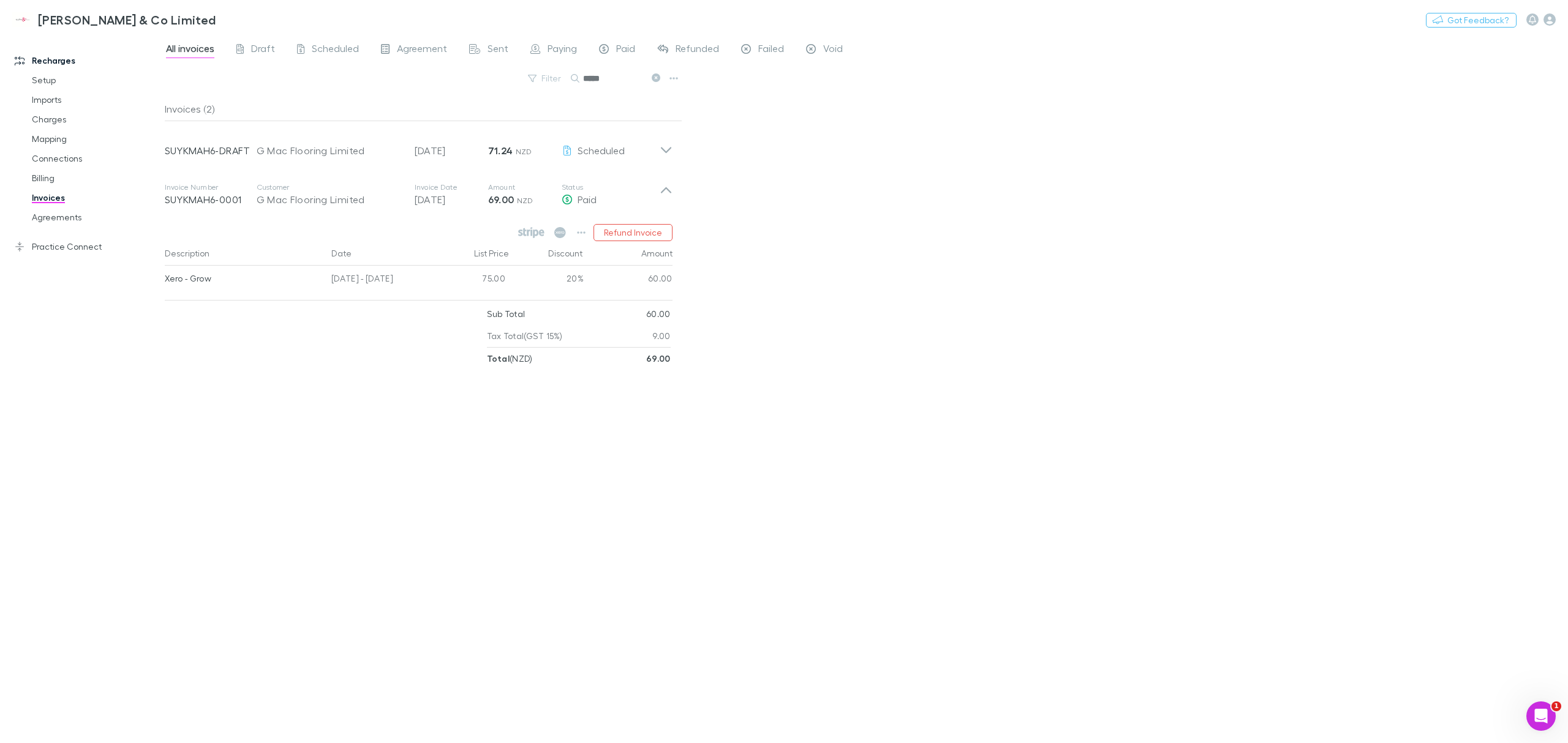
click at [420, 348] on div at bounding box center [326, 336] width 322 height 66
click at [669, 196] on icon at bounding box center [665, 195] width 13 height 24
click at [662, 153] on icon at bounding box center [665, 146] width 13 height 24
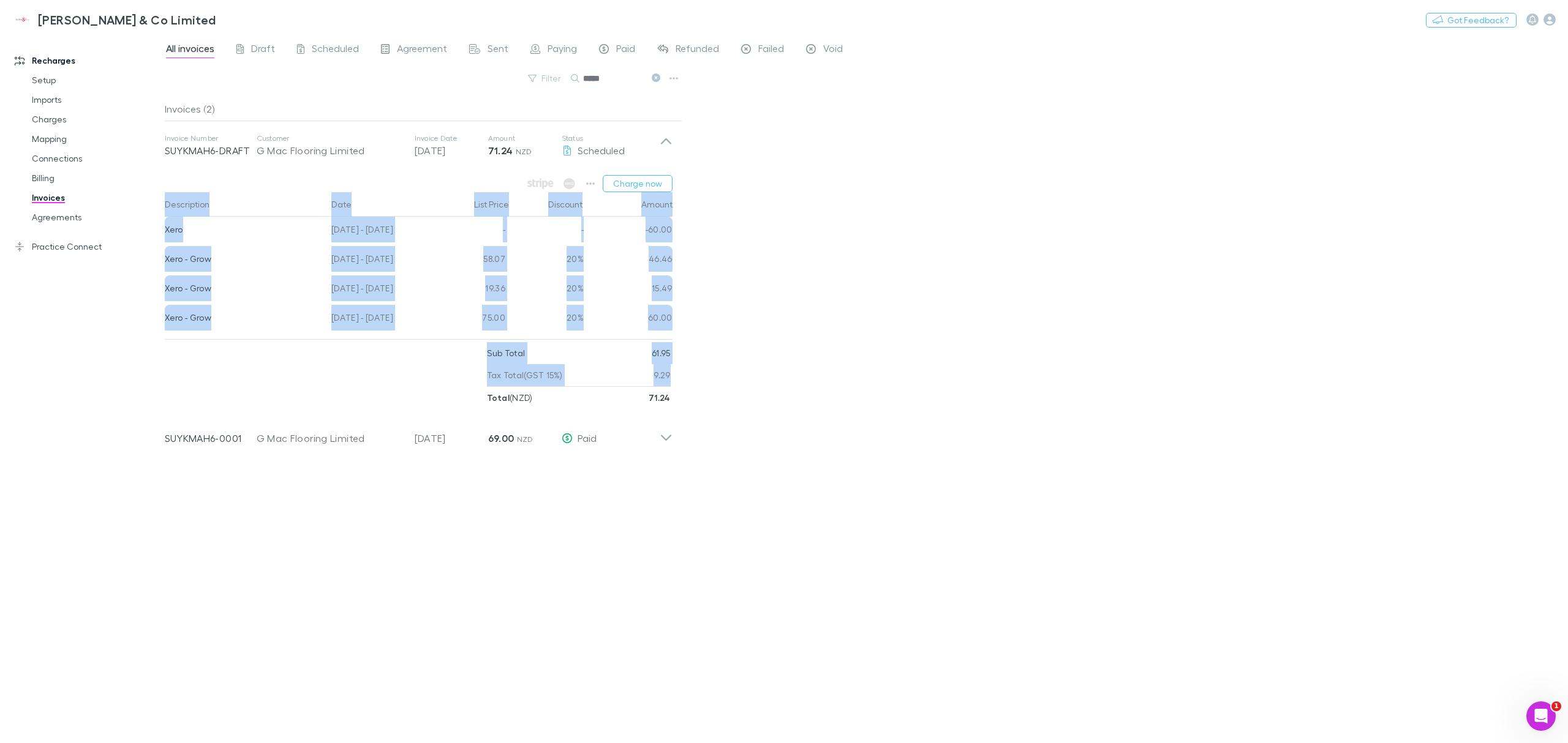
drag, startPoint x: 677, startPoint y: 387, endPoint x: 165, endPoint y: 207, distance: 542.7
click at [165, 207] on div "Charge now Description Date List Price Discount Amount Xero 08 Jun - 07 Jul 202…" at bounding box center [418, 289] width 527 height 239
click at [165, 207] on div "Description" at bounding box center [246, 204] width 163 height 24
drag, startPoint x: 165, startPoint y: 207, endPoint x: 663, endPoint y: 402, distance: 534.8
click at [663, 402] on div "Charge now Description Date List Price Discount Amount Xero 08 Jun - 07 Jul 202…" at bounding box center [418, 289] width 527 height 239
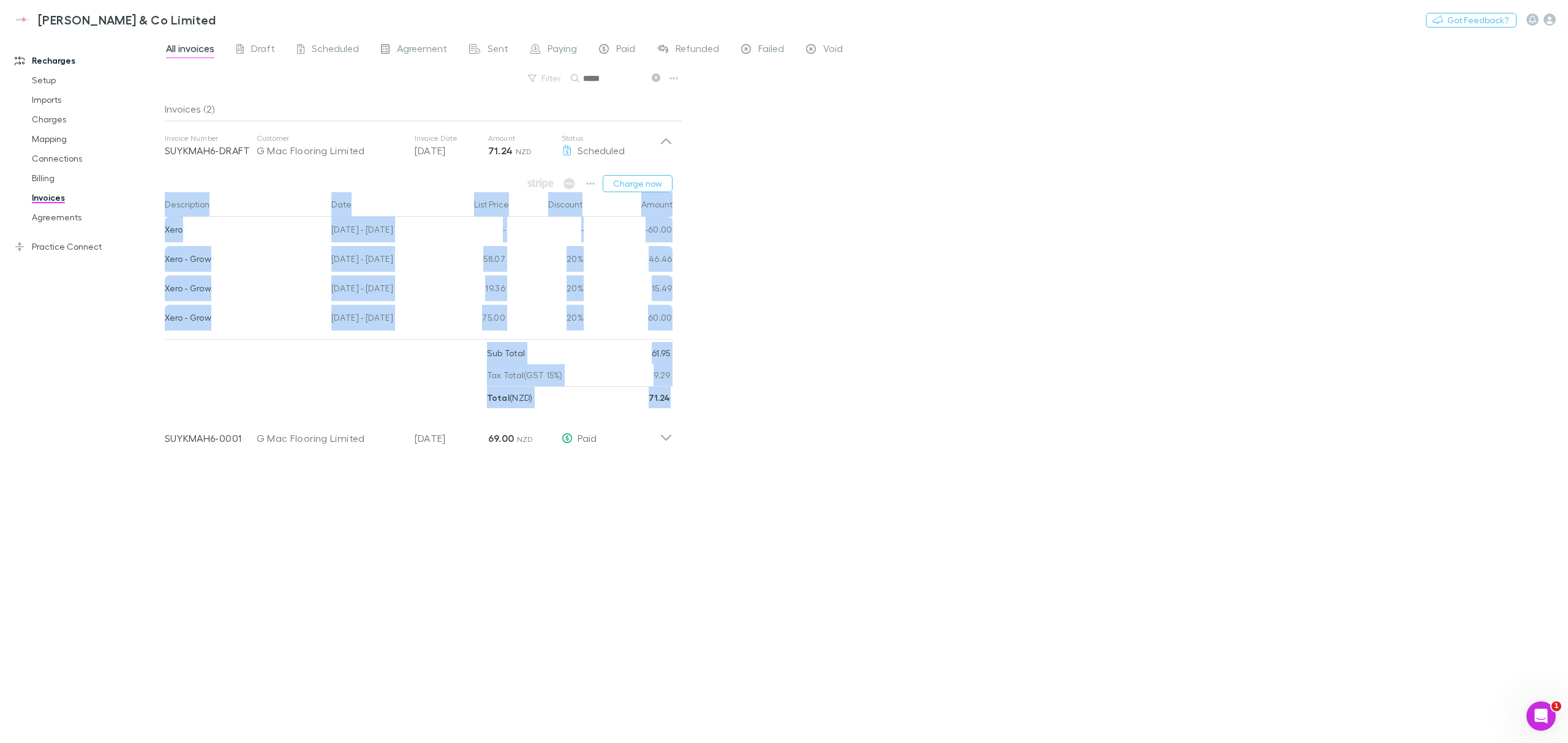
click at [663, 402] on strong "71.24" at bounding box center [659, 398] width 22 height 11
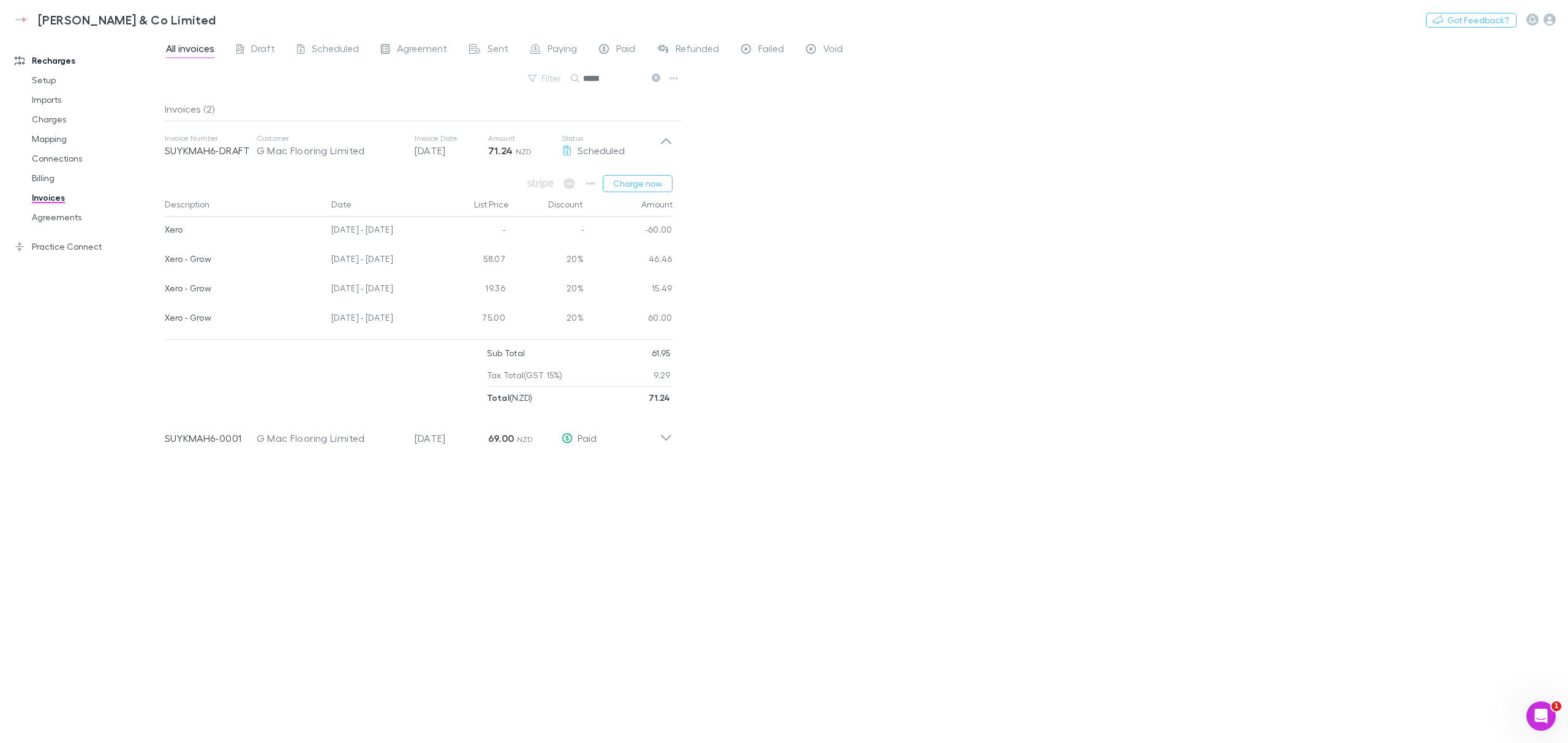
click at [691, 324] on div "All invoices Draft Scheduled Agreement Sent Paying Paid Refunded Failed Void Fi…" at bounding box center [866, 389] width 1403 height 709
drag, startPoint x: 166, startPoint y: 231, endPoint x: 671, endPoint y: 243, distance: 505.1
click at [671, 243] on div "Xero 08 Jun - 07 Jul 2025 - - -60.00" at bounding box center [418, 231] width 507 height 30
click at [671, 243] on div "-60.00" at bounding box center [628, 231] width 89 height 30
drag, startPoint x: 648, startPoint y: 231, endPoint x: 677, endPoint y: 239, distance: 30.1
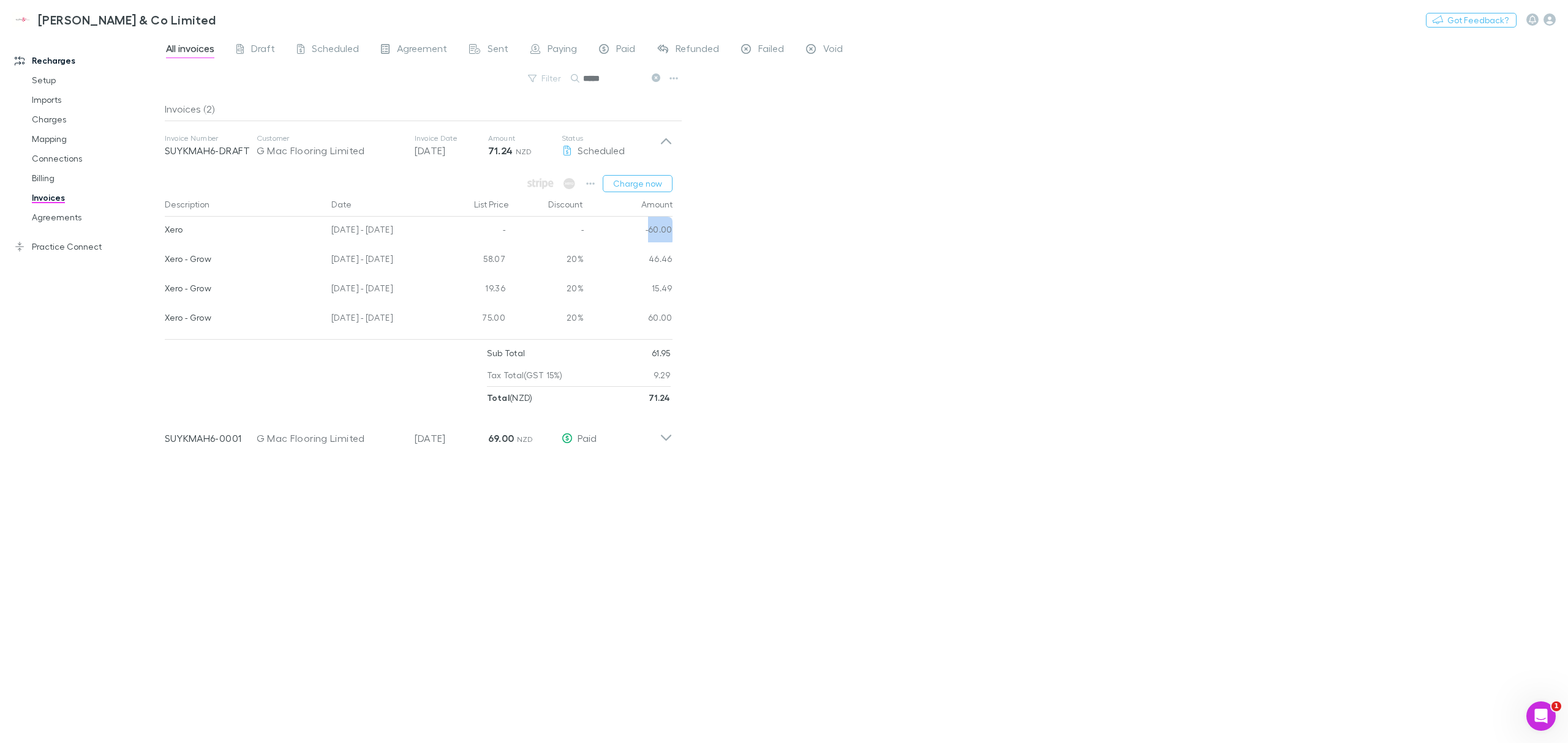
click at [677, 239] on div "Description Date List Price Discount Amount Xero 08 Jun - 07 Jul 2025 - - -60.0…" at bounding box center [423, 263] width 517 height 142
drag, startPoint x: 671, startPoint y: 233, endPoint x: 226, endPoint y: 231, distance: 445.0
click at [226, 231] on div "Description Date List Price Discount Amount Xero 08 Jun - 07 Jul 2025 - - -60.0…" at bounding box center [423, 263] width 517 height 142
click at [226, 231] on div "Xero" at bounding box center [243, 230] width 157 height 26
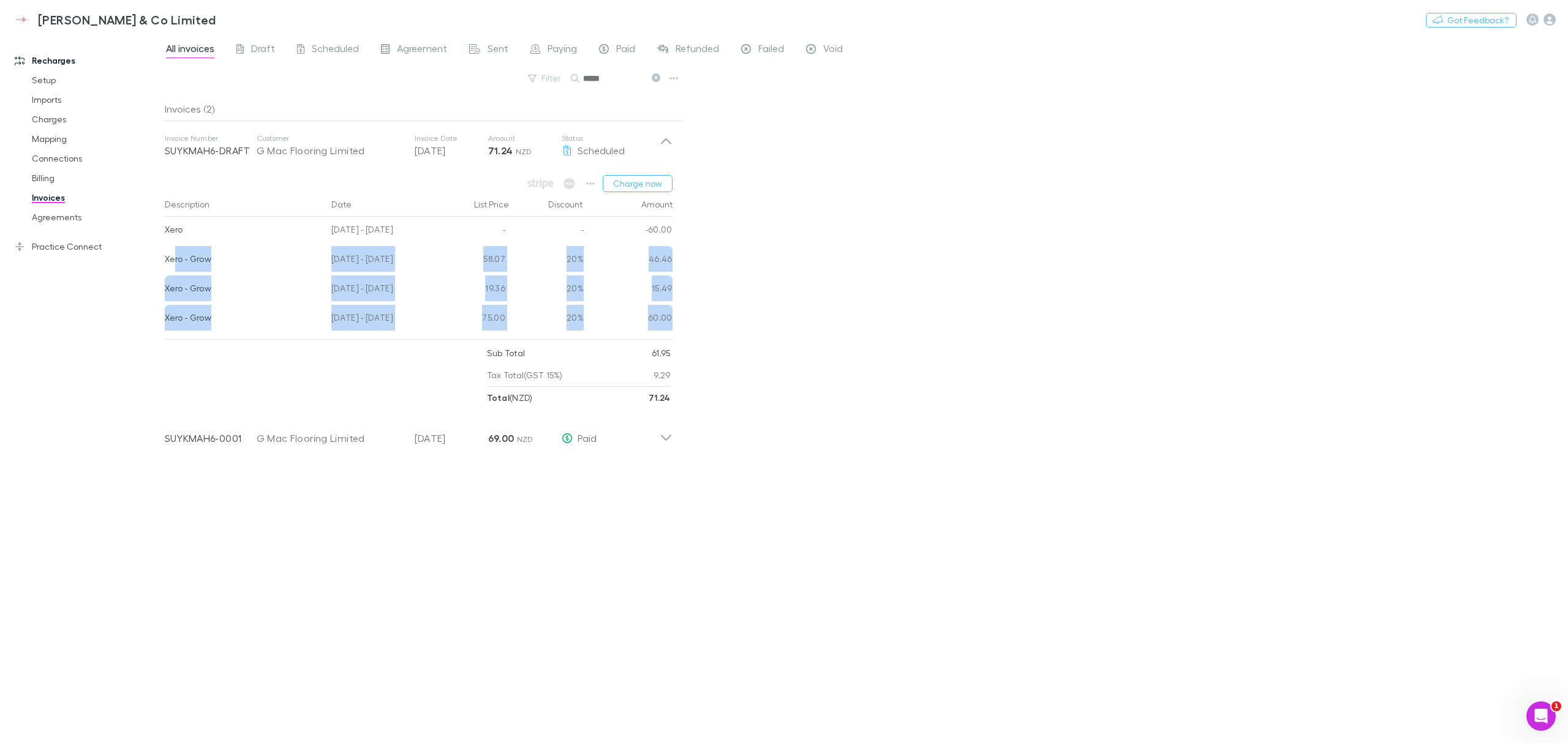
drag, startPoint x: 182, startPoint y: 260, endPoint x: 671, endPoint y: 321, distance: 492.8
click at [671, 321] on div "Xero 08 Jun - 07 Jul 2025 - - -60.00 Xero - Grow 08 Aug - 31 Aug 2025 58.07 20%…" at bounding box center [418, 275] width 507 height 117
click at [671, 321] on div "60.00" at bounding box center [628, 320] width 89 height 30
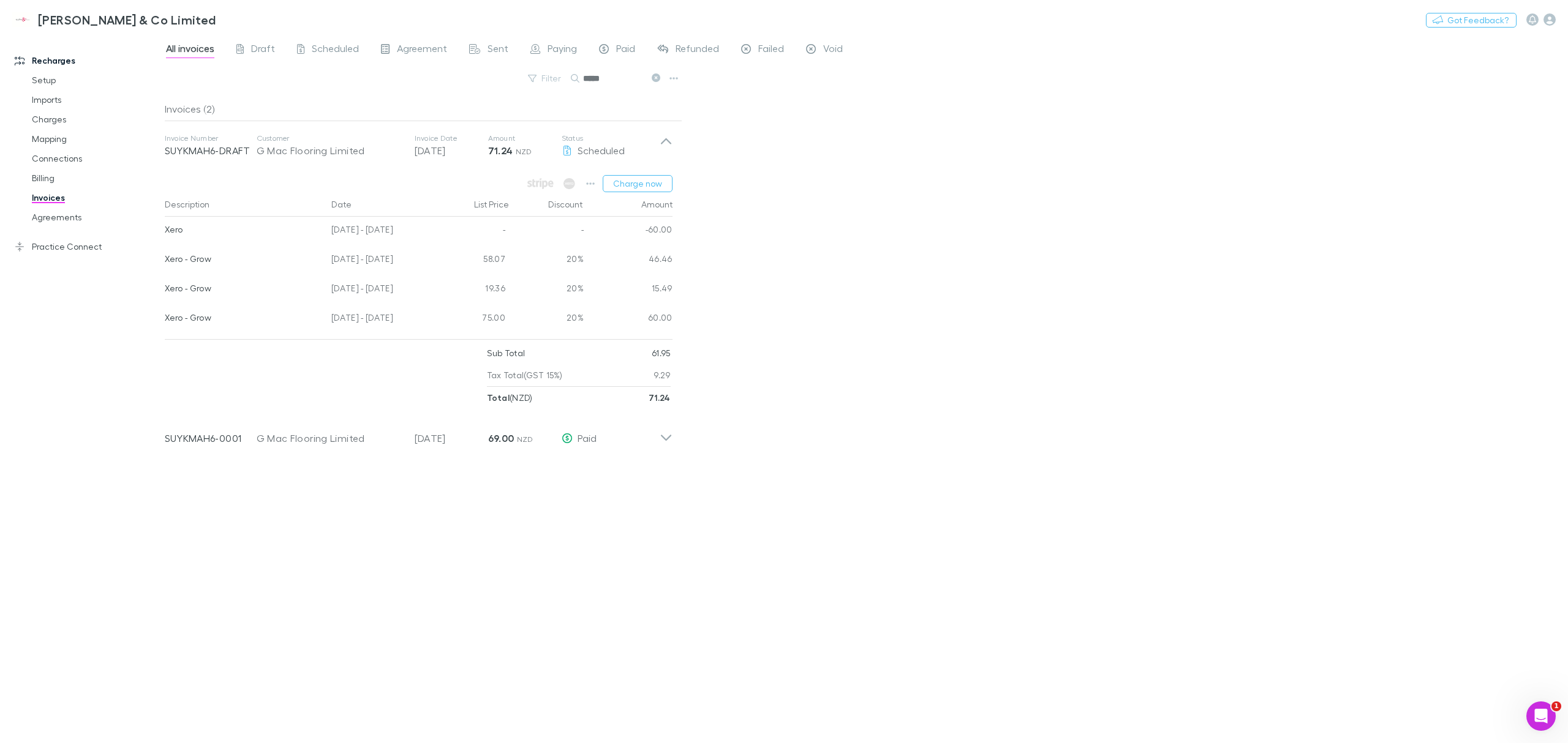
click at [670, 390] on div "Sub Total 61.95 Tax Total (GST 15%) 9.29 Total ( NZD ) 71.24" at bounding box center [418, 375] width 507 height 66
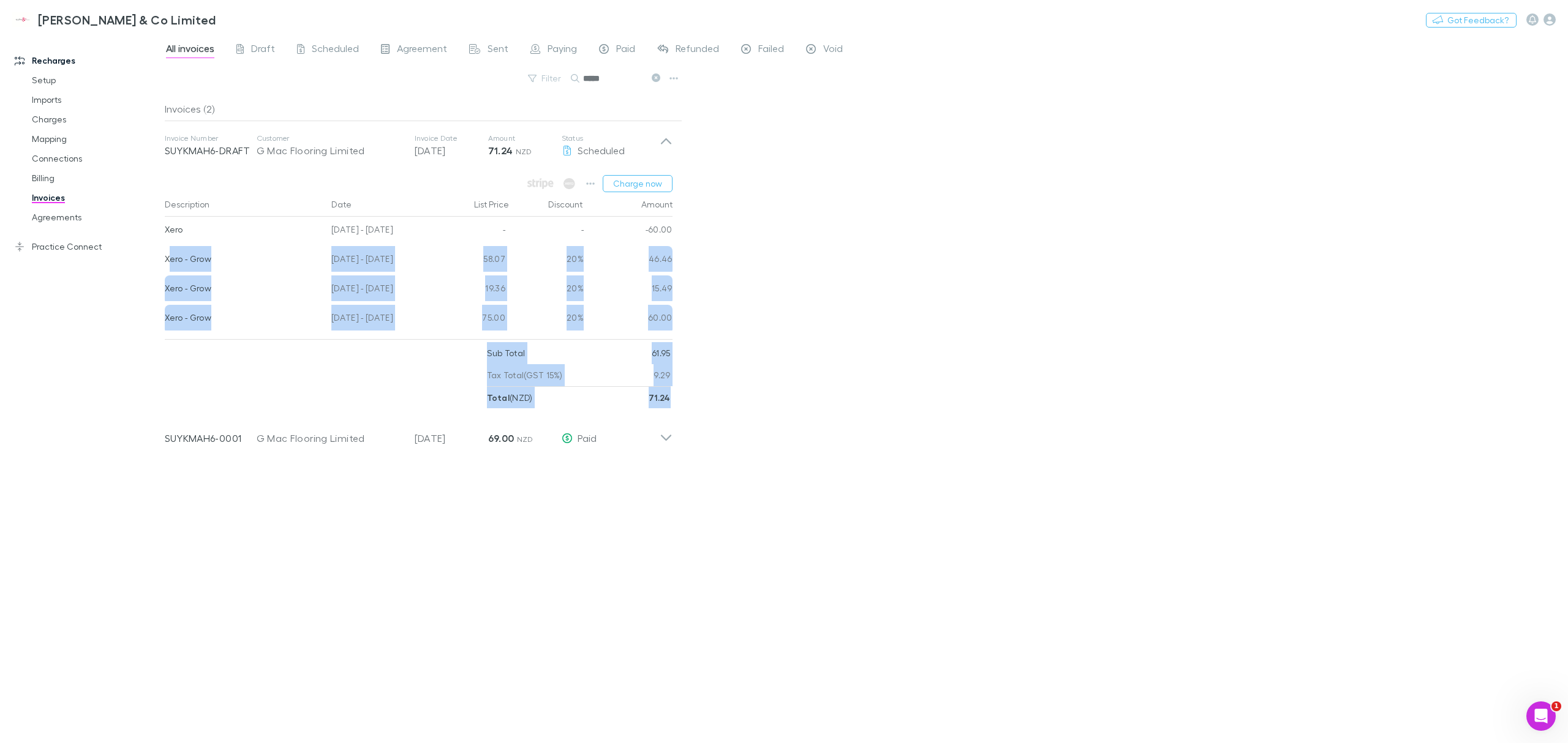
drag, startPoint x: 672, startPoint y: 397, endPoint x: 172, endPoint y: 257, distance: 519.2
click at [172, 257] on div "Charge now Description Date List Price Discount Amount Xero 08 Jun - 07 Jul 202…" at bounding box center [418, 289] width 527 height 239
click at [172, 257] on div "Xero - Grow" at bounding box center [243, 259] width 157 height 26
drag, startPoint x: 165, startPoint y: 258, endPoint x: 675, endPoint y: 319, distance: 513.6
click at [675, 319] on div "Description Date List Price Discount Amount Xero 08 Jun - 07 Jul 2025 - - -60.0…" at bounding box center [423, 263] width 517 height 142
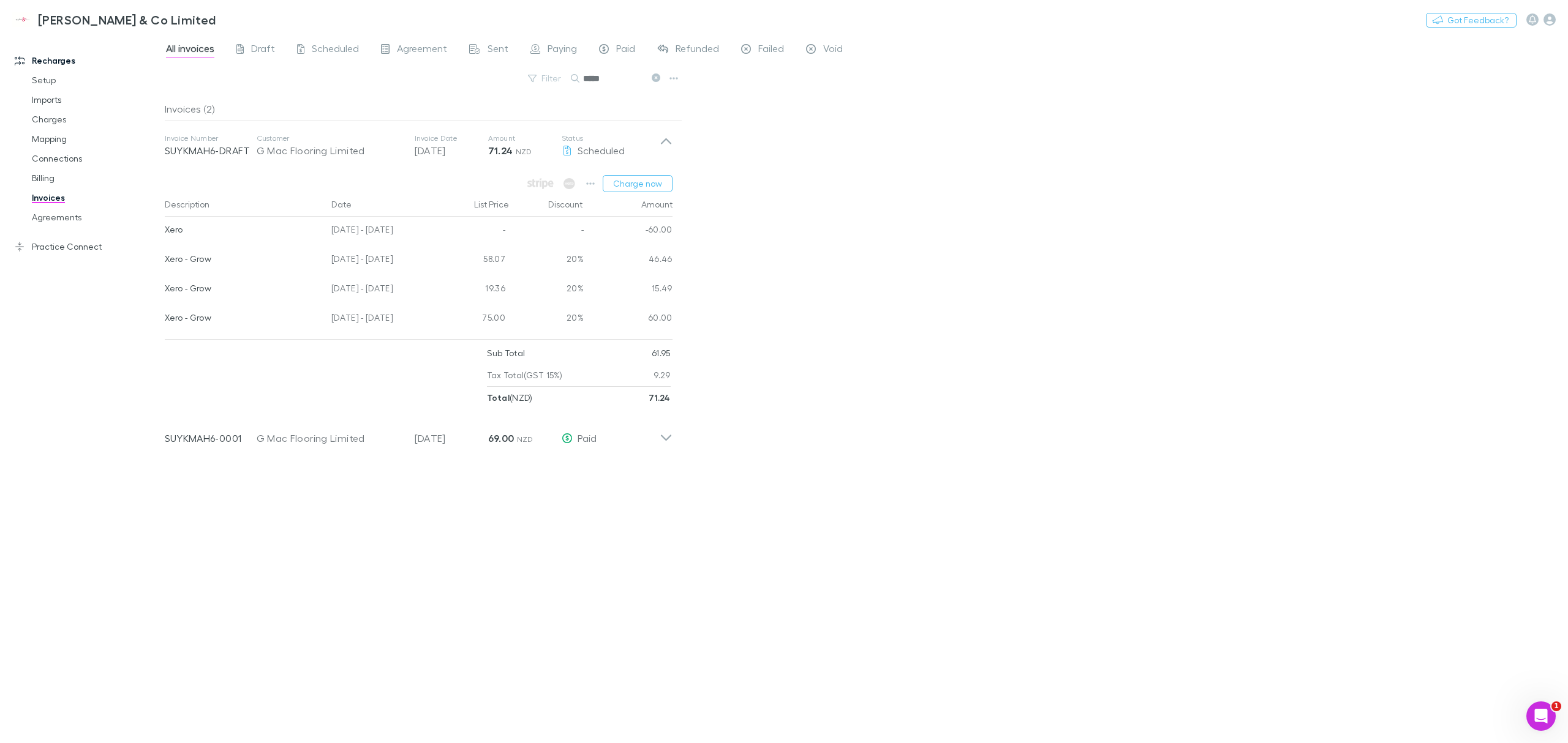
click at [675, 319] on div "Description Date List Price Discount Amount Xero 08 Jun - 07 Jul 2025 - - -60.0…" at bounding box center [423, 263] width 517 height 142
drag, startPoint x: 775, startPoint y: 468, endPoint x: 134, endPoint y: 93, distance: 742.6
click at [134, 93] on div "Recharges Setup Imports Charges Mapping Connections Billing Invoices Agreements…" at bounding box center [784, 389] width 1568 height 709
drag, startPoint x: 172, startPoint y: 85, endPoint x: 168, endPoint y: 79, distance: 7.2
click at [172, 85] on div "Filter Search *****" at bounding box center [423, 83] width 517 height 27
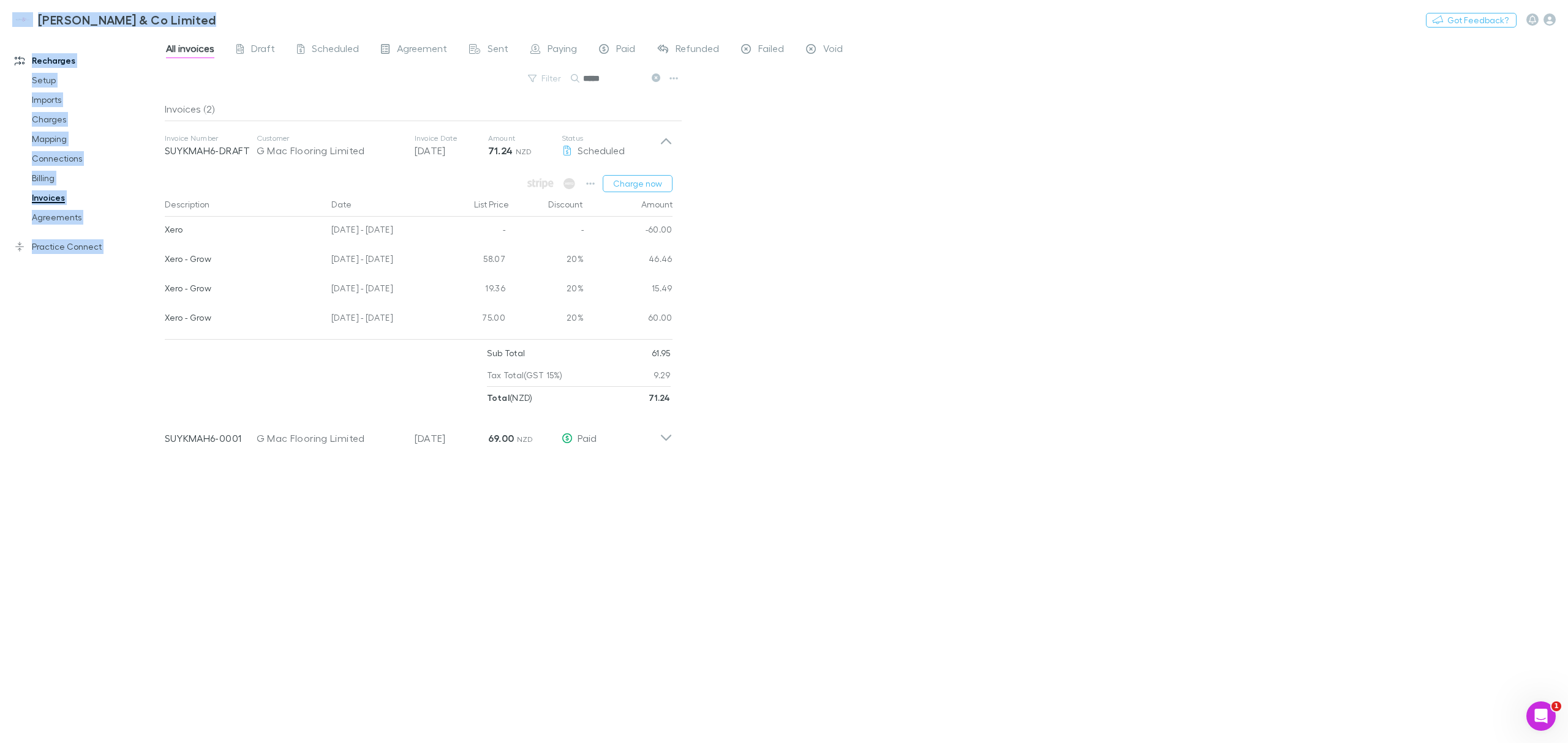
drag, startPoint x: 166, startPoint y: 76, endPoint x: 831, endPoint y: 474, distance: 775.0
click at [831, 474] on div "All invoices Draft Scheduled Agreement Sent Paying Paid Refunded Failed Void Fi…" at bounding box center [866, 389] width 1403 height 709
click at [832, 474] on div "All invoices Draft Scheduled Agreement Sent Paying Paid Refunded Failed Void Fi…" at bounding box center [866, 389] width 1403 height 709
click at [660, 518] on div "Invoices (2) Invoice Number SUYKMAH6-DRAFT Customer G Mac Flooring Limited Invo…" at bounding box center [423, 415] width 517 height 637
click at [700, 483] on div "All invoices Draft Scheduled Agreement Sent Paying Paid Refunded Failed Void Fi…" at bounding box center [866, 389] width 1403 height 709
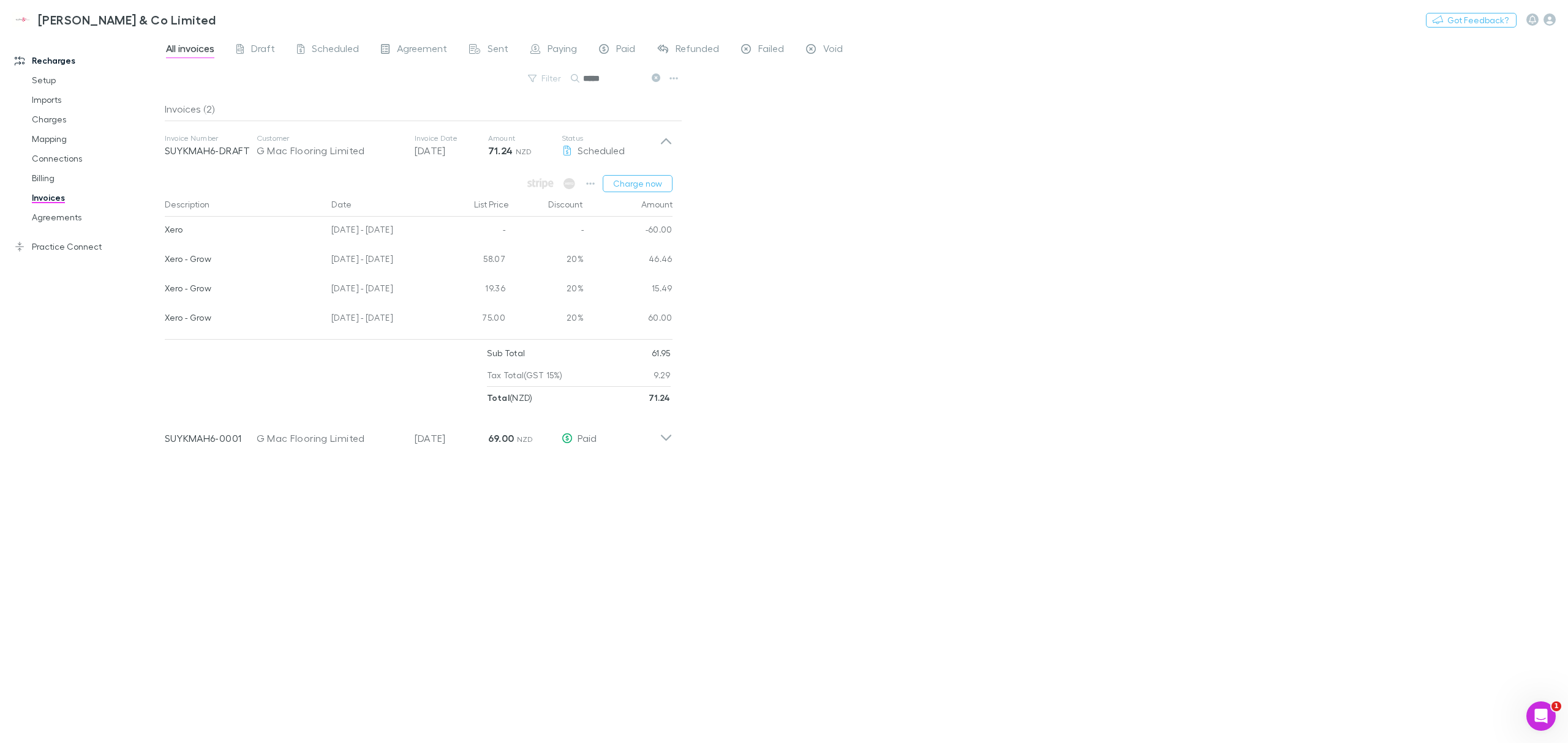
click at [675, 138] on div "Invoice Number SUYKMAH6-DRAFT Customer G Mac Flooring Limited Invoice Date 18 S…" at bounding box center [418, 146] width 527 height 49
click at [763, 176] on div "All invoices Draft Scheduled Agreement Sent Paying Paid Refunded Failed Void Fi…" at bounding box center [866, 389] width 1403 height 709
click at [633, 79] on input "*****" at bounding box center [613, 79] width 61 height 17
click at [663, 147] on icon at bounding box center [665, 146] width 13 height 24
click at [722, 160] on div "All invoices Draft Scheduled Agreement Sent Paying Paid Refunded Failed Void Fi…" at bounding box center [866, 389] width 1403 height 709
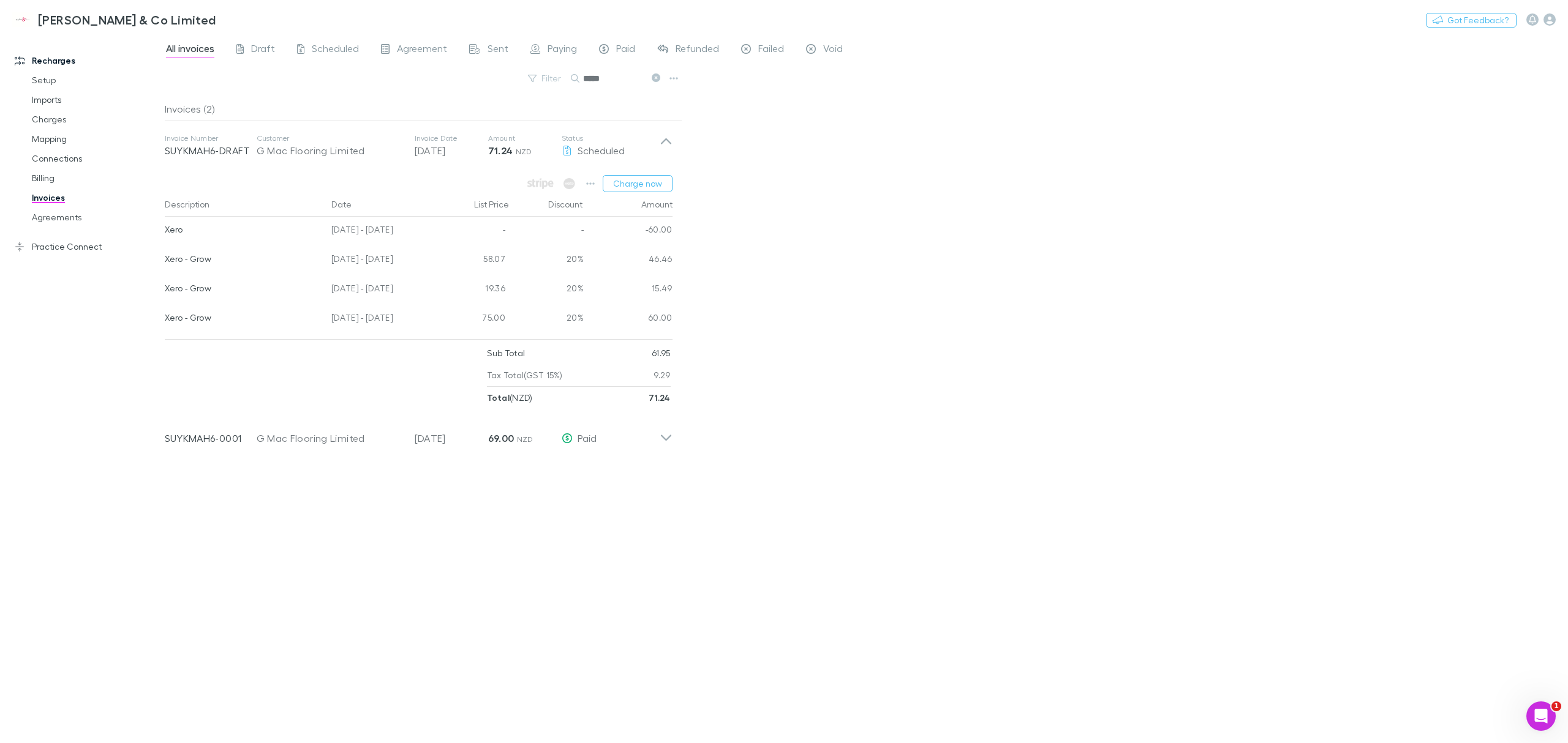
click at [881, 282] on div "All invoices Draft Scheduled Agreement Sent Paying Paid Refunded Failed Void Fi…" at bounding box center [866, 389] width 1403 height 709
click at [908, 269] on div "All invoices Draft Scheduled Agreement Sent Paying Paid Refunded Failed Void Fi…" at bounding box center [866, 389] width 1403 height 709
drag, startPoint x: 980, startPoint y: 431, endPoint x: 1079, endPoint y: 414, distance: 100.4
click at [1079, 414] on div "All invoices Draft Scheduled Agreement Sent Paying Paid Refunded Failed Void Fi…" at bounding box center [866, 389] width 1403 height 709
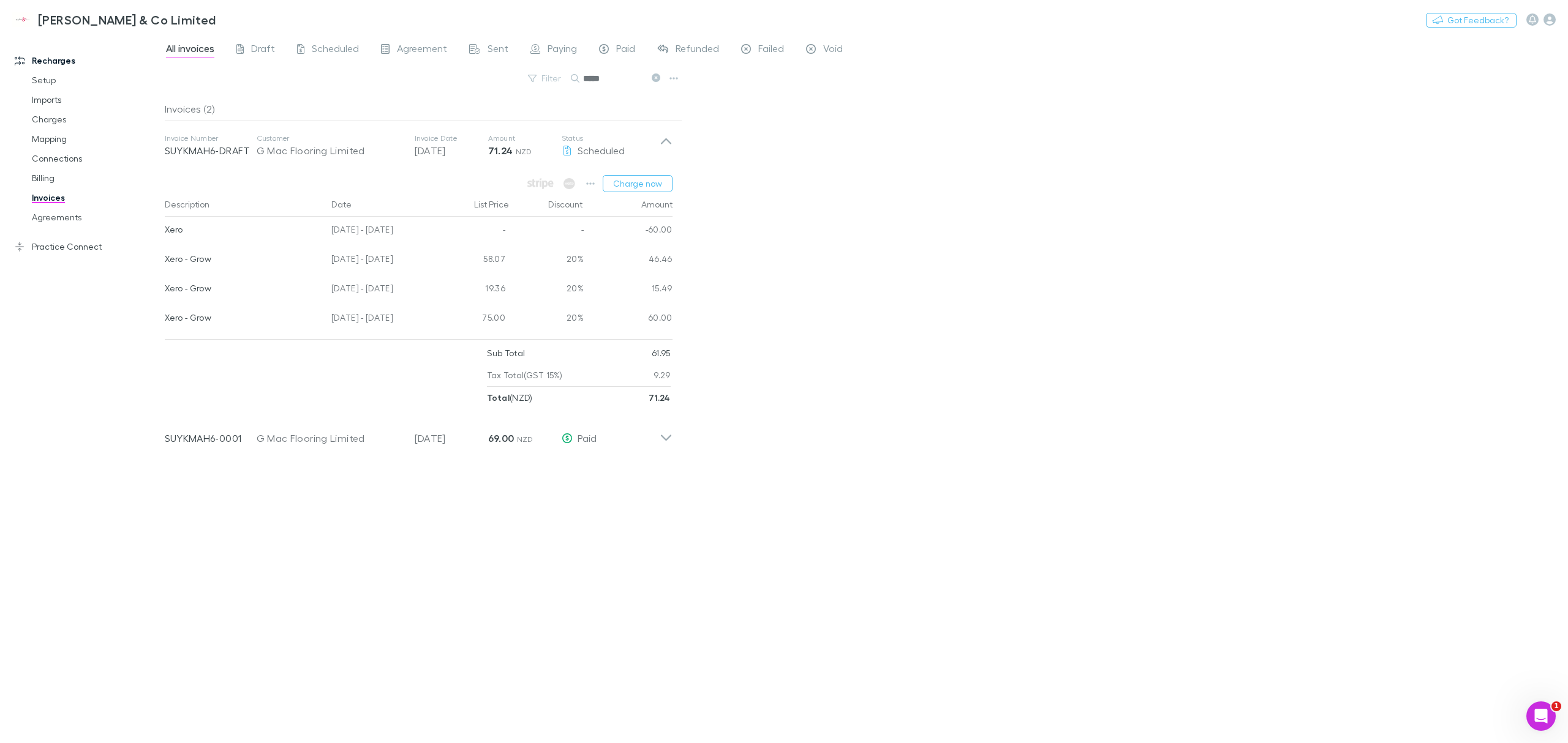
click at [1079, 414] on div "All invoices Draft Scheduled Agreement Sent Paying Paid Refunded Failed Void Fi…" at bounding box center [866, 389] width 1403 height 709
click at [69, 223] on link "Agreements" at bounding box center [97, 217] width 155 height 20
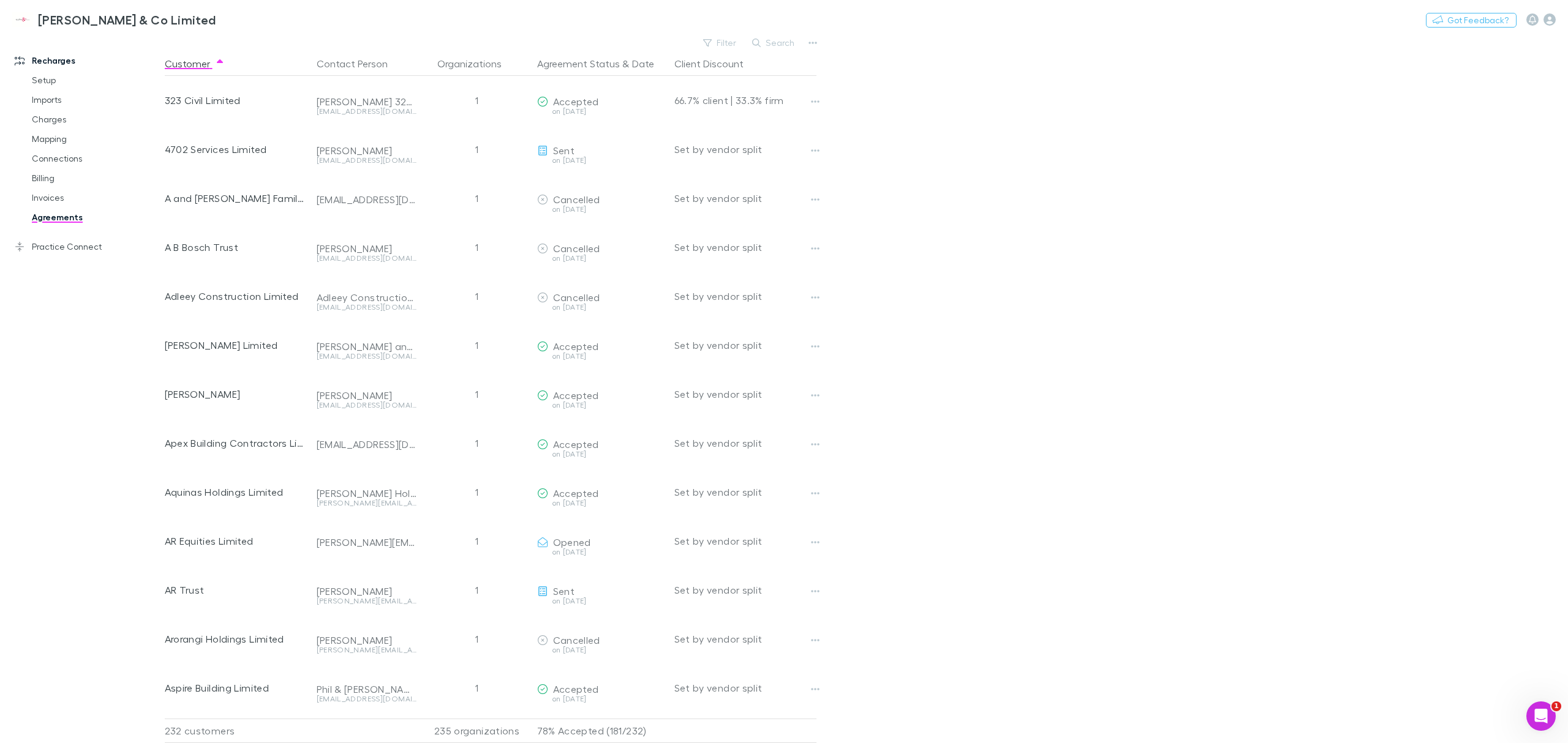
click at [603, 60] on button "Agreement Status" at bounding box center [578, 63] width 82 height 24
drag, startPoint x: 902, startPoint y: 120, endPoint x: 895, endPoint y: 184, distance: 64.4
click at [594, 63] on button "Agreement Status" at bounding box center [578, 63] width 82 height 24
click at [626, 66] on div "Agreement Status & Date" at bounding box center [600, 63] width 127 height 24
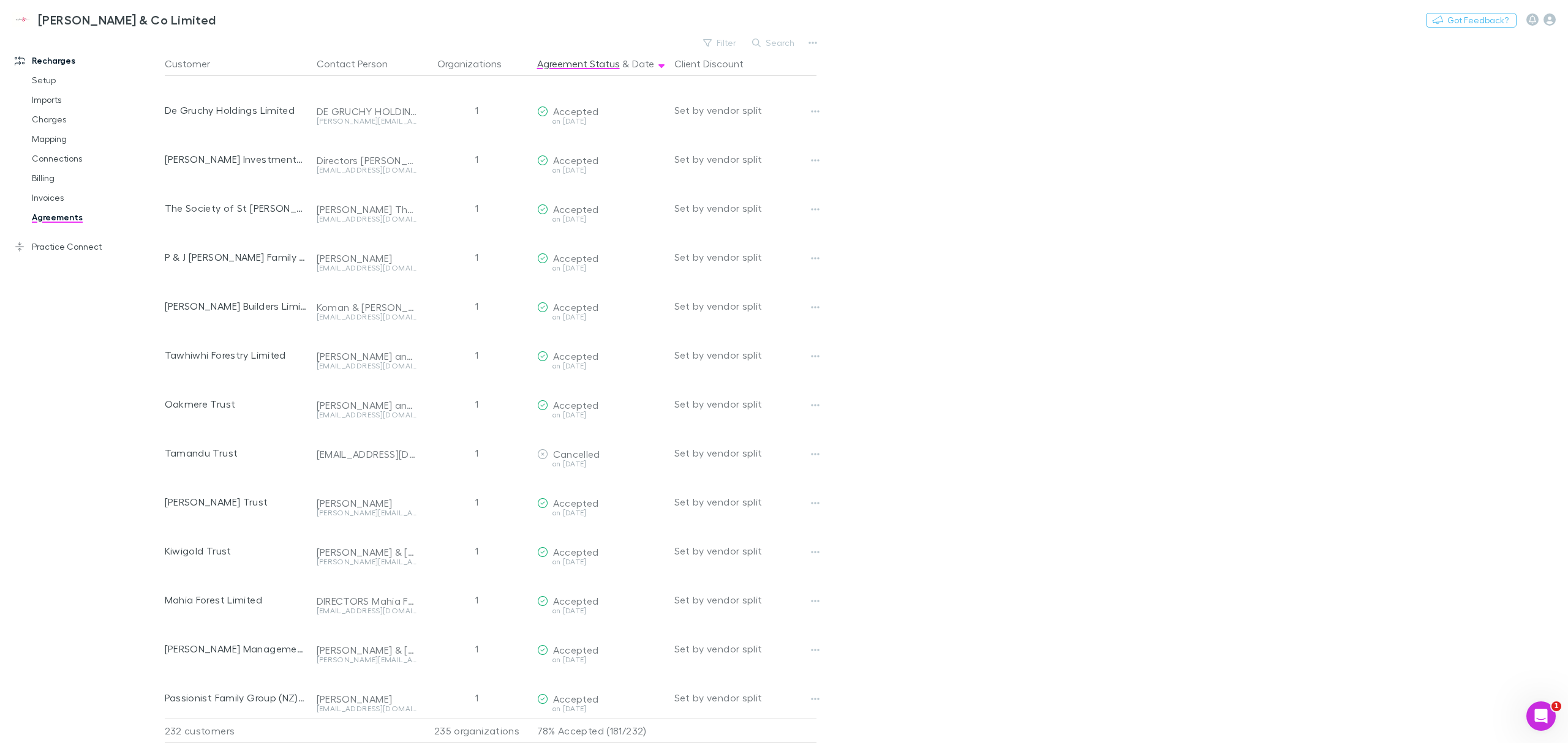
click at [1515, 116] on main "Filter Search Customer Contact Person Organizations Agreement Status & Date Cli…" at bounding box center [866, 389] width 1403 height 709
drag, startPoint x: 1230, startPoint y: 194, endPoint x: 1210, endPoint y: 350, distance: 157.3
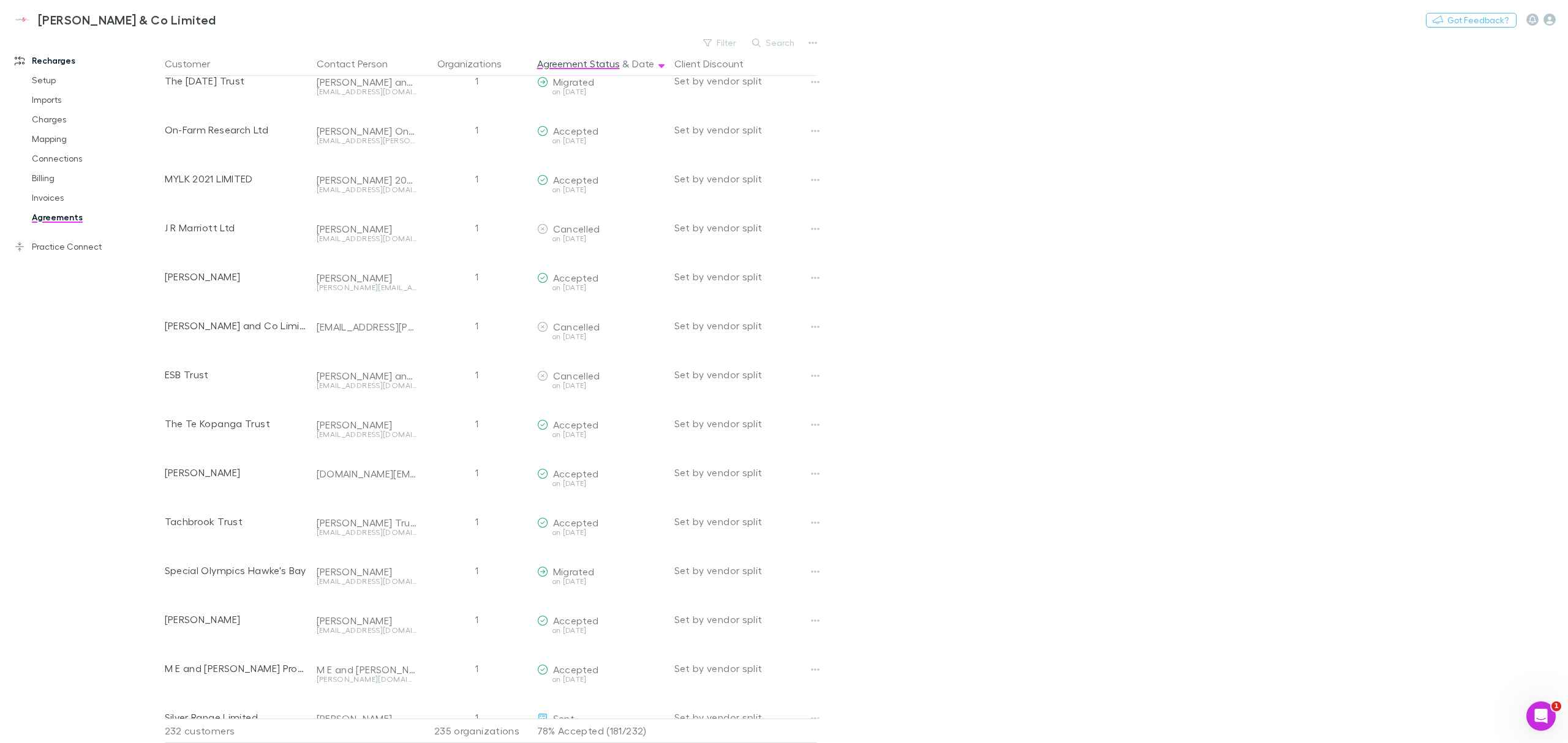
scroll to position [8856, 0]
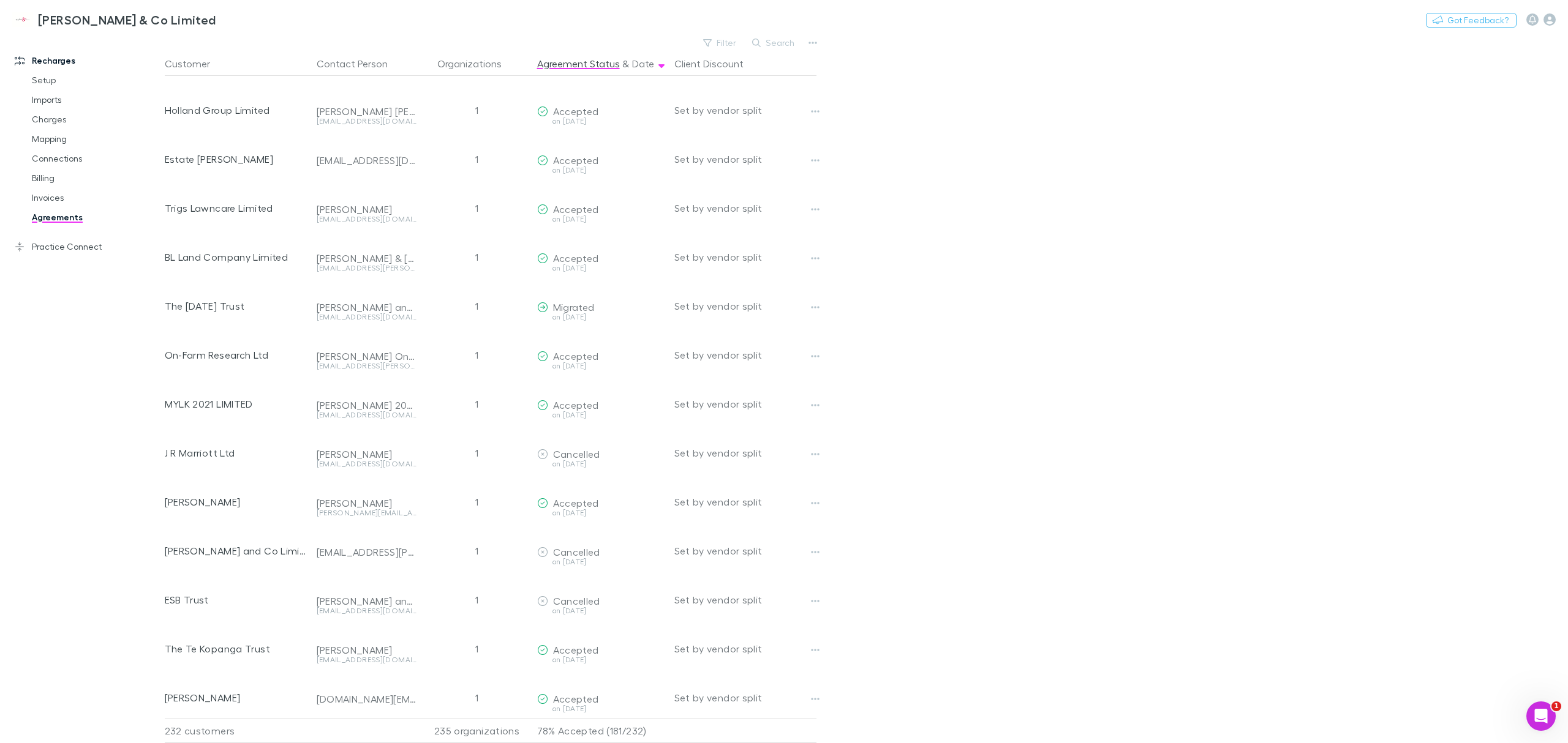
click at [51, 133] on link "Mapping" at bounding box center [97, 139] width 155 height 20
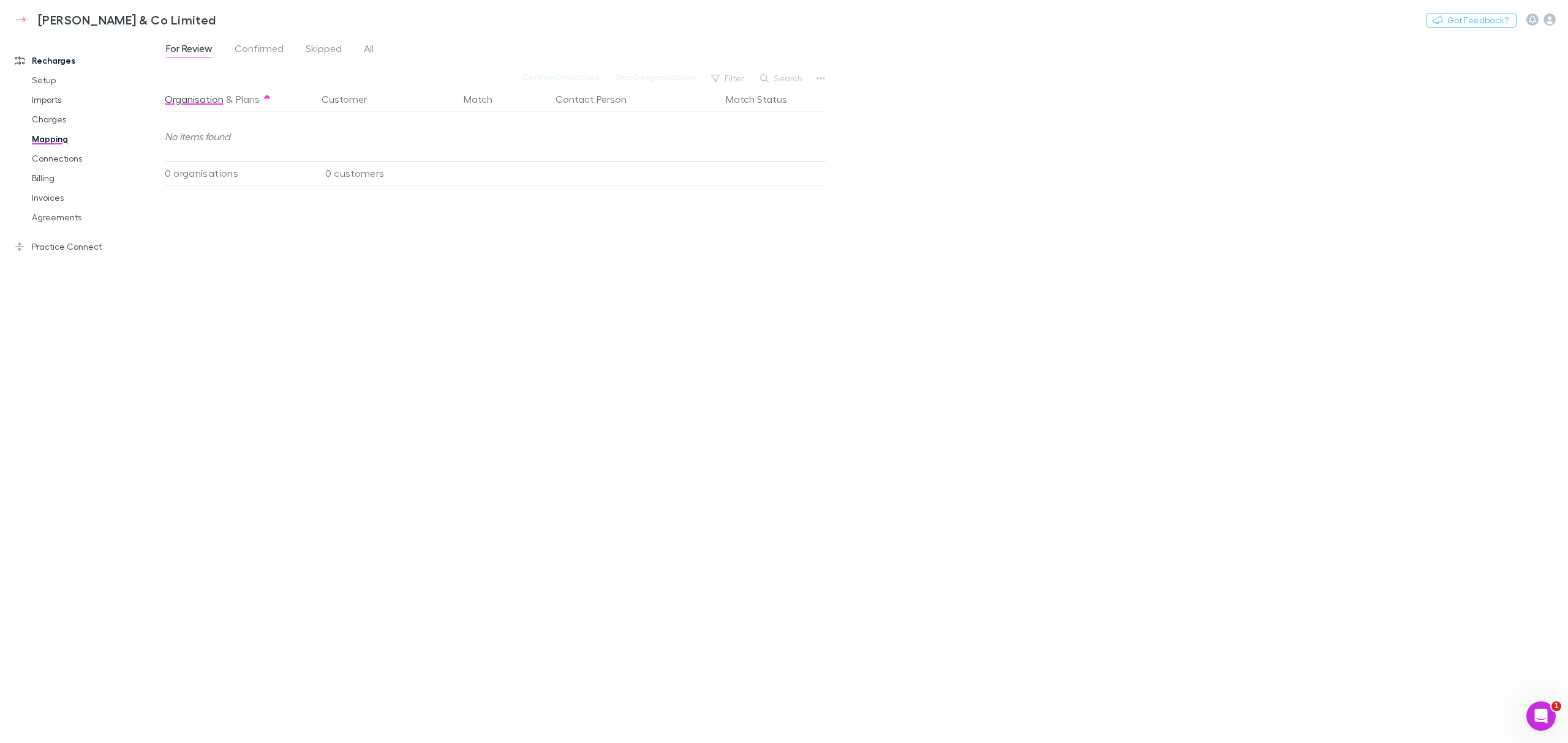
click at [49, 216] on link "Agreements" at bounding box center [97, 217] width 155 height 20
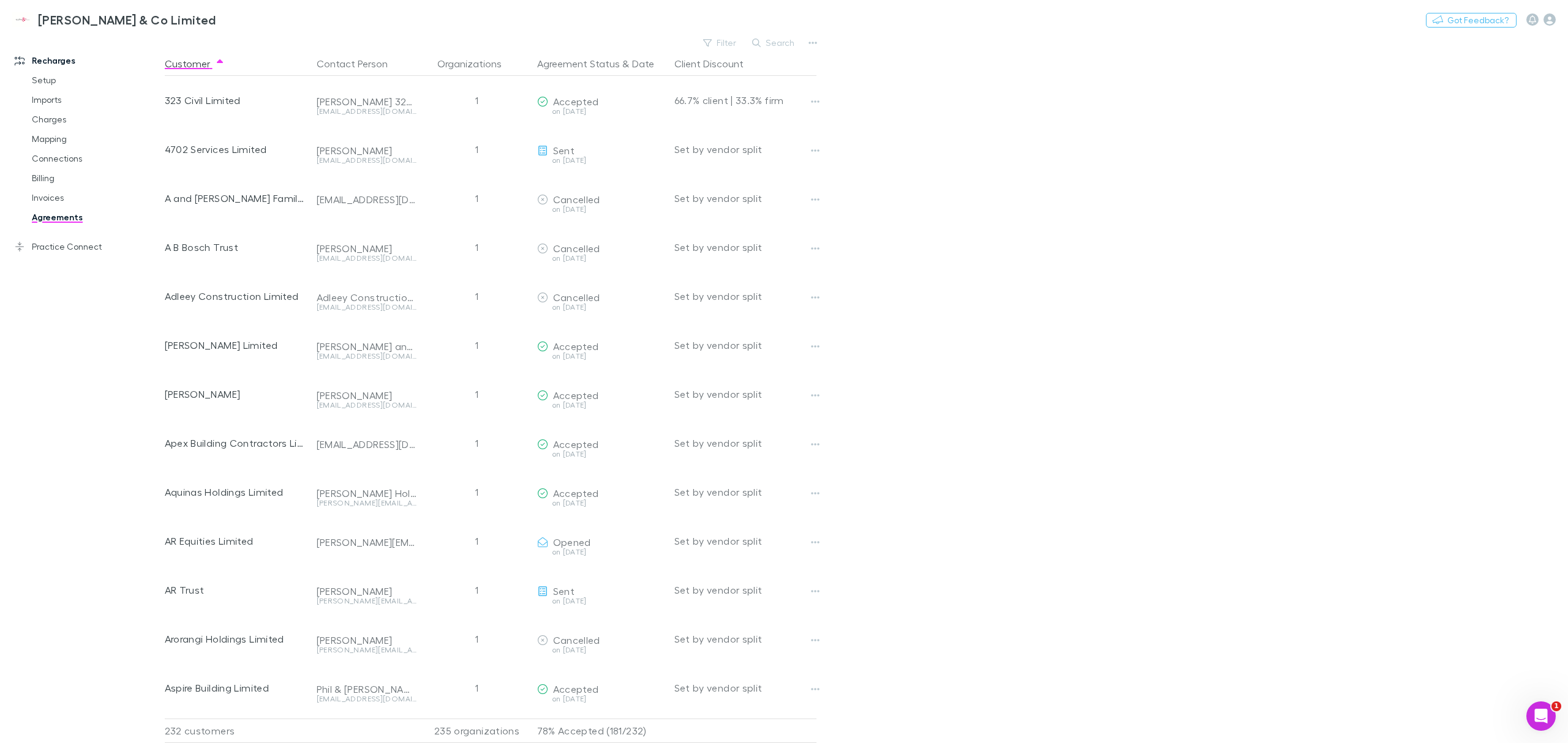
click at [593, 65] on button "Agreement Status" at bounding box center [578, 63] width 82 height 24
click at [598, 65] on button "Agreement Status" at bounding box center [578, 63] width 82 height 24
click at [79, 164] on link "Connections" at bounding box center [97, 159] width 155 height 20
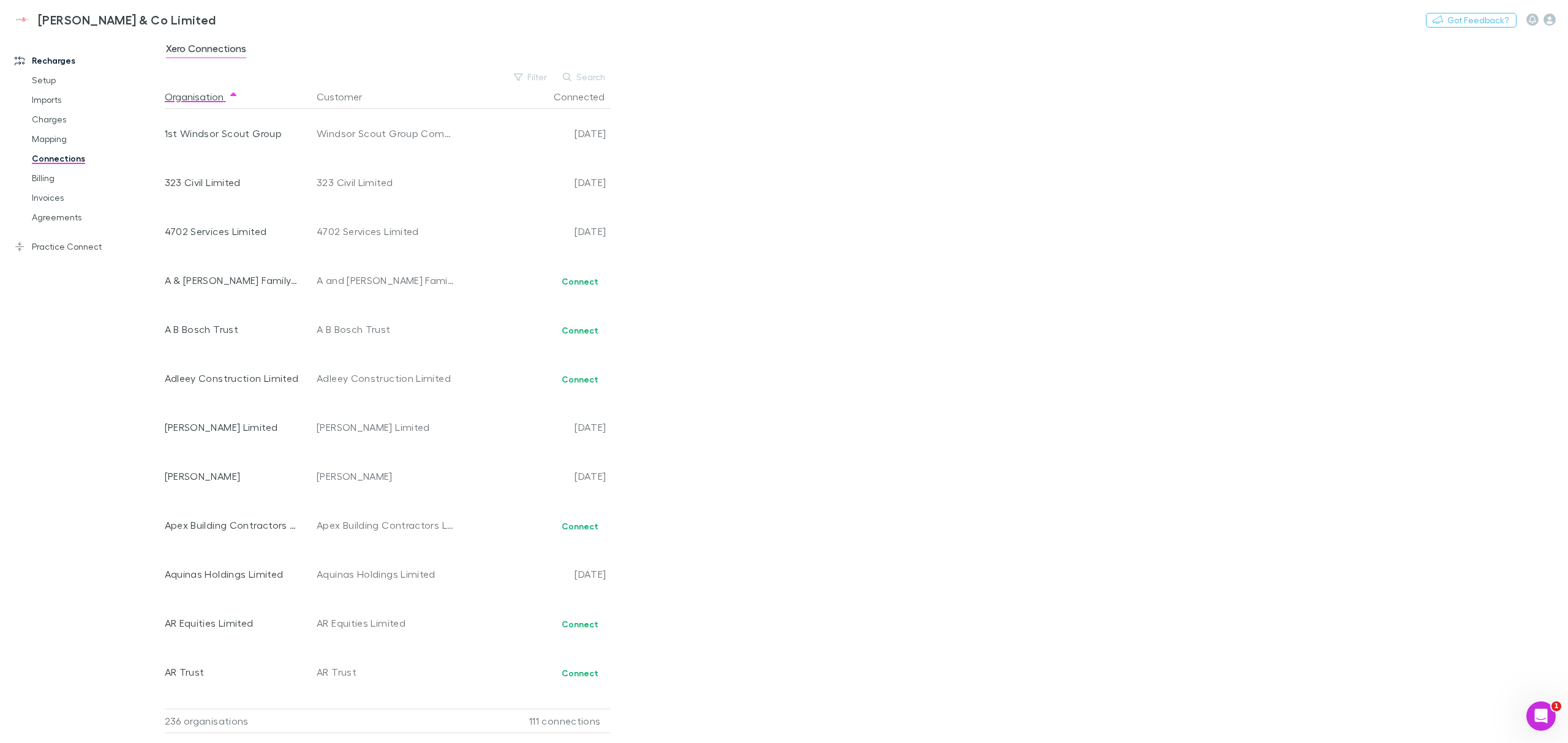
click at [581, 76] on button "Search" at bounding box center [584, 77] width 56 height 14
click at [562, 76] on input "text" at bounding box center [563, 77] width 61 height 17
type input "*"
click at [61, 140] on link "Mapping" at bounding box center [97, 139] width 155 height 20
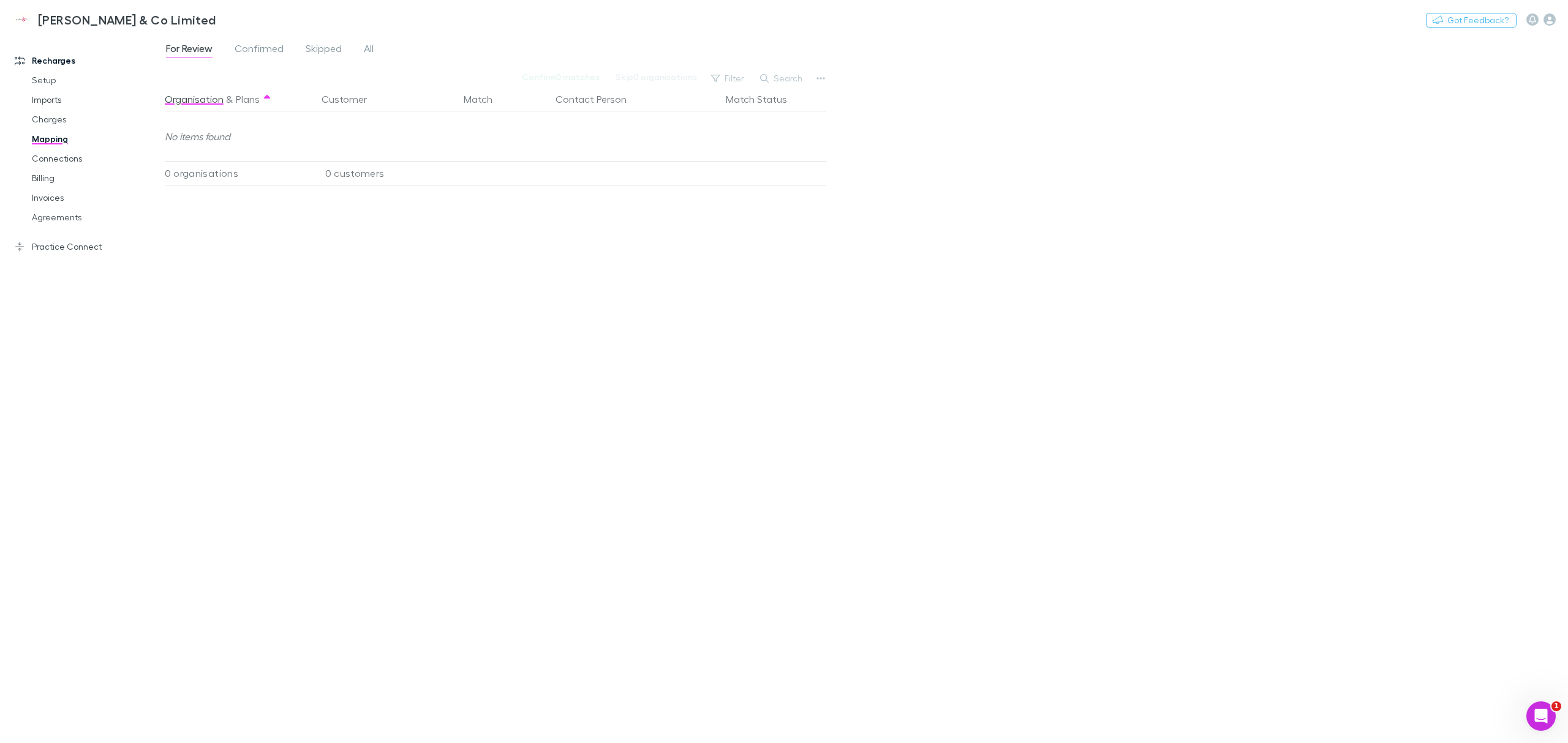
click at [791, 75] on button "Search" at bounding box center [781, 78] width 56 height 14
click at [774, 76] on input "text" at bounding box center [761, 79] width 61 height 17
click at [768, 72] on input "******" at bounding box center [761, 79] width 61 height 17
type input "******"
click at [368, 51] on span "All" at bounding box center [369, 50] width 10 height 16
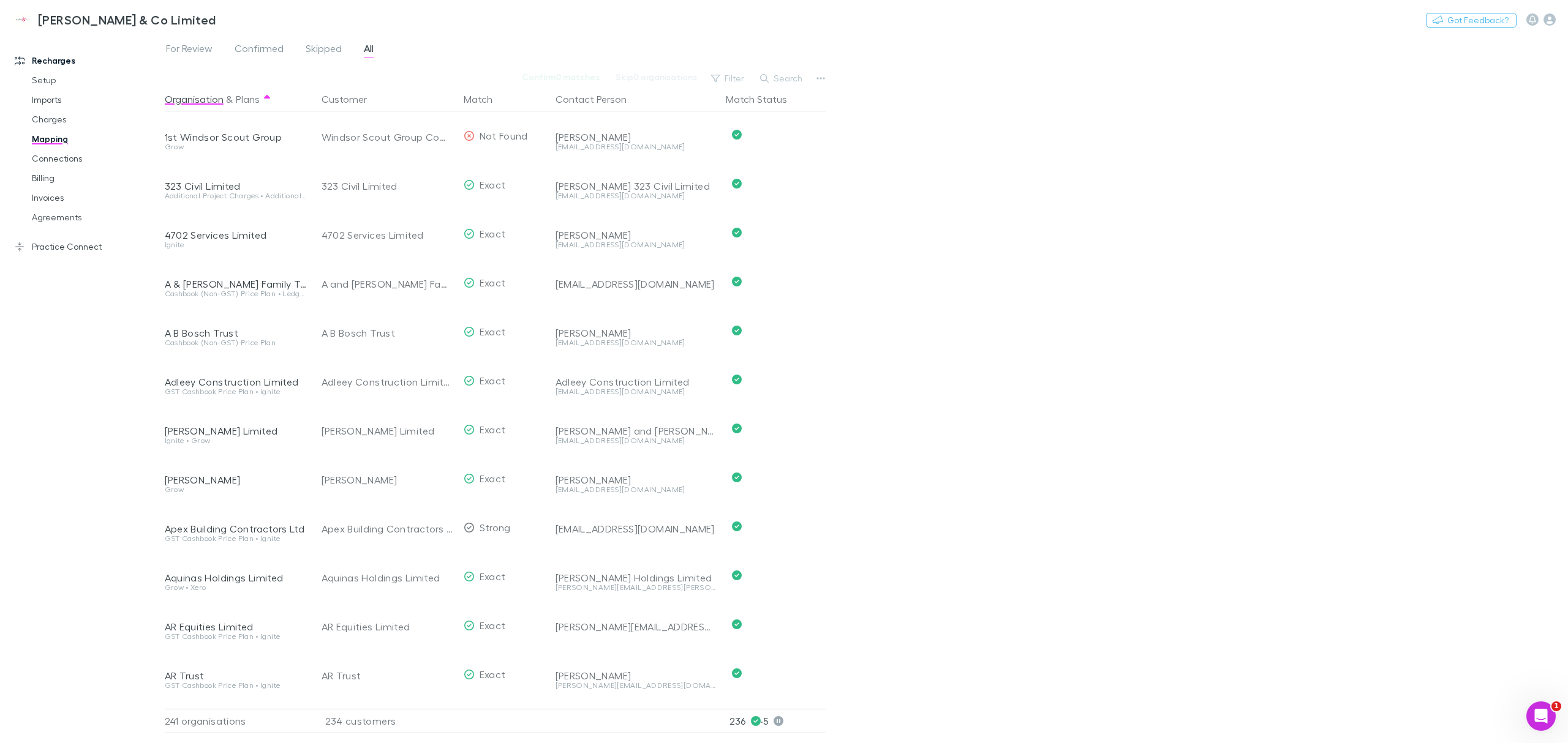
click at [800, 81] on button "Search" at bounding box center [781, 78] width 56 height 14
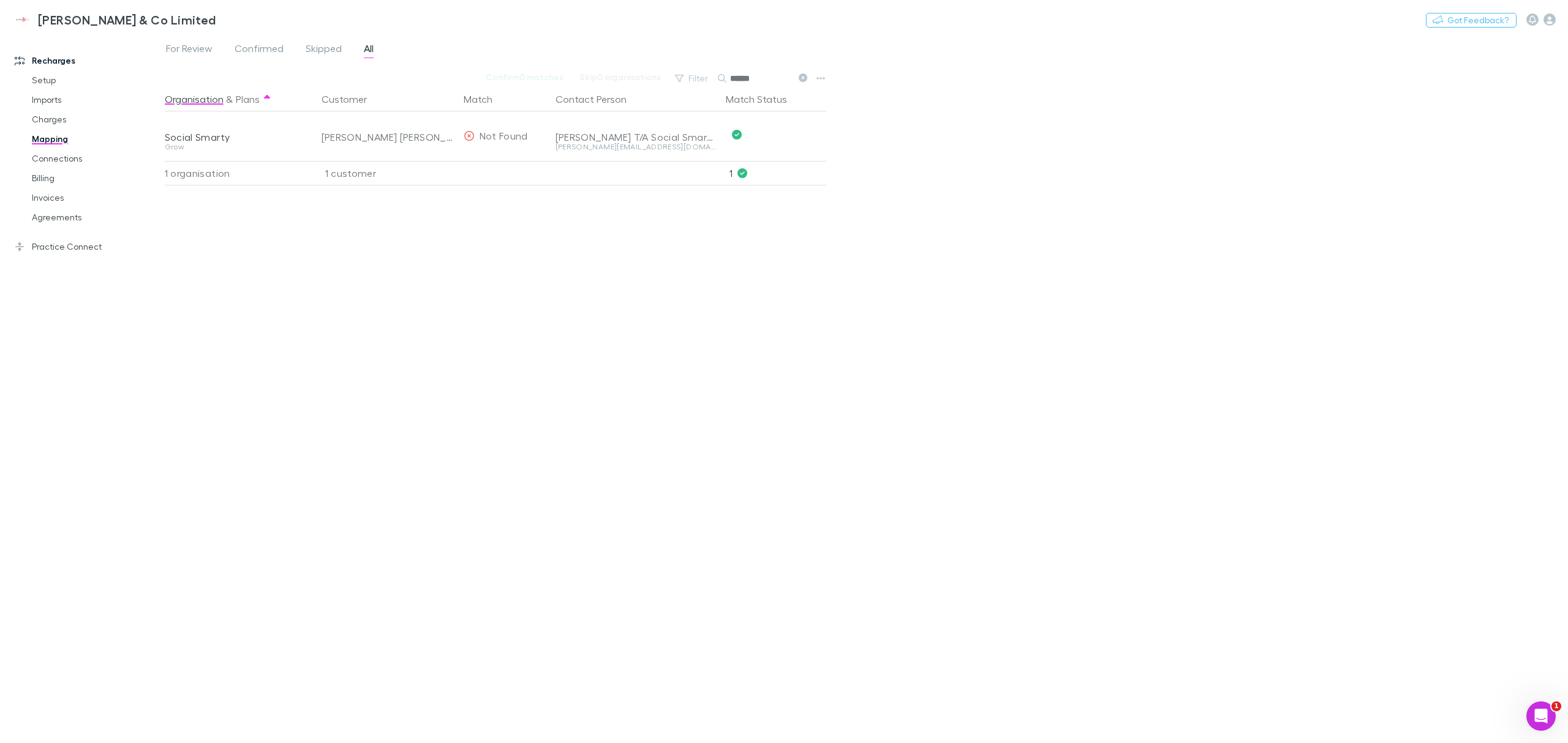
type input "******"
drag, startPoint x: 762, startPoint y: 77, endPoint x: 718, endPoint y: 75, distance: 44.0
click at [718, 75] on div "******" at bounding box center [764, 78] width 92 height 14
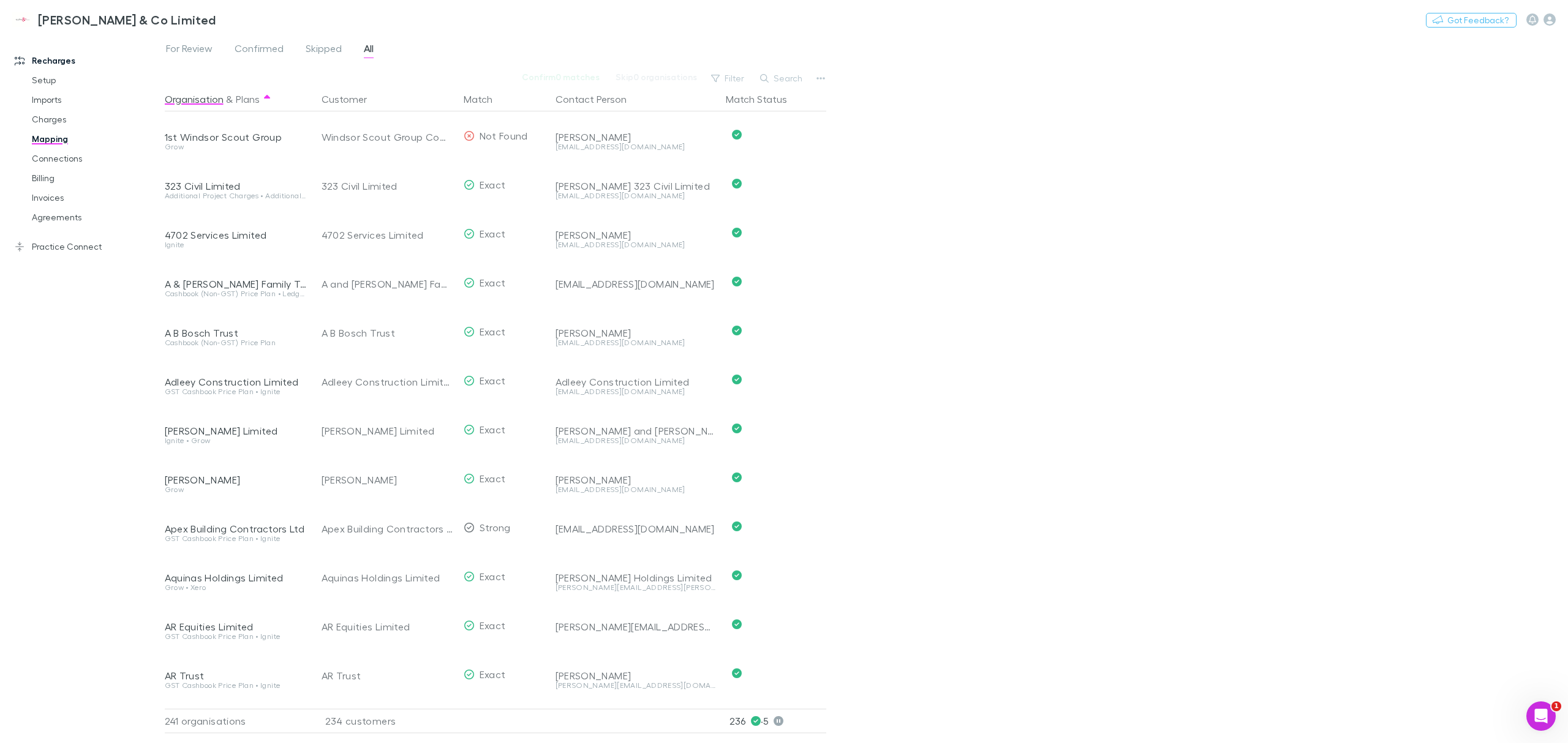
click at [966, 126] on div "For Review Confirmed Skipped All Confirm 0 matches Skip 0 organisations Filter …" at bounding box center [866, 389] width 1403 height 709
click at [47, 120] on link "Charges" at bounding box center [97, 120] width 155 height 20
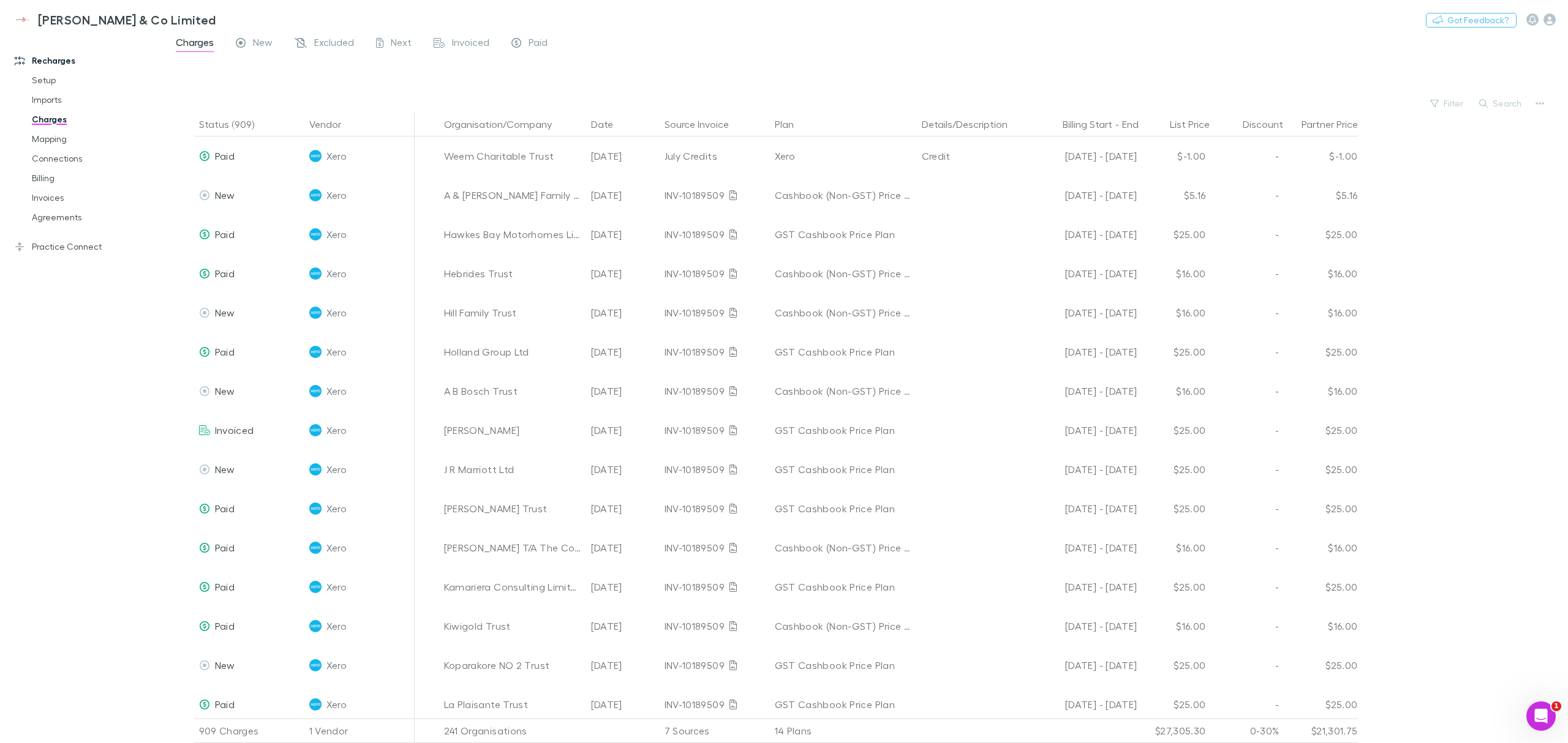
click at [57, 98] on link "Imports" at bounding box center [97, 100] width 155 height 20
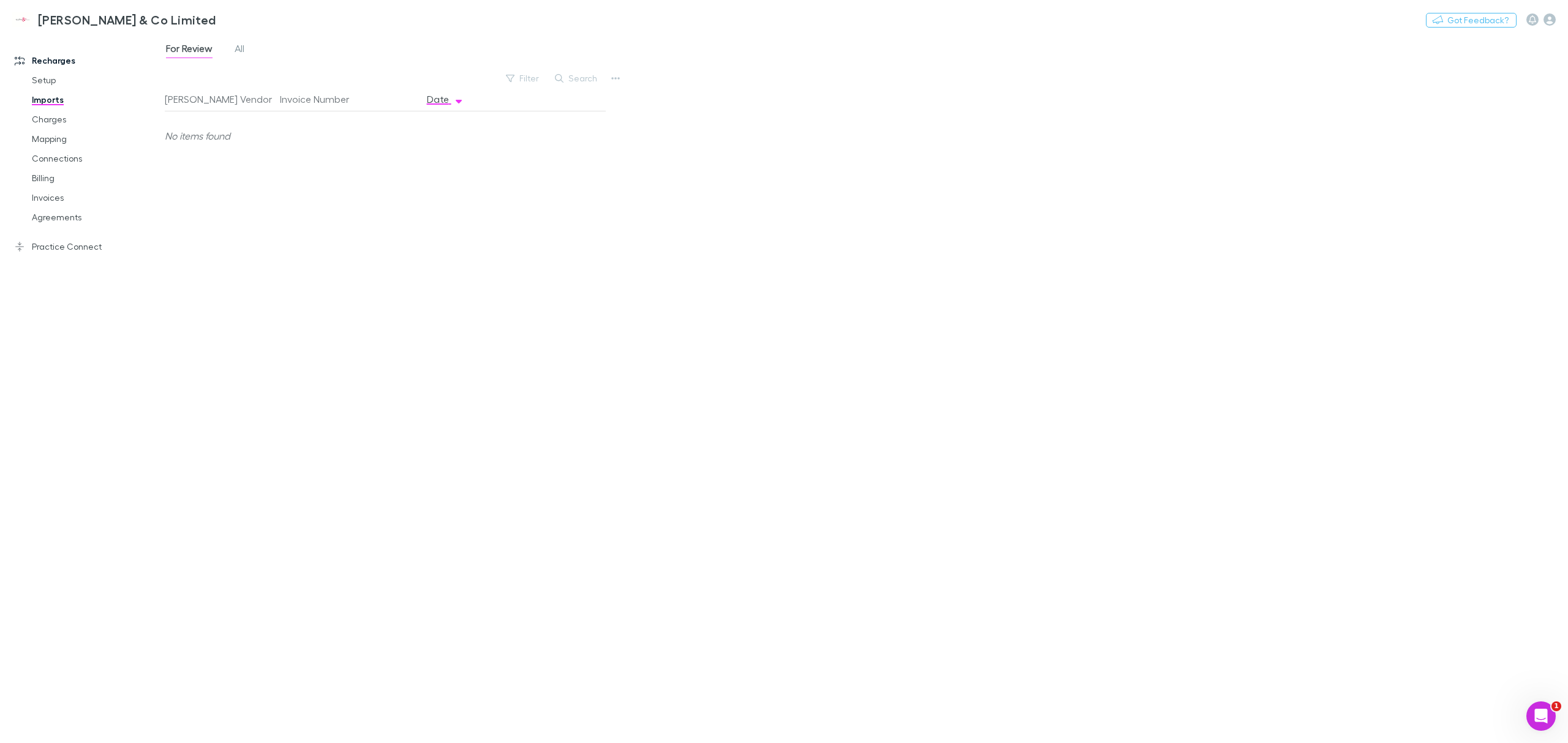
click at [39, 82] on link "Setup" at bounding box center [97, 80] width 155 height 20
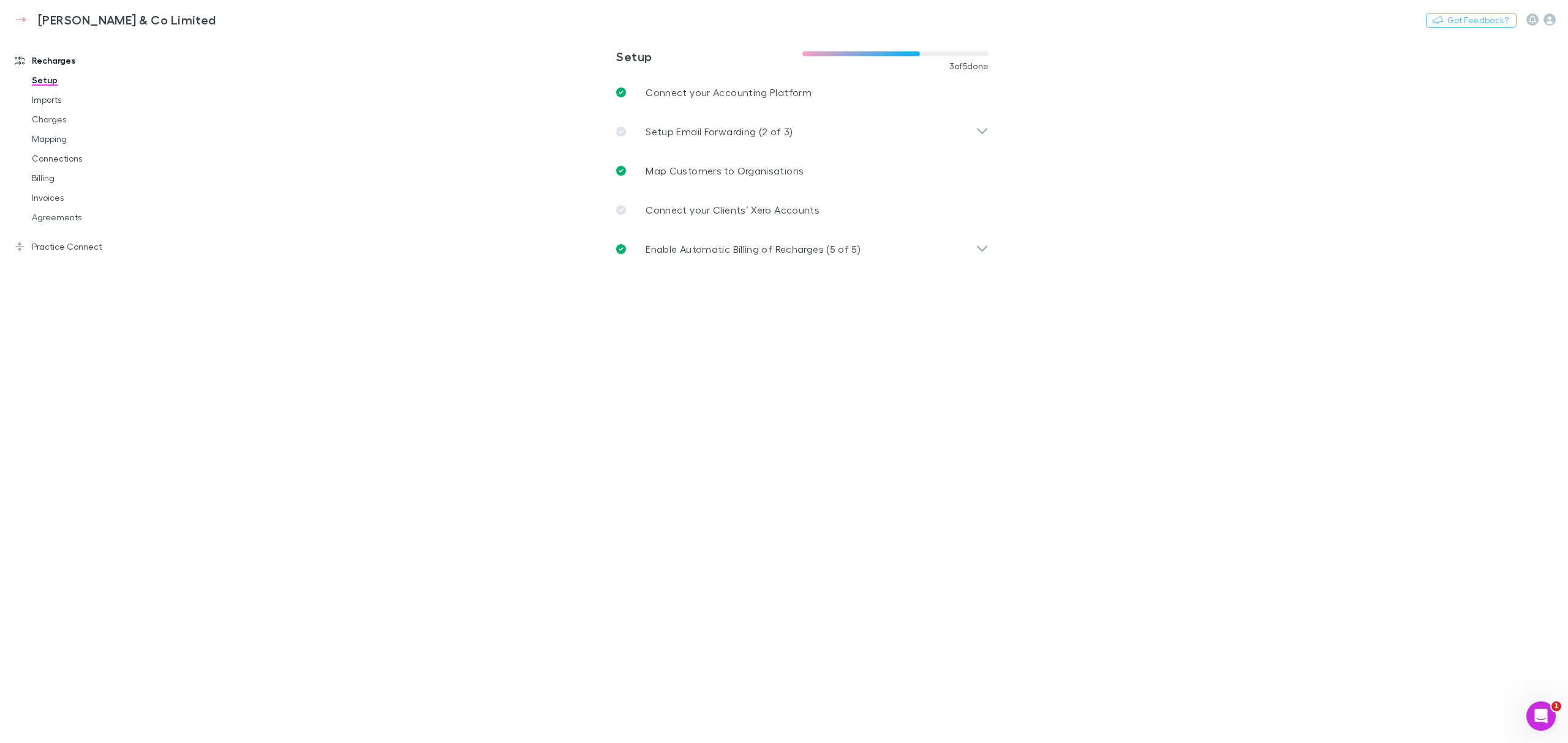
click at [40, 184] on link "Billing" at bounding box center [97, 179] width 155 height 20
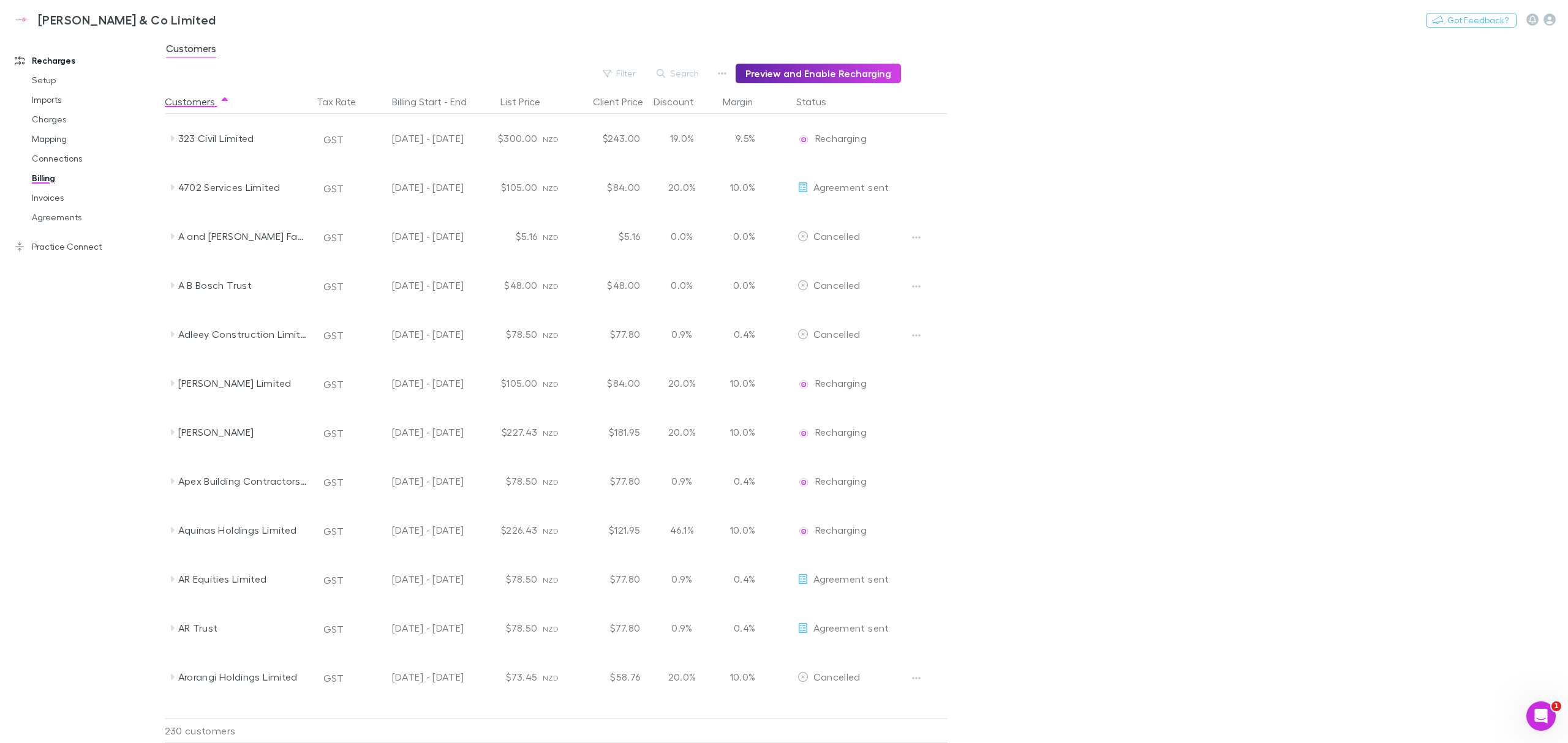
click at [57, 204] on link "Invoices" at bounding box center [97, 198] width 155 height 20
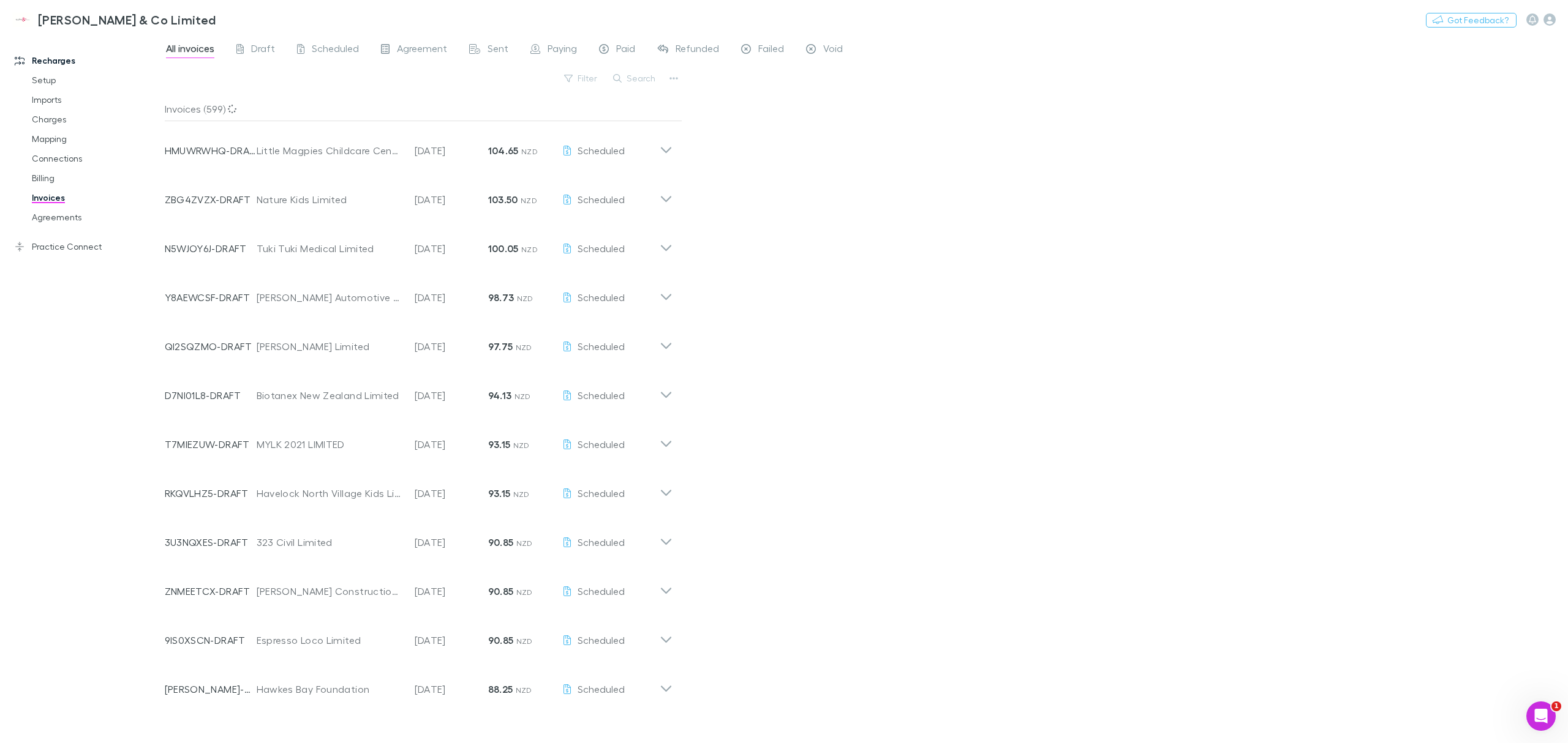
click at [55, 222] on link "Agreements" at bounding box center [97, 217] width 155 height 20
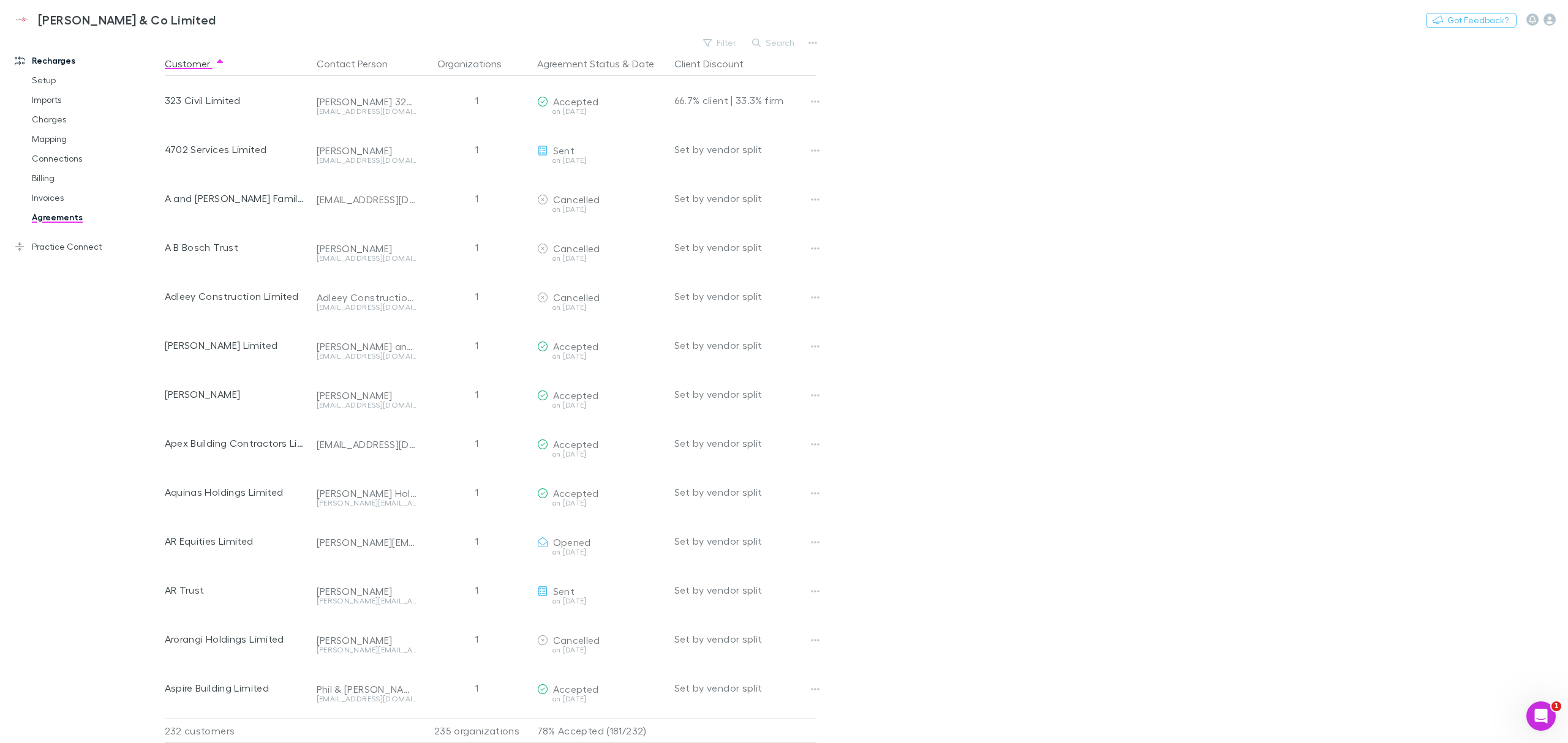
click at [60, 247] on link "Practice Connect" at bounding box center [89, 247] width 172 height 20
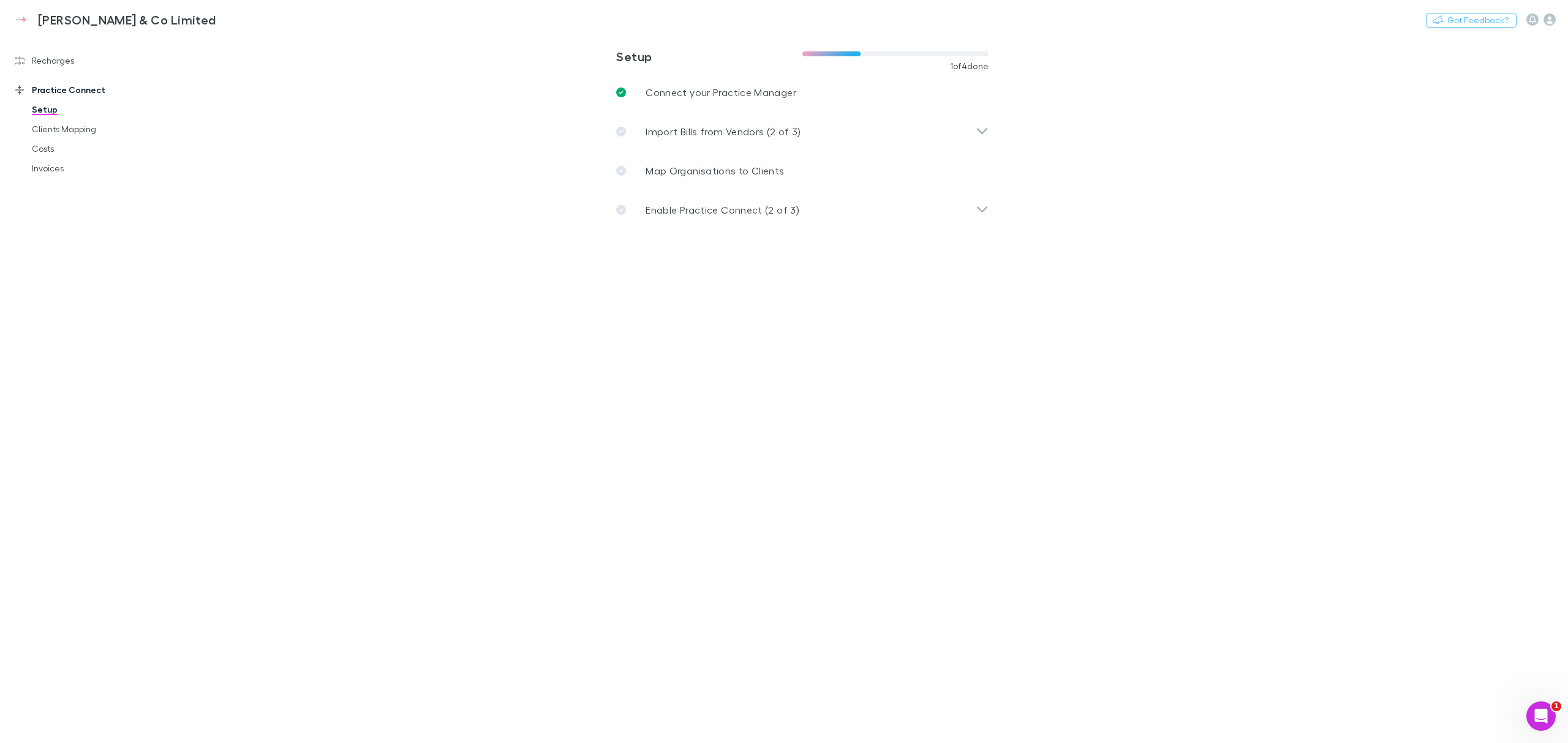
click at [55, 127] on link "Clients Mapping" at bounding box center [97, 130] width 155 height 20
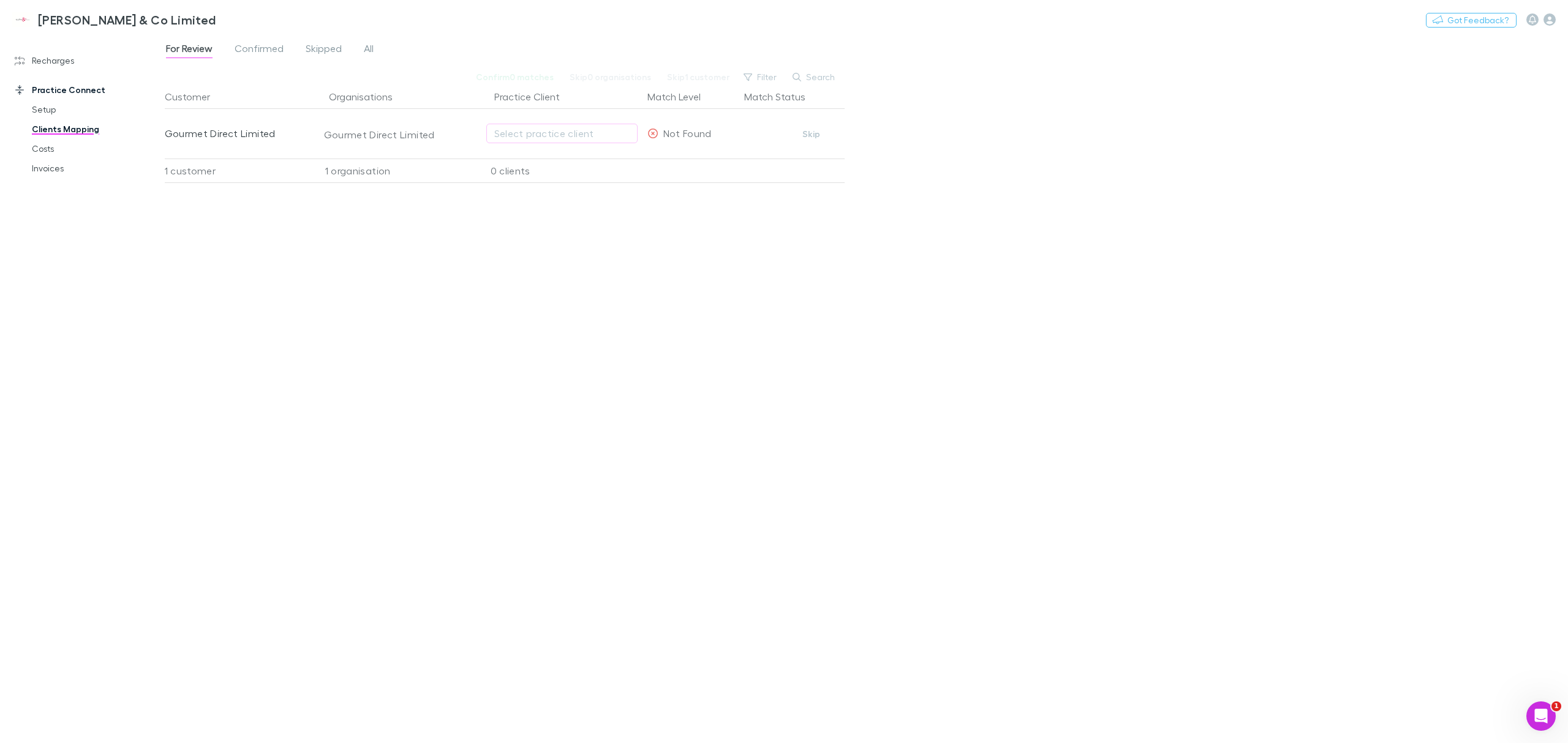
click at [364, 54] on span "All" at bounding box center [369, 50] width 10 height 16
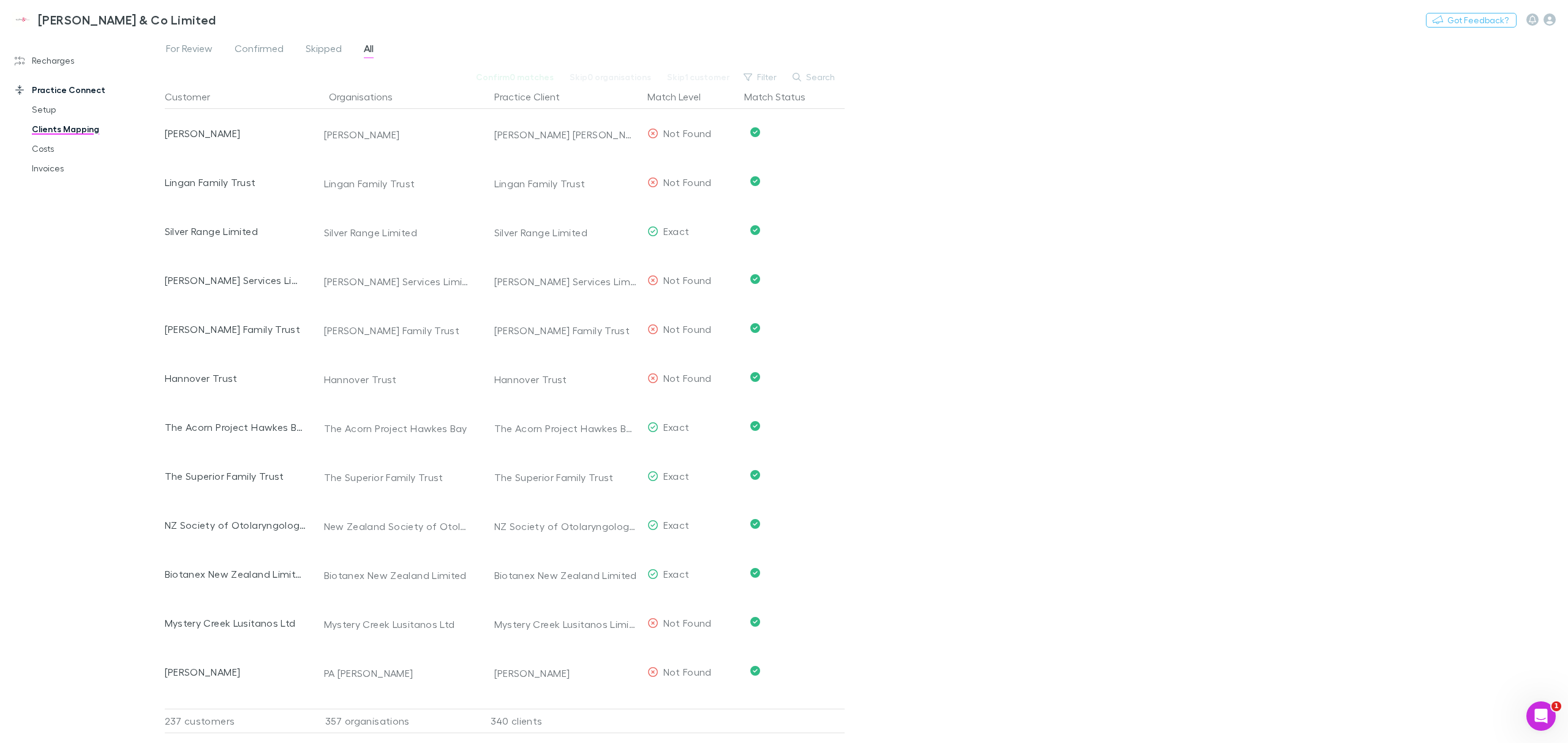
click at [240, 49] on span "Confirmed" at bounding box center [259, 50] width 49 height 16
click at [317, 48] on span "Skipped" at bounding box center [324, 50] width 36 height 16
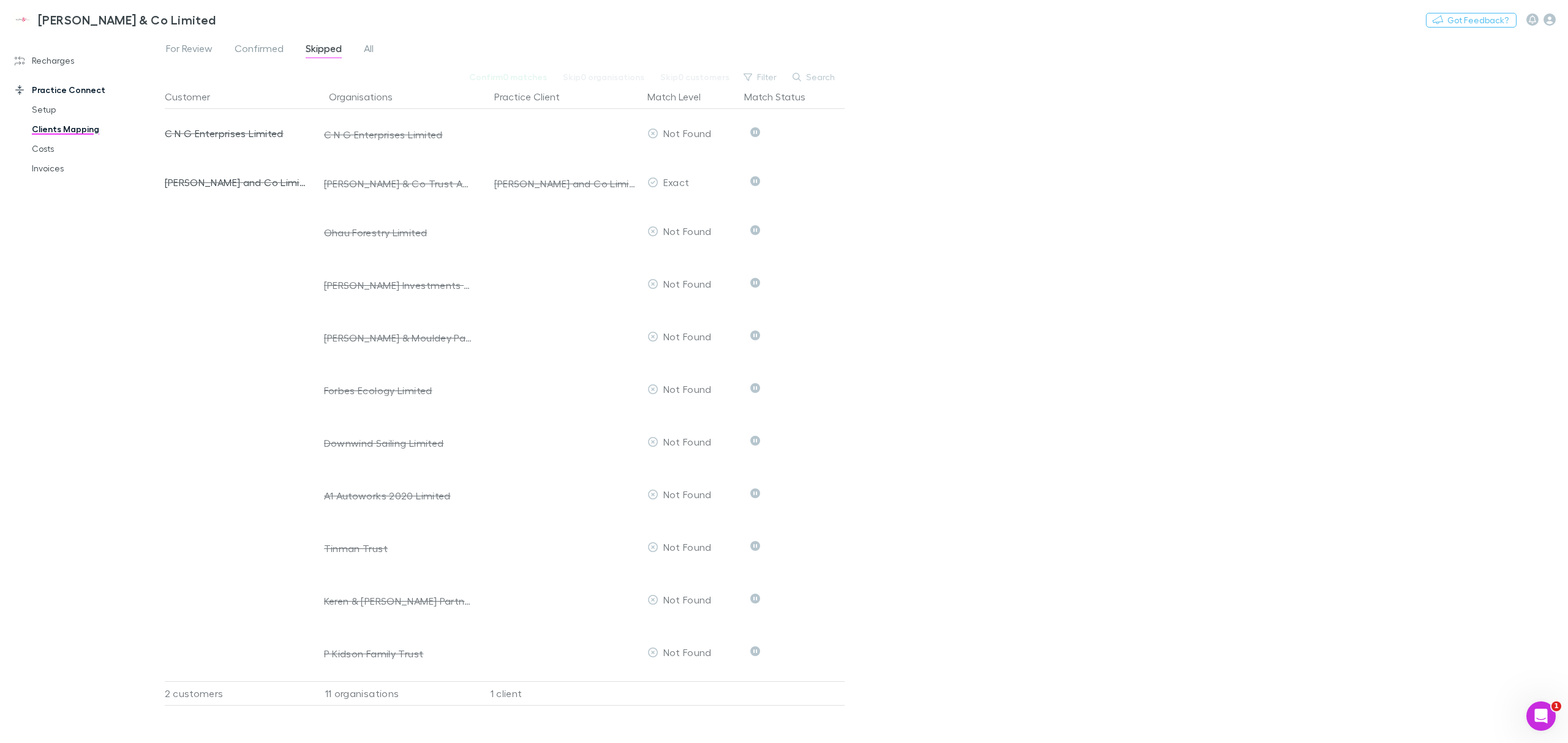
click at [194, 51] on span "For Review" at bounding box center [189, 50] width 47 height 16
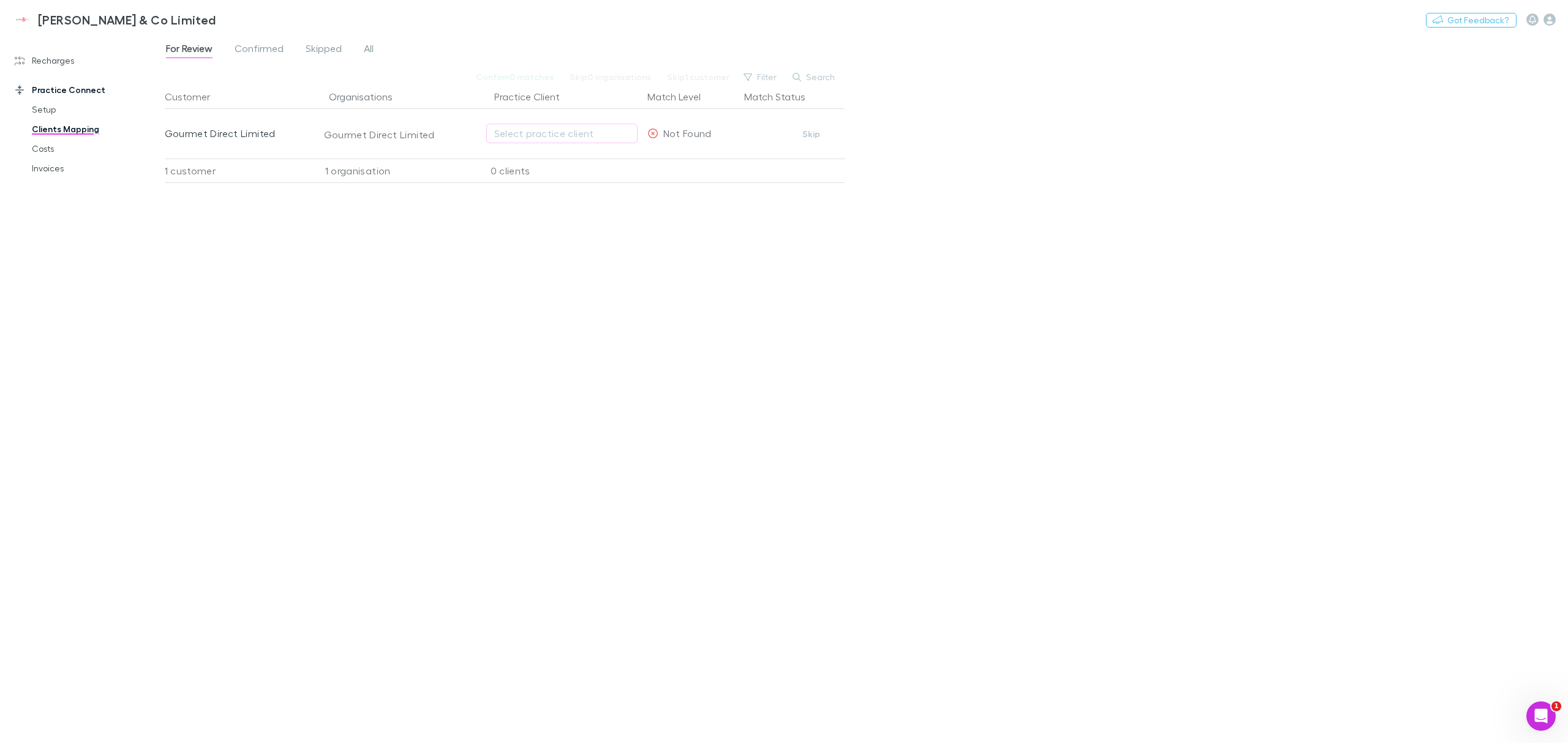
click at [45, 108] on link "Setup" at bounding box center [97, 110] width 155 height 20
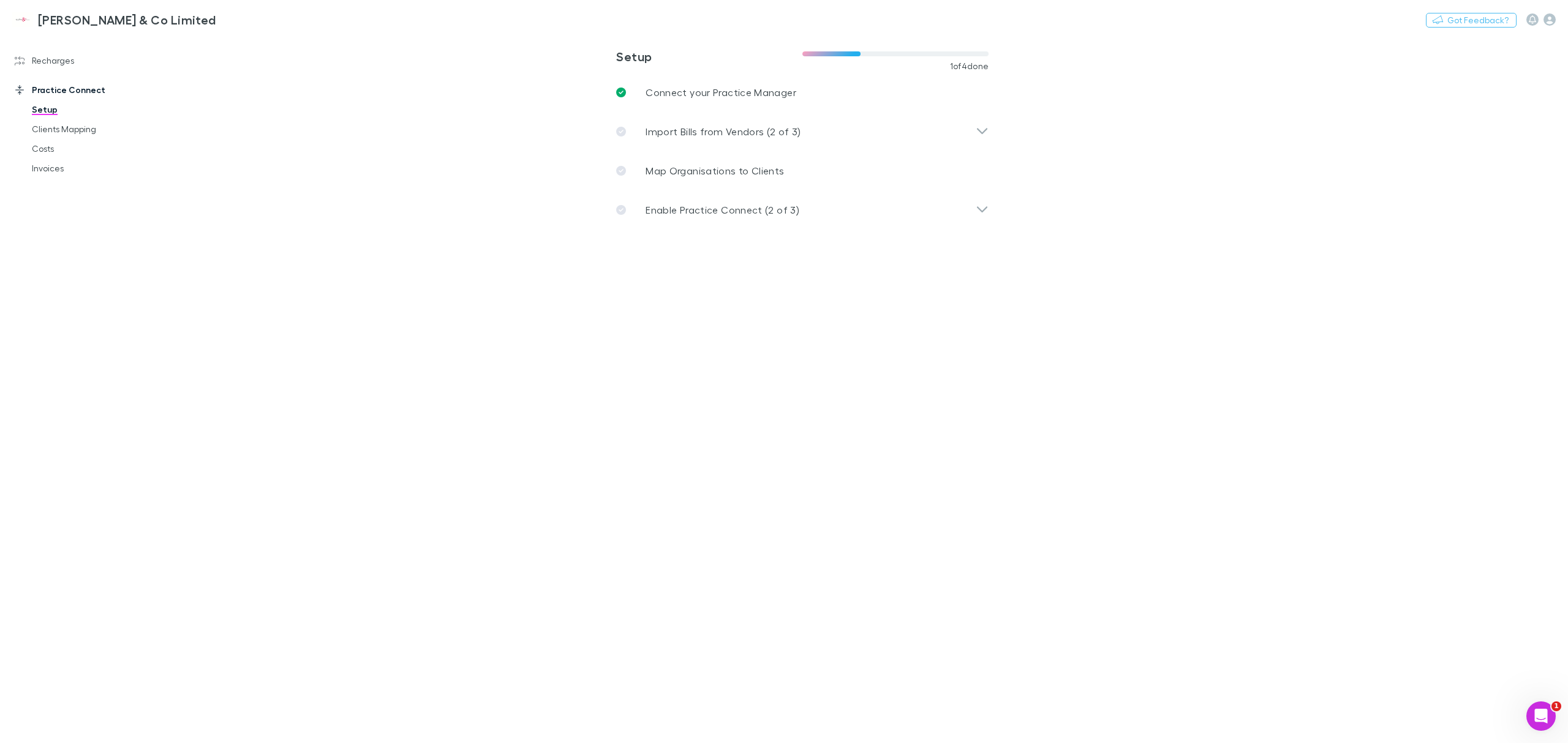
click at [36, 60] on link "Recharges" at bounding box center [89, 61] width 172 height 20
click at [59, 158] on link "Connections" at bounding box center [97, 159] width 155 height 20
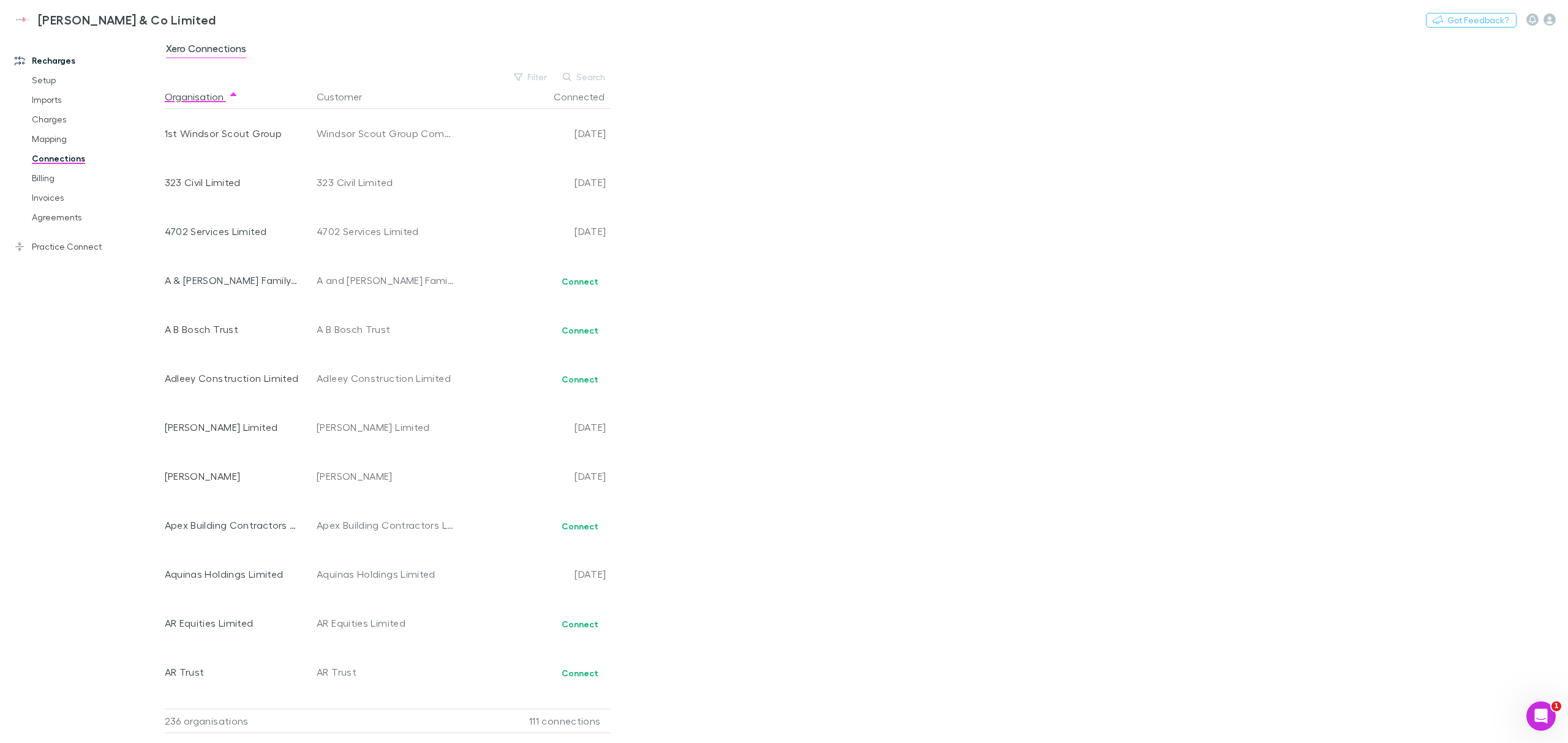
click at [54, 136] on link "Mapping" at bounding box center [97, 139] width 155 height 20
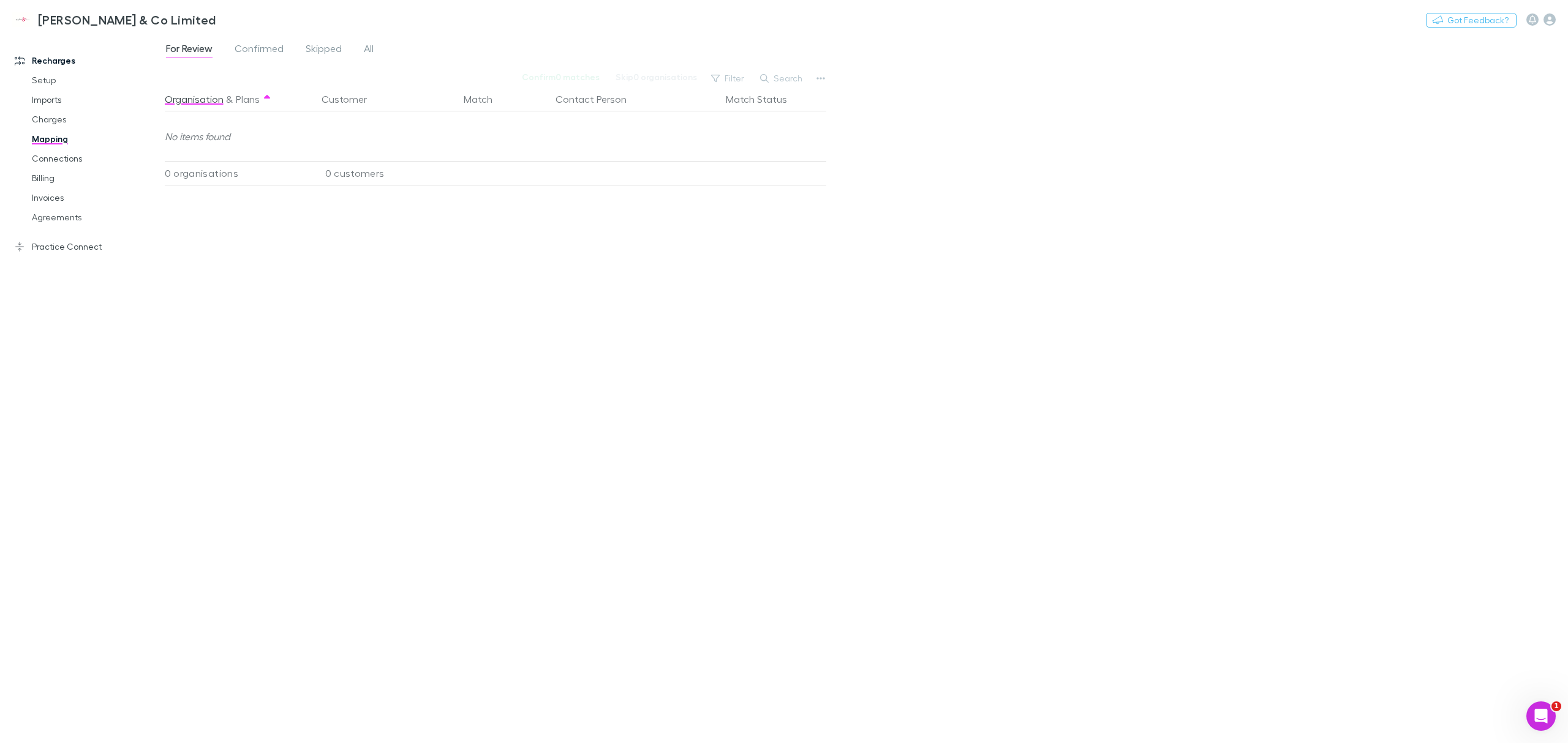
click at [359, 45] on div "For Review Confirmed Skipped All" at bounding box center [275, 50] width 220 height 20
click at [364, 47] on span "All" at bounding box center [369, 50] width 10 height 16
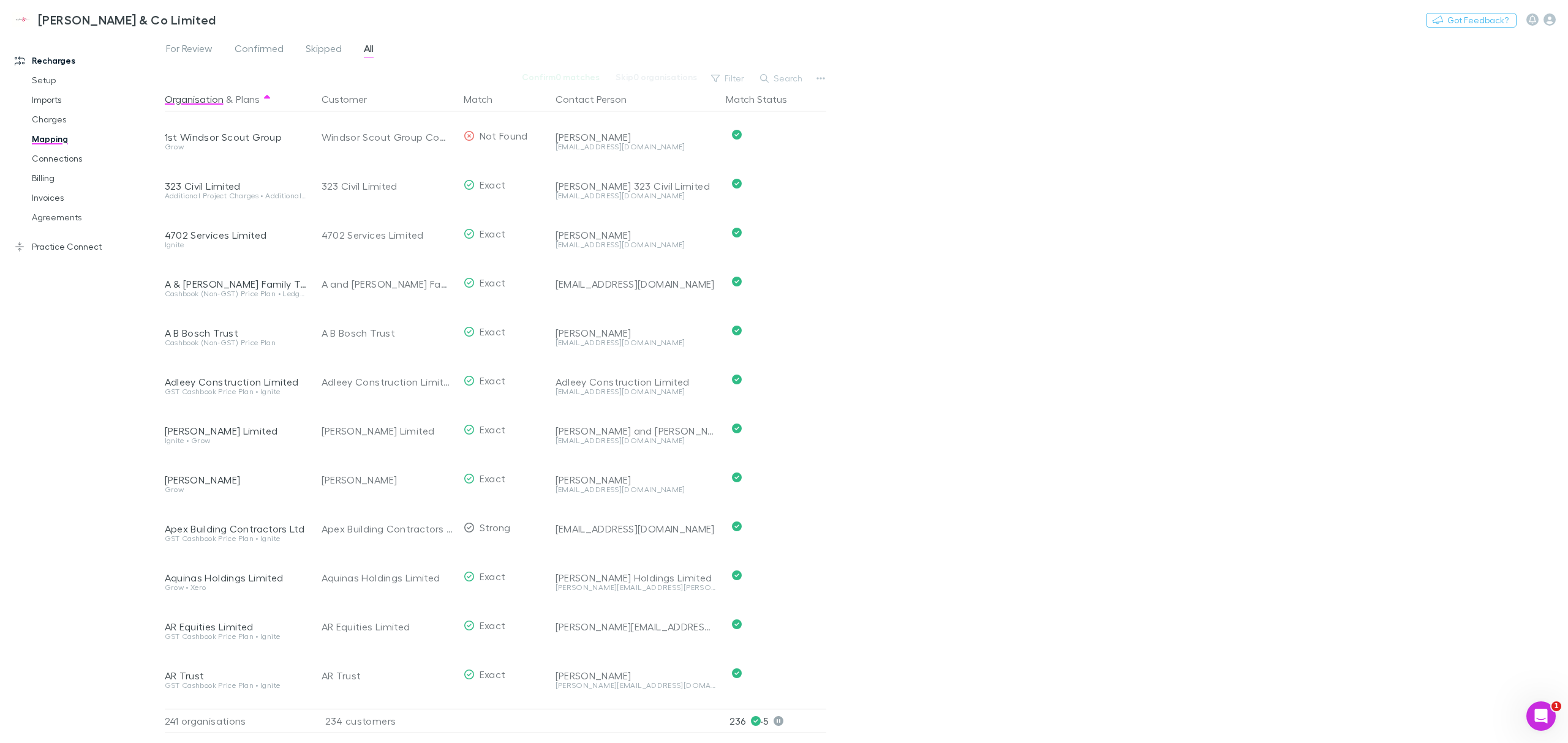
click at [185, 53] on span "For Review" at bounding box center [189, 50] width 47 height 16
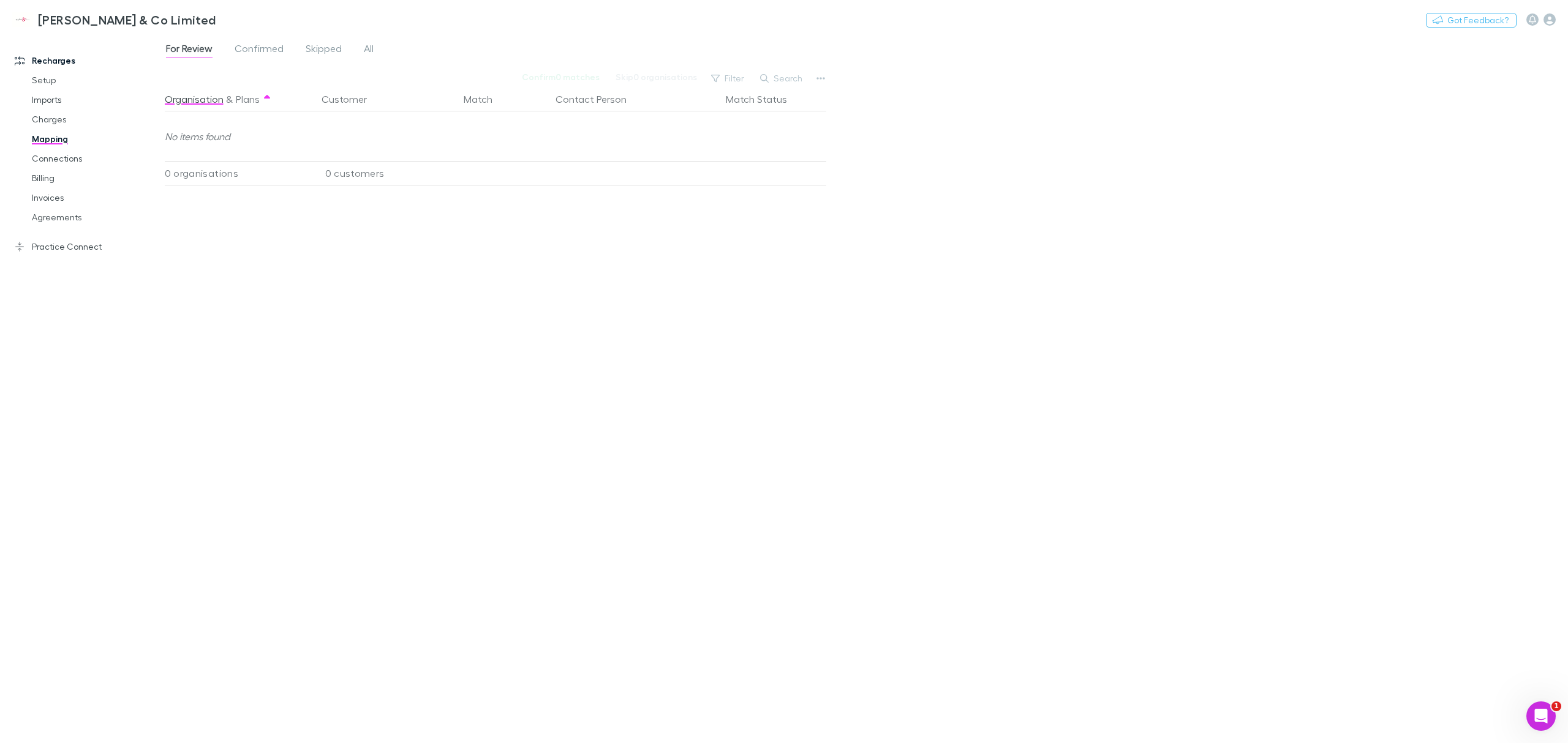
click at [63, 223] on link "Agreements" at bounding box center [97, 217] width 155 height 20
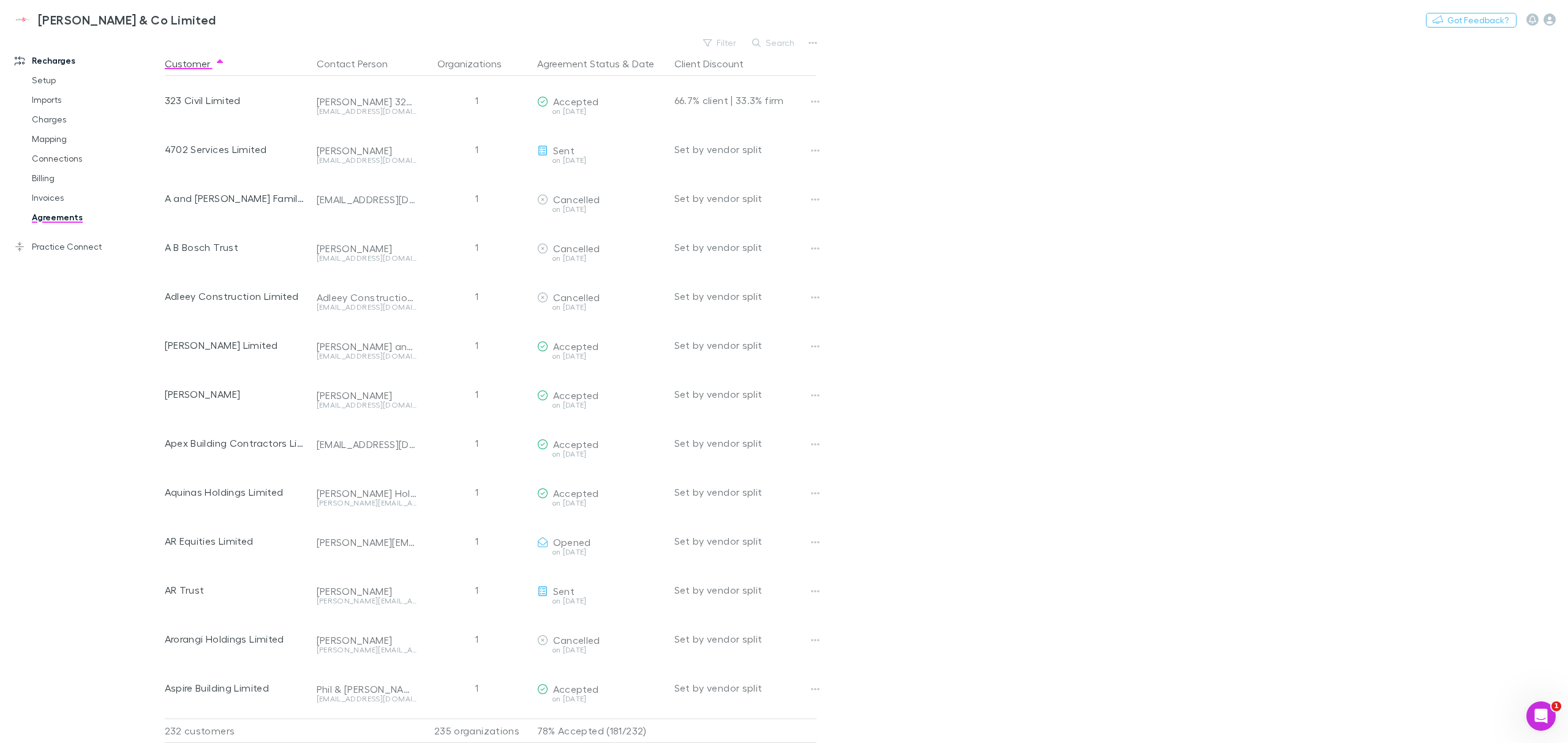
click at [812, 150] on icon "button" at bounding box center [815, 150] width 8 height 2
click at [888, 136] on div at bounding box center [784, 372] width 1568 height 743
